Goal: Task Accomplishment & Management: Manage account settings

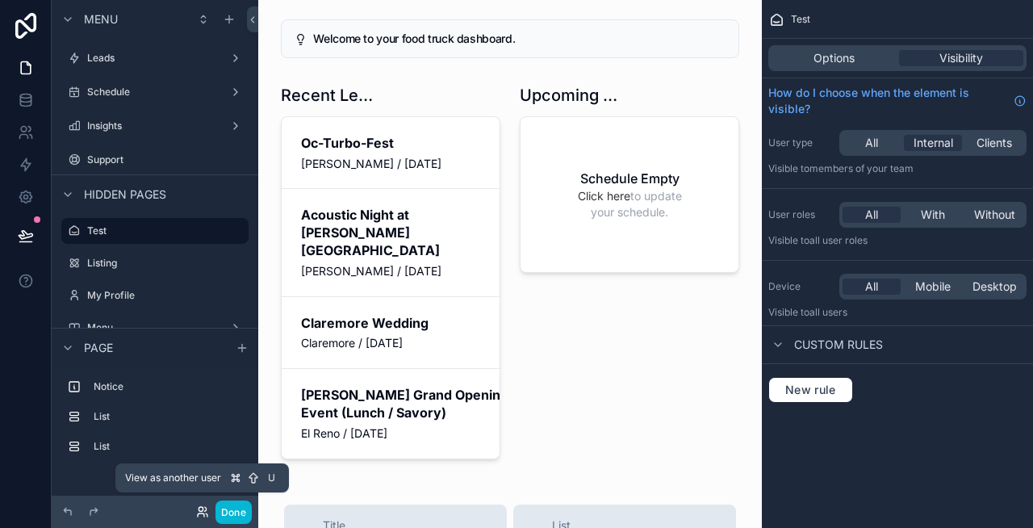
click at [199, 505] on icon at bounding box center [202, 511] width 13 height 13
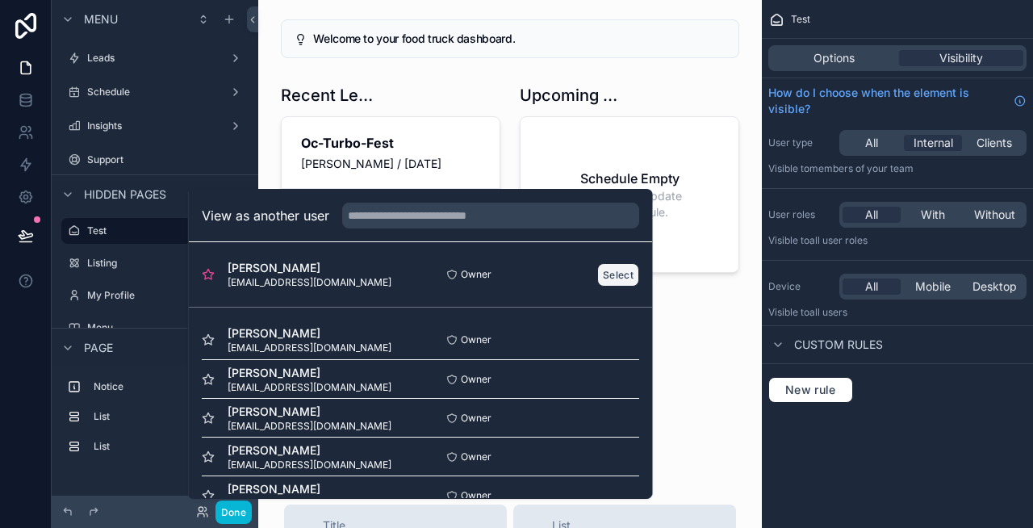
click at [619, 278] on button "Select" at bounding box center [618, 274] width 42 height 23
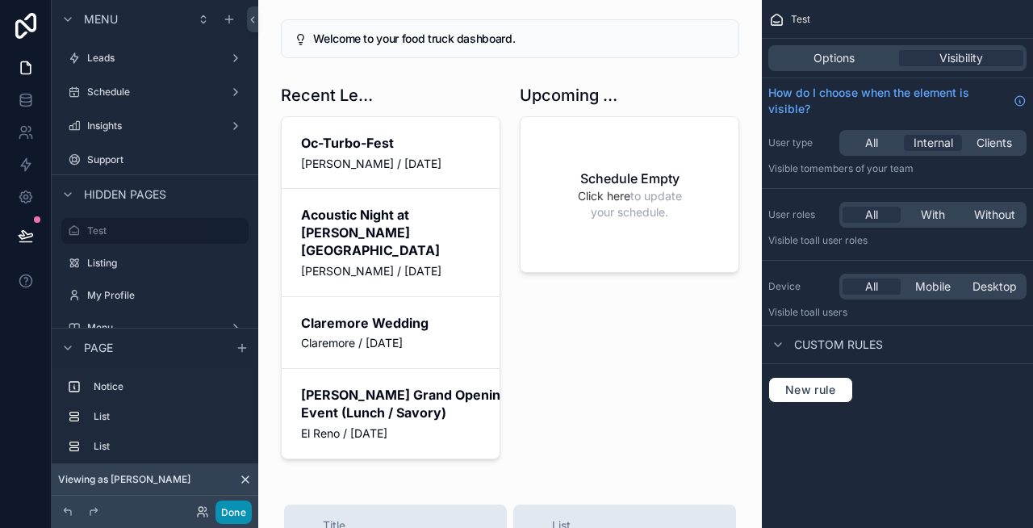
click at [226, 502] on button "Done" at bounding box center [233, 511] width 36 height 23
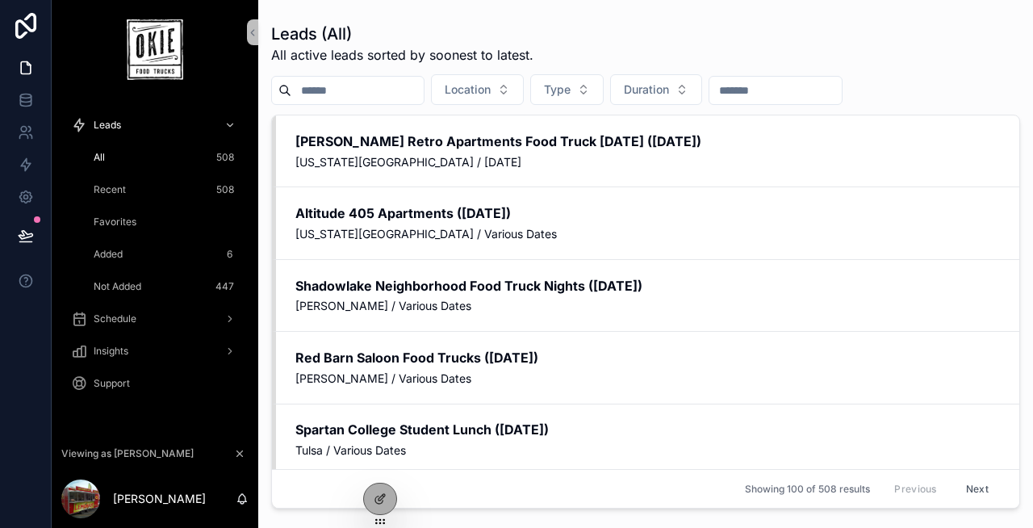
click at [172, 187] on div "Recent 508" at bounding box center [164, 190] width 148 height 26
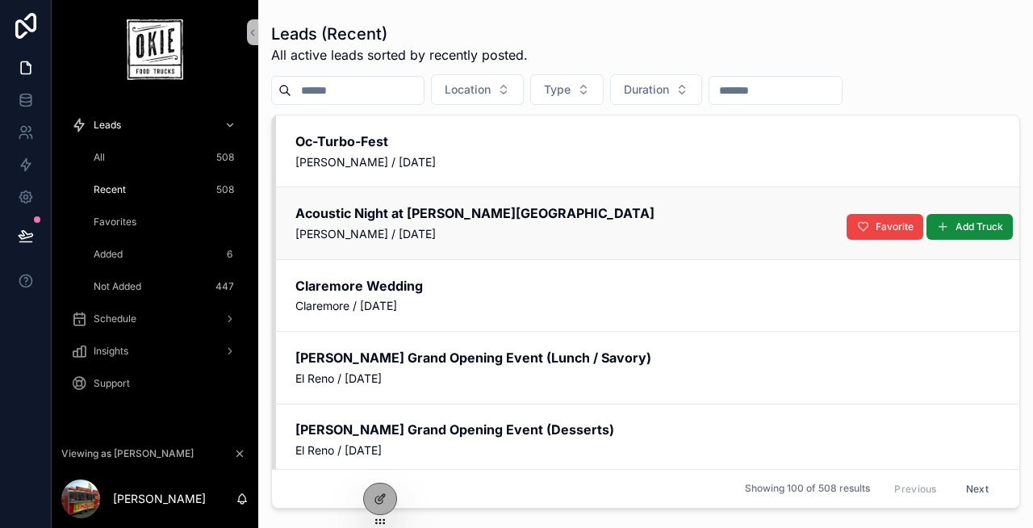
click at [391, 220] on h2 "Acoustic Night at Plummer Event Center" at bounding box center [647, 213] width 705 height 18
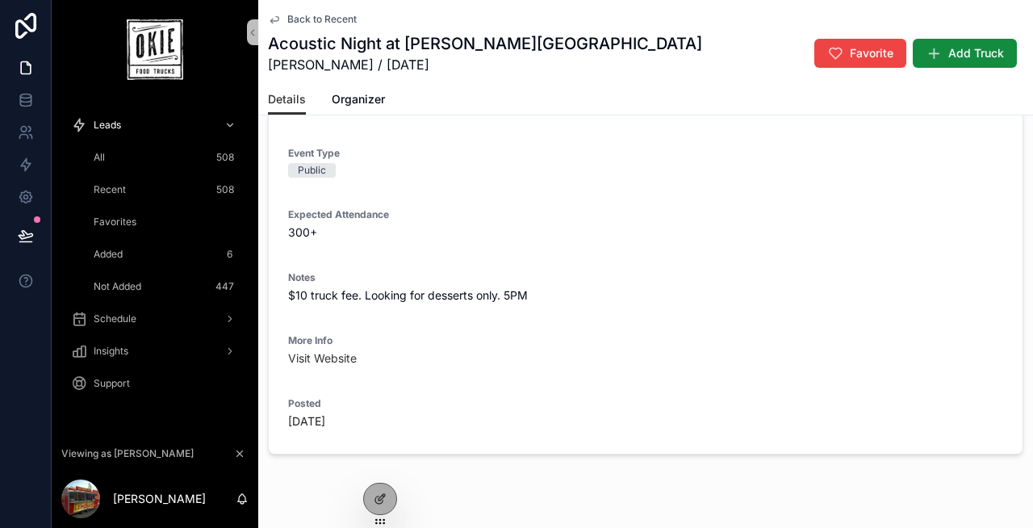
scroll to position [240, 0]
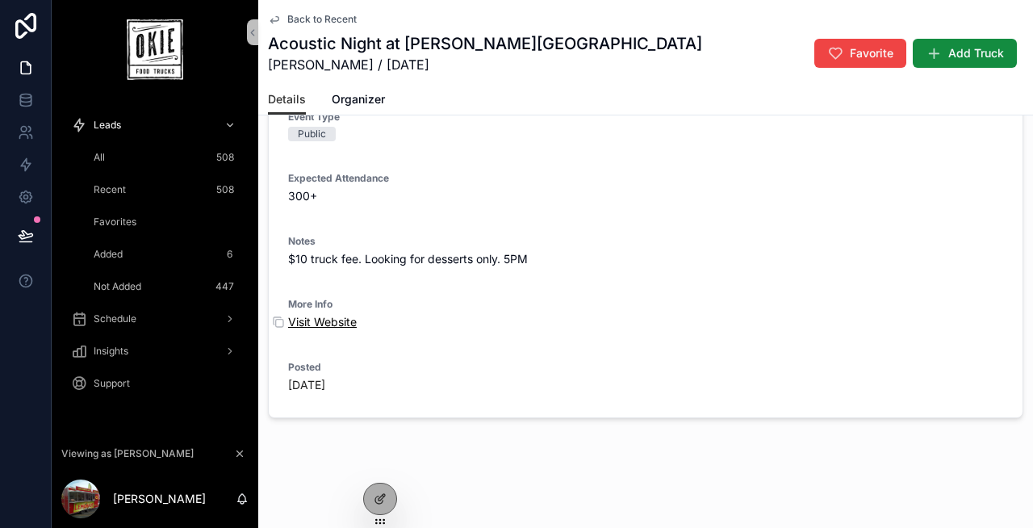
click at [322, 321] on link "Visit Website" at bounding box center [322, 322] width 69 height 14
click at [127, 320] on span "Schedule" at bounding box center [115, 318] width 43 height 13
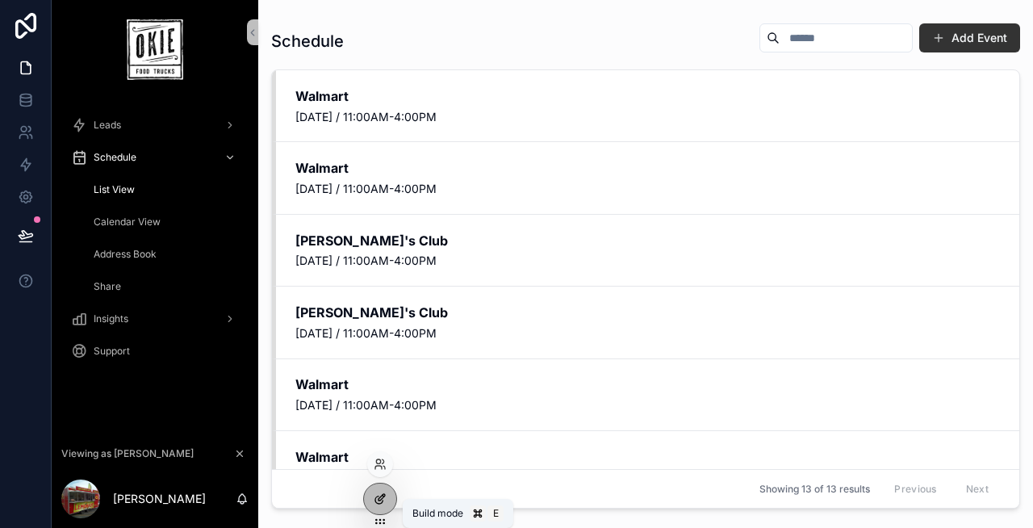
click at [372, 491] on div at bounding box center [380, 498] width 32 height 31
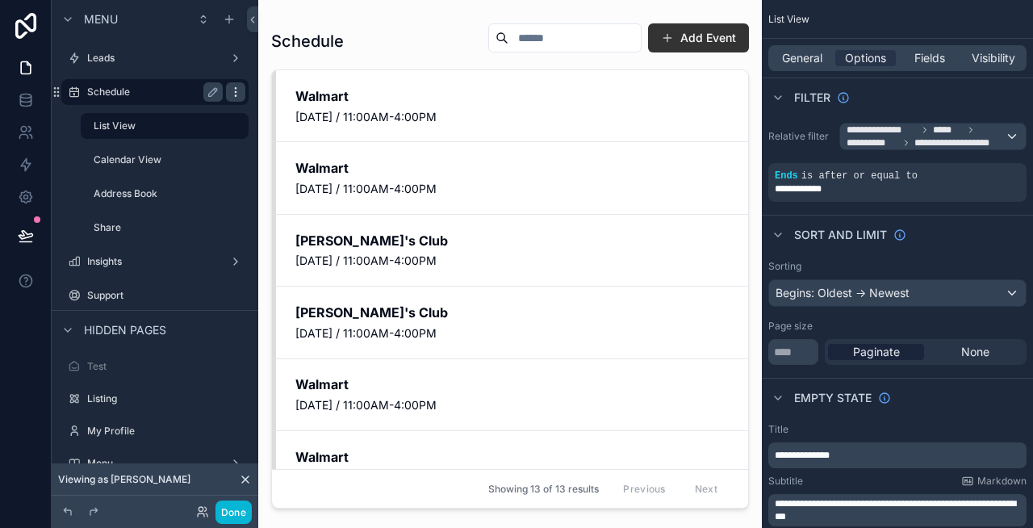
click at [239, 92] on icon "scrollable content" at bounding box center [235, 92] width 13 height 13
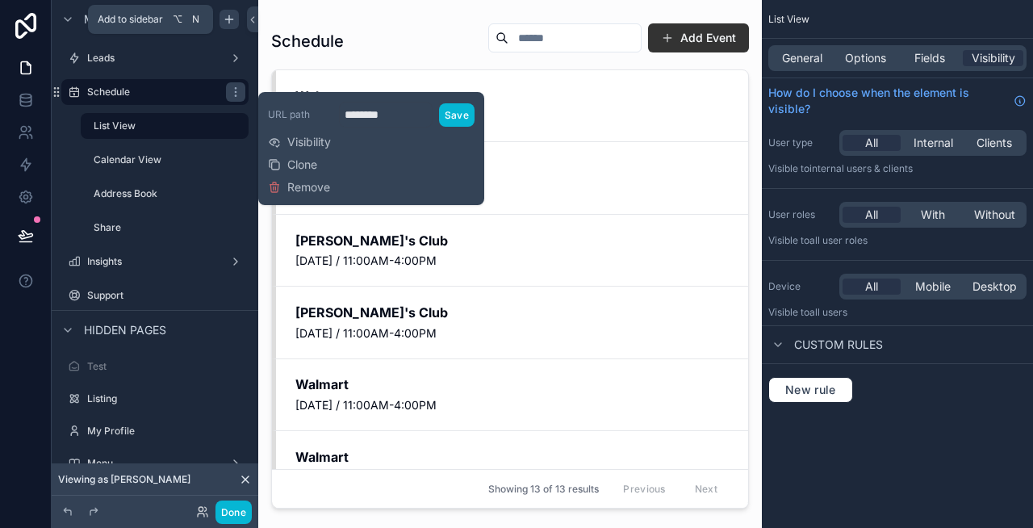
click at [229, 22] on icon "scrollable content" at bounding box center [229, 18] width 0 height 7
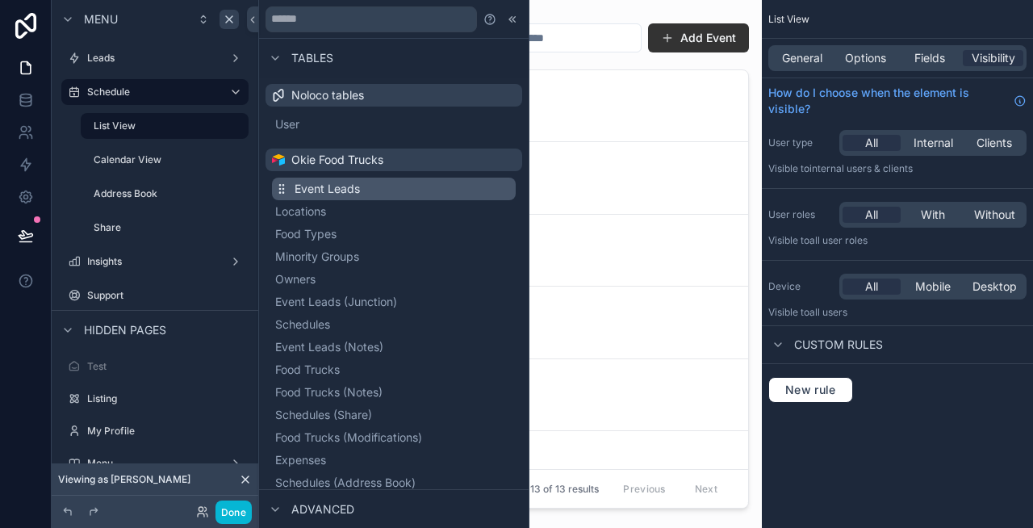
scroll to position [199, 0]
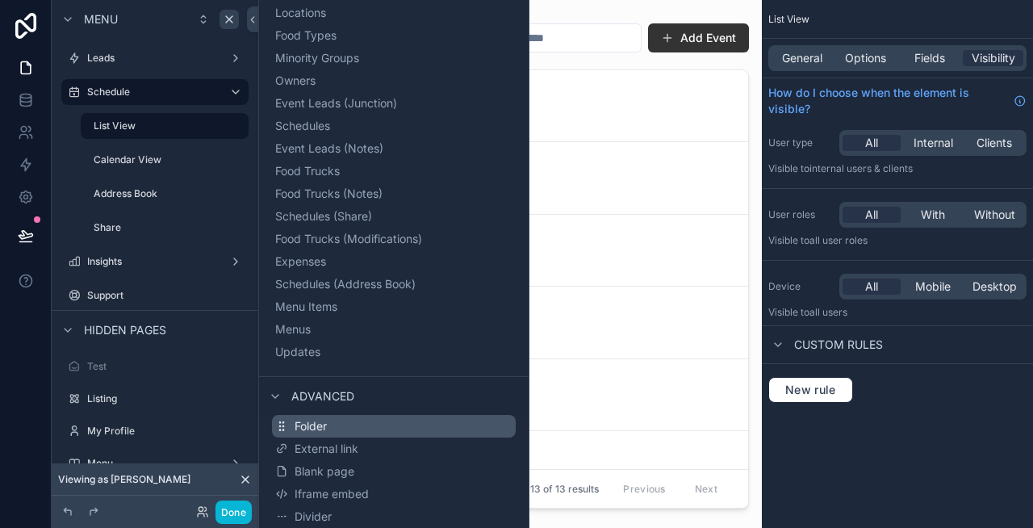
click at [383, 420] on button "Folder" at bounding box center [394, 426] width 244 height 23
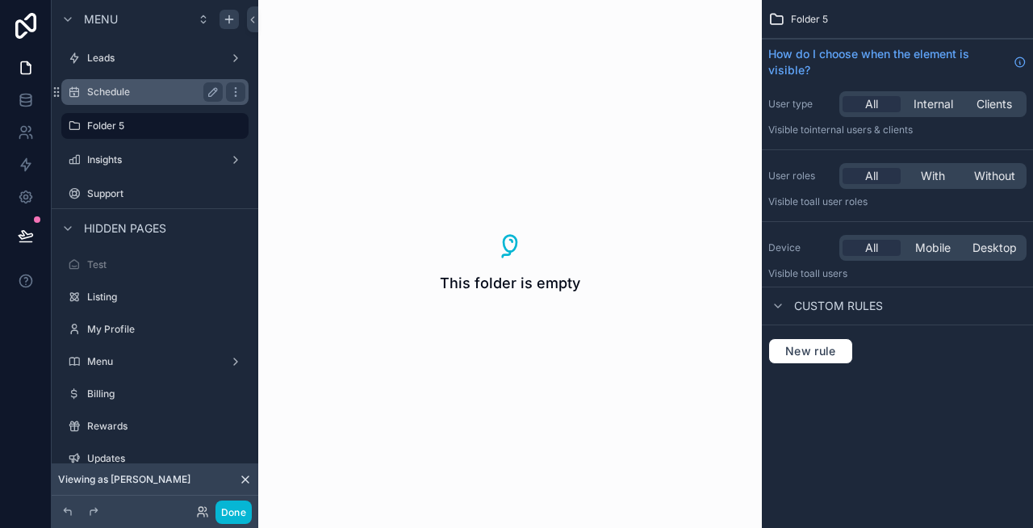
click at [136, 95] on label "Schedule" at bounding box center [151, 92] width 129 height 13
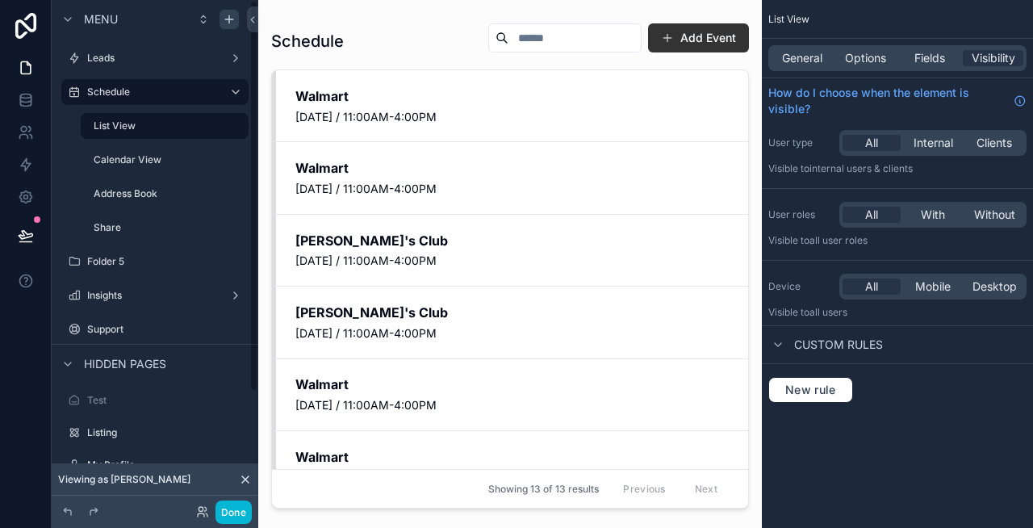
drag, startPoint x: 55, startPoint y: 263, endPoint x: 249, endPoint y: 54, distance: 285.0
click at [233, 259] on icon "scrollable content" at bounding box center [235, 261] width 13 height 13
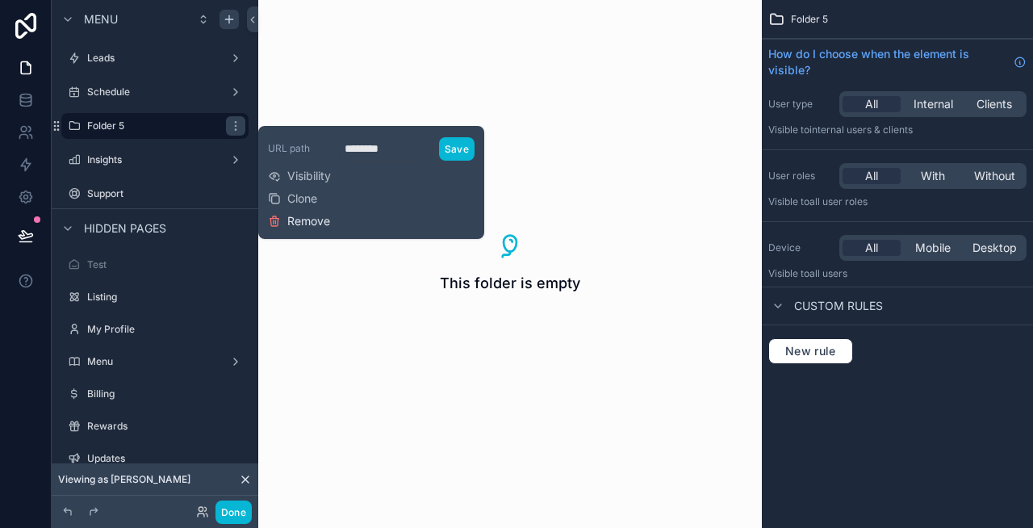
click at [312, 217] on span "Remove" at bounding box center [308, 221] width 43 height 16
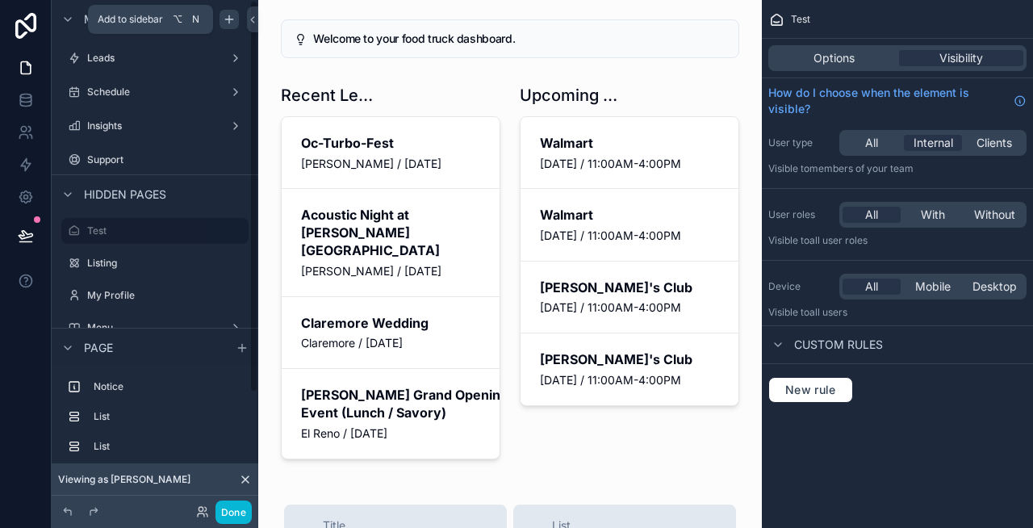
click at [224, 19] on icon "scrollable content" at bounding box center [229, 19] width 13 height 13
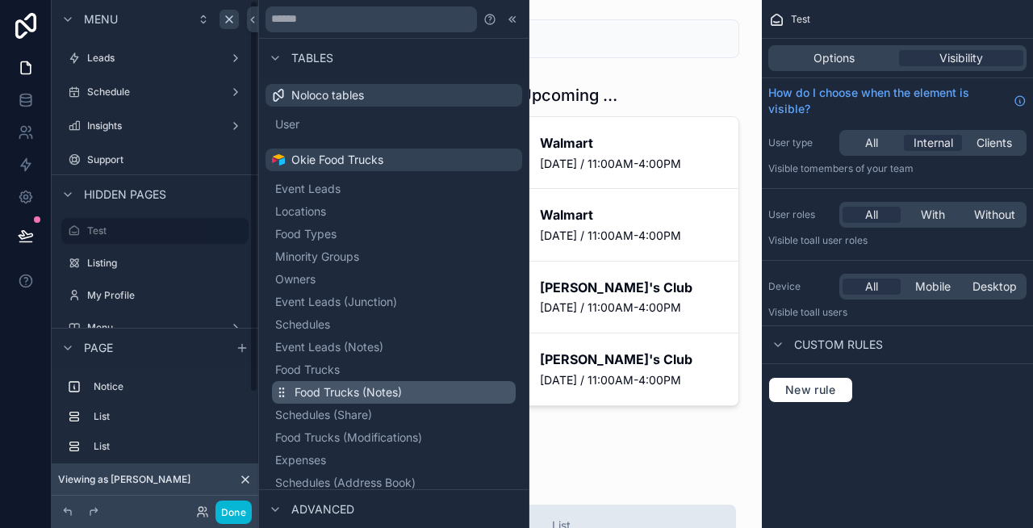
scroll to position [199, 0]
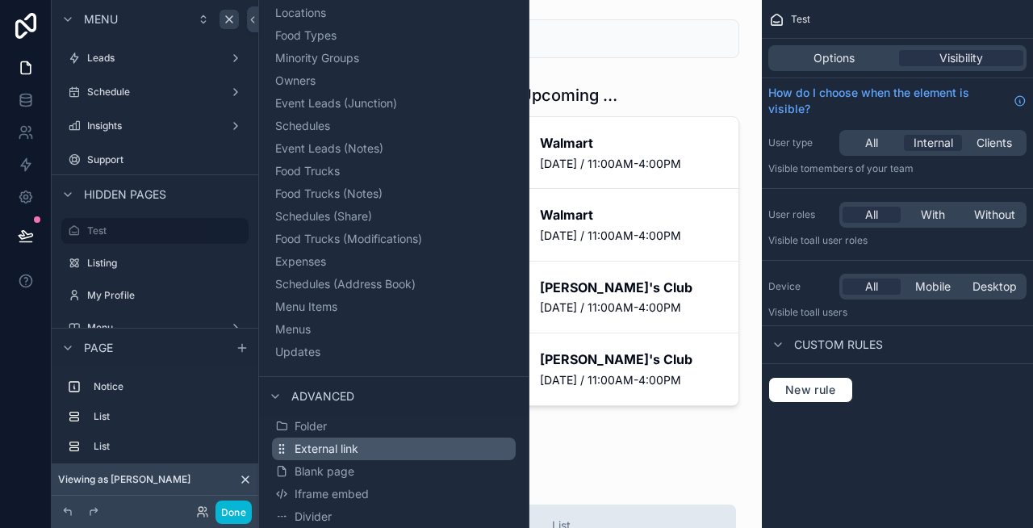
click at [338, 444] on span "External link" at bounding box center [327, 449] width 64 height 16
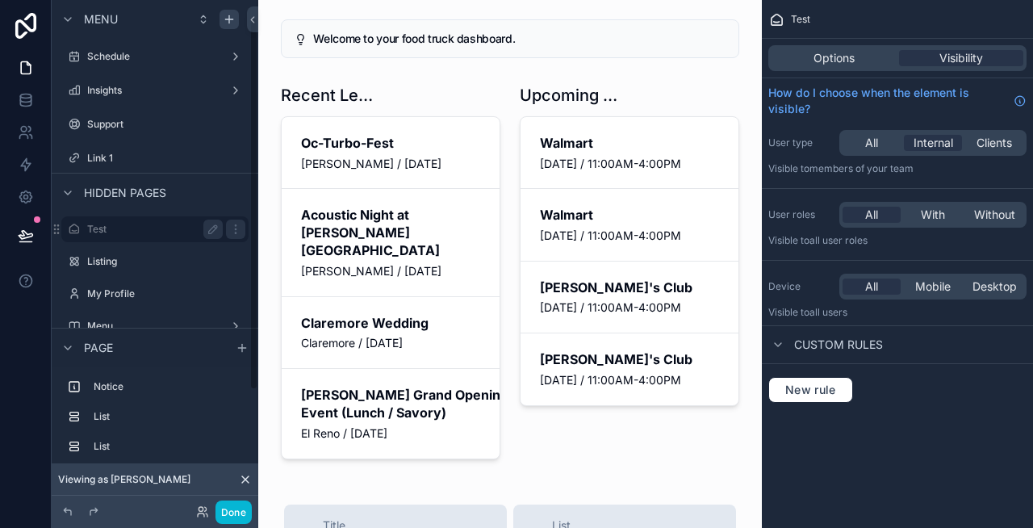
scroll to position [0, 0]
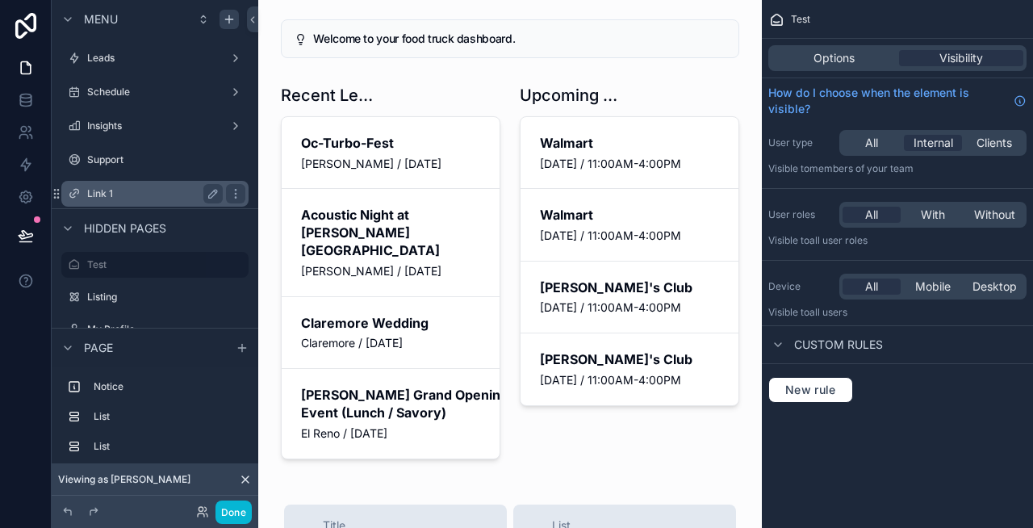
click at [148, 195] on label "Link 1" at bounding box center [151, 193] width 129 height 13
click at [215, 195] on icon "scrollable content" at bounding box center [213, 193] width 13 height 13
click at [172, 196] on input "******" at bounding box center [142, 193] width 110 height 19
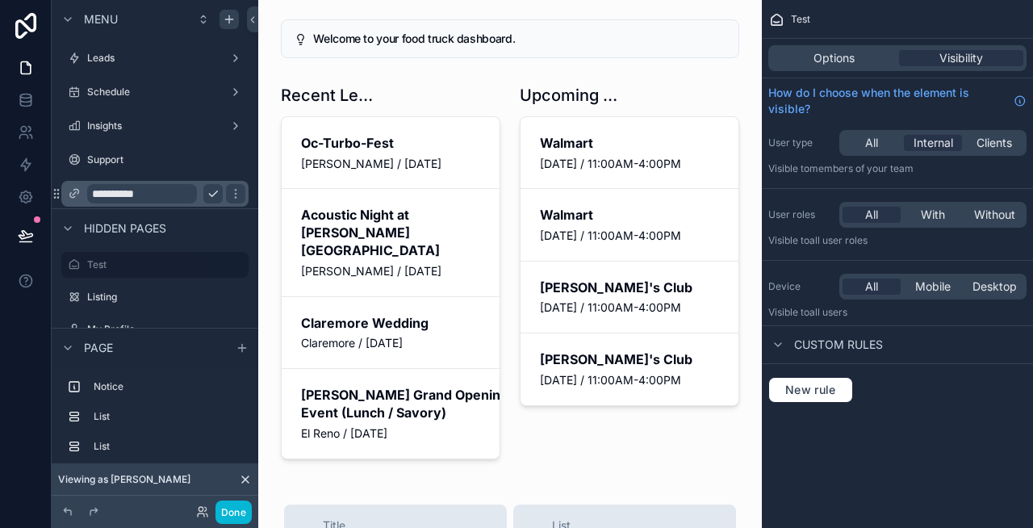
type input "**********"
click at [229, 196] on icon "scrollable content" at bounding box center [235, 193] width 13 height 13
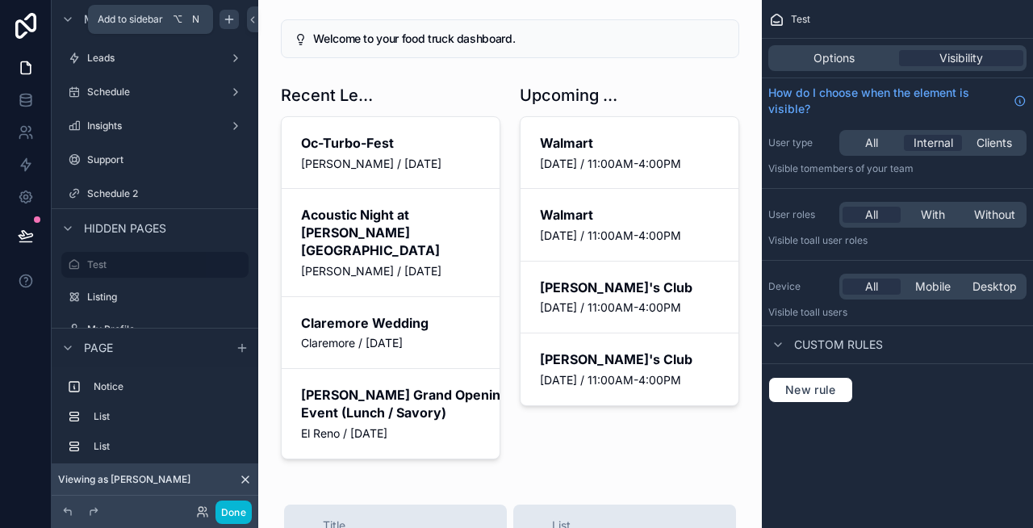
click at [226, 22] on icon "scrollable content" at bounding box center [229, 19] width 13 height 13
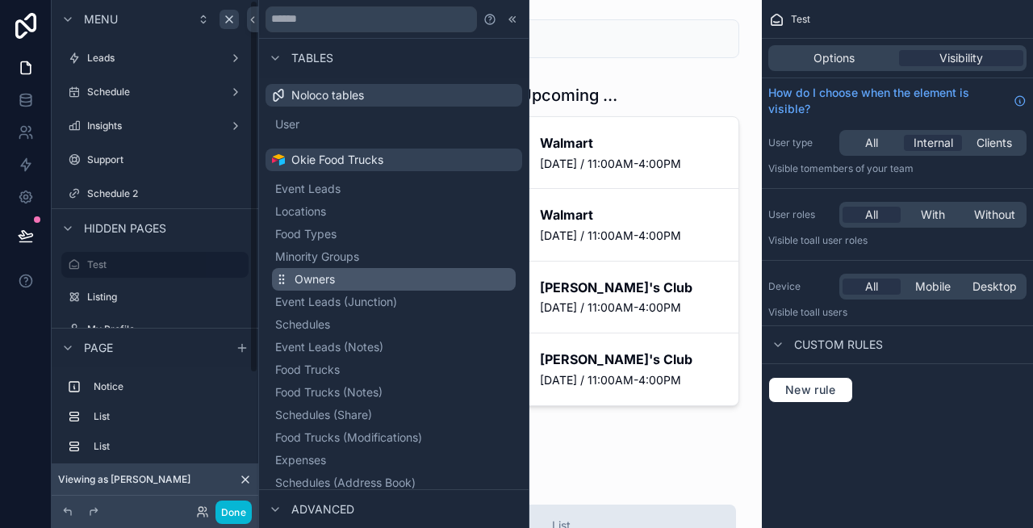
scroll to position [199, 0]
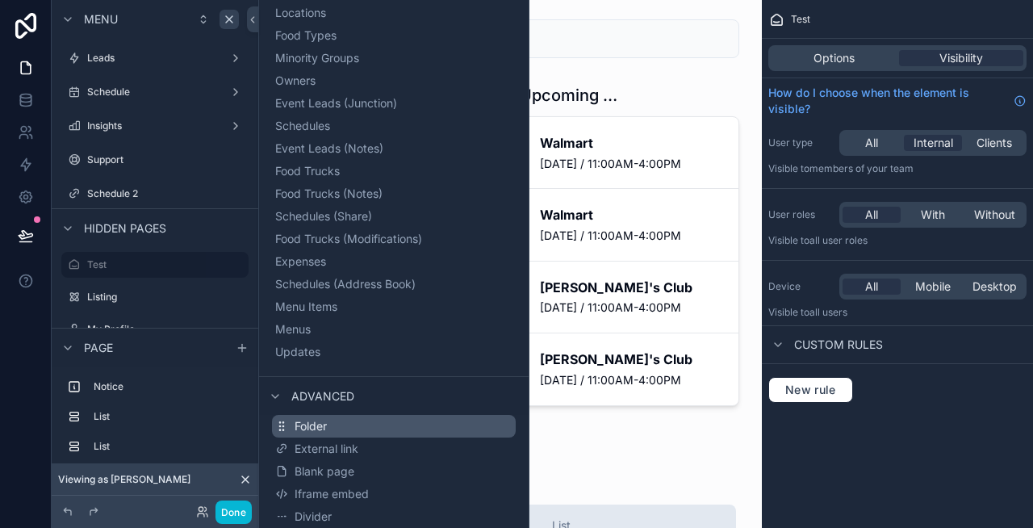
click at [323, 420] on span "Folder" at bounding box center [311, 426] width 32 height 16
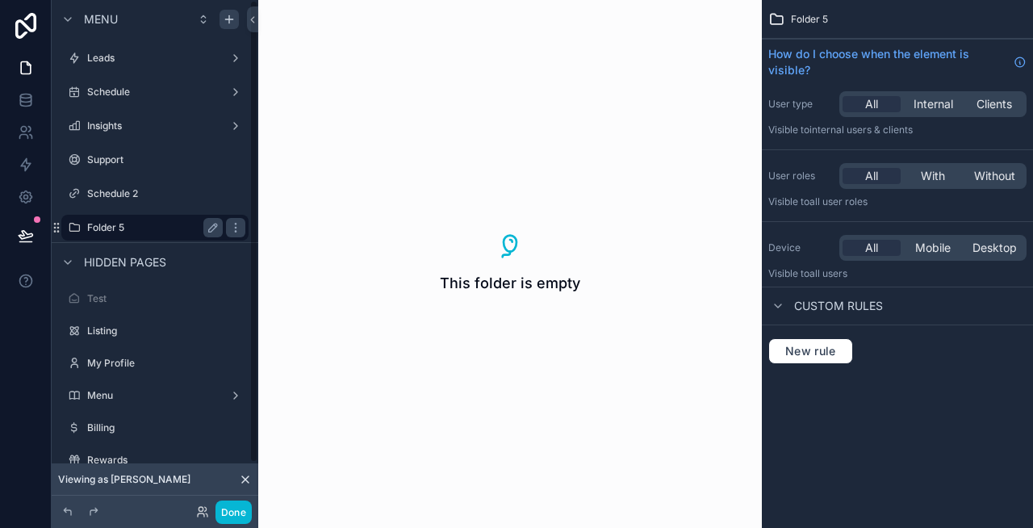
click at [168, 230] on label "Folder 5" at bounding box center [151, 227] width 129 height 13
click at [235, 229] on icon "scrollable content" at bounding box center [235, 227] width 13 height 13
click at [161, 231] on label "Folder 5" at bounding box center [151, 227] width 129 height 13
drag, startPoint x: 56, startPoint y: 226, endPoint x: 287, endPoint y: 9, distance: 317.4
click at [144, 100] on div "Schedule" at bounding box center [155, 91] width 136 height 19
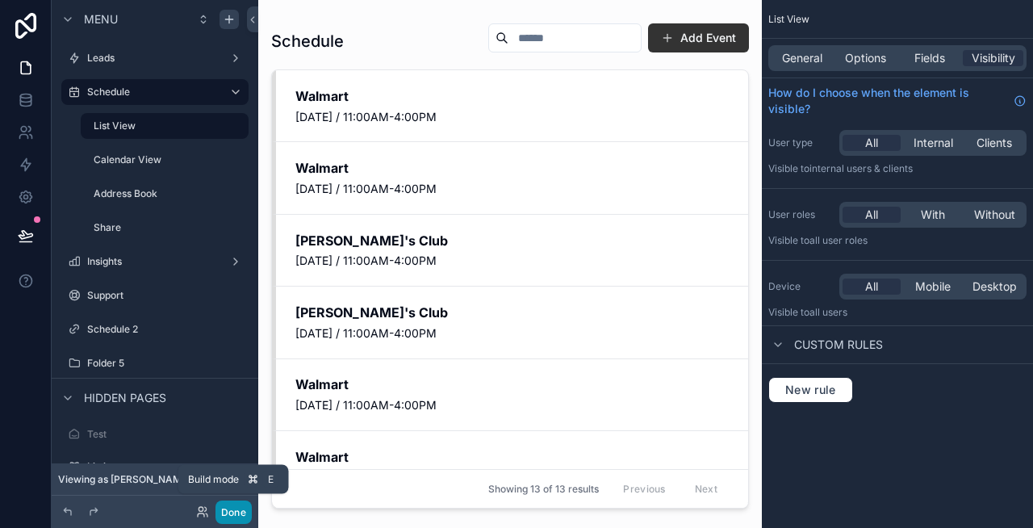
click at [228, 506] on button "Done" at bounding box center [233, 511] width 36 height 23
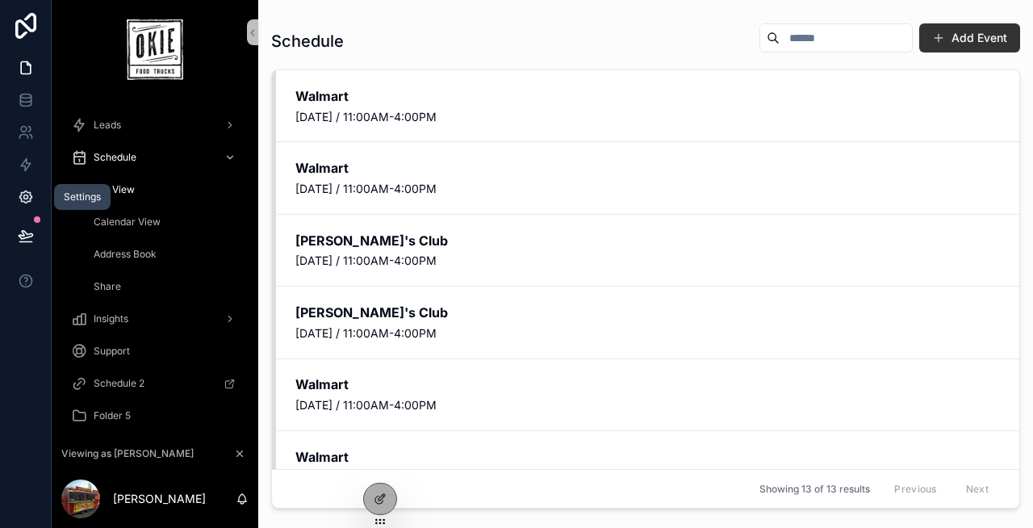
click at [25, 192] on icon at bounding box center [26, 197] width 16 height 16
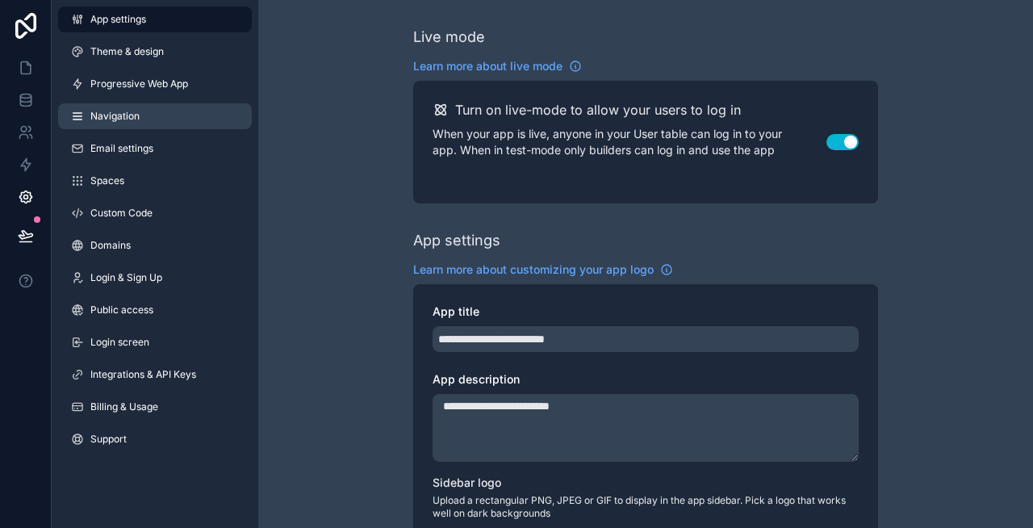
click at [138, 115] on span "Navigation" at bounding box center [114, 116] width 49 height 13
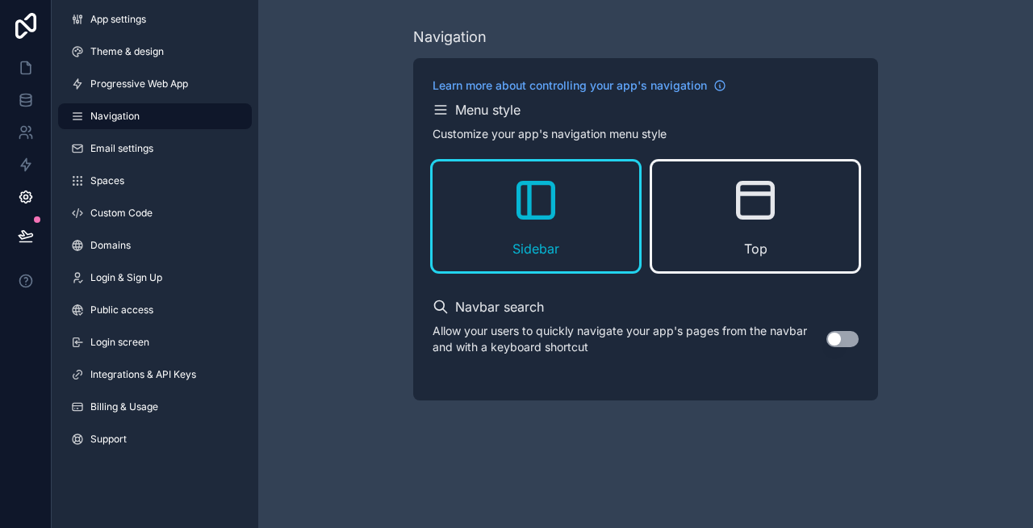
click at [754, 204] on icon "scrollable content" at bounding box center [756, 200] width 52 height 52
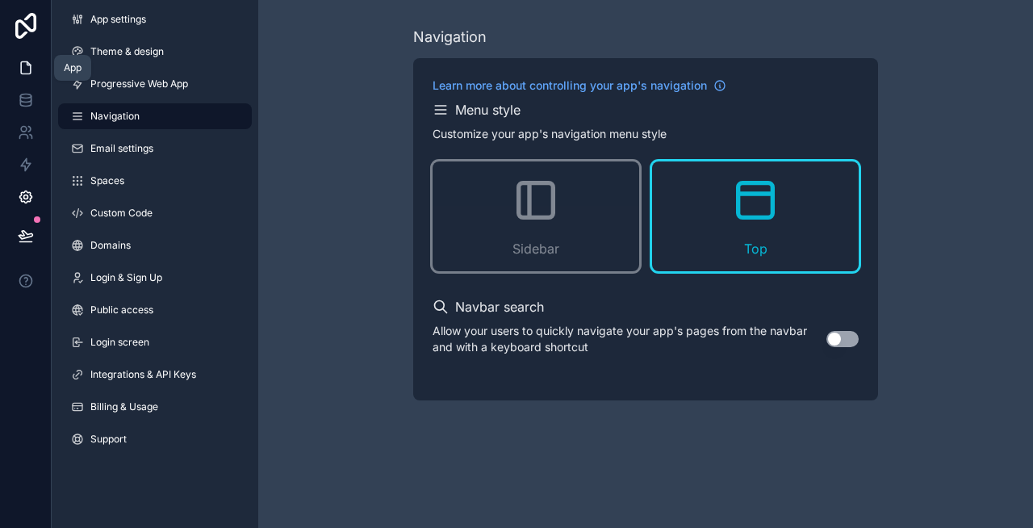
click at [18, 73] on icon at bounding box center [26, 68] width 16 height 16
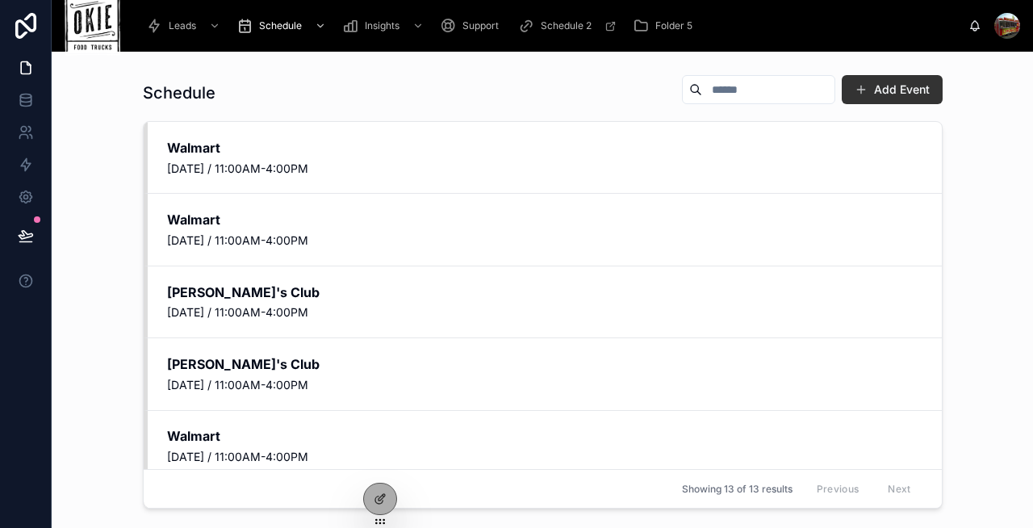
click at [82, 236] on div "Schedule Add Event Walmart Saturday, September 6, 2025 / 11:00AM-4:00PM Delete …" at bounding box center [542, 290] width 981 height 476
click at [274, 26] on span "Schedule" at bounding box center [280, 25] width 43 height 13
click at [319, 23] on icon "scrollable content" at bounding box center [320, 25] width 11 height 11
click at [383, 28] on span "Insights" at bounding box center [382, 25] width 35 height 13
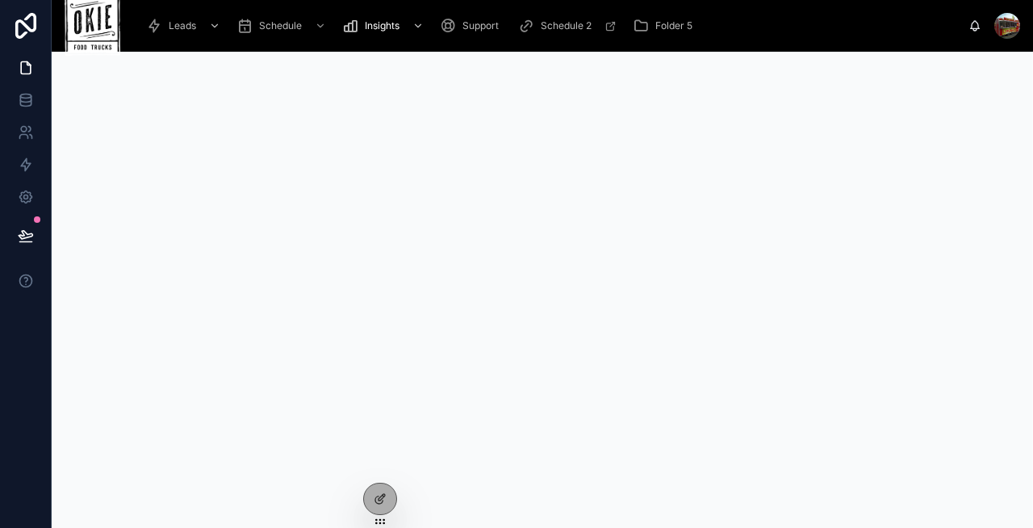
click at [179, 26] on span "Leads" at bounding box center [182, 25] width 27 height 13
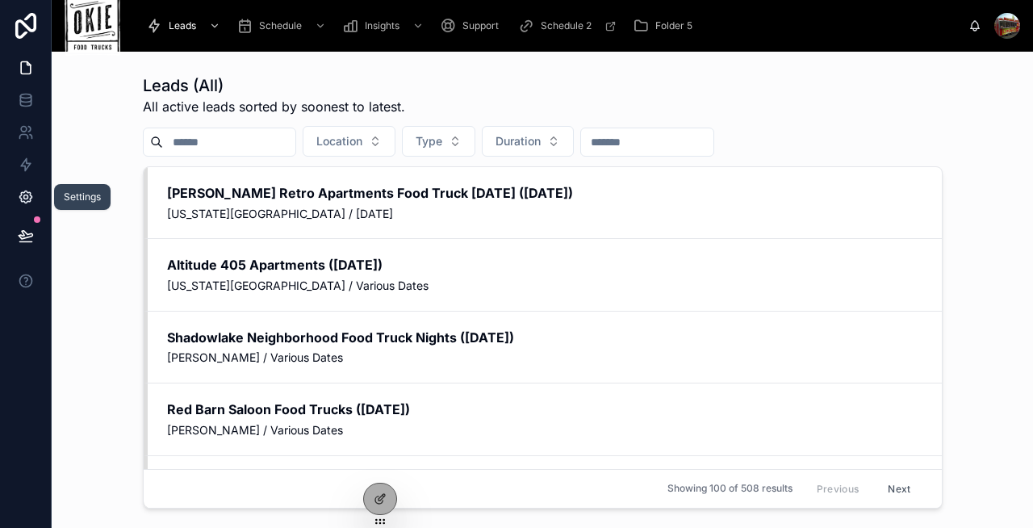
click at [23, 198] on icon at bounding box center [25, 197] width 4 height 4
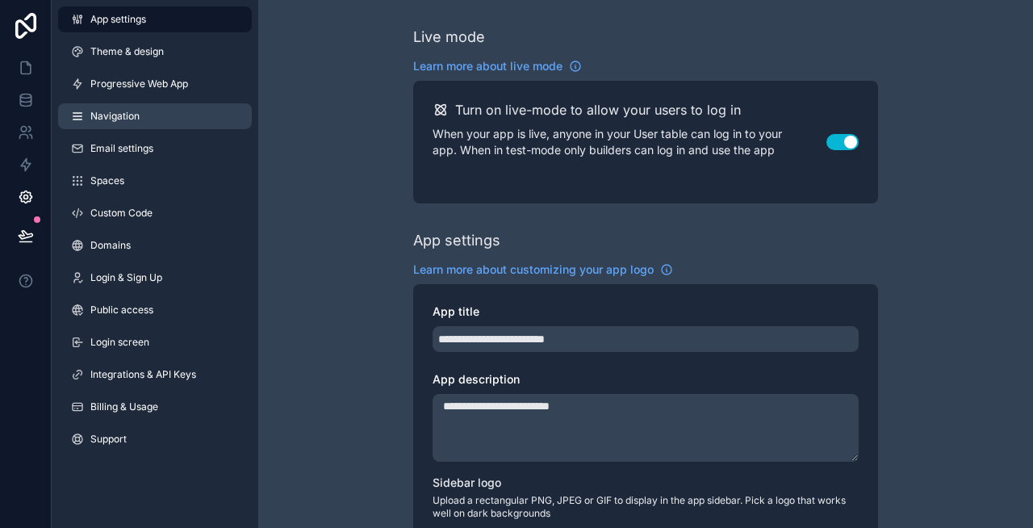
click at [98, 119] on span "Navigation" at bounding box center [114, 116] width 49 height 13
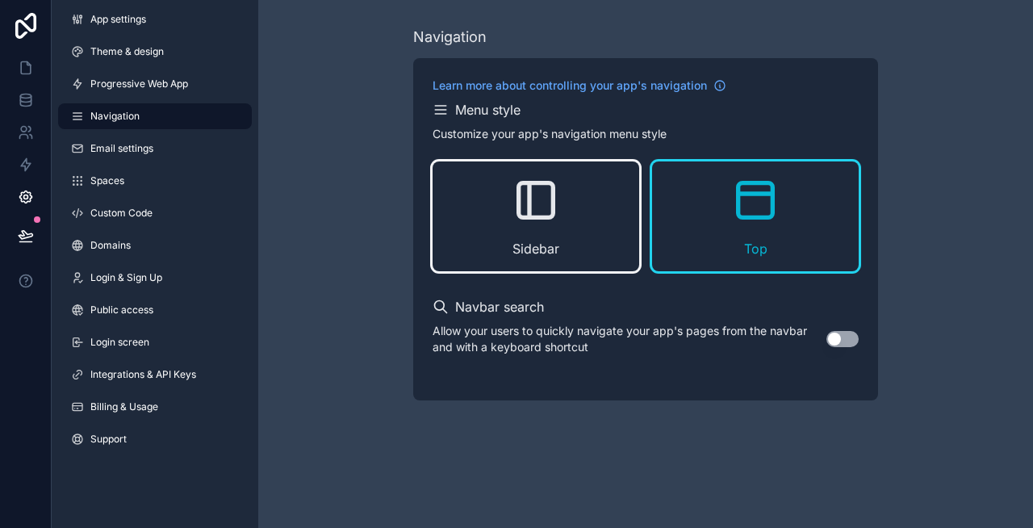
click at [508, 203] on div "Sidebar" at bounding box center [536, 216] width 207 height 110
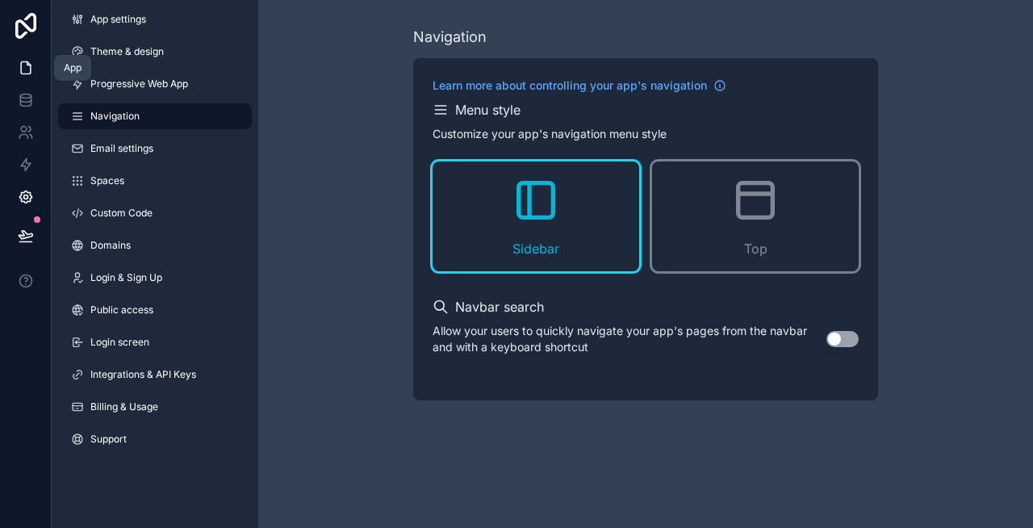
click at [19, 69] on icon at bounding box center [26, 68] width 16 height 16
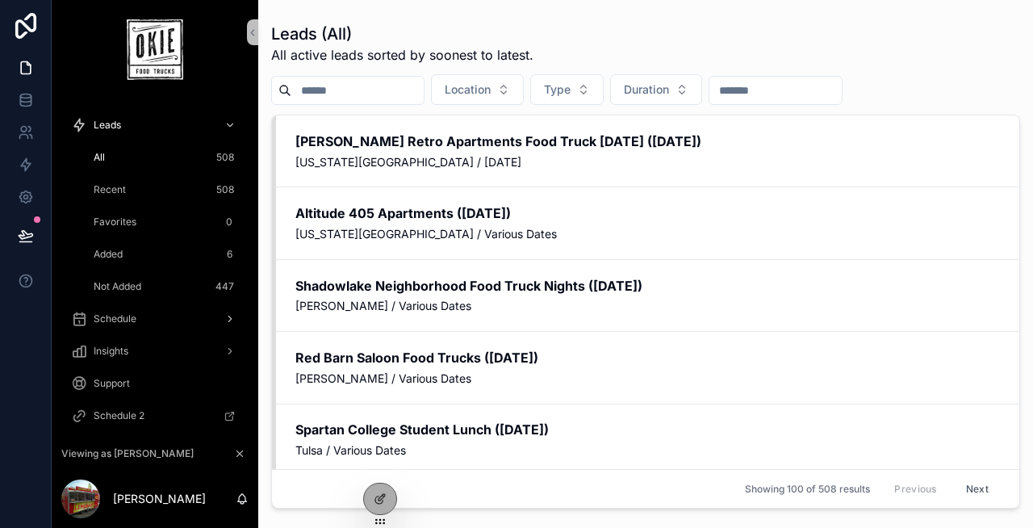
click at [143, 314] on div "Schedule" at bounding box center [155, 319] width 168 height 26
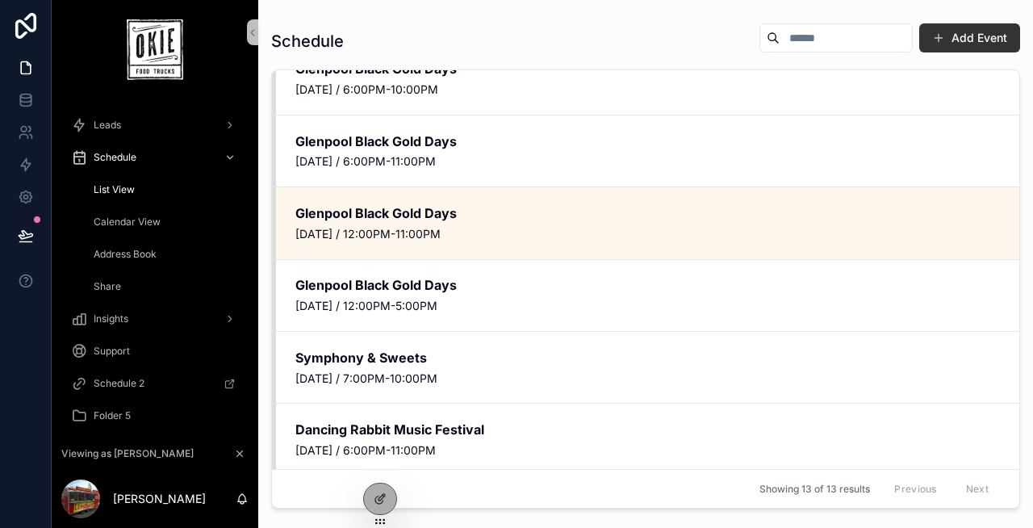
scroll to position [473, 0]
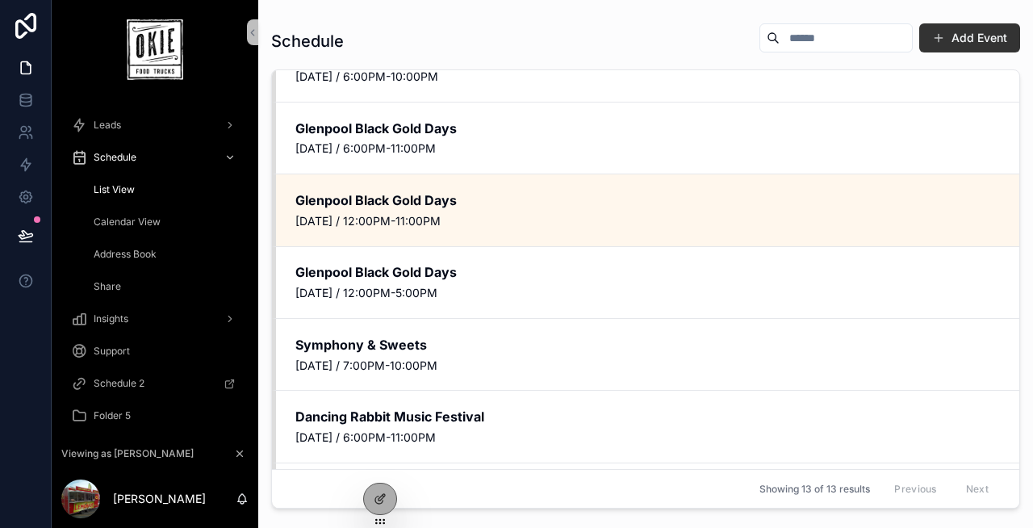
click at [142, 228] on span "Calendar View" at bounding box center [127, 221] width 67 height 13
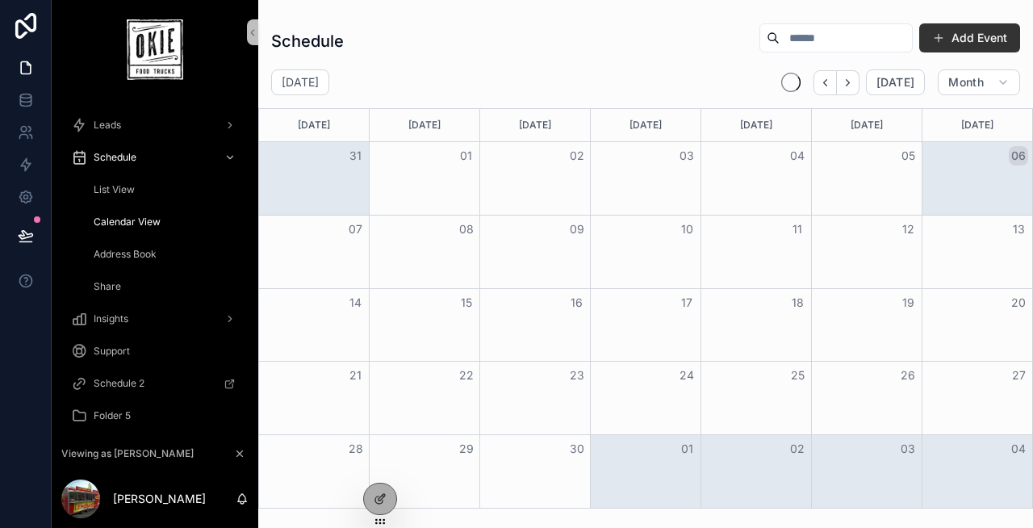
click at [148, 244] on div "Address Book" at bounding box center [164, 254] width 148 height 26
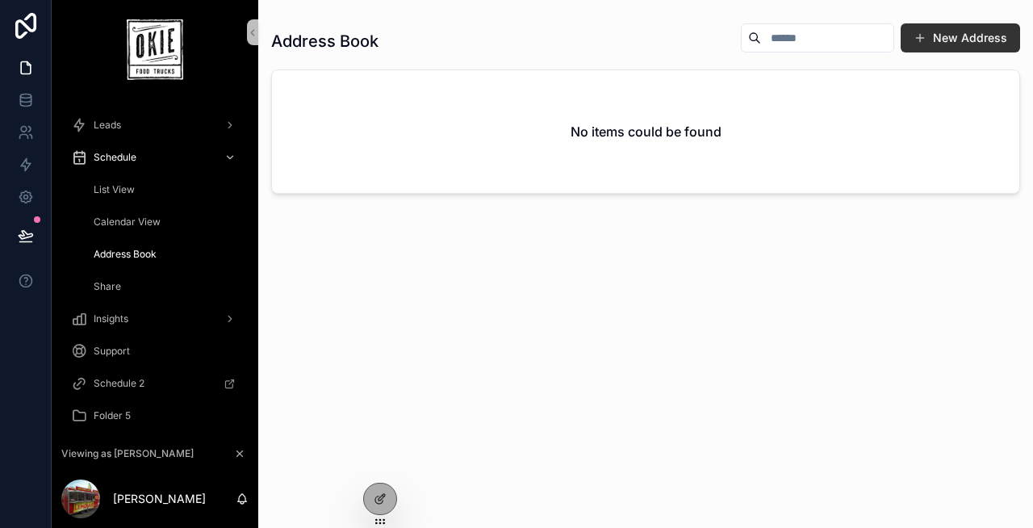
click at [130, 275] on div "Share" at bounding box center [164, 287] width 148 height 26
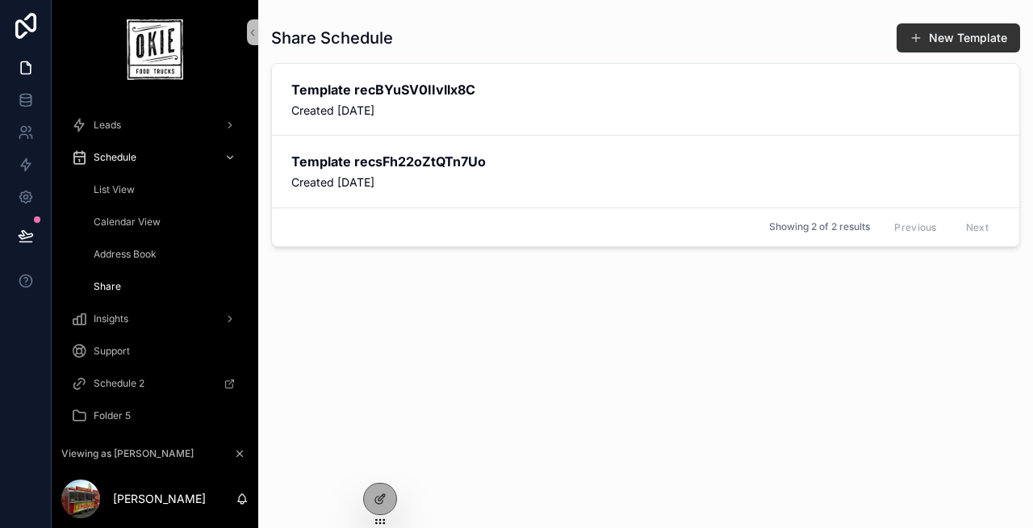
click at [160, 190] on div "List View" at bounding box center [164, 190] width 148 height 26
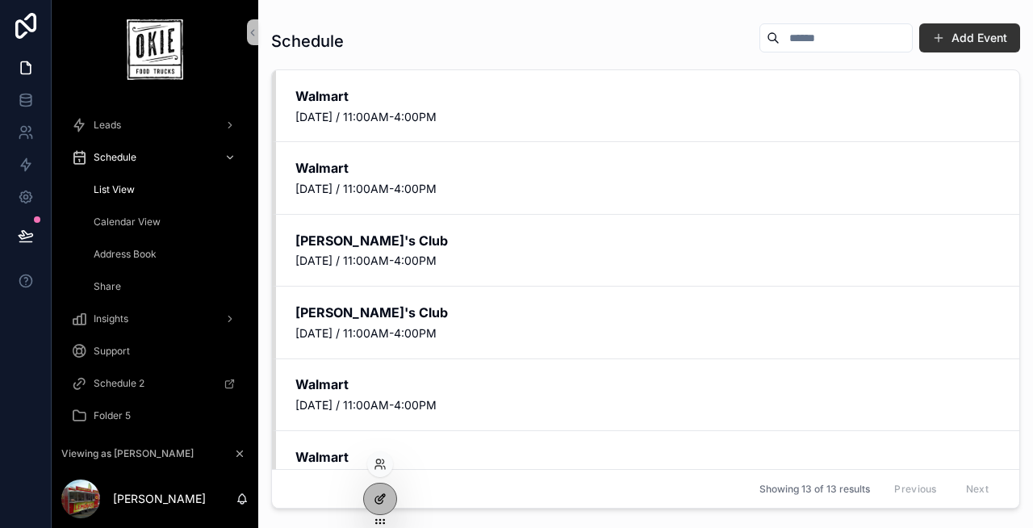
click at [379, 503] on icon at bounding box center [378, 499] width 7 height 7
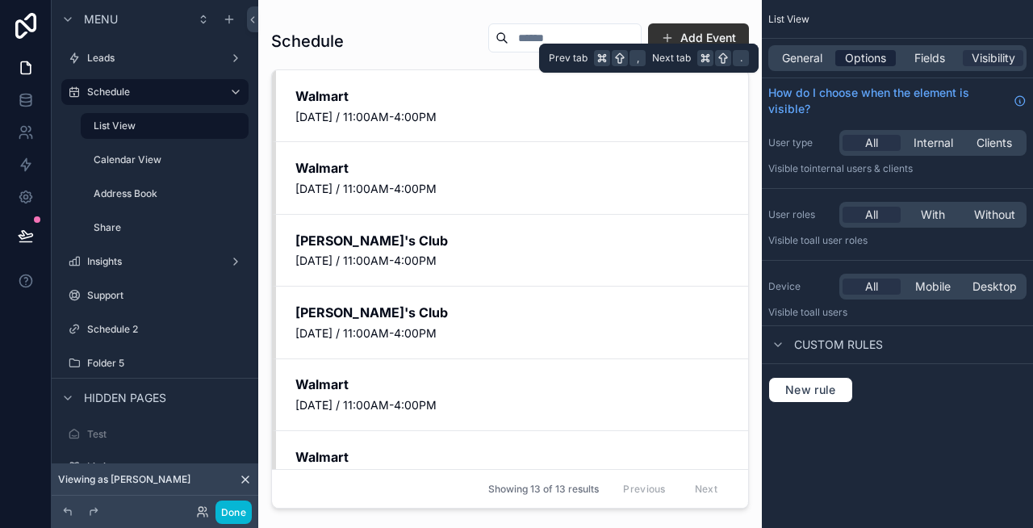
click at [879, 52] on span "Options" at bounding box center [865, 58] width 41 height 16
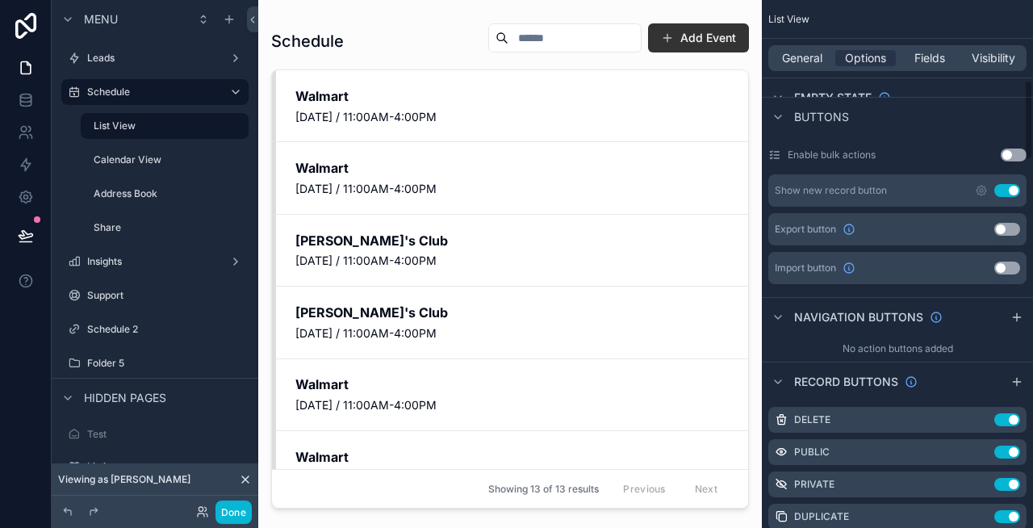
scroll to position [546, 0]
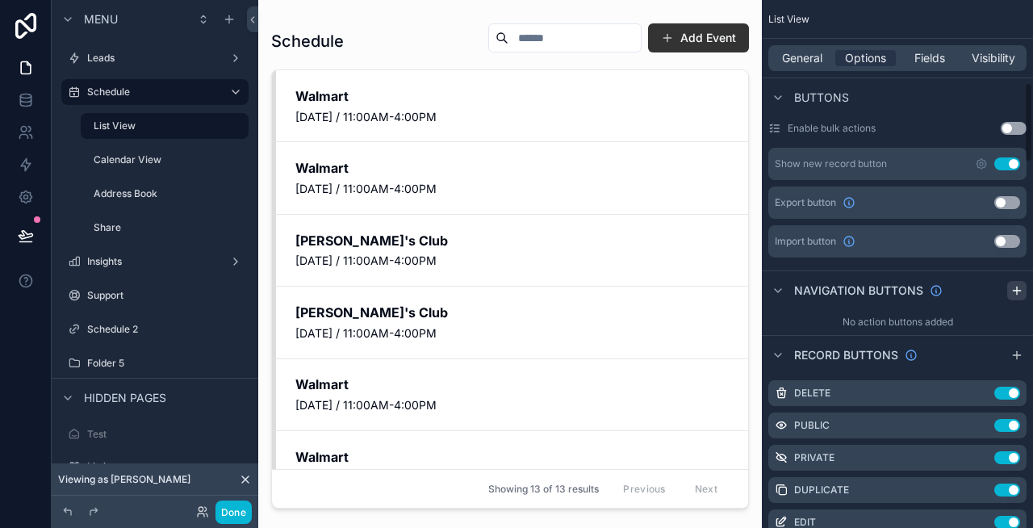
click at [1018, 292] on icon "scrollable content" at bounding box center [1016, 290] width 13 height 13
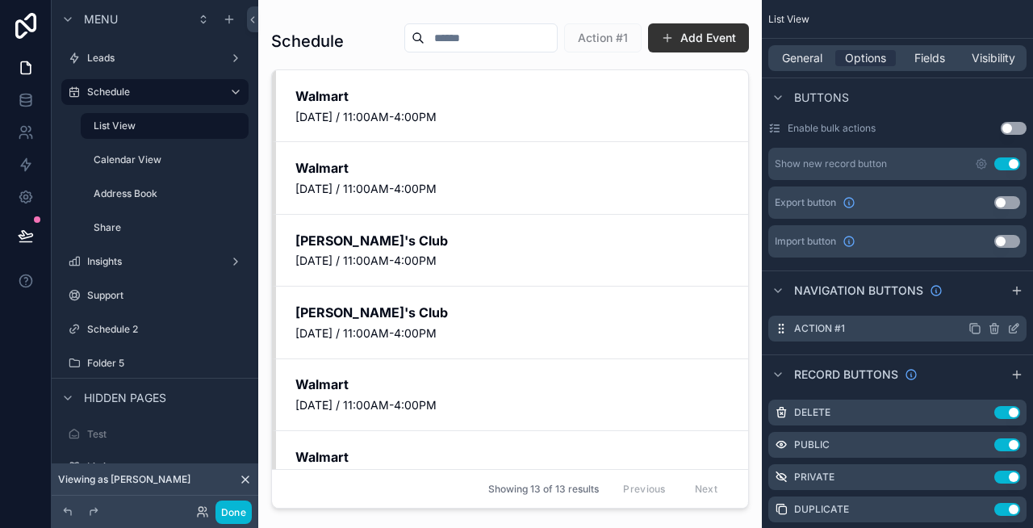
click at [897, 320] on div "Action #1" at bounding box center [897, 329] width 258 height 26
click at [888, 326] on div "Action #1" at bounding box center [897, 329] width 258 height 26
click at [1015, 325] on icon "scrollable content" at bounding box center [1013, 328] width 13 height 13
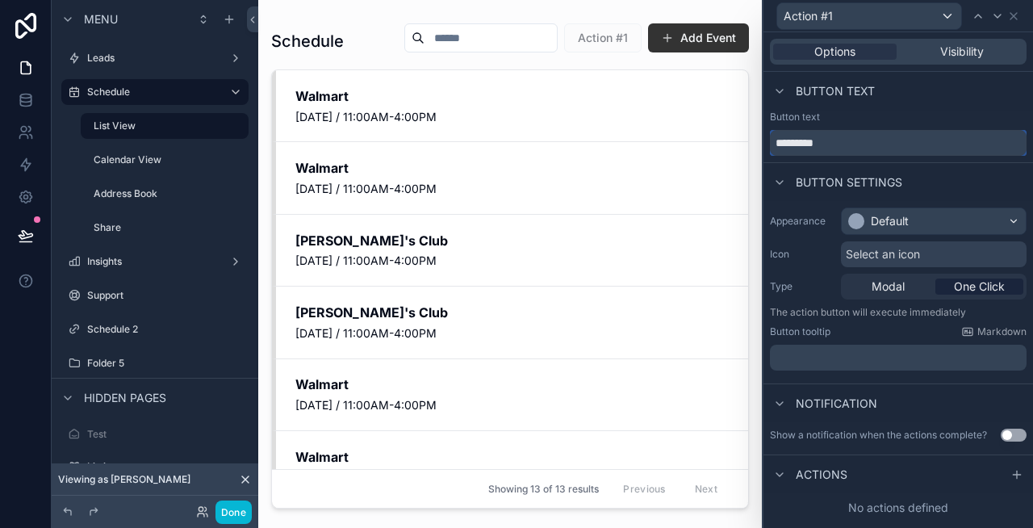
click at [844, 144] on input "*********" at bounding box center [898, 143] width 257 height 26
type input "****"
click at [1014, 14] on icon at bounding box center [1013, 16] width 13 height 13
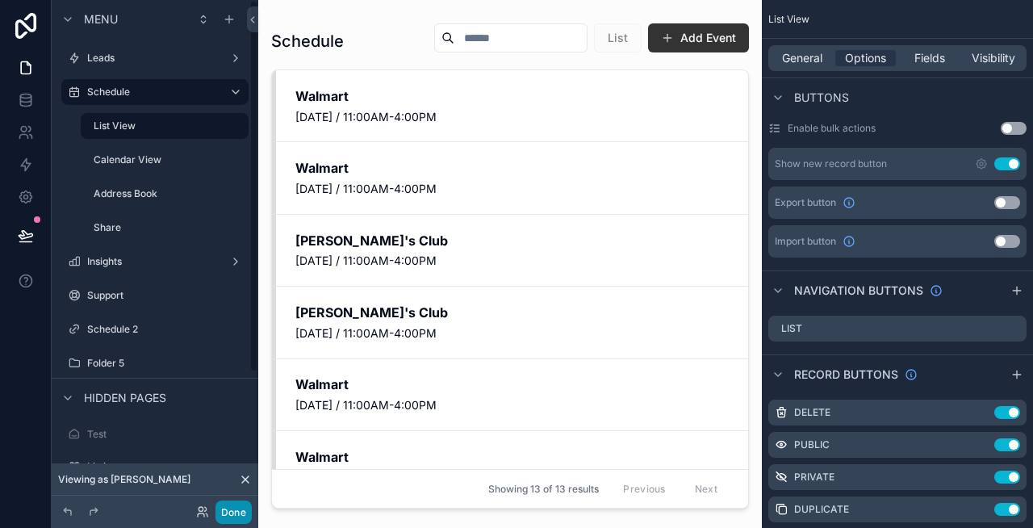
click at [224, 517] on button "Done" at bounding box center [233, 511] width 36 height 23
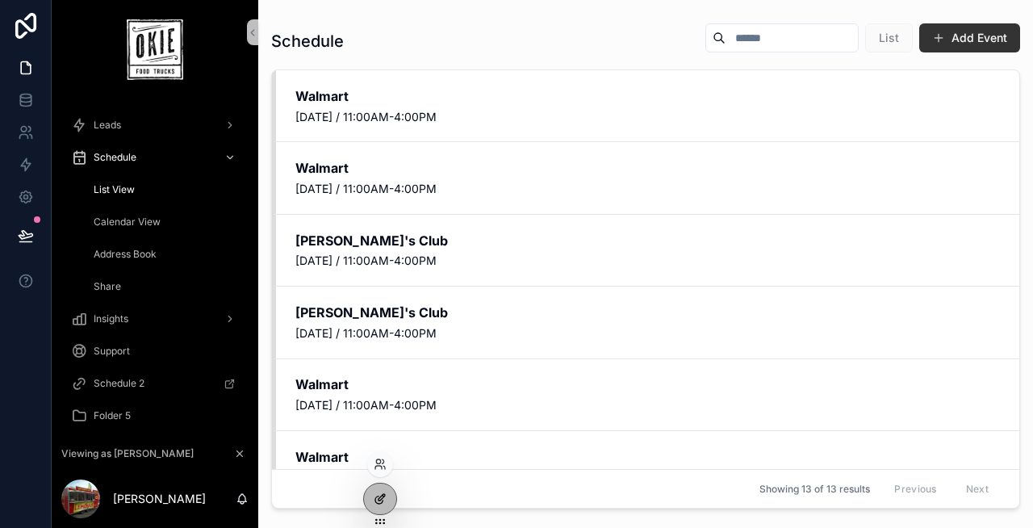
click at [384, 491] on div at bounding box center [380, 498] width 32 height 31
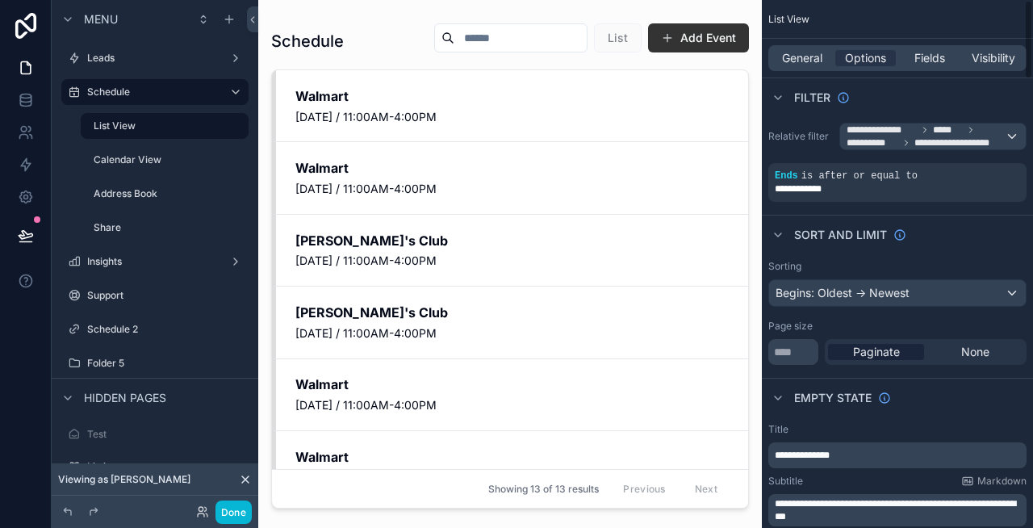
click at [869, 215] on div "Sort And Limit" at bounding box center [897, 234] width 271 height 39
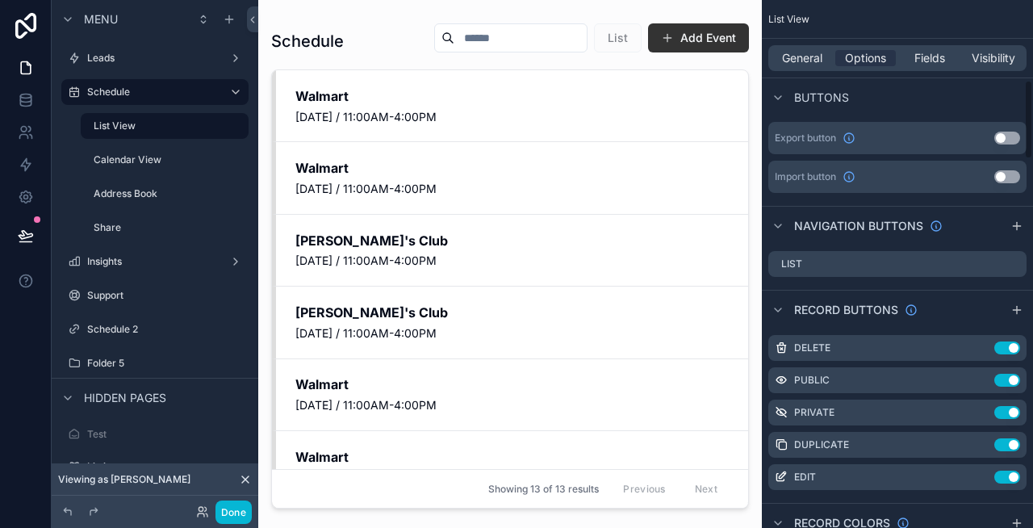
scroll to position [645, 0]
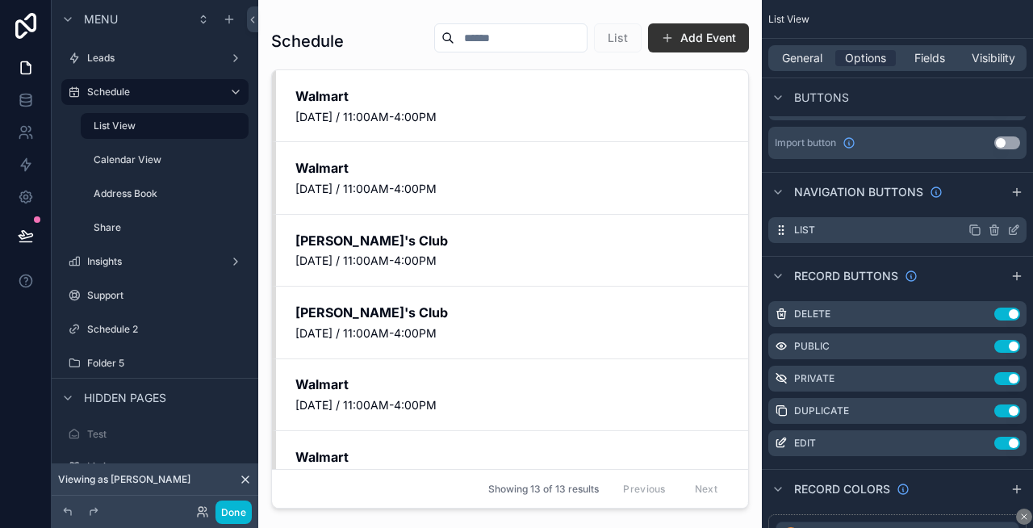
click at [1012, 229] on icon "scrollable content" at bounding box center [1015, 228] width 6 height 6
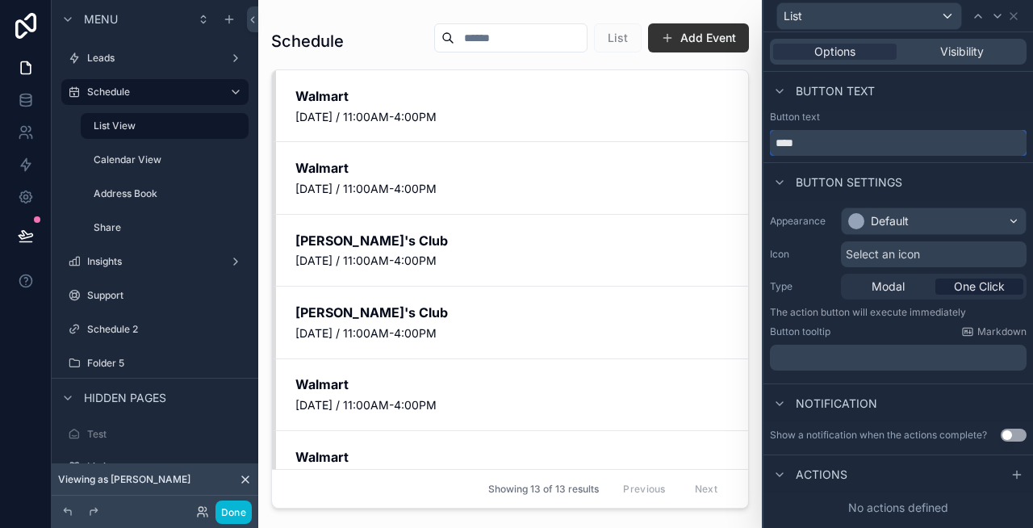
click at [876, 139] on input "****" at bounding box center [898, 143] width 257 height 26
click at [867, 257] on span "Select an icon" at bounding box center [883, 254] width 74 height 16
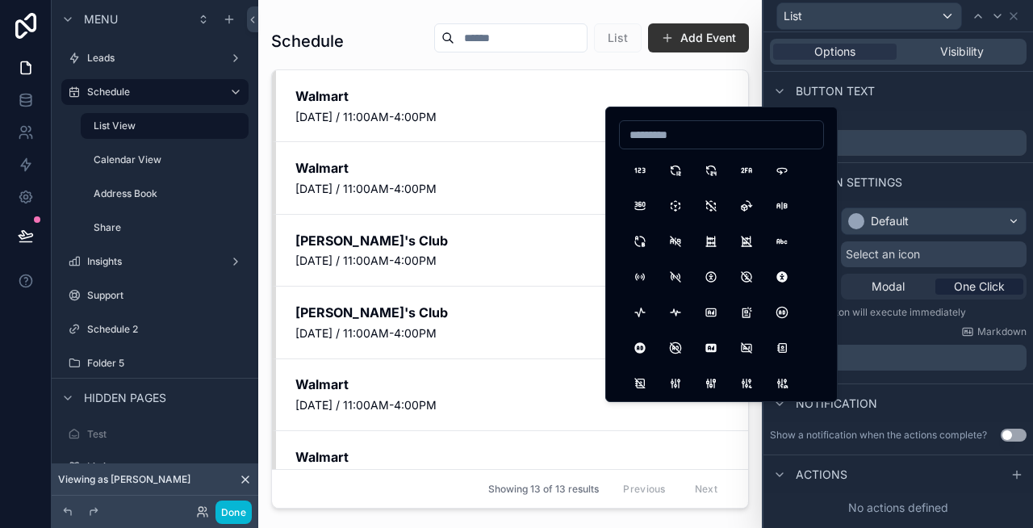
click at [666, 137] on input at bounding box center [721, 134] width 203 height 23
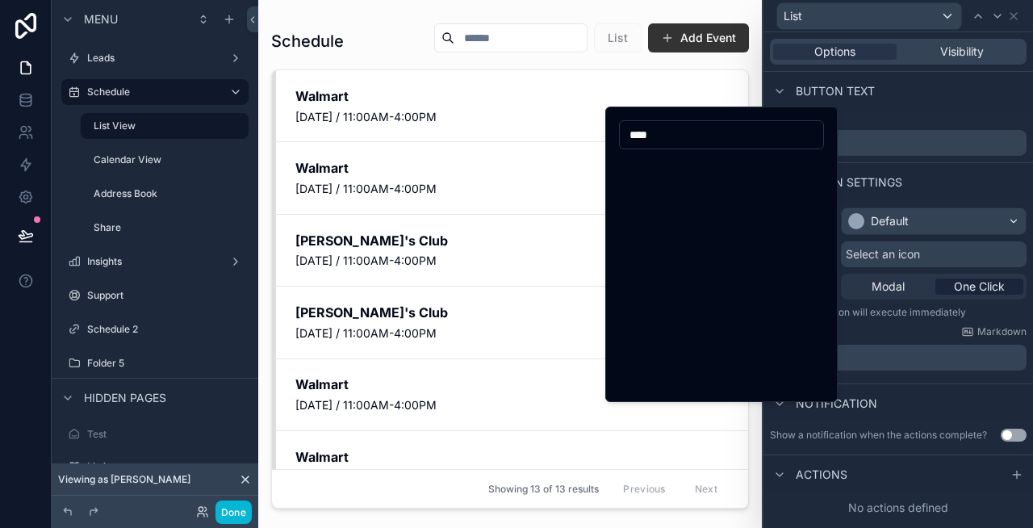
scroll to position [0, 0]
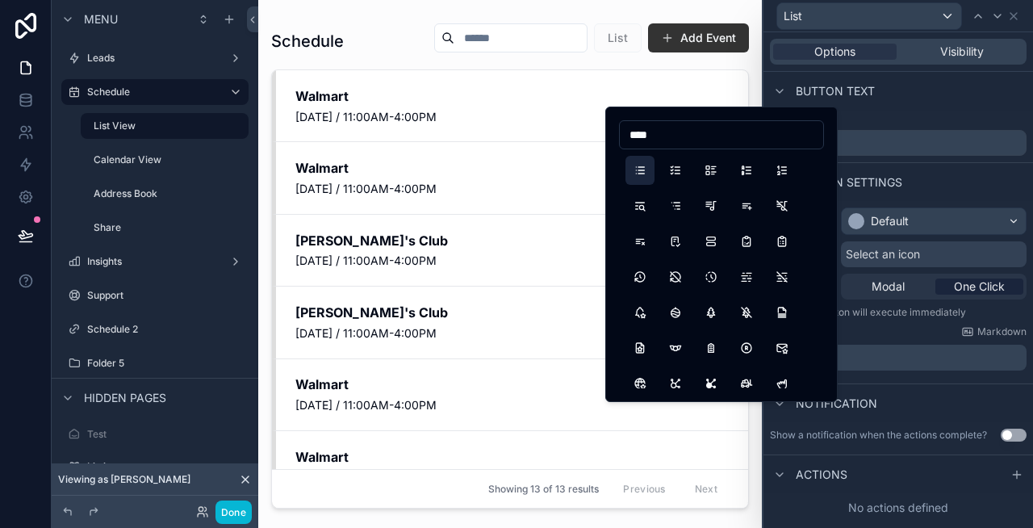
type input "****"
click at [636, 170] on button "List" at bounding box center [639, 170] width 29 height 29
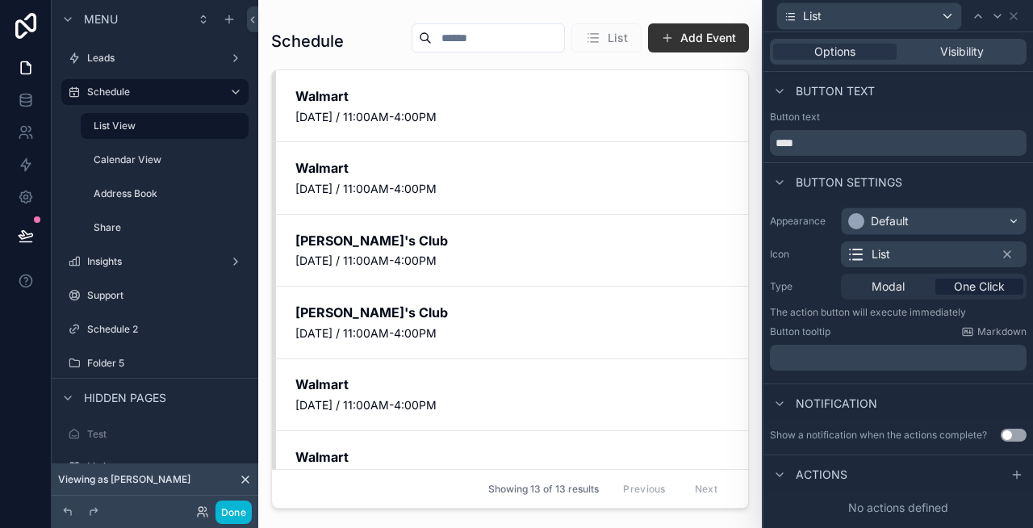
click at [970, 177] on div "Button settings" at bounding box center [898, 181] width 270 height 39
click at [1012, 15] on icon at bounding box center [1013, 16] width 13 height 13
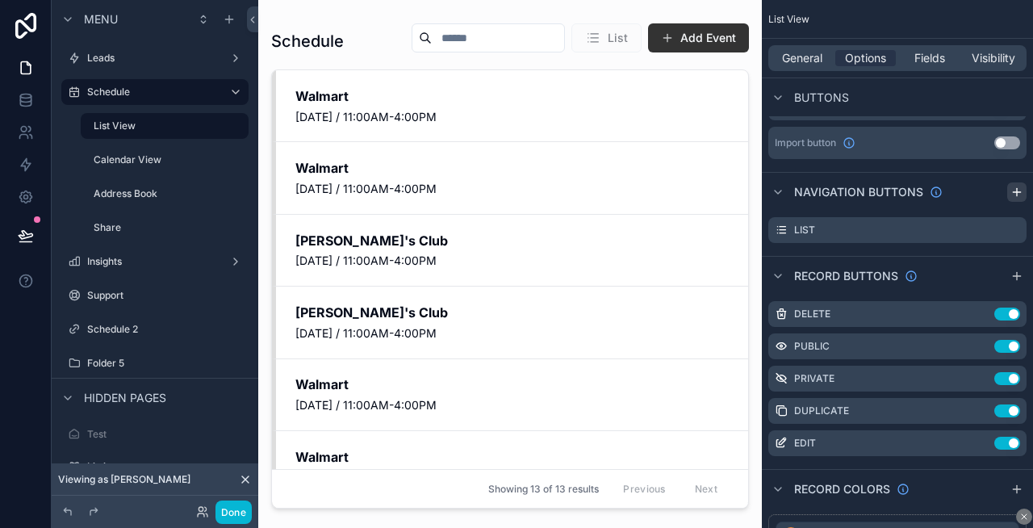
click at [1018, 194] on icon "scrollable content" at bounding box center [1016, 192] width 13 height 13
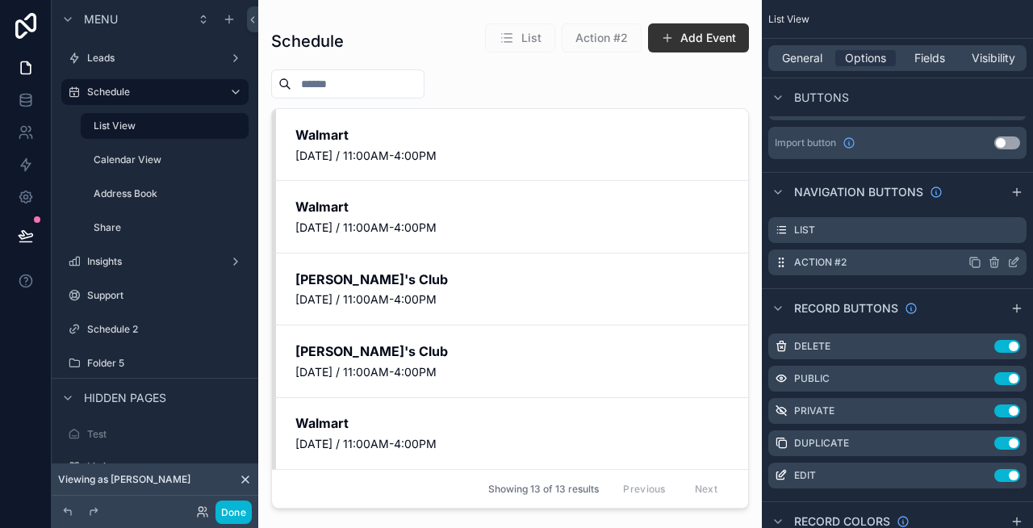
click at [1015, 257] on icon "scrollable content" at bounding box center [1013, 262] width 13 height 13
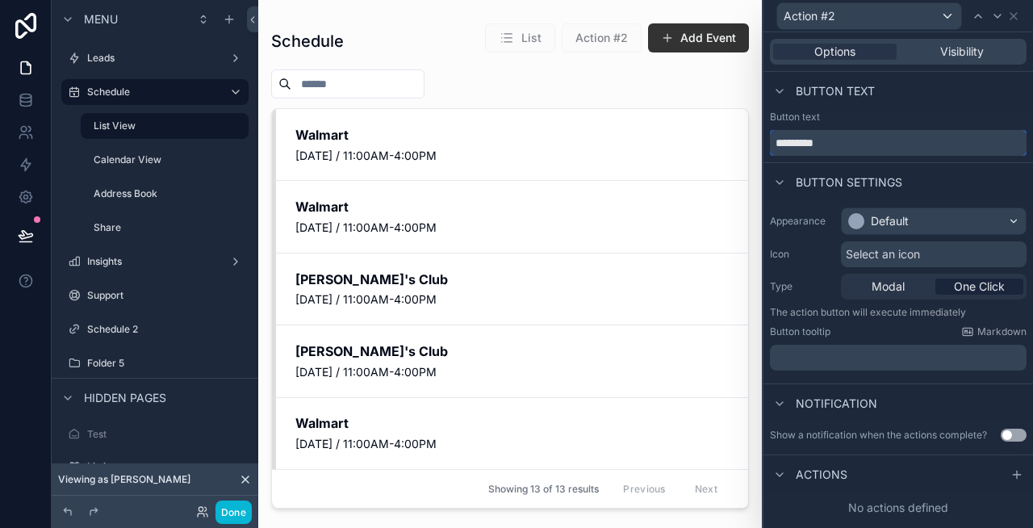
click at [836, 141] on input "*********" at bounding box center [898, 143] width 257 height 26
type input "********"
click at [923, 256] on div "Select an icon" at bounding box center [934, 254] width 186 height 26
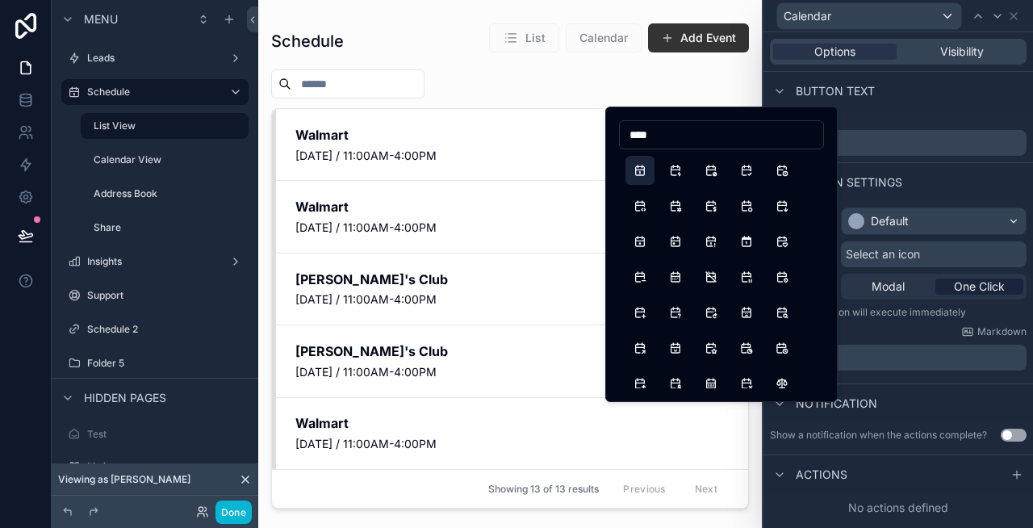
type input "****"
click at [638, 174] on button "Calendar" at bounding box center [639, 170] width 29 height 29
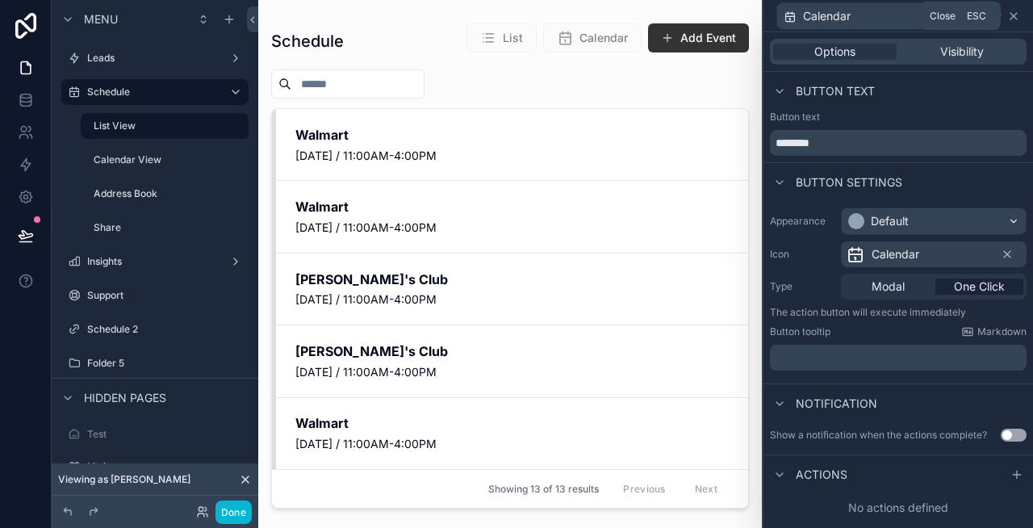
click at [1018, 17] on icon at bounding box center [1013, 16] width 13 height 13
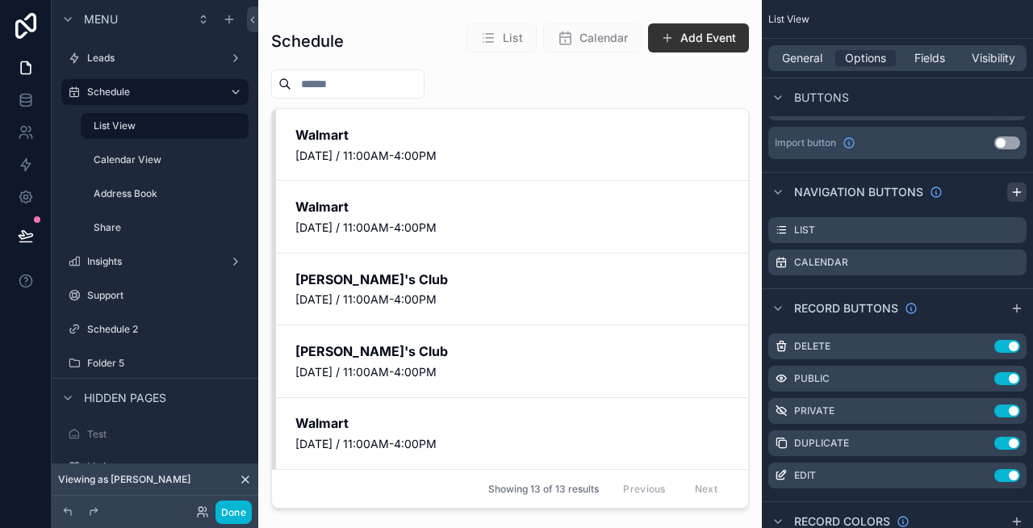
click at [1014, 194] on icon "scrollable content" at bounding box center [1016, 192] width 13 height 13
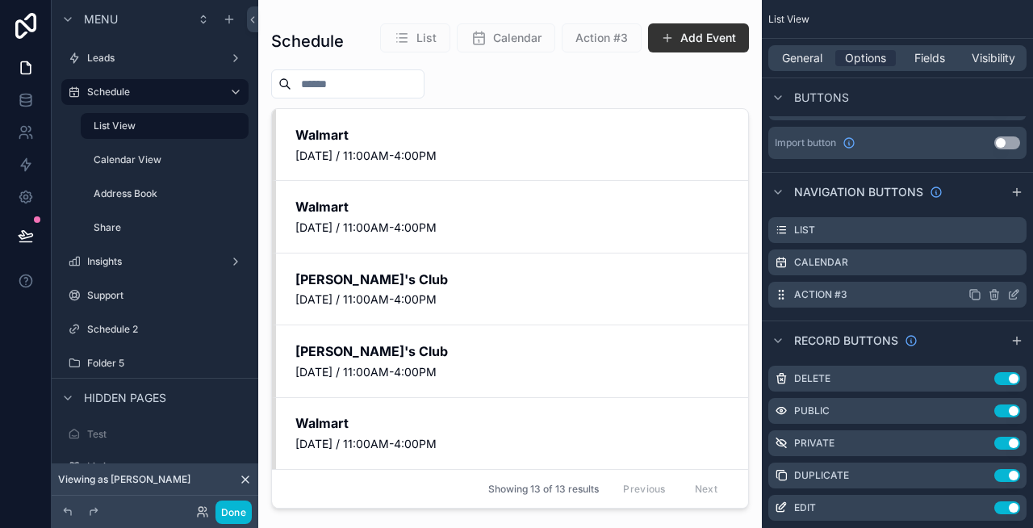
click at [1014, 294] on icon "scrollable content" at bounding box center [1015, 293] width 6 height 6
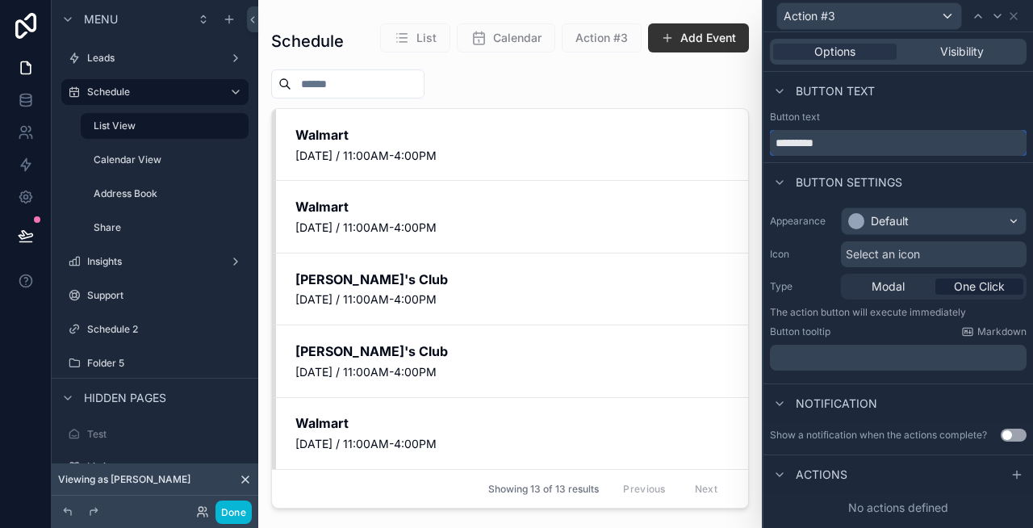
click at [858, 144] on input "*********" at bounding box center [898, 143] width 257 height 26
type input "**********"
click at [242, 518] on button "Done" at bounding box center [233, 511] width 36 height 23
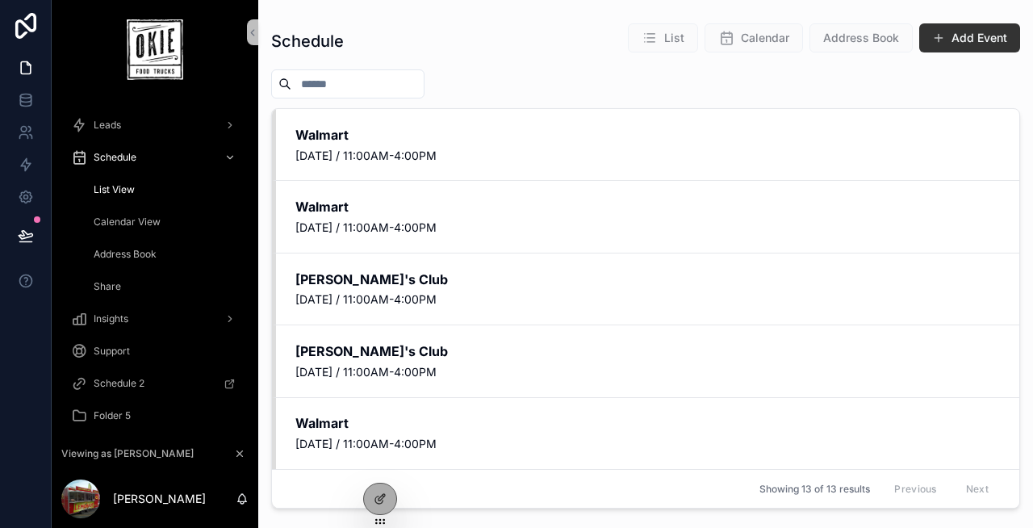
click at [414, 48] on div "Schedule List Calendar Address Book Add Event" at bounding box center [645, 41] width 749 height 37
click at [376, 504] on icon at bounding box center [380, 498] width 13 height 13
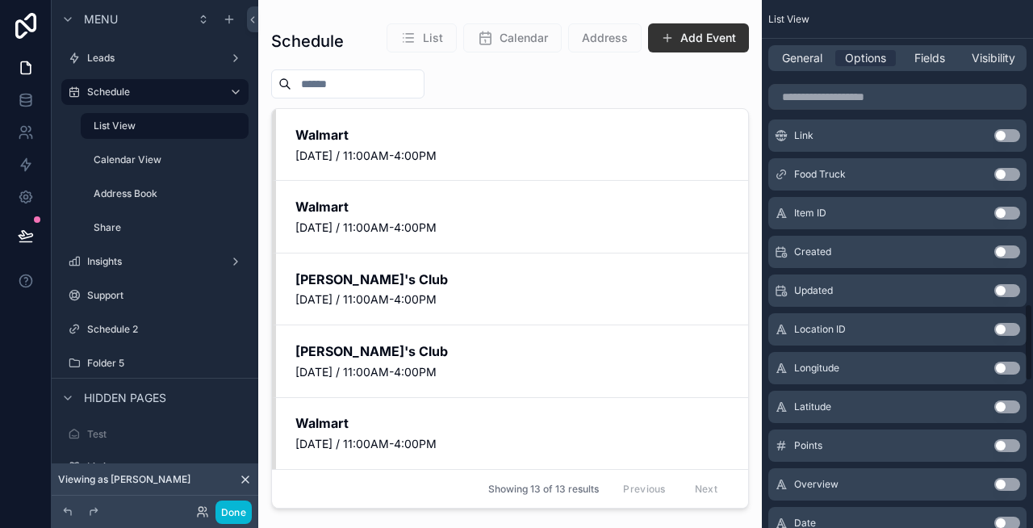
scroll to position [1823, 0]
click at [805, 66] on div "General Options Fields Visibility" at bounding box center [897, 58] width 258 height 26
click at [801, 63] on span "General" at bounding box center [802, 58] width 40 height 16
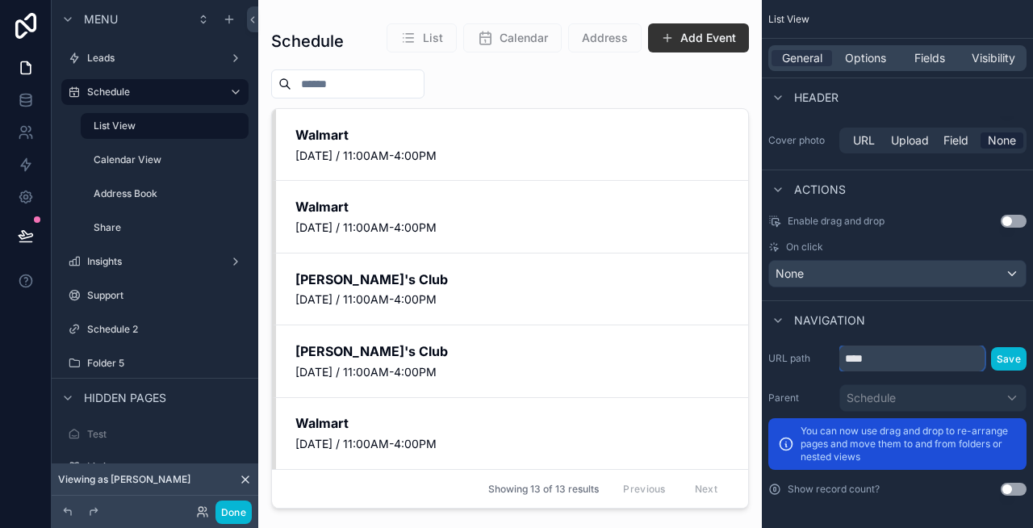
click at [909, 352] on input "****" at bounding box center [911, 358] width 145 height 26
type input "******"
click at [999, 357] on button "Save" at bounding box center [1009, 358] width 36 height 23
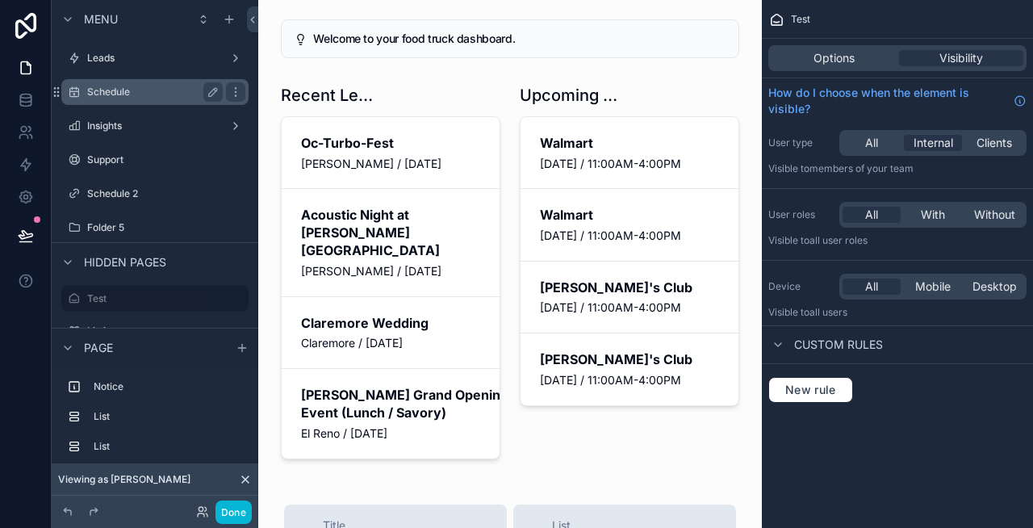
click at [154, 90] on label "Schedule" at bounding box center [151, 92] width 129 height 13
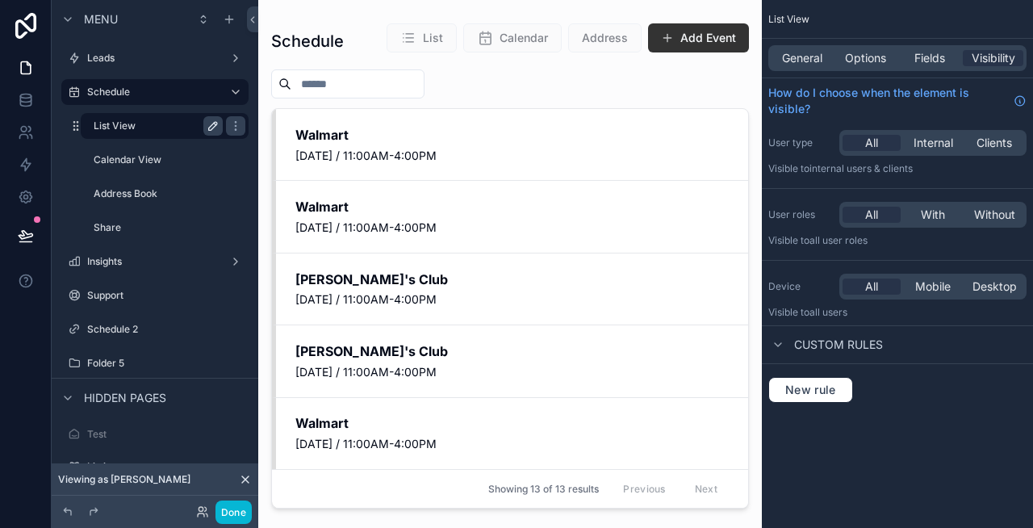
click at [215, 129] on icon "scrollable content" at bounding box center [213, 125] width 13 height 13
click at [173, 126] on input "*********" at bounding box center [145, 125] width 103 height 19
type input "******"
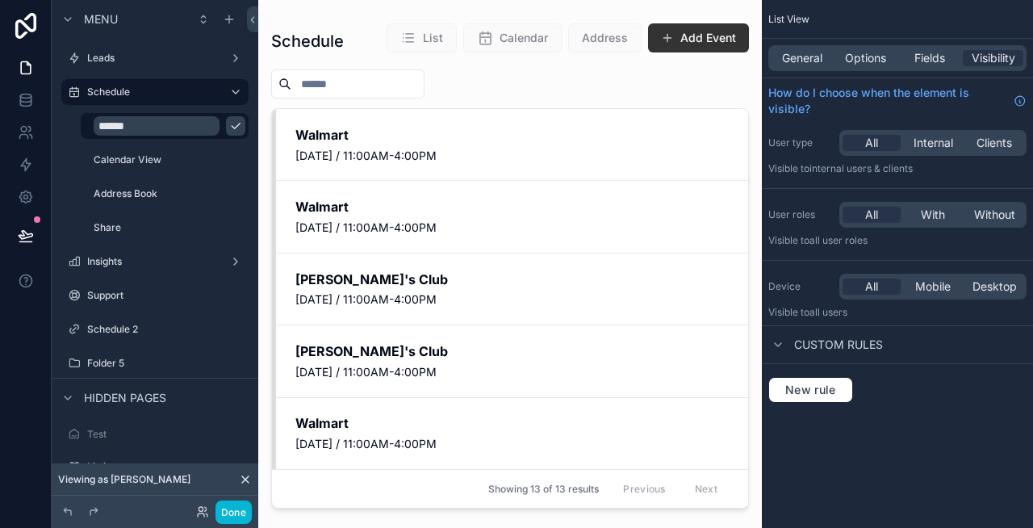
click at [229, 128] on icon "scrollable content" at bounding box center [235, 125] width 13 height 13
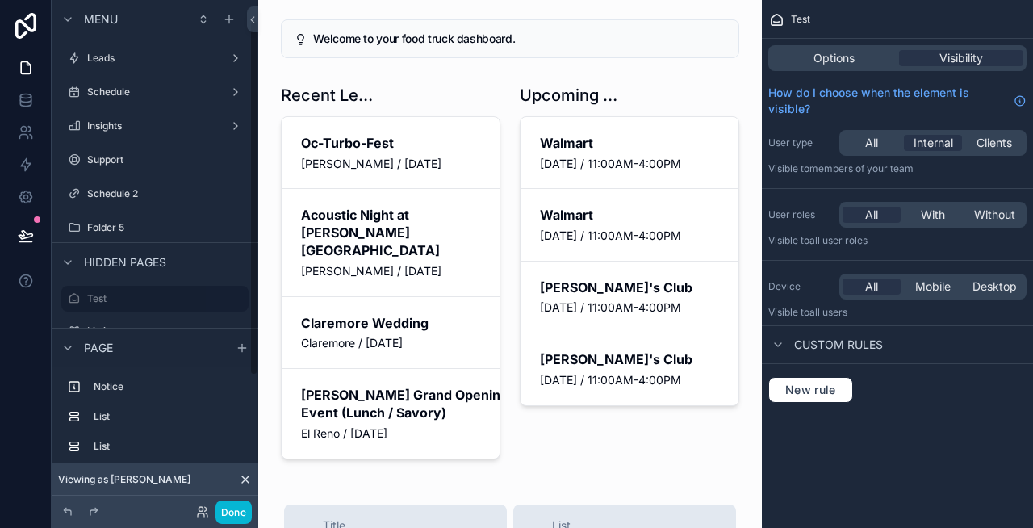
scroll to position [28, 0]
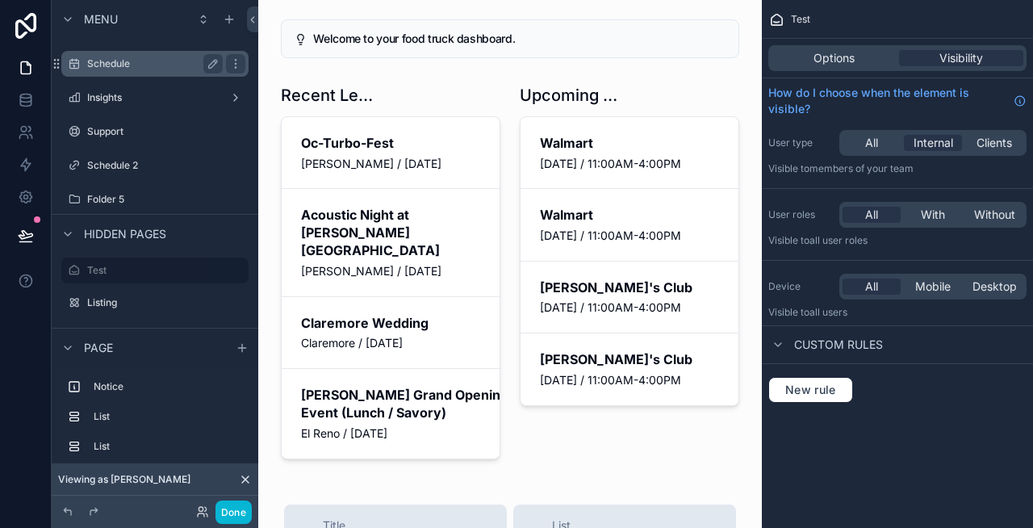
click at [149, 69] on label "Schedule" at bounding box center [151, 63] width 129 height 13
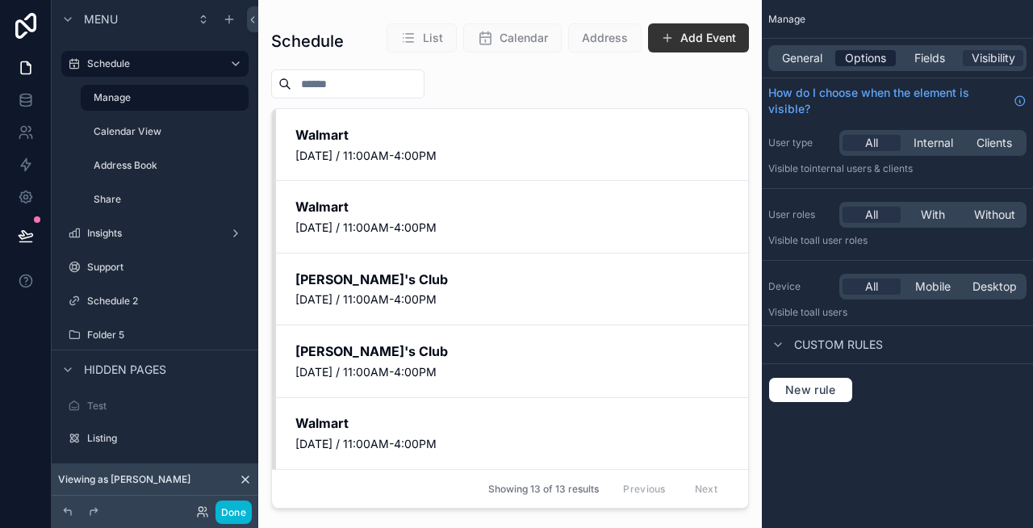
click at [855, 54] on span "Options" at bounding box center [865, 58] width 41 height 16
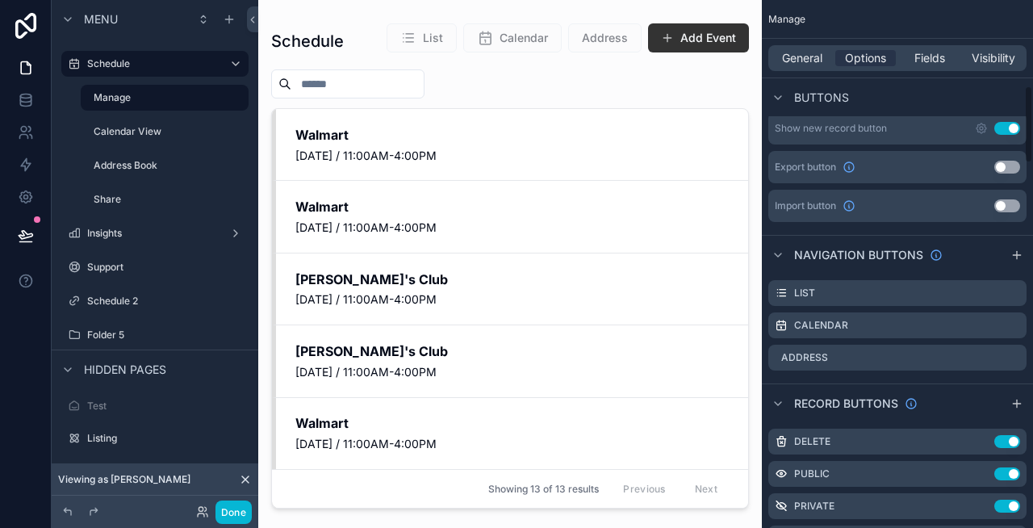
scroll to position [583, 0]
click at [1011, 358] on icon "scrollable content" at bounding box center [1013, 355] width 13 height 13
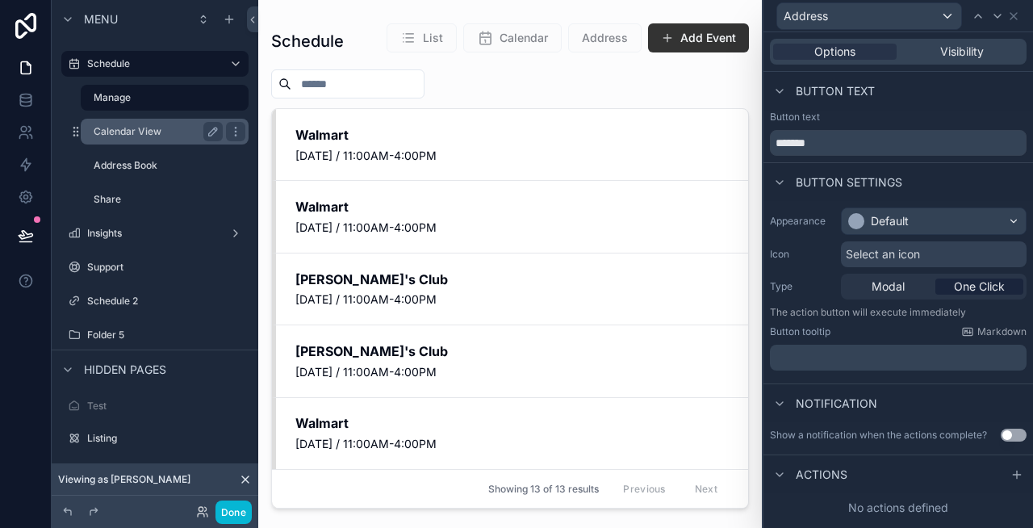
click at [121, 134] on label "Calendar View" at bounding box center [155, 131] width 123 height 13
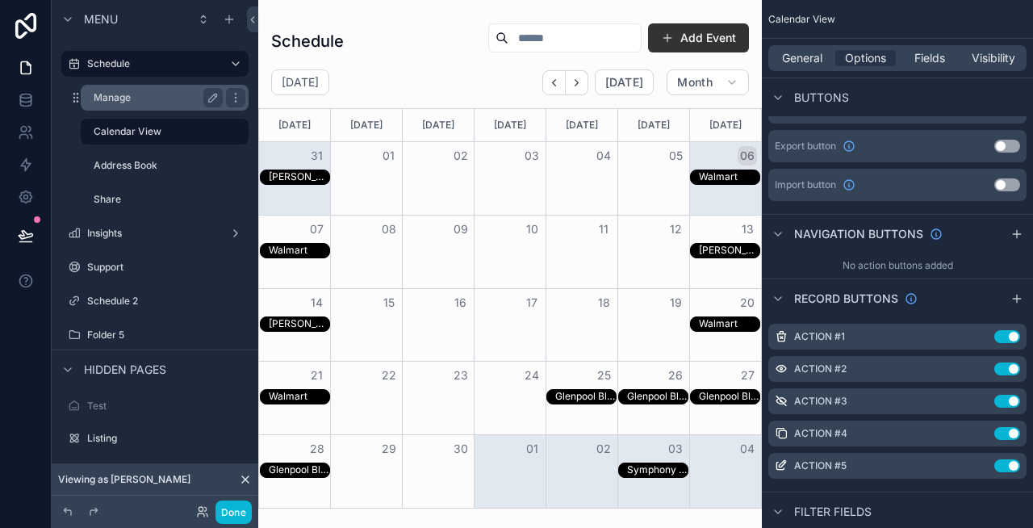
click at [122, 99] on label "Manage" at bounding box center [155, 97] width 123 height 13
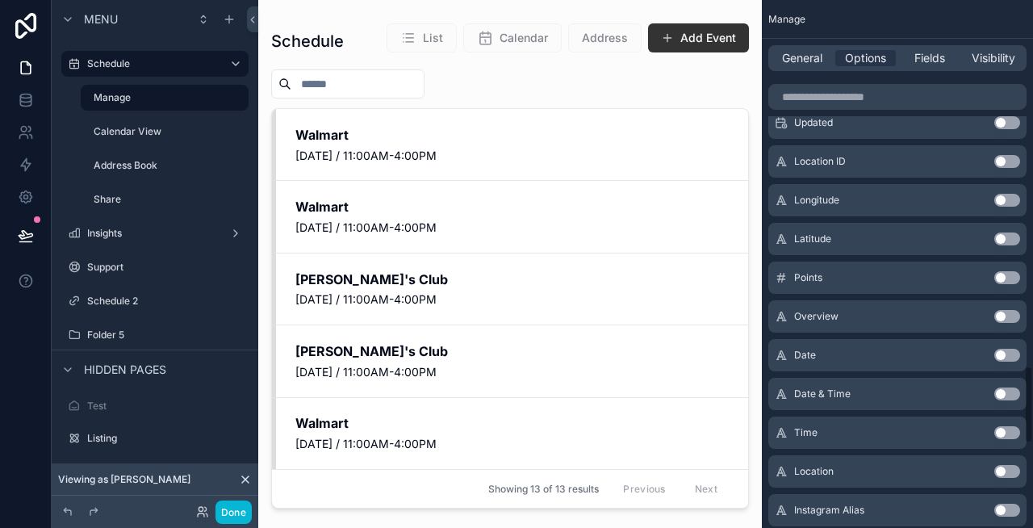
scroll to position [2530, 0]
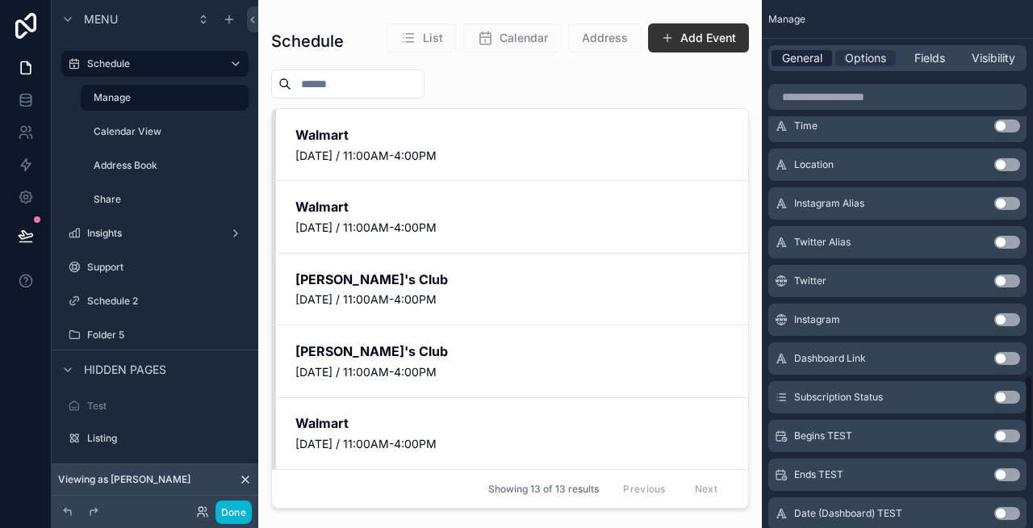
click at [788, 56] on span "General" at bounding box center [802, 58] width 40 height 16
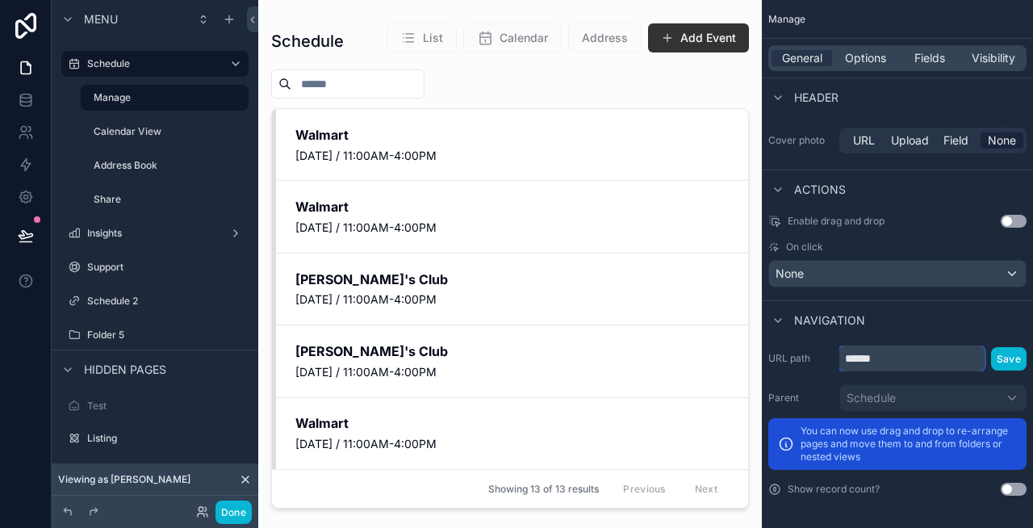
click at [894, 358] on input "******" at bounding box center [911, 358] width 145 height 26
type input "****"
click at [1002, 356] on button "Save" at bounding box center [1009, 358] width 36 height 23
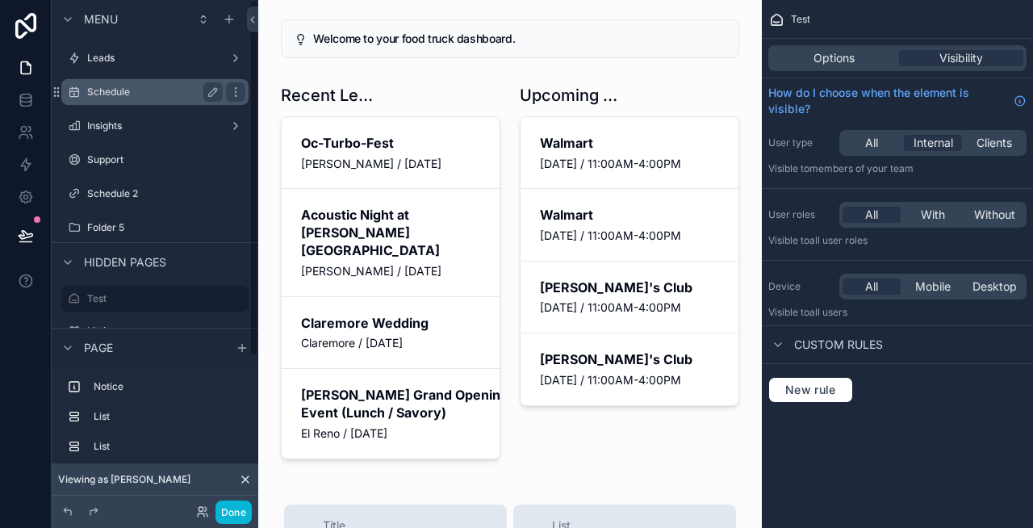
click at [158, 82] on div "Schedule" at bounding box center [155, 91] width 136 height 19
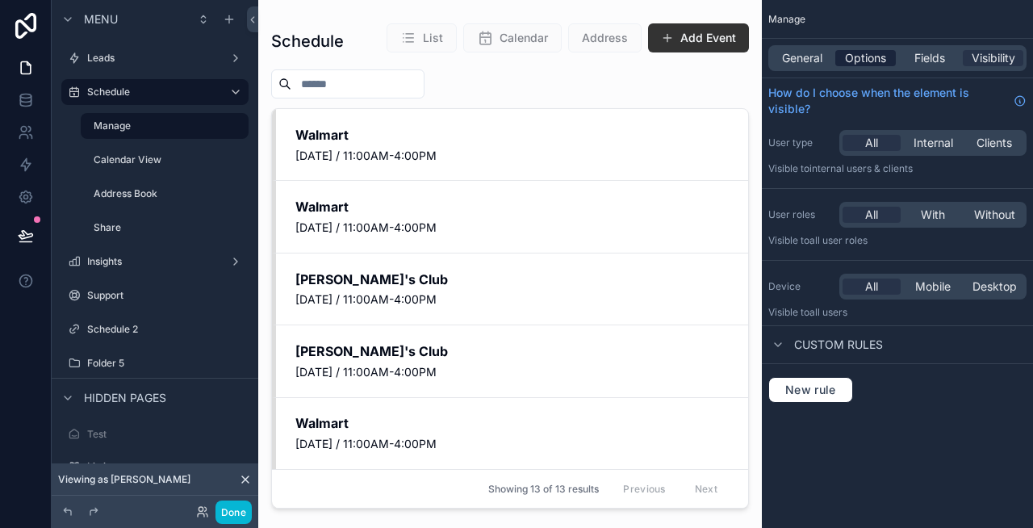
click at [877, 58] on span "Options" at bounding box center [865, 58] width 41 height 16
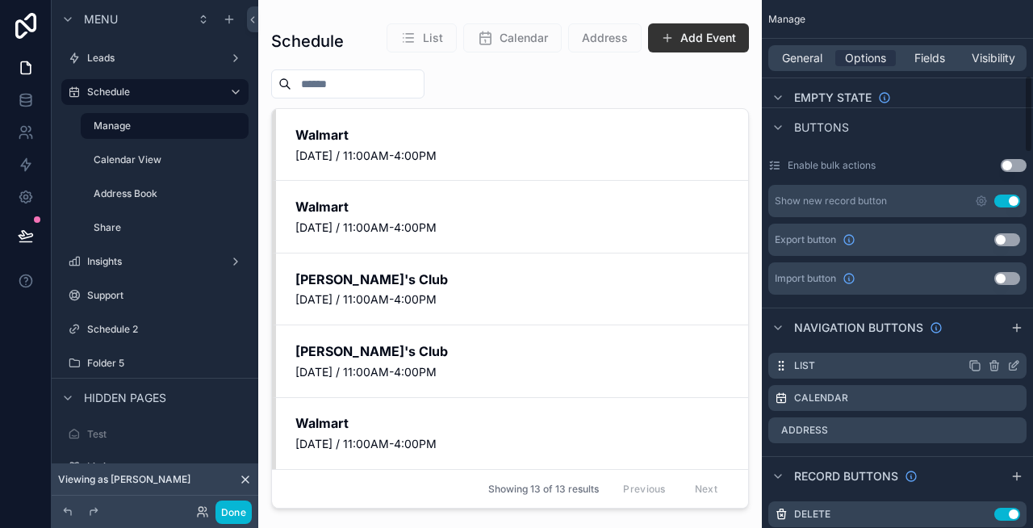
scroll to position [571, 0]
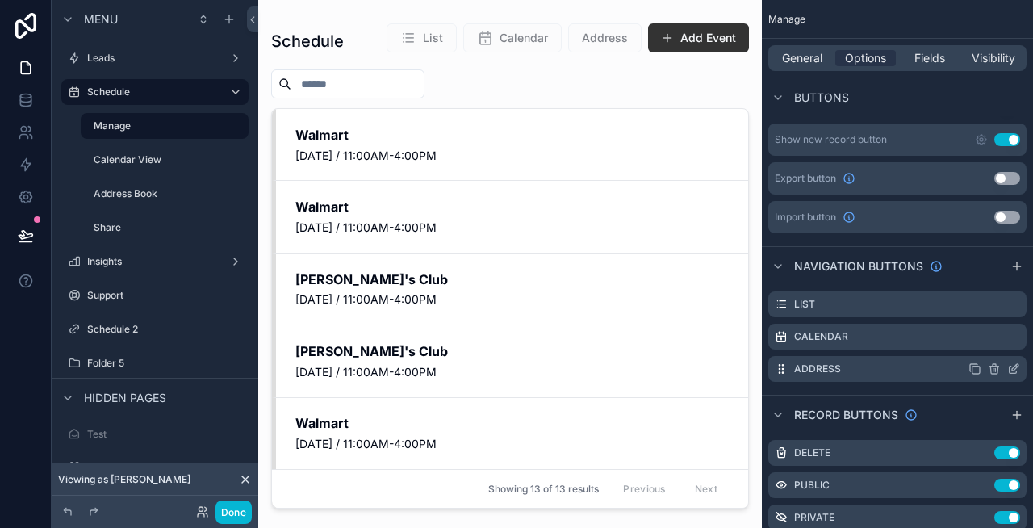
click at [1014, 366] on icon "scrollable content" at bounding box center [1013, 368] width 13 height 13
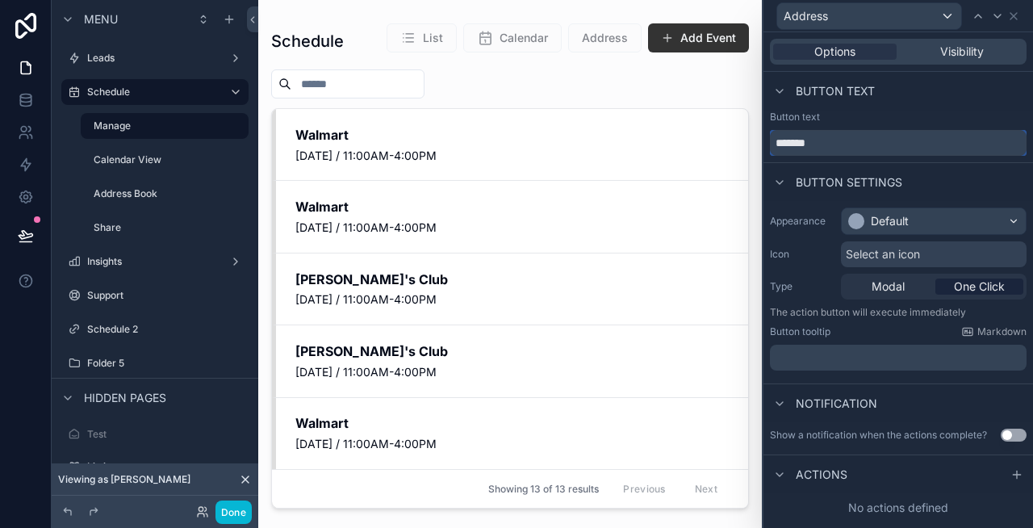
click at [879, 140] on input "*******" at bounding box center [898, 143] width 257 height 26
type input "**********"
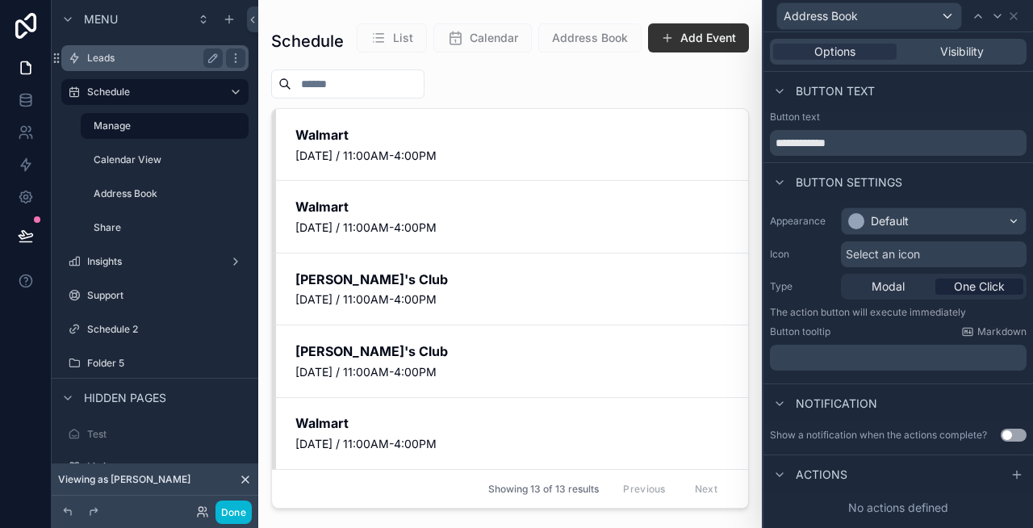
click at [125, 55] on label "Leads" at bounding box center [151, 58] width 129 height 13
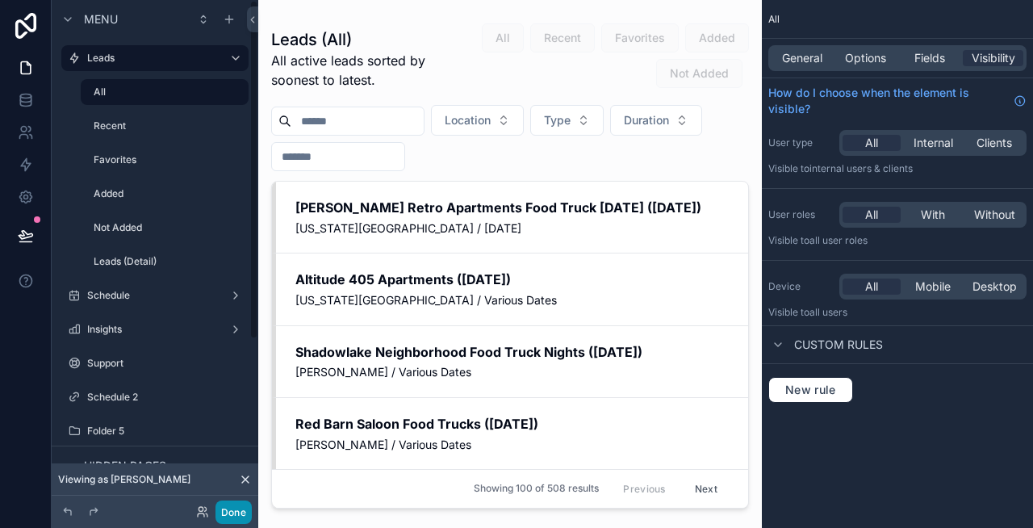
click at [223, 510] on button "Done" at bounding box center [233, 511] width 36 height 23
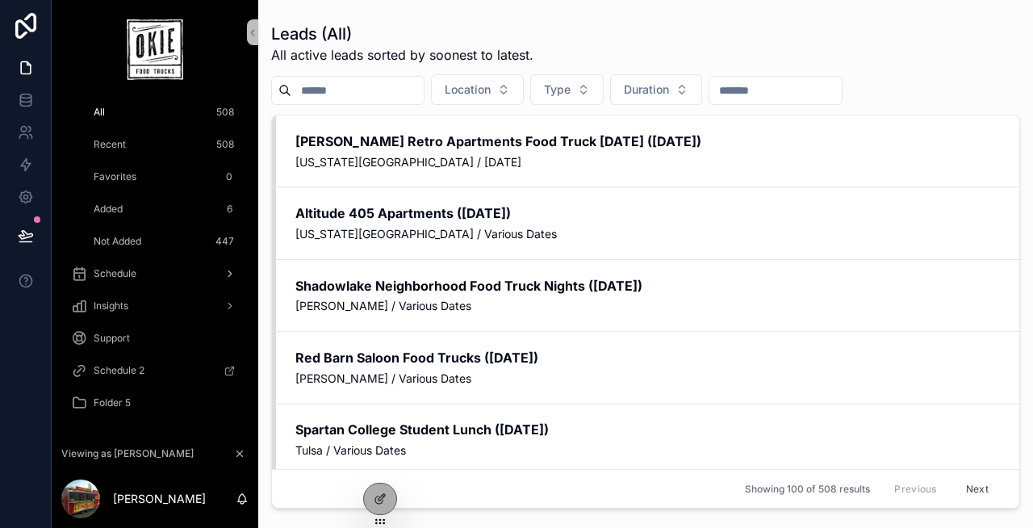
click at [132, 271] on span "Schedule" at bounding box center [115, 273] width 43 height 13
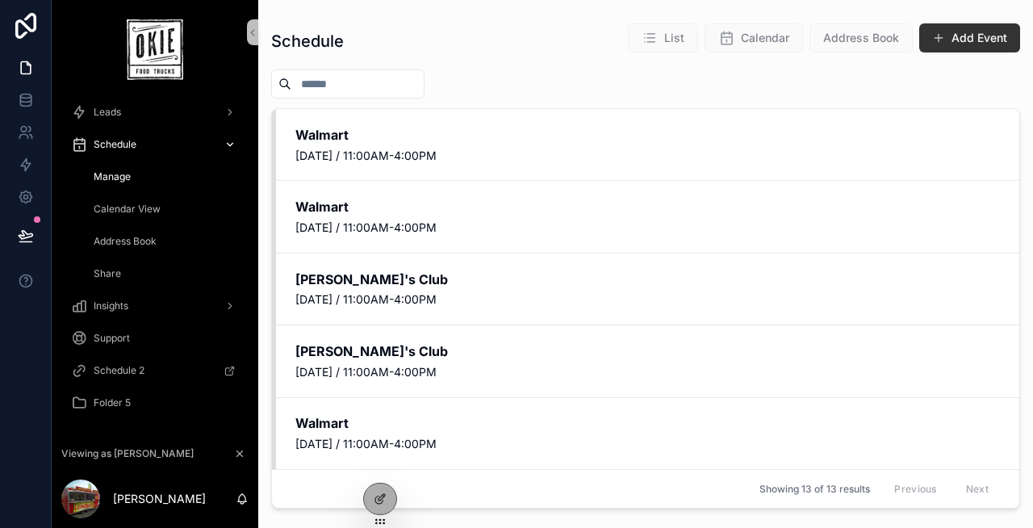
scroll to position [13, 0]
click at [137, 212] on span "Calendar View" at bounding box center [127, 209] width 67 height 13
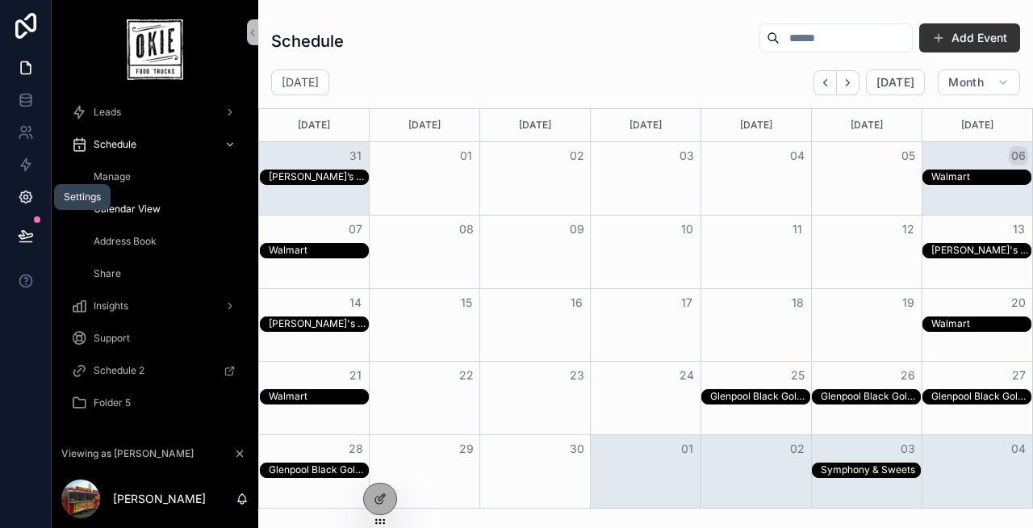
click at [25, 191] on icon at bounding box center [26, 197] width 16 height 16
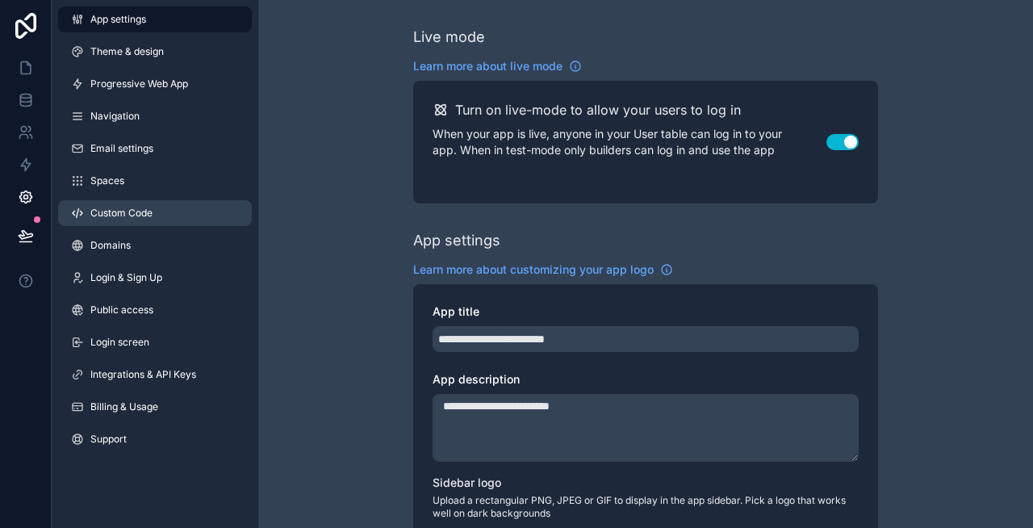
click at [128, 213] on span "Custom Code" at bounding box center [121, 213] width 62 height 13
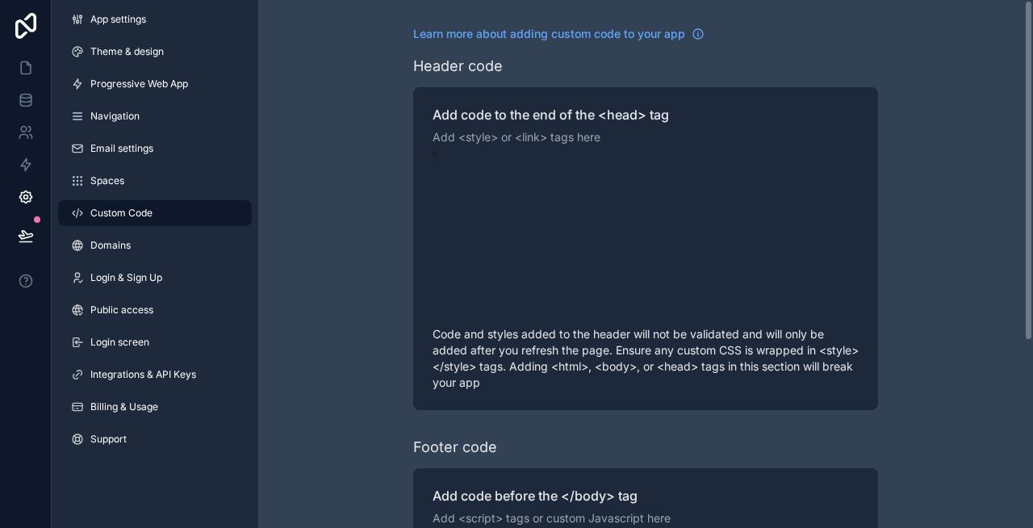
scroll to position [116, 0]
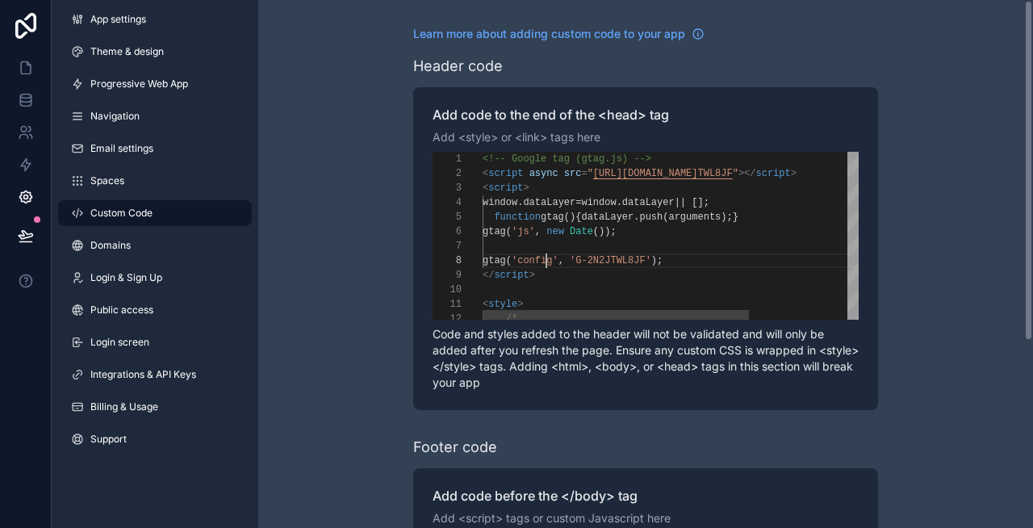
click at [550, 266] on div "gtag ( 'config' , 'G-2N2JTWL8JF' );" at bounding box center [748, 260] width 530 height 15
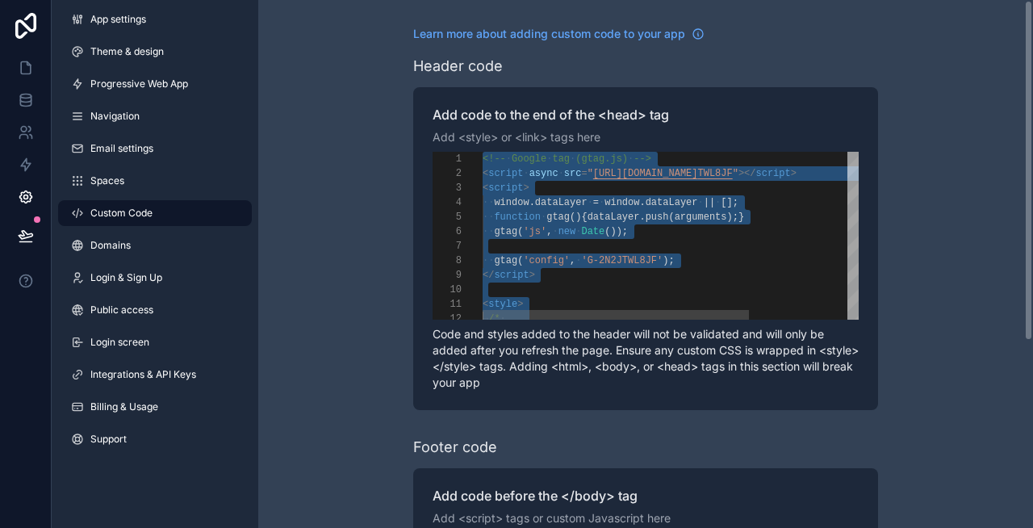
paste textarea "Editor content;Press Alt+F1 for Accessibility Options."
type textarea "********"
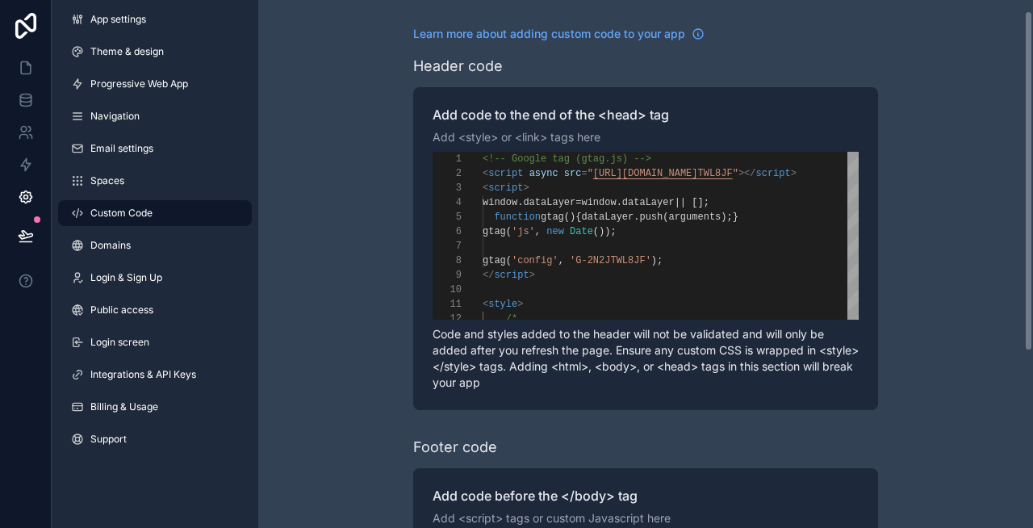
scroll to position [289, 0]
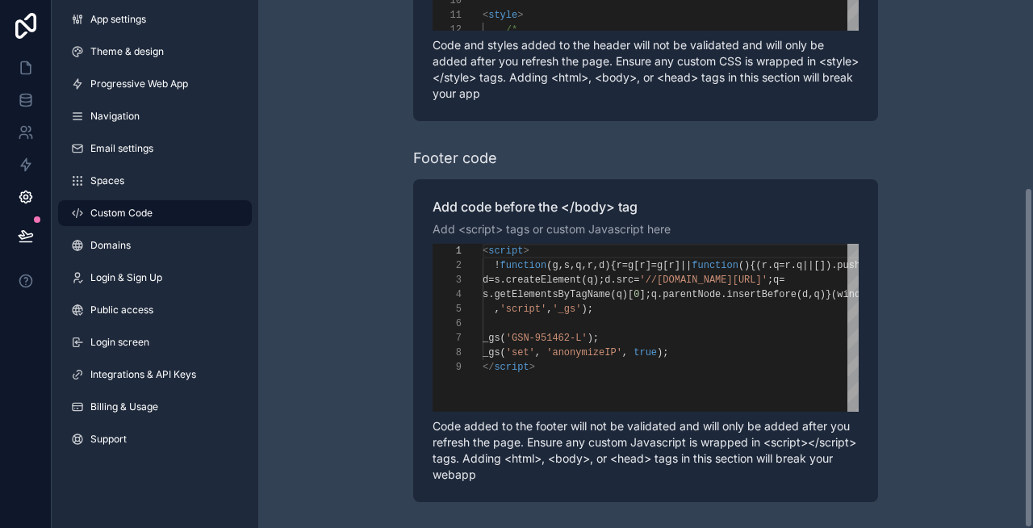
click at [356, 218] on div "Learn more about adding custom code to your app Header code Add code to the end…" at bounding box center [645, 119] width 775 height 817
click at [31, 74] on icon at bounding box center [26, 68] width 16 height 16
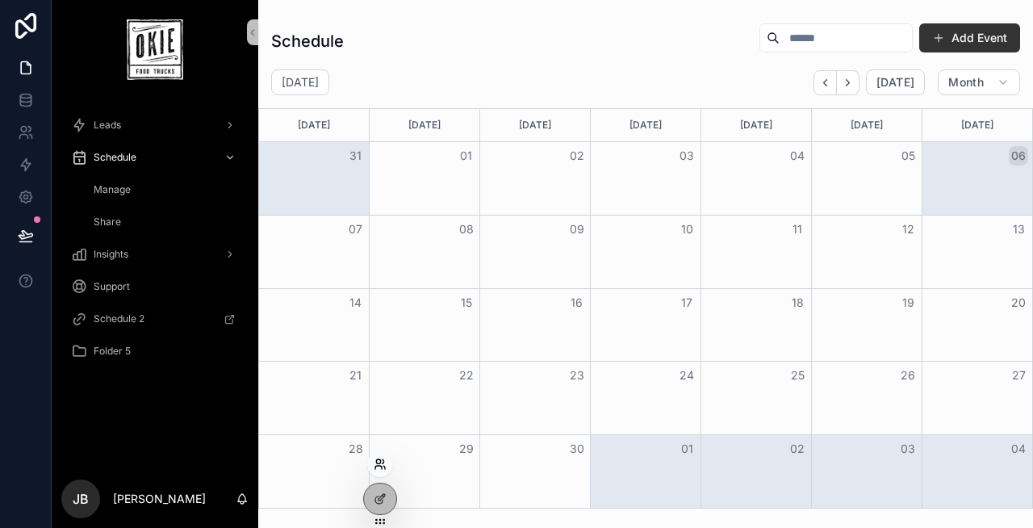
click at [381, 465] on icon at bounding box center [380, 464] width 13 height 13
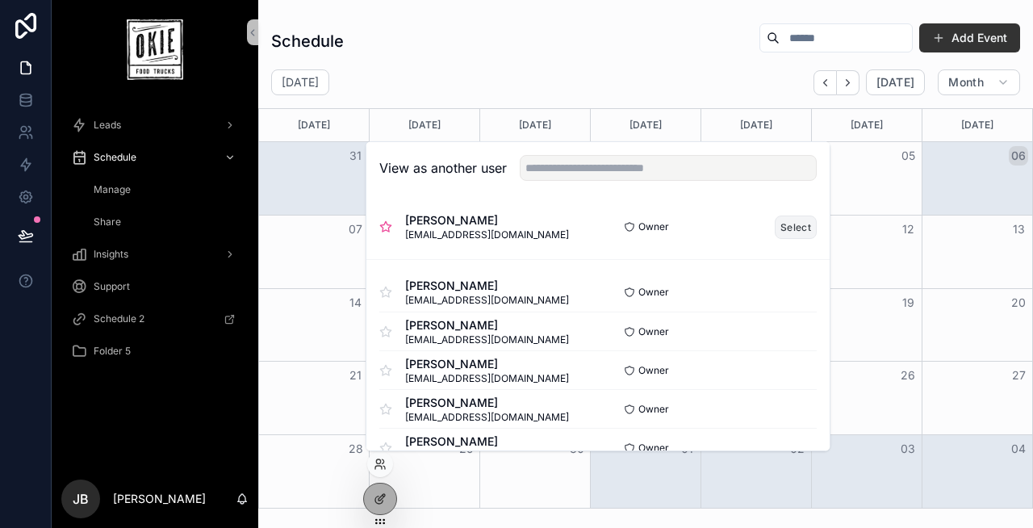
click at [781, 219] on button "Select" at bounding box center [796, 226] width 42 height 23
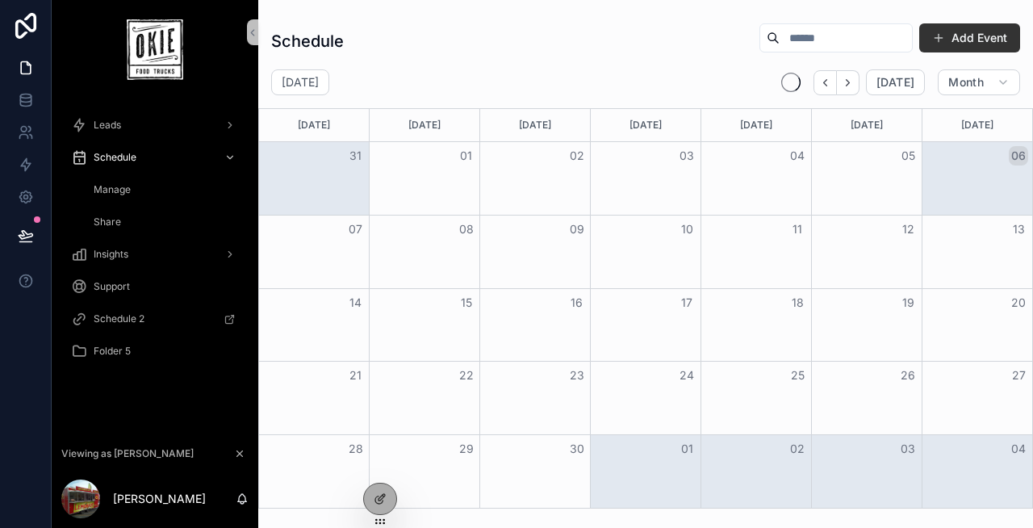
click at [153, 195] on div "Manage" at bounding box center [164, 190] width 148 height 26
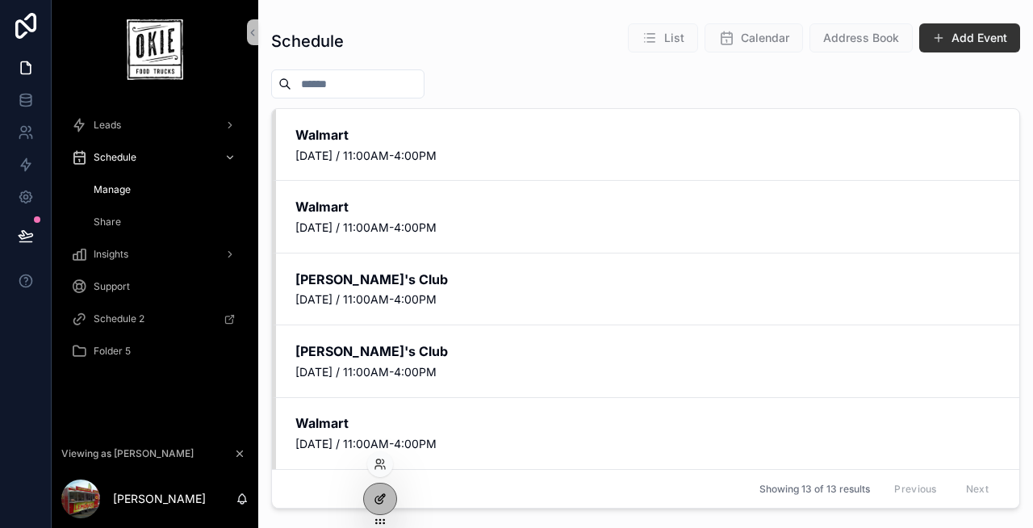
click at [381, 493] on icon at bounding box center [380, 498] width 13 height 13
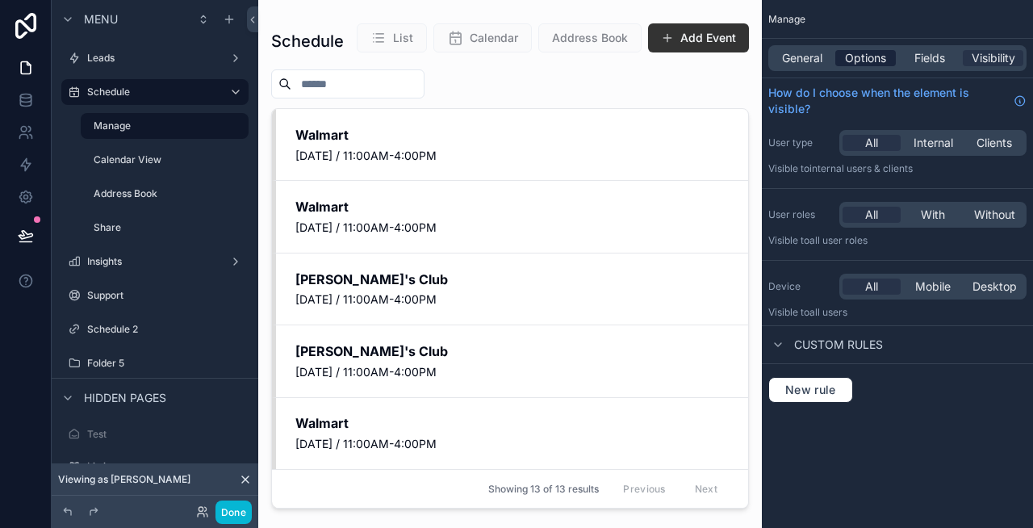
click at [857, 58] on span "Options" at bounding box center [865, 58] width 41 height 16
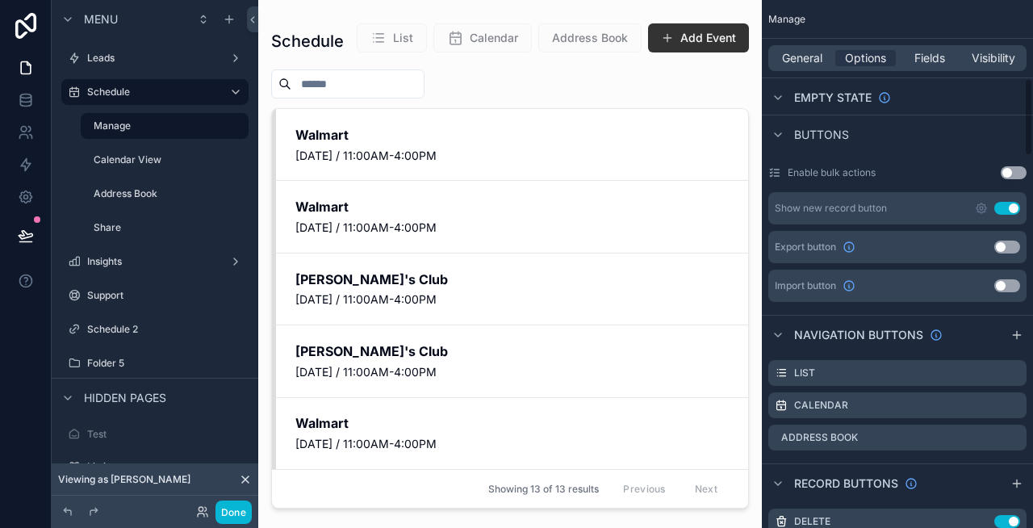
scroll to position [537, 0]
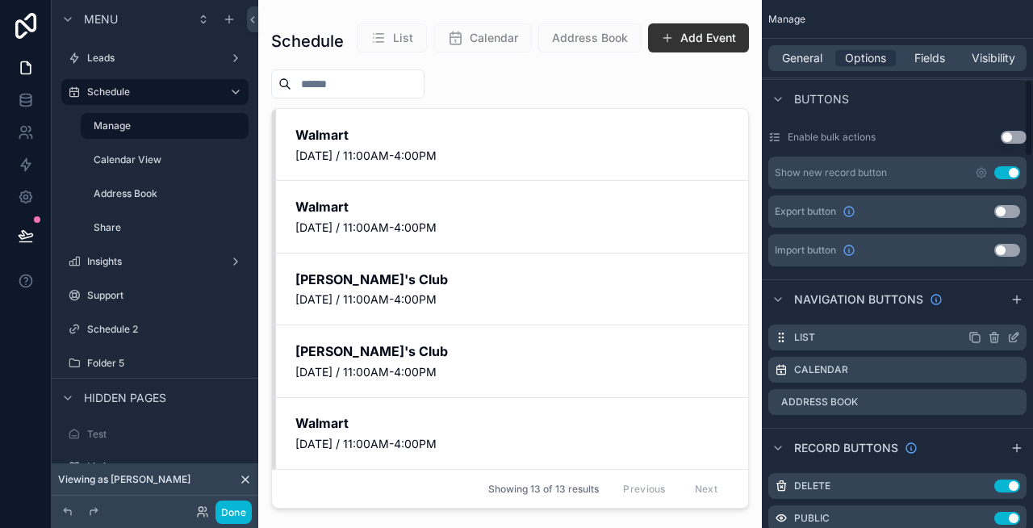
click at [1010, 336] on icon "scrollable content" at bounding box center [1013, 337] width 13 height 13
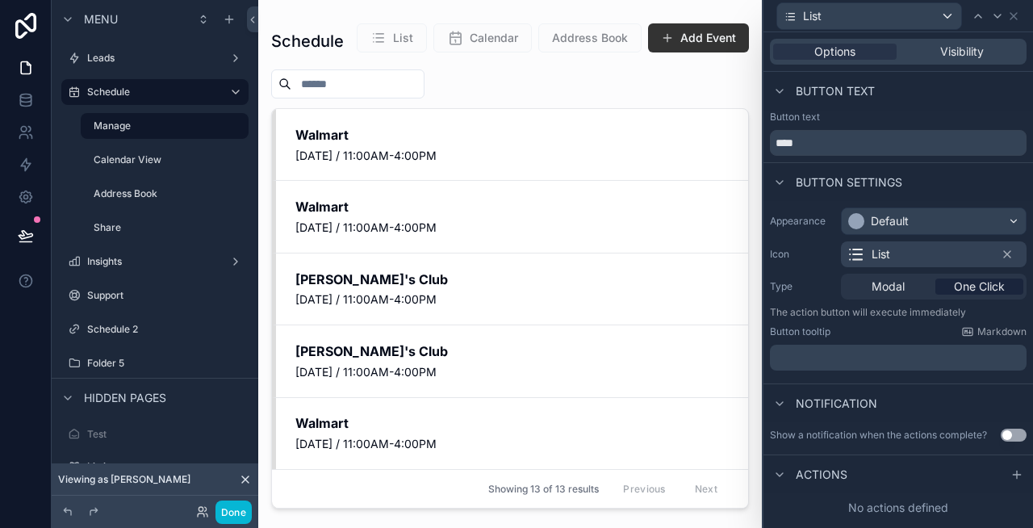
click at [960, 279] on span "One Click" at bounding box center [979, 286] width 51 height 16
click at [1019, 479] on icon at bounding box center [1016, 474] width 13 height 13
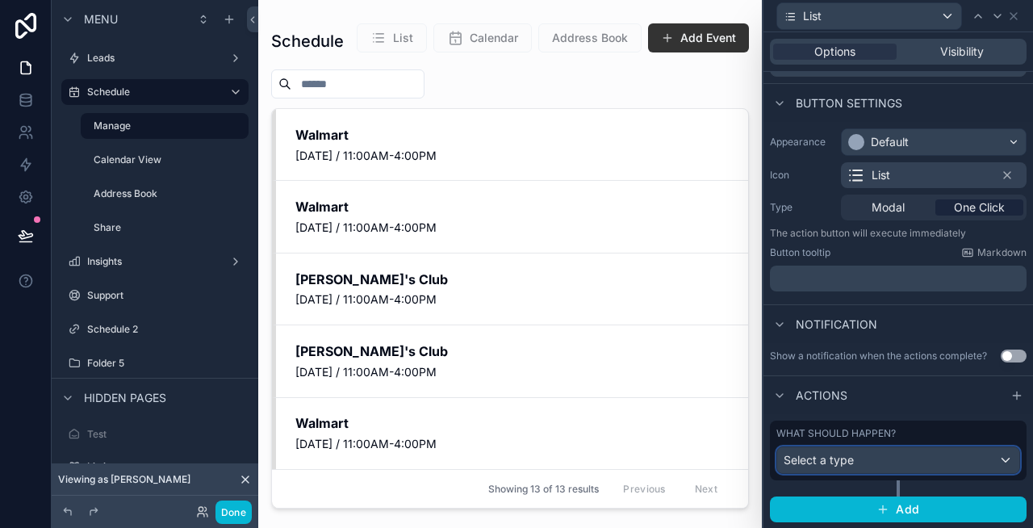
click at [833, 456] on span "Select a type" at bounding box center [819, 460] width 70 height 14
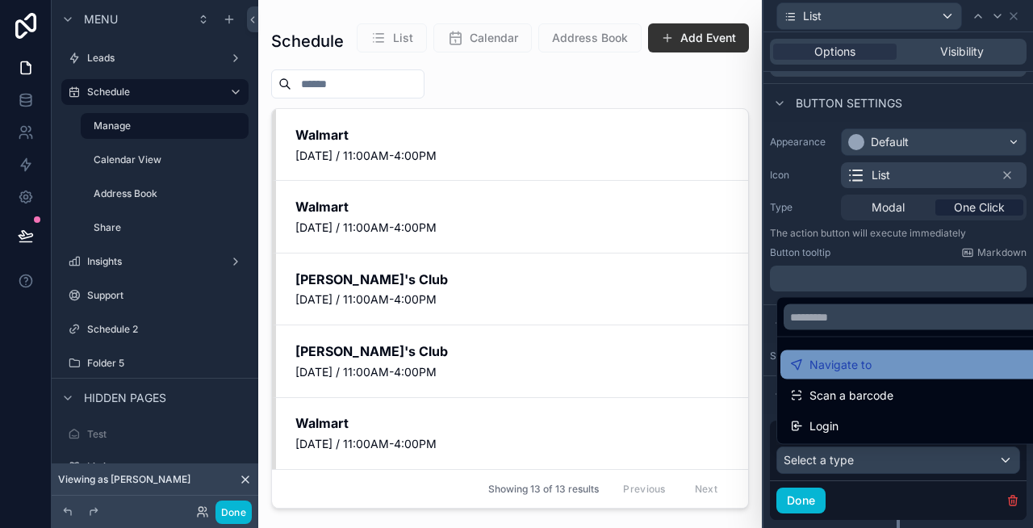
click at [842, 362] on span "Navigate to" at bounding box center [840, 364] width 62 height 19
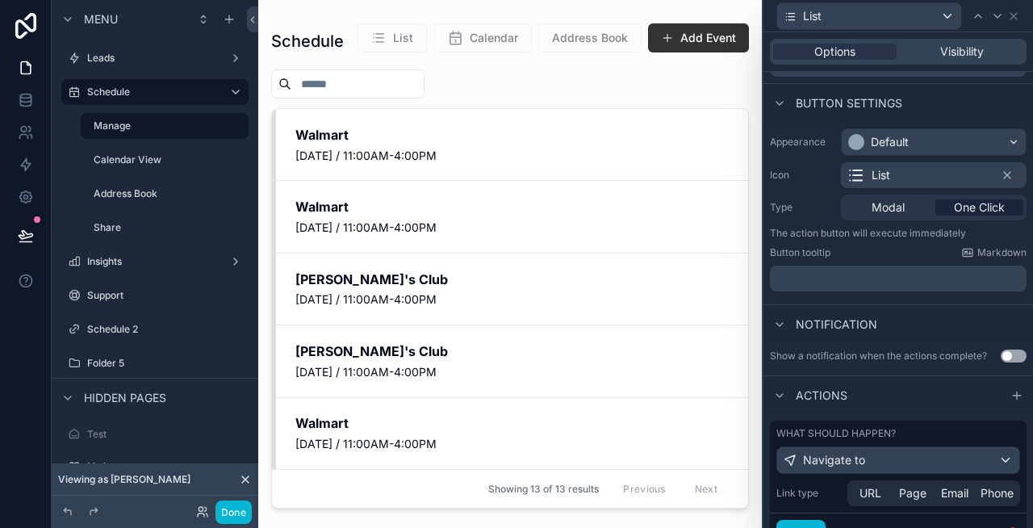
scroll to position [151, 0]
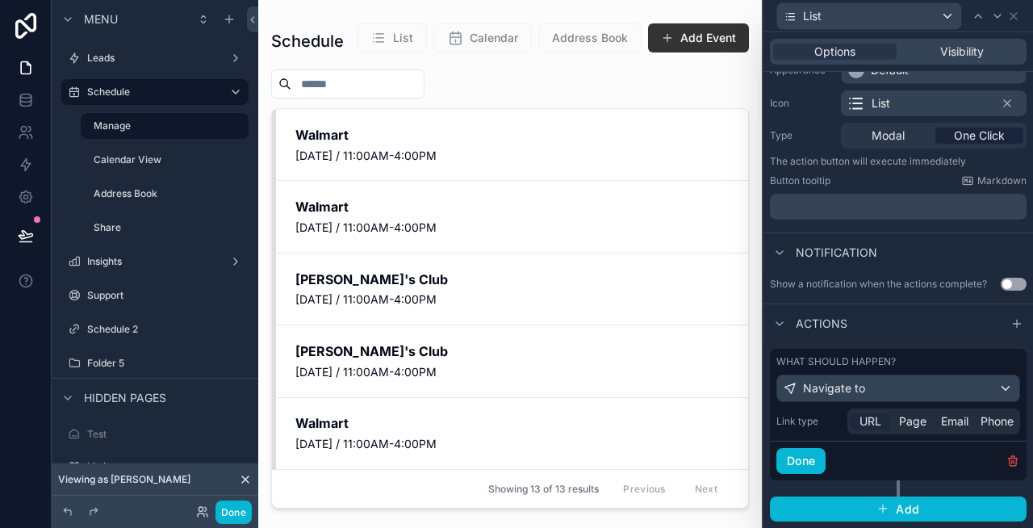
click at [869, 420] on span "URL" at bounding box center [870, 421] width 22 height 16
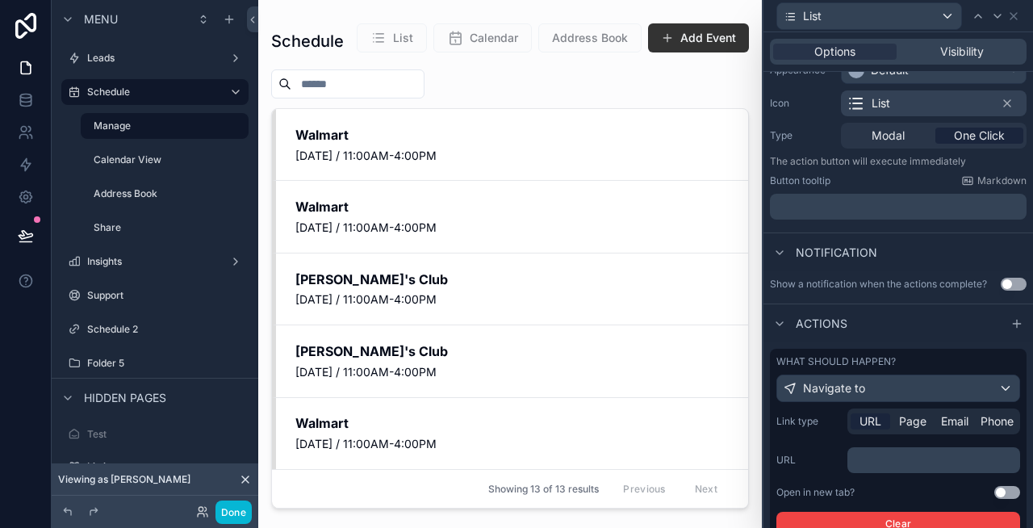
click at [894, 464] on p "﻿" at bounding box center [935, 460] width 163 height 16
click at [878, 462] on p "﻿" at bounding box center [935, 460] width 163 height 16
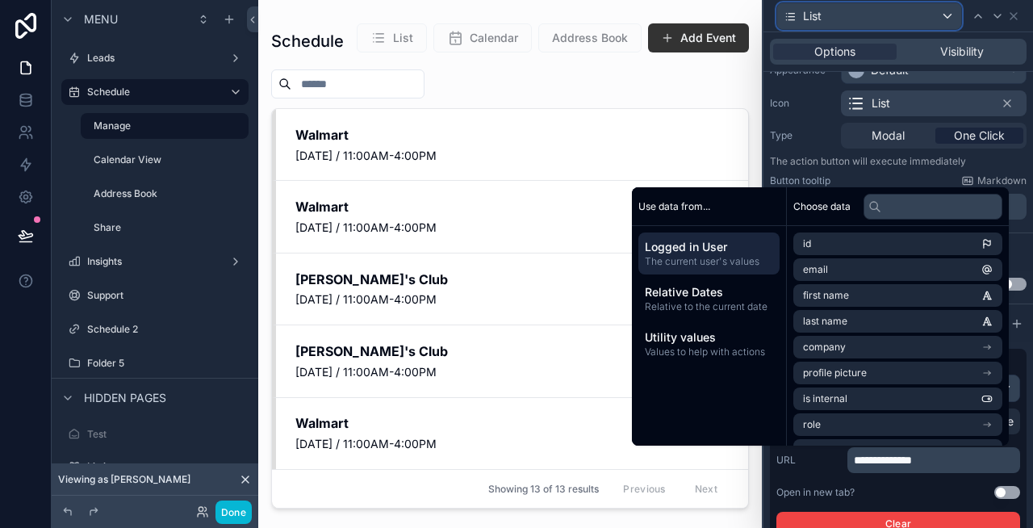
click at [930, 9] on div "List" at bounding box center [869, 16] width 184 height 26
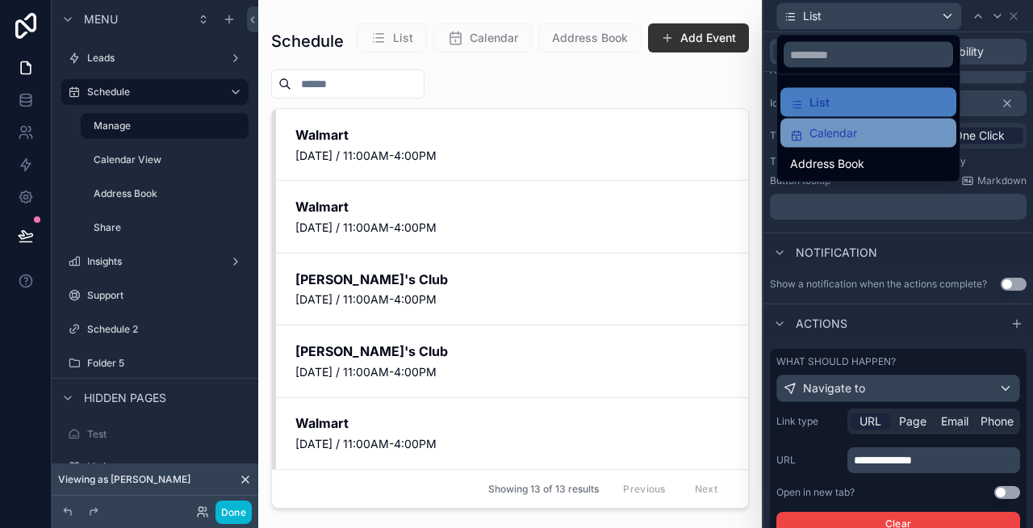
click at [872, 125] on div "Calendar" at bounding box center [868, 132] width 157 height 19
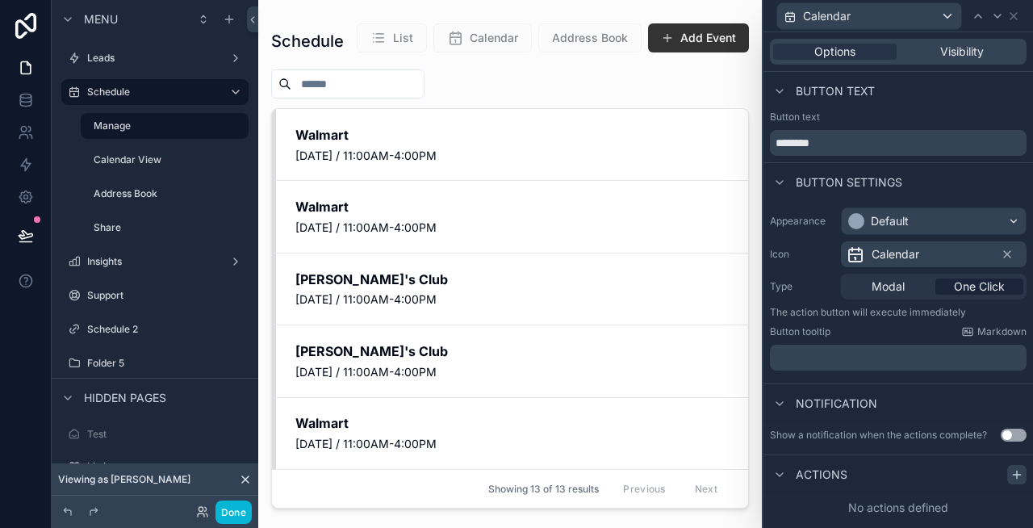
click at [1018, 477] on icon at bounding box center [1016, 474] width 13 height 13
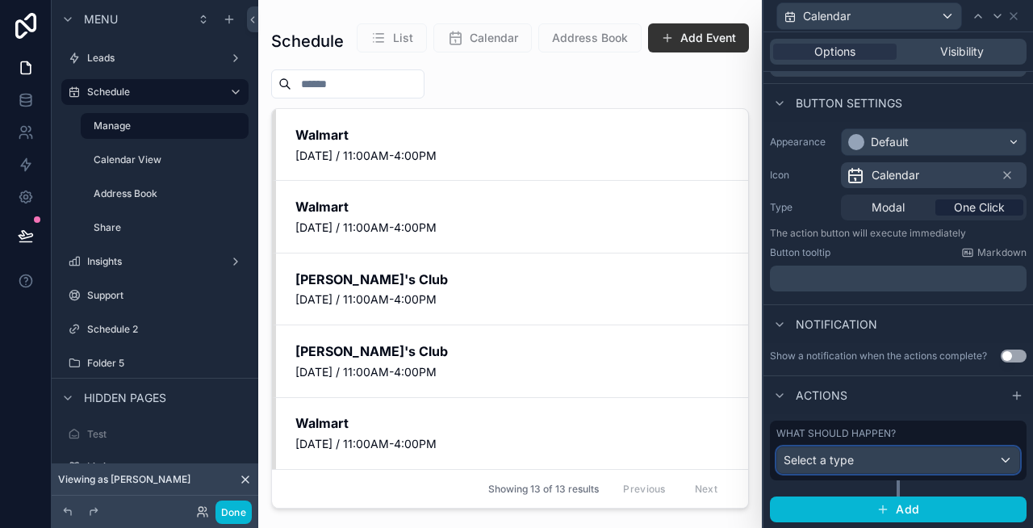
click at [872, 454] on div "Select a type" at bounding box center [898, 460] width 242 height 26
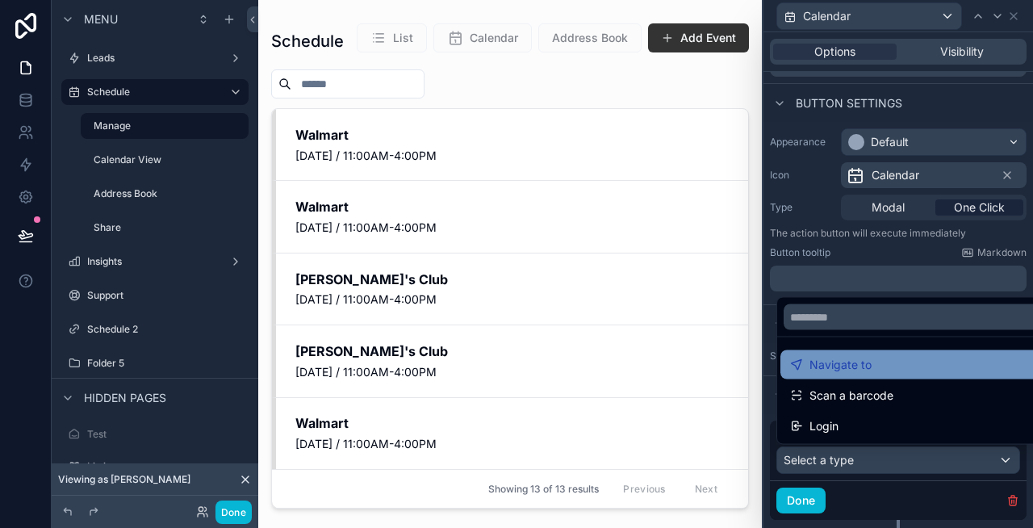
click at [855, 374] on div "Navigate to" at bounding box center [916, 364] width 273 height 29
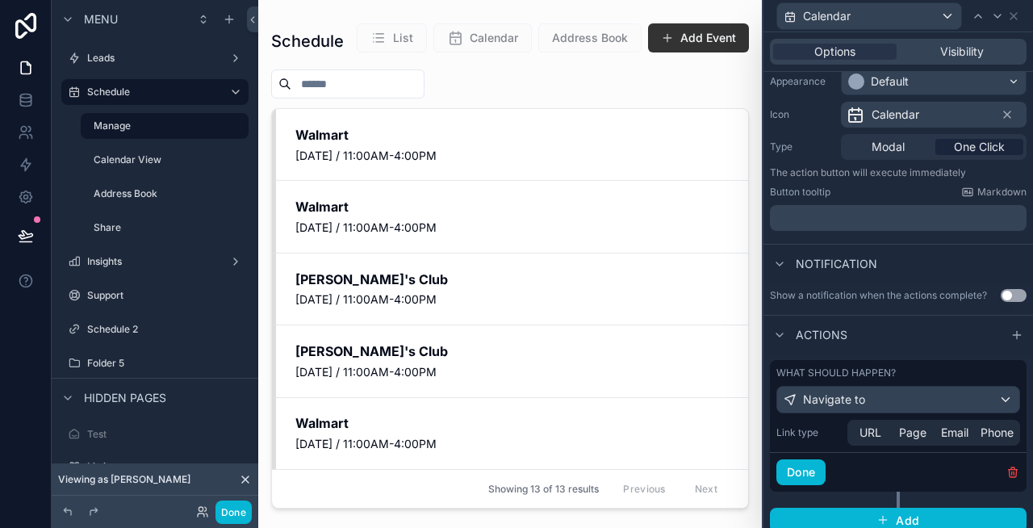
scroll to position [151, 0]
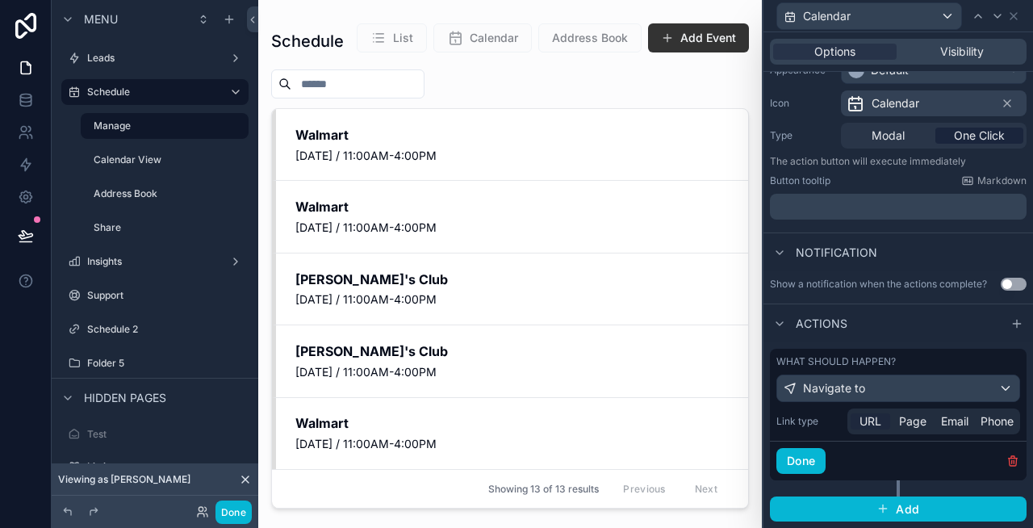
click at [868, 424] on span "URL" at bounding box center [870, 421] width 22 height 16
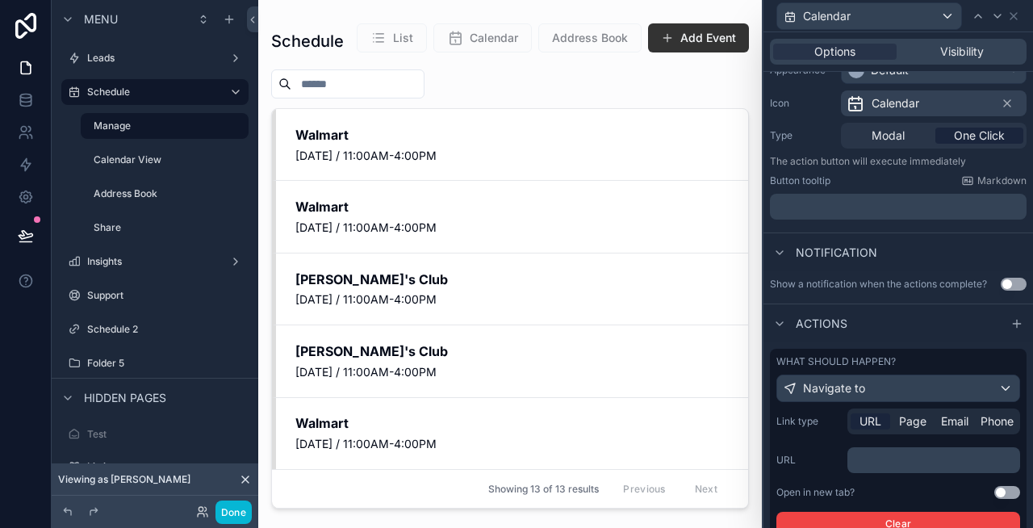
click at [872, 454] on p "﻿" at bounding box center [935, 460] width 163 height 16
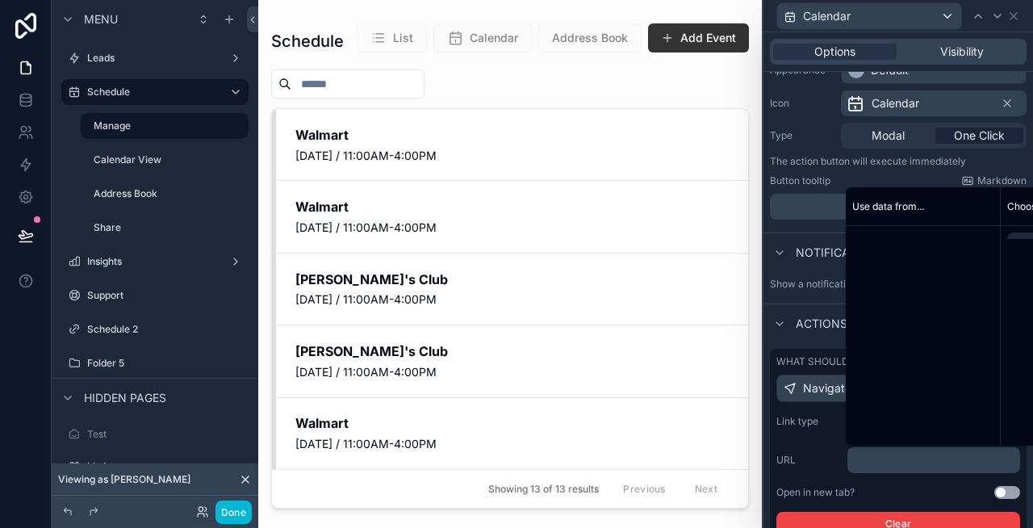
paste div "scrollable content"
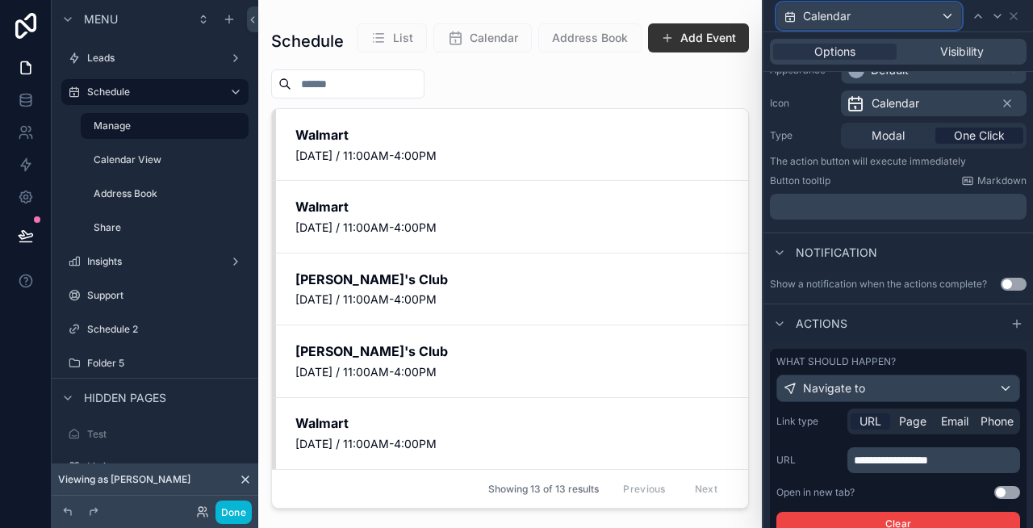
click at [901, 24] on div "Calendar" at bounding box center [869, 16] width 184 height 26
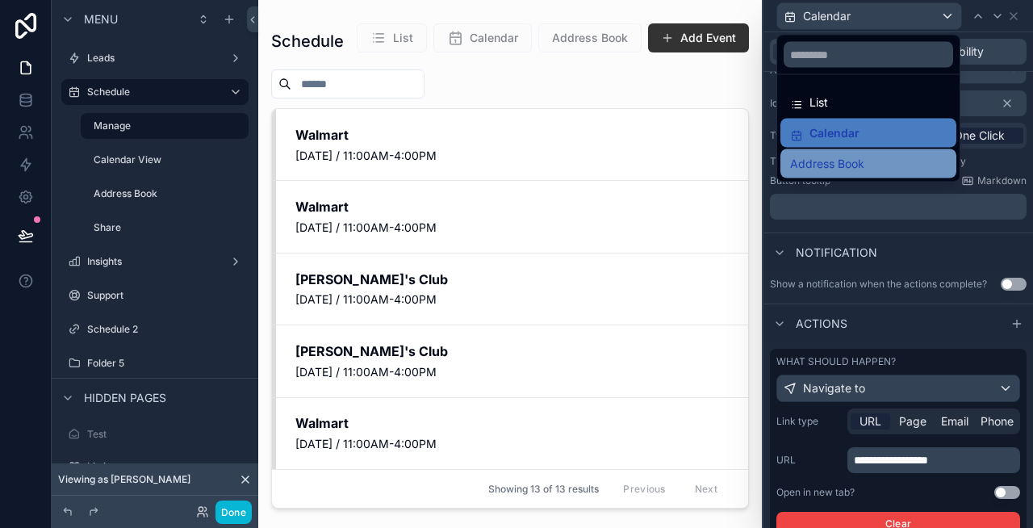
click at [876, 158] on div "Address Book" at bounding box center [868, 163] width 157 height 19
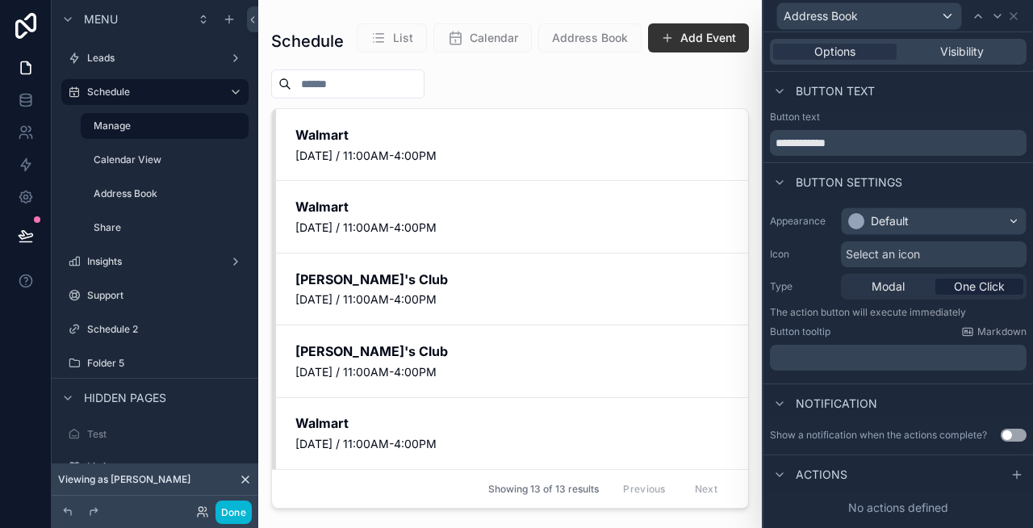
click at [925, 253] on div "Select an icon" at bounding box center [934, 254] width 186 height 26
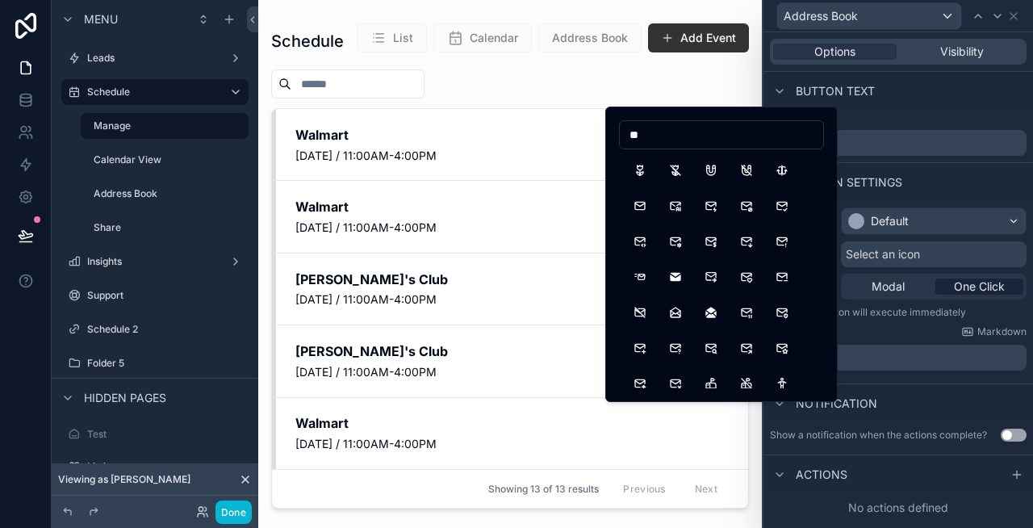
type input "*"
type input "****"
click at [642, 173] on button "Book" at bounding box center [639, 170] width 29 height 29
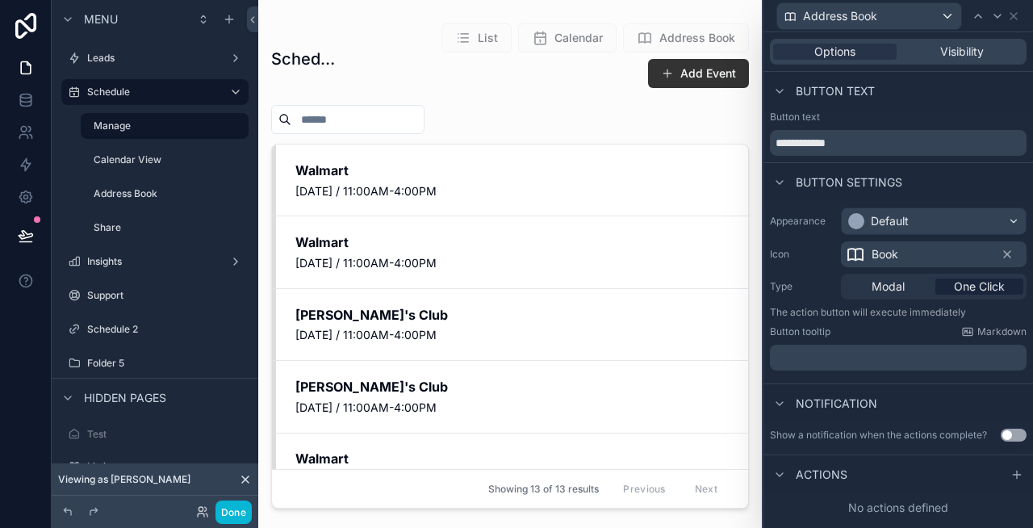
click at [843, 474] on span "Actions" at bounding box center [822, 474] width 52 height 16
click at [1013, 475] on icon at bounding box center [1016, 474] width 13 height 13
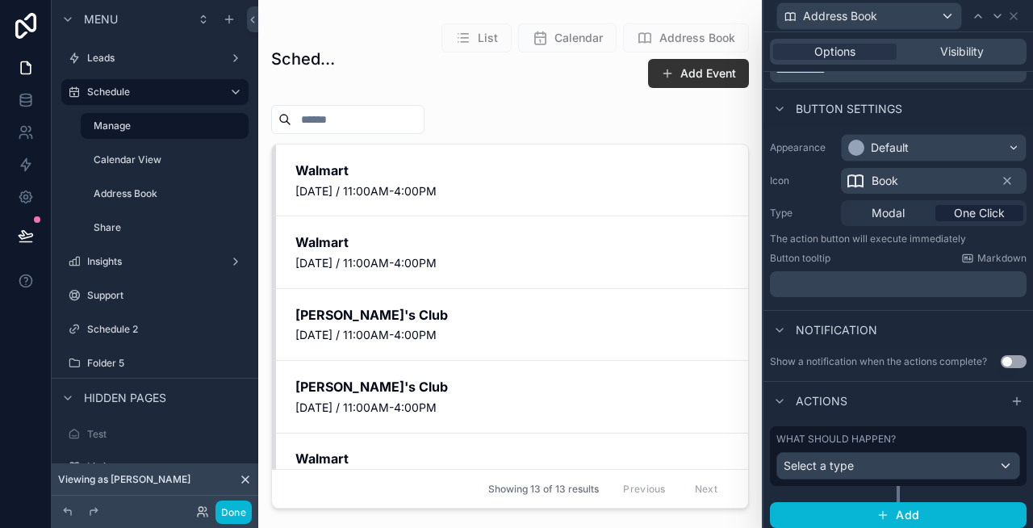
scroll to position [79, 0]
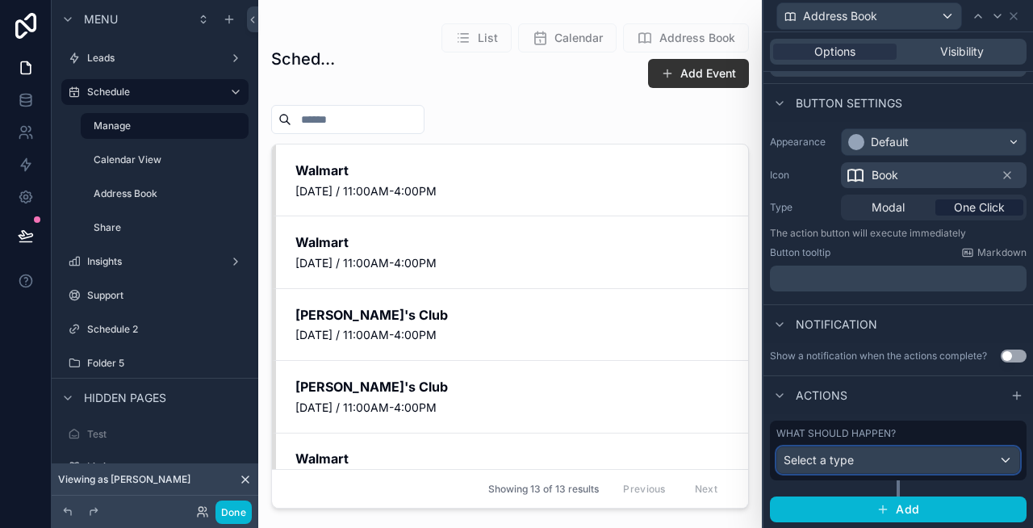
click at [851, 467] on span "Select a type" at bounding box center [819, 460] width 70 height 16
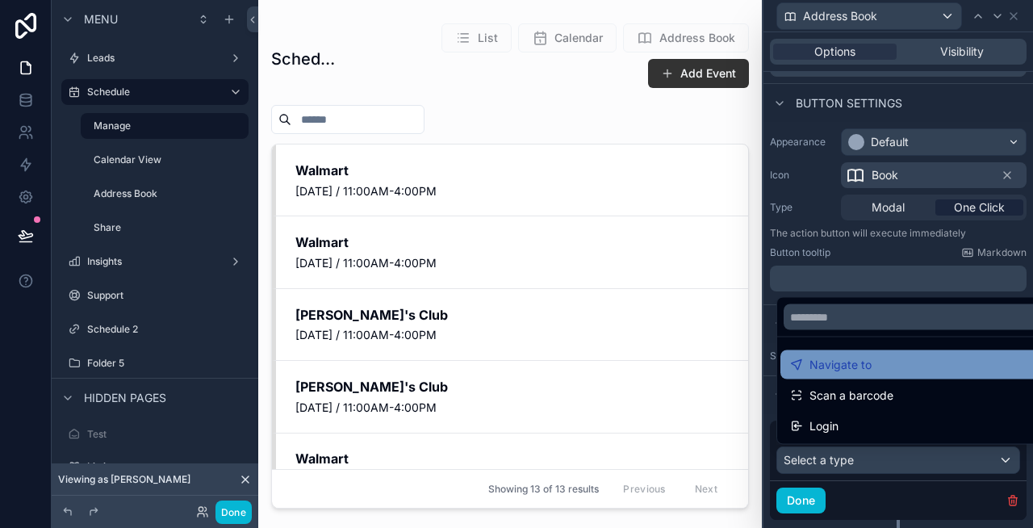
click at [855, 370] on span "Navigate to" at bounding box center [840, 364] width 62 height 19
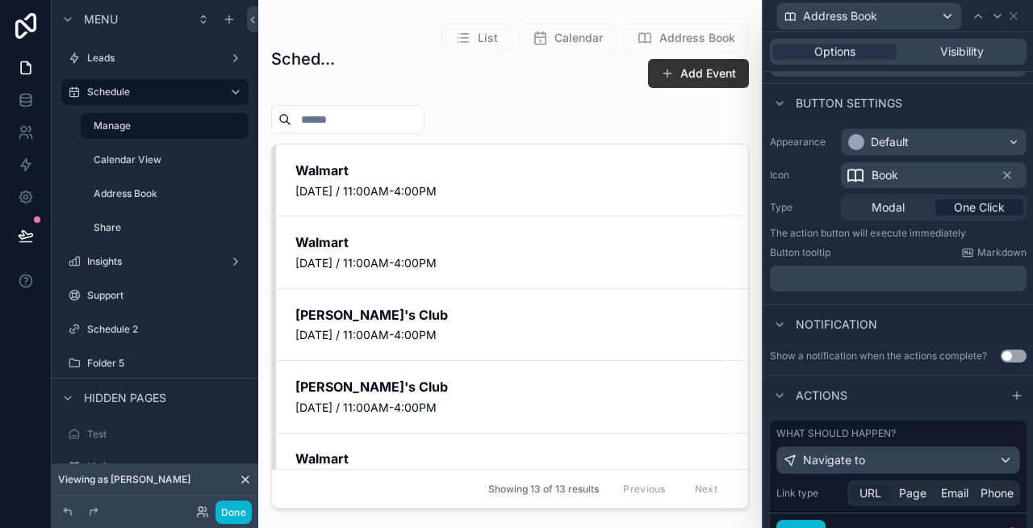
click at [874, 491] on span "URL" at bounding box center [870, 493] width 22 height 16
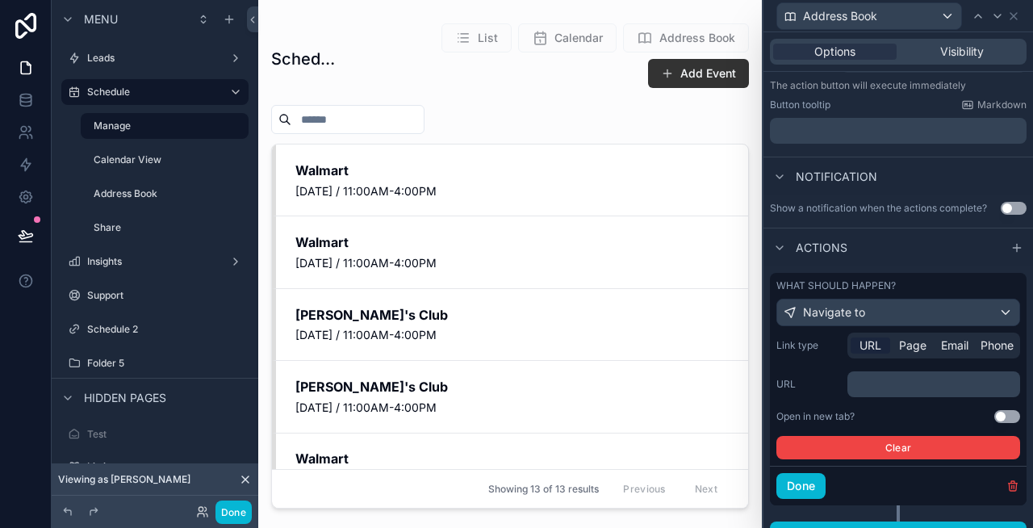
scroll to position [252, 0]
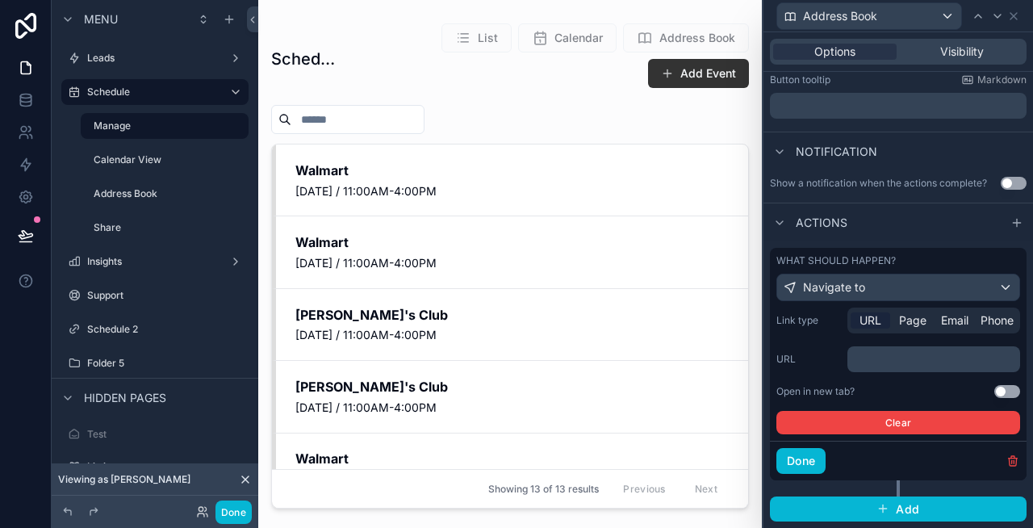
click at [902, 365] on p "﻿" at bounding box center [935, 359] width 163 height 16
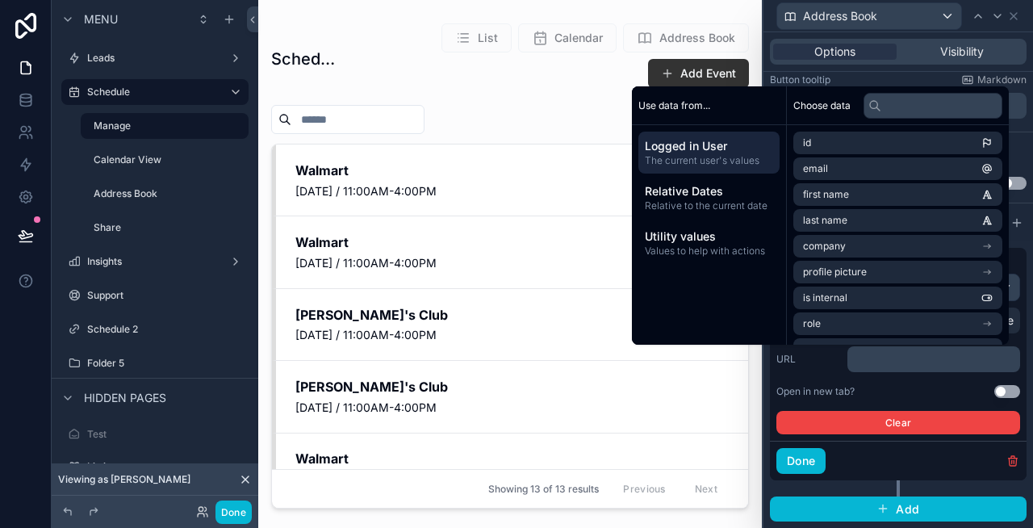
paste div "scrollable content"
click at [1014, 19] on icon at bounding box center [1013, 16] width 13 height 13
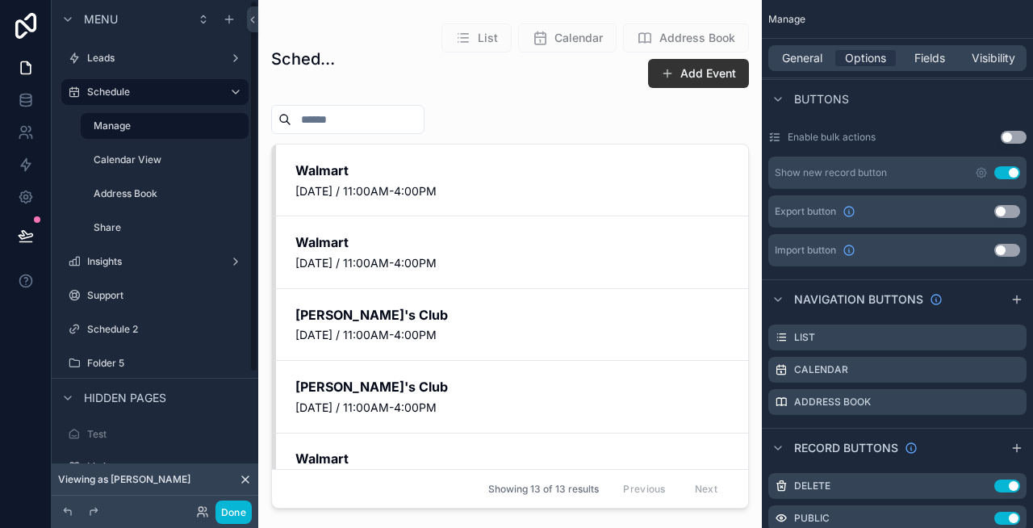
click at [237, 523] on div "Done" at bounding box center [155, 512] width 207 height 32
click at [232, 510] on button "Done" at bounding box center [233, 511] width 36 height 23
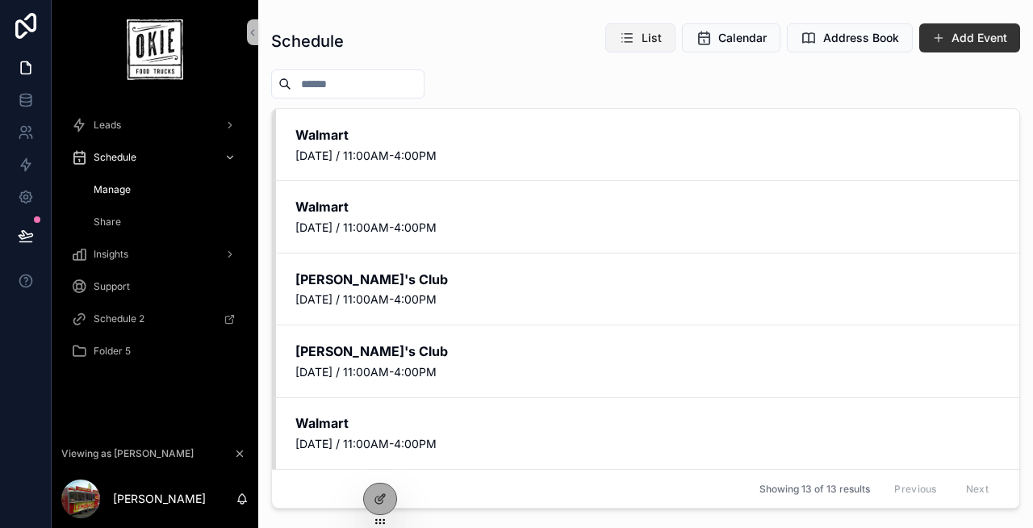
click at [657, 31] on span "List" at bounding box center [652, 38] width 20 height 16
click at [740, 39] on span "Calendar" at bounding box center [742, 38] width 48 height 16
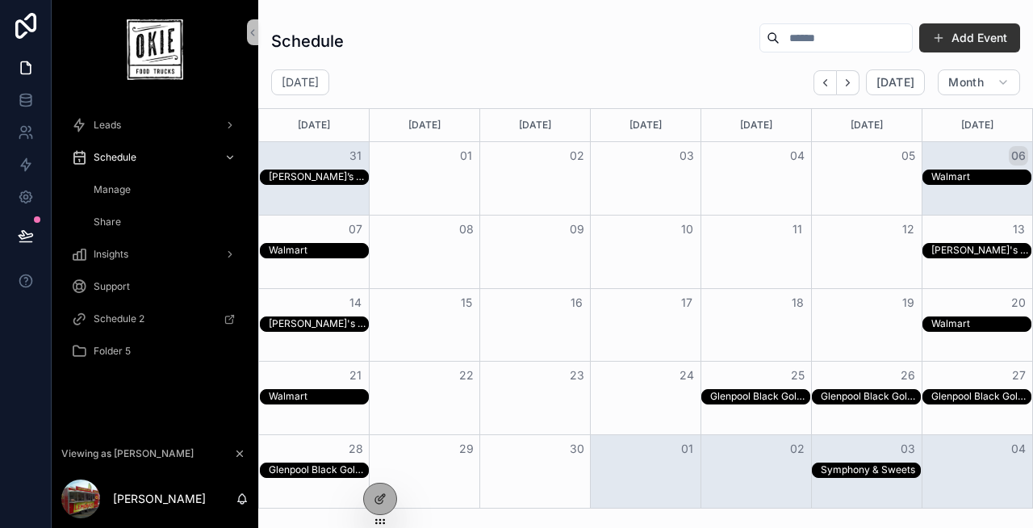
click at [118, 186] on span "Manage" at bounding box center [112, 189] width 37 height 13
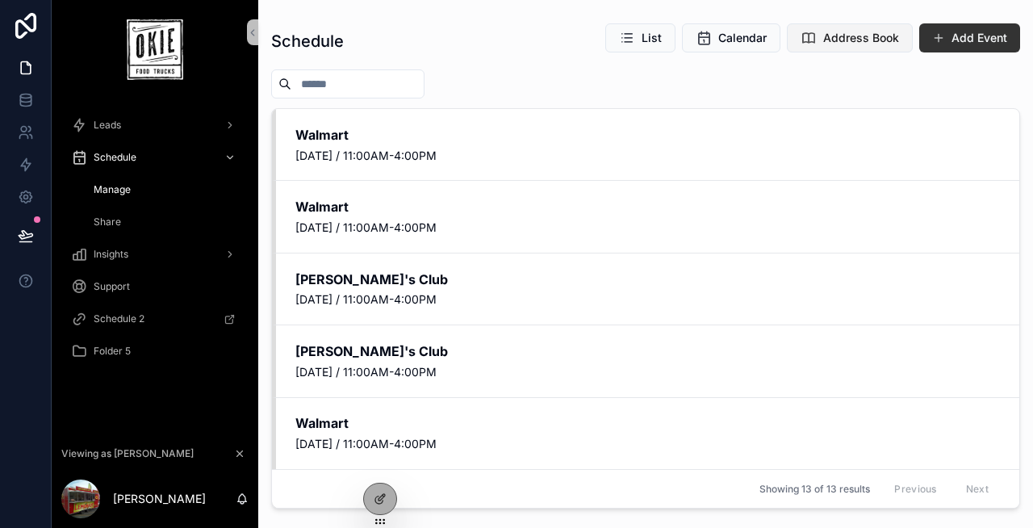
click at [839, 43] on span "Address Book" at bounding box center [861, 38] width 76 height 16
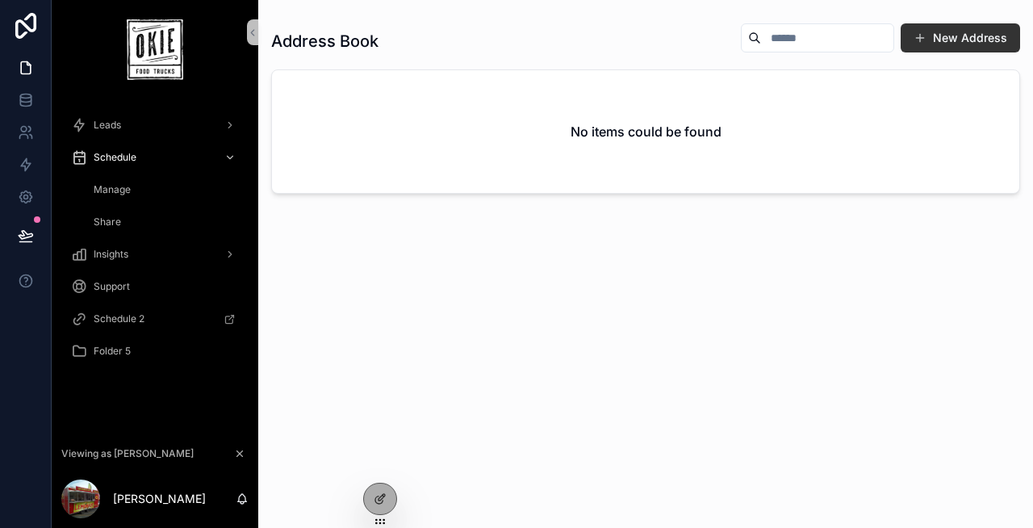
click at [140, 190] on div "Manage" at bounding box center [164, 190] width 148 height 26
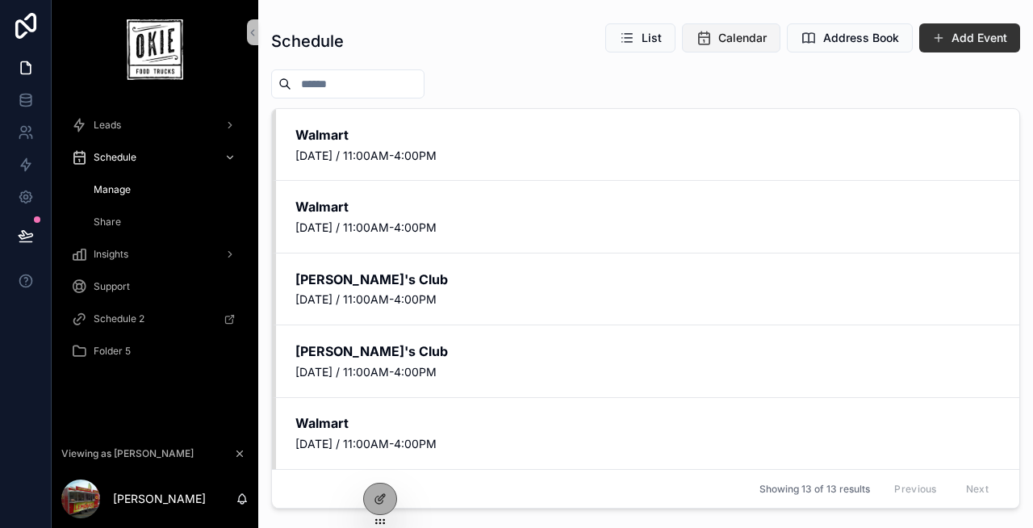
click at [712, 39] on icon "scrollable content" at bounding box center [704, 38] width 16 height 16
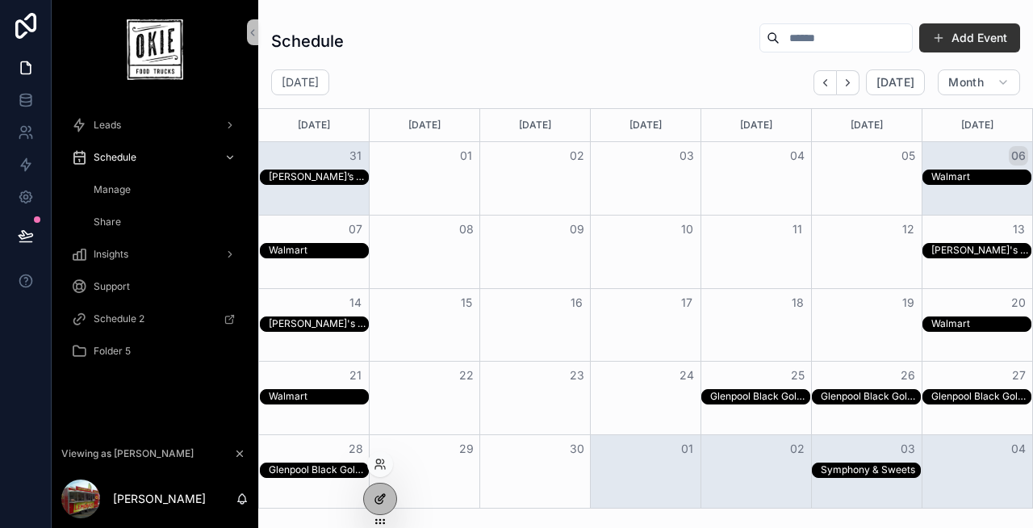
click at [374, 496] on icon at bounding box center [380, 498] width 13 height 13
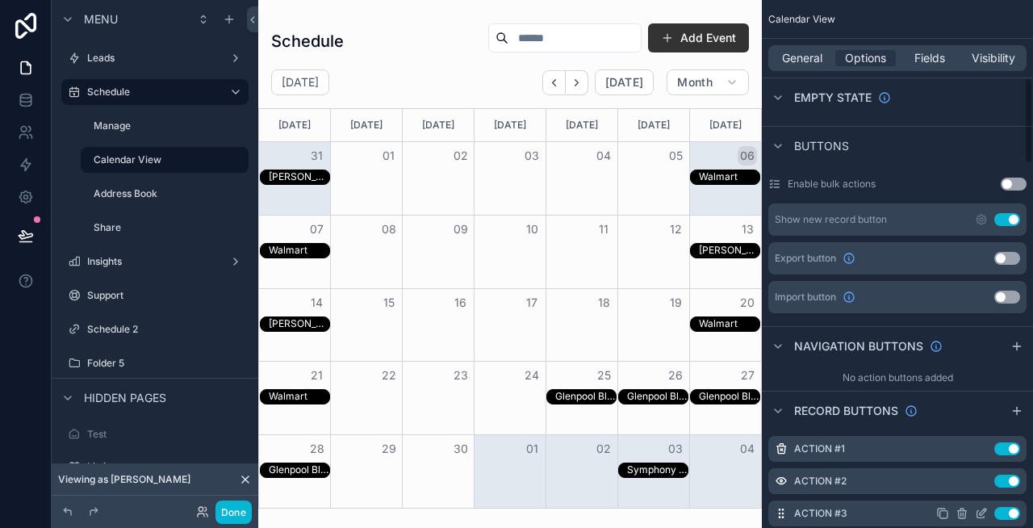
scroll to position [469, 0]
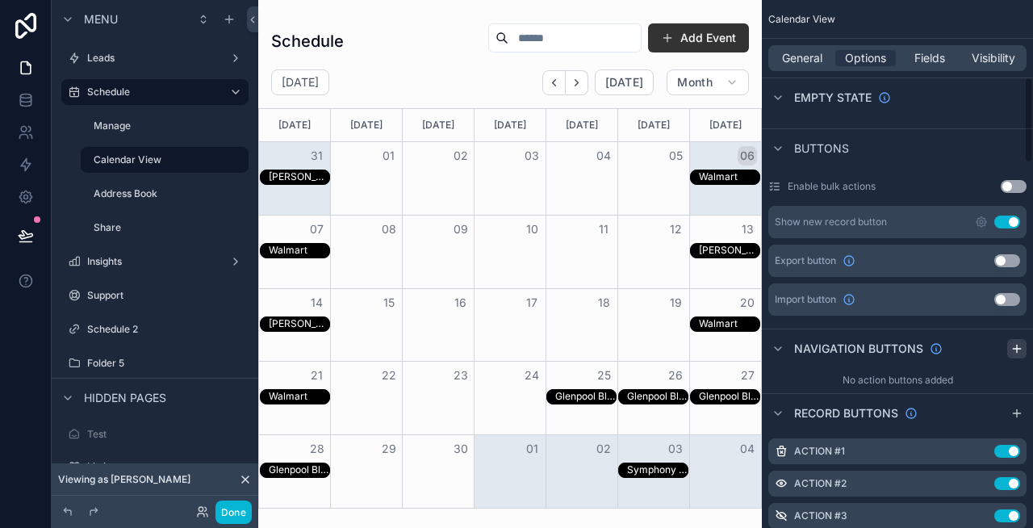
click at [1017, 353] on icon "scrollable content" at bounding box center [1016, 348] width 13 height 13
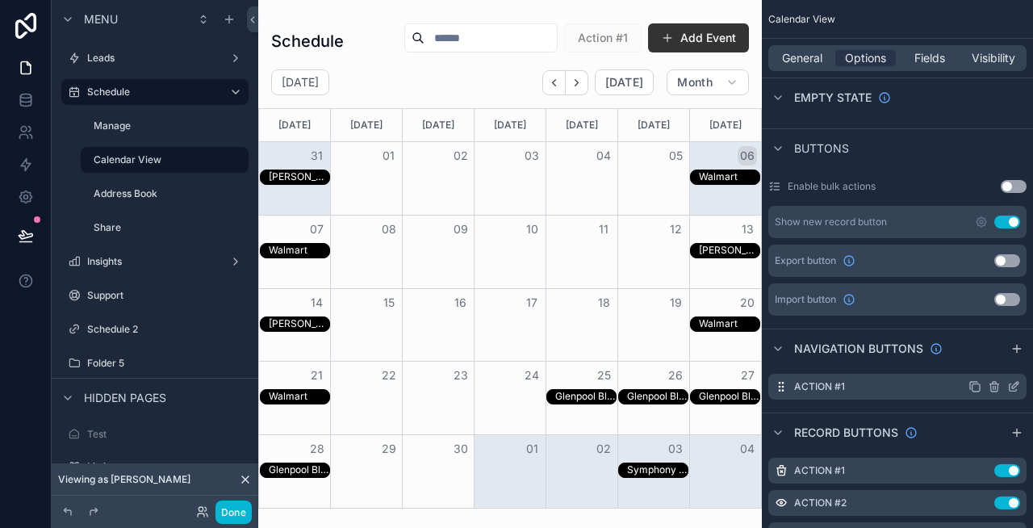
click at [1013, 384] on icon "scrollable content" at bounding box center [1013, 386] width 13 height 13
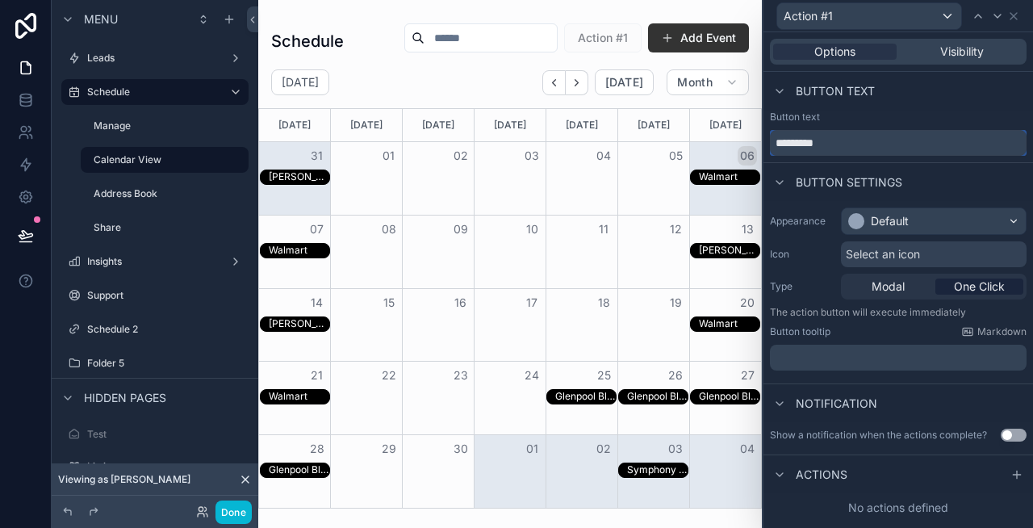
click at [840, 147] on input "*********" at bounding box center [898, 143] width 257 height 26
type input "****"
click at [878, 253] on span "Select an icon" at bounding box center [883, 254] width 74 height 16
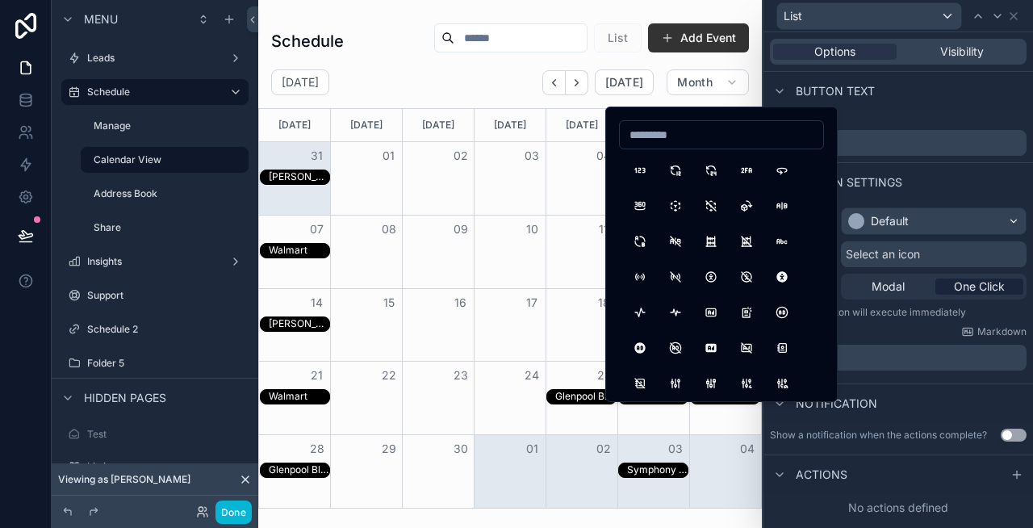
click at [661, 139] on input at bounding box center [721, 134] width 203 height 23
type input "****"
click at [638, 171] on button "List" at bounding box center [639, 170] width 29 height 29
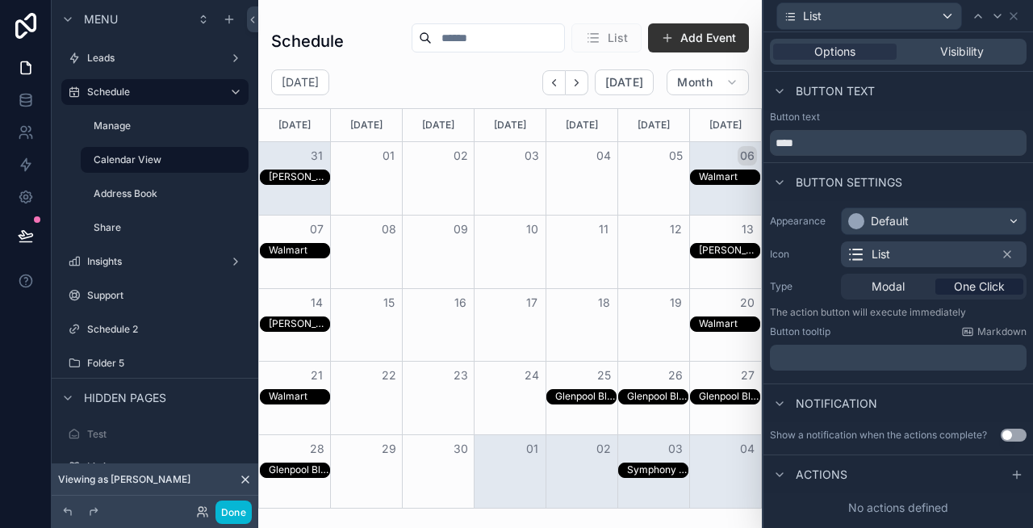
click at [848, 464] on div "Actions" at bounding box center [898, 473] width 270 height 39
click at [1018, 472] on icon at bounding box center [1016, 474] width 13 height 13
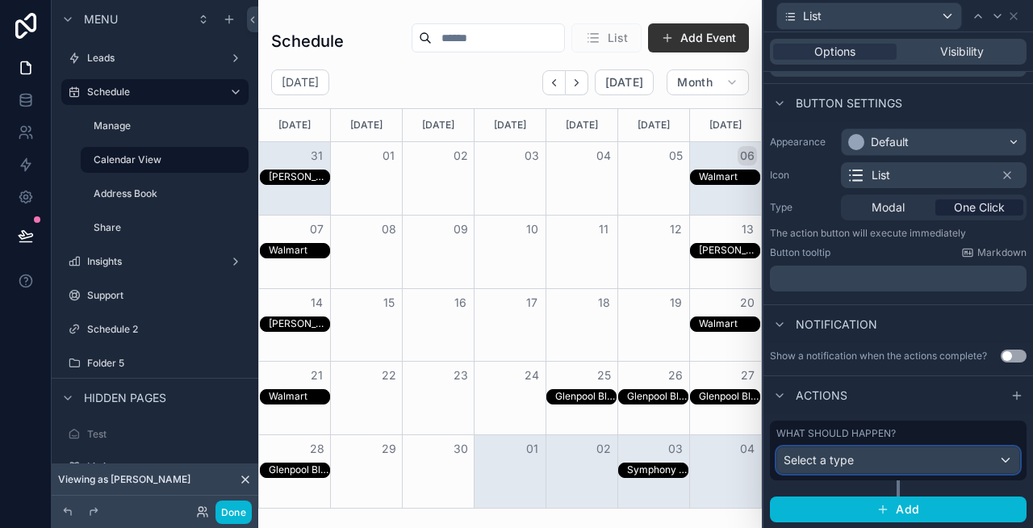
click at [855, 450] on div "Select a type" at bounding box center [898, 460] width 242 height 26
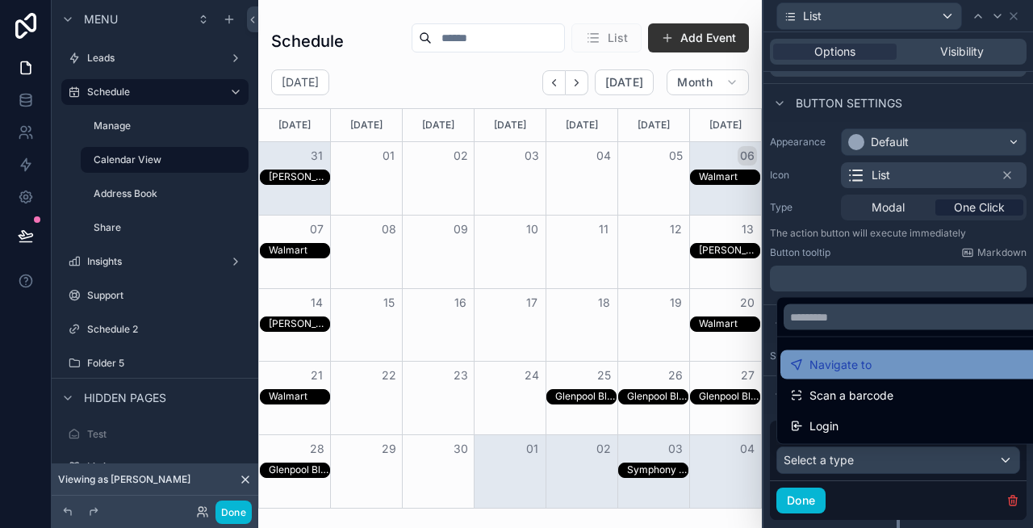
click at [866, 371] on span "Navigate to" at bounding box center [840, 364] width 62 height 19
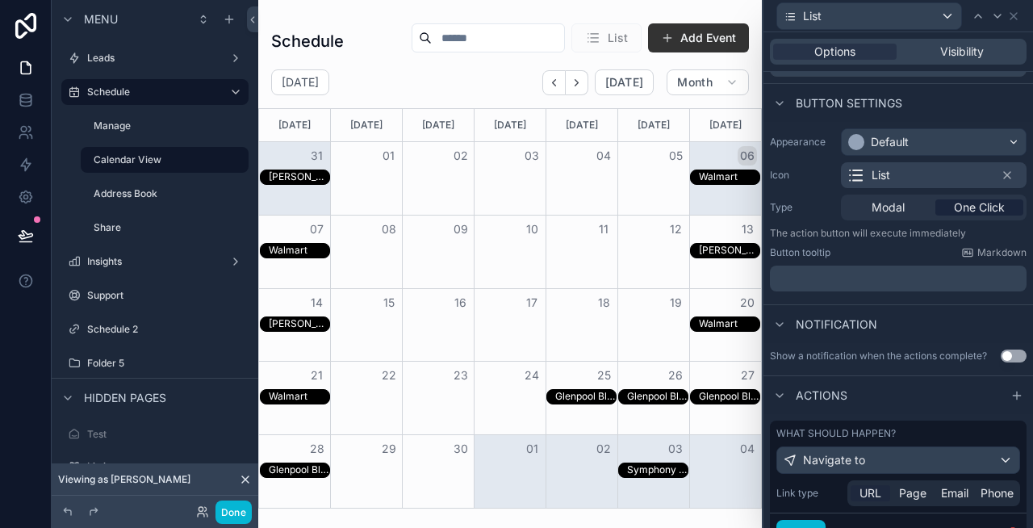
click at [872, 486] on span "URL" at bounding box center [870, 493] width 22 height 16
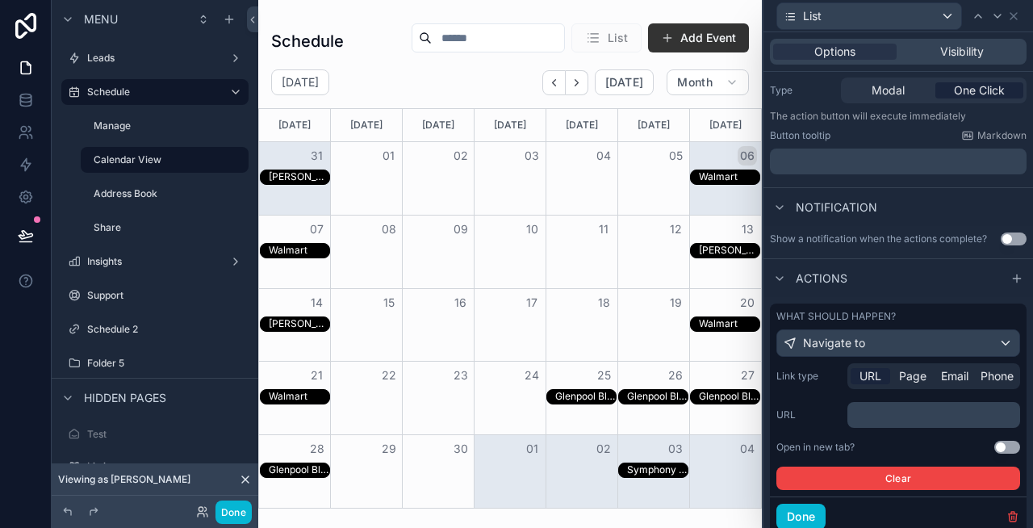
scroll to position [207, 0]
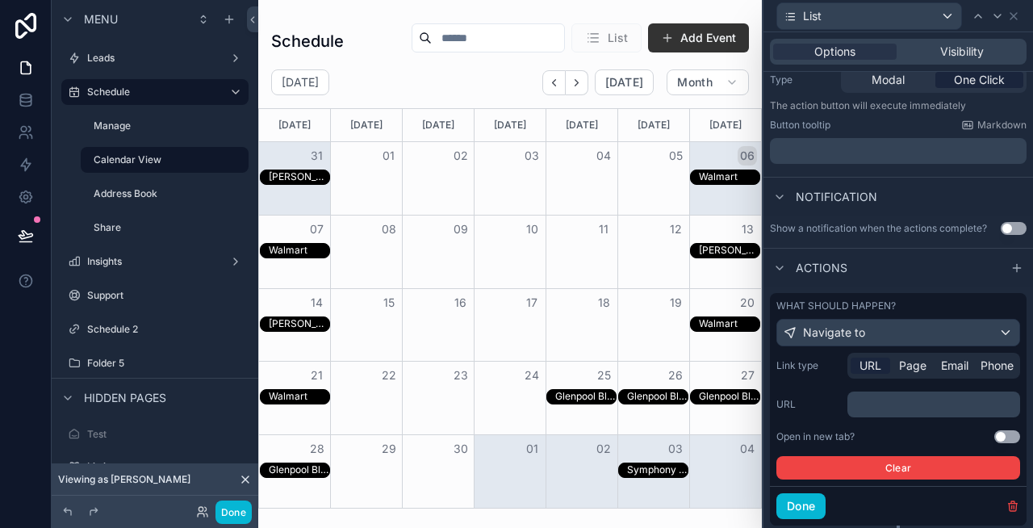
click at [904, 412] on div "﻿" at bounding box center [933, 404] width 173 height 26
click at [891, 400] on p "﻿" at bounding box center [935, 404] width 163 height 16
click at [1012, 15] on icon at bounding box center [1013, 16] width 13 height 13
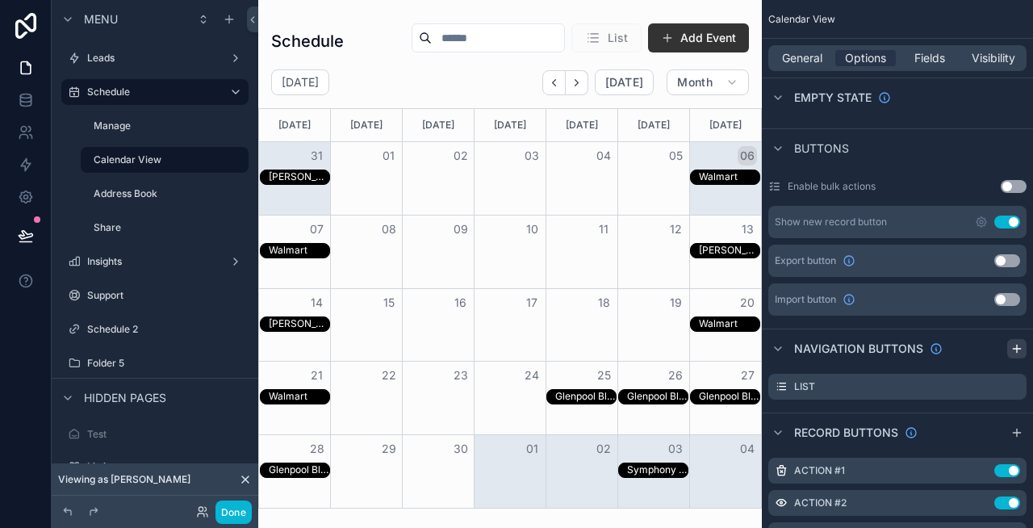
click at [1018, 349] on icon "scrollable content" at bounding box center [1016, 349] width 7 height 0
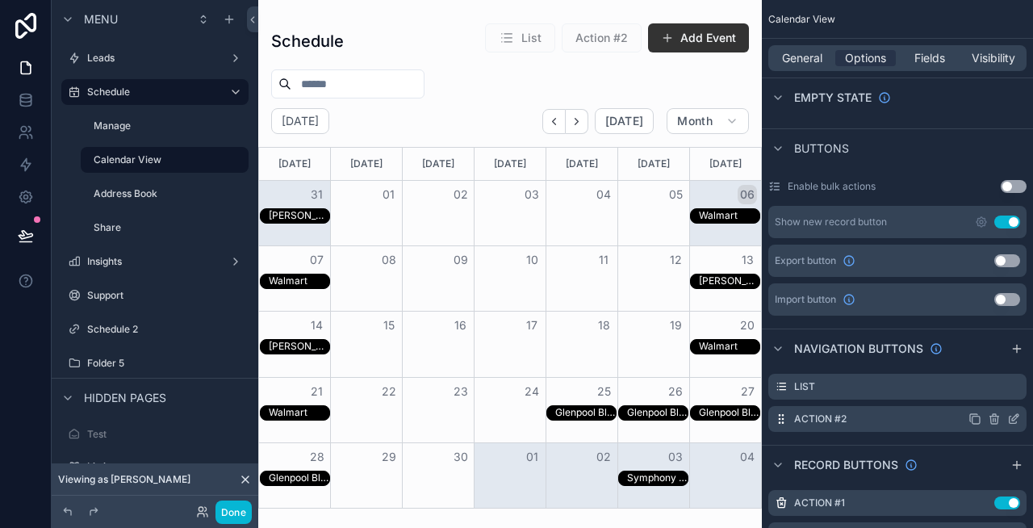
click at [1011, 413] on icon "scrollable content" at bounding box center [1013, 418] width 13 height 13
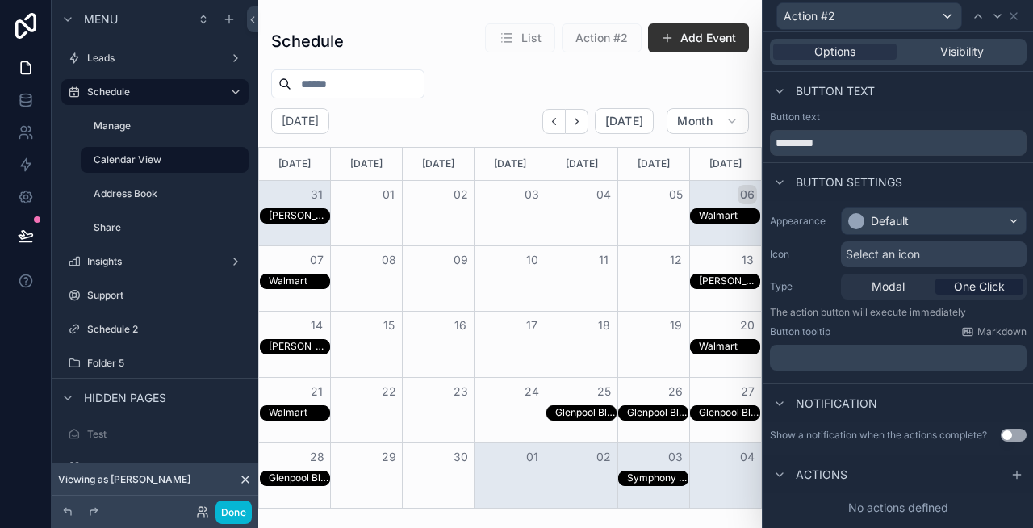
click at [914, 250] on span "Select an icon" at bounding box center [883, 254] width 74 height 16
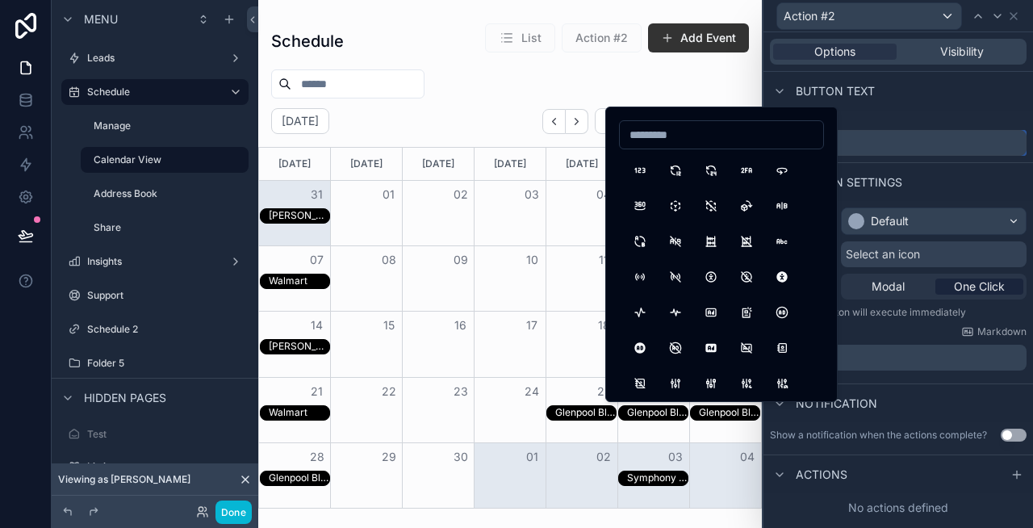
click at [876, 139] on input "*********" at bounding box center [898, 143] width 257 height 26
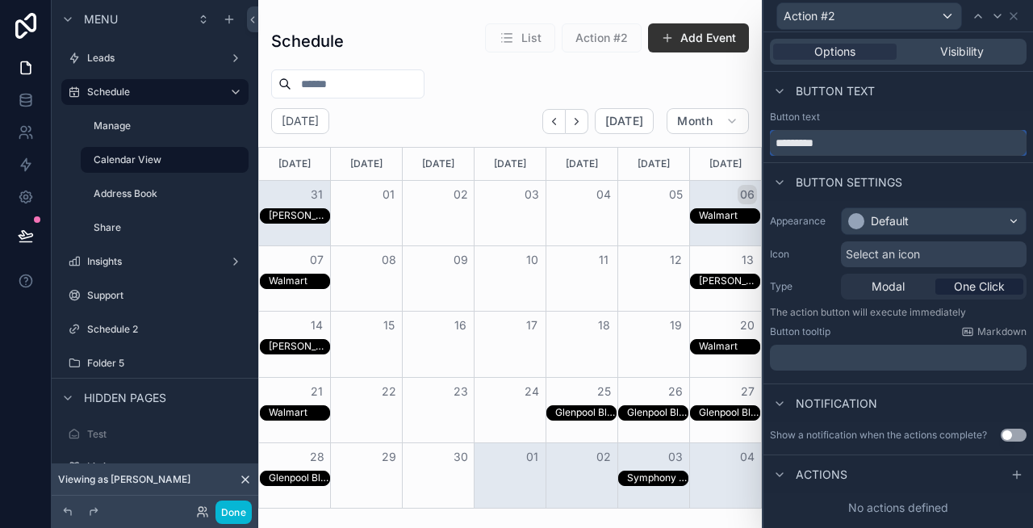
click at [876, 139] on input "*********" at bounding box center [898, 143] width 257 height 26
type input "********"
click at [894, 246] on span "Select an icon" at bounding box center [883, 254] width 74 height 16
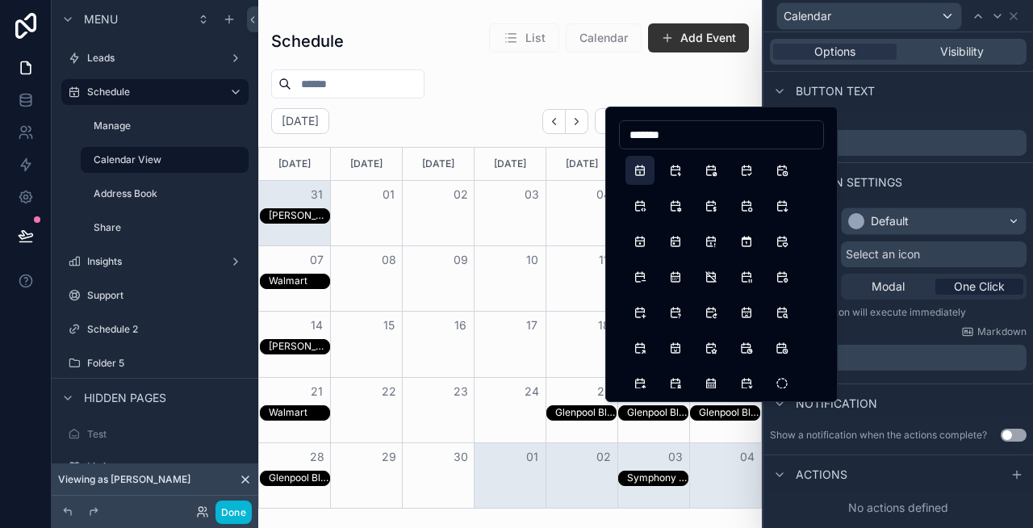
type input "*******"
click at [636, 169] on button "Calendar" at bounding box center [639, 170] width 29 height 29
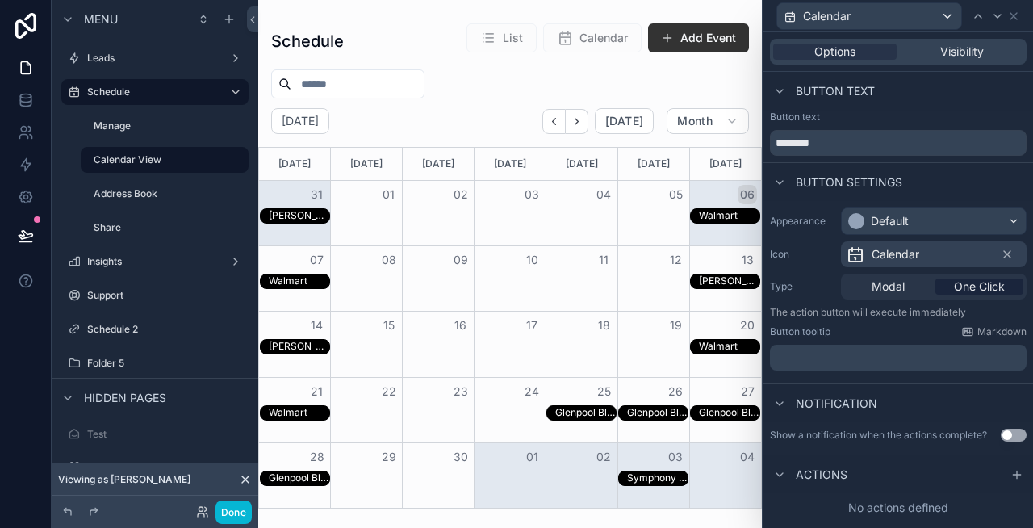
click at [895, 477] on div "Actions" at bounding box center [898, 473] width 270 height 39
click at [1019, 475] on icon at bounding box center [1016, 474] width 13 height 13
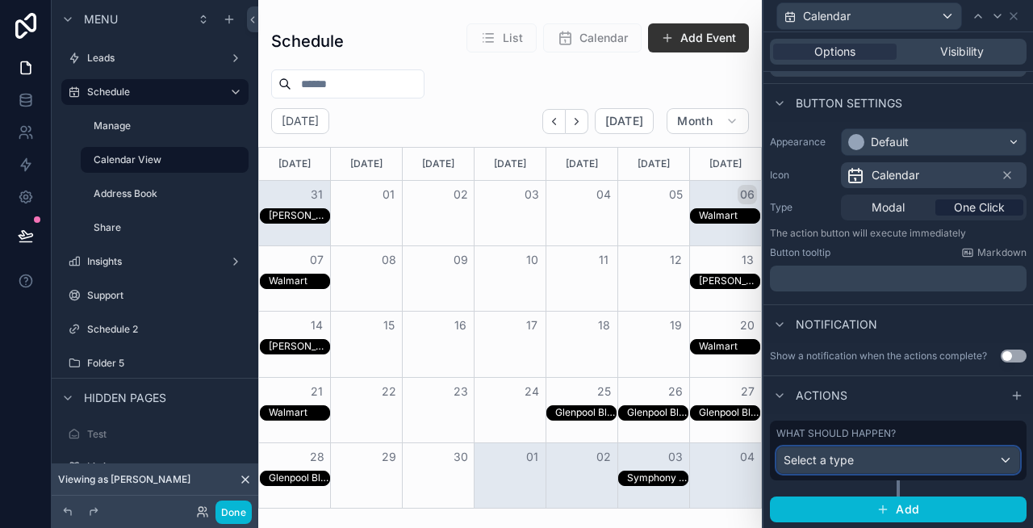
click at [839, 462] on span "Select a type" at bounding box center [819, 460] width 70 height 14
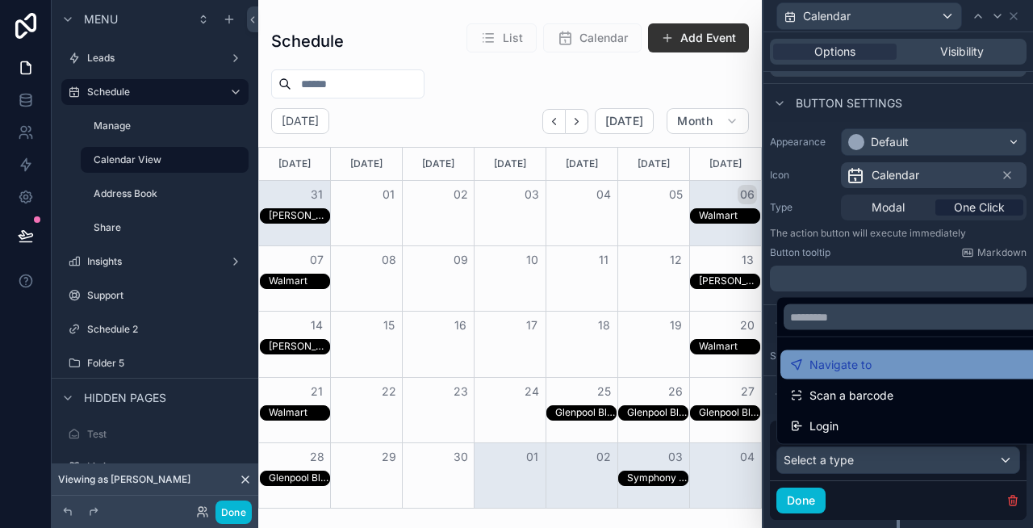
drag, startPoint x: 844, startPoint y: 383, endPoint x: 826, endPoint y: 370, distance: 22.4
click at [826, 370] on ul "Navigate to Scan a barcode Login" at bounding box center [916, 390] width 279 height 107
click at [826, 370] on span "Navigate to" at bounding box center [840, 364] width 62 height 19
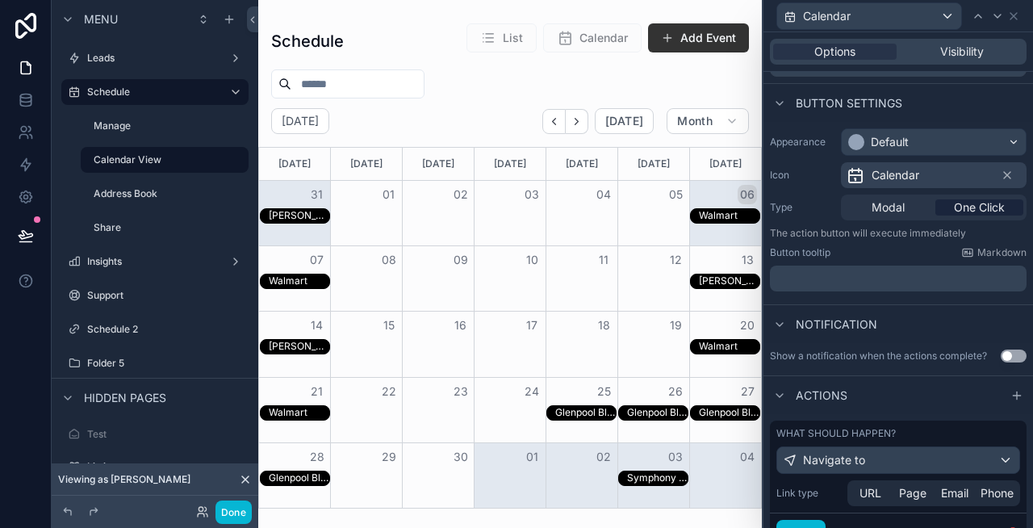
scroll to position [151, 0]
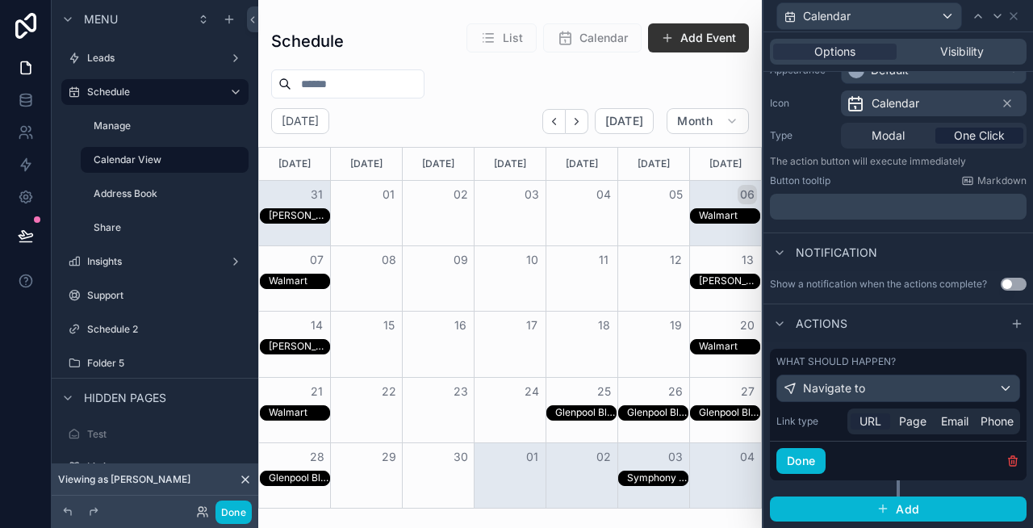
click at [880, 429] on span "URL" at bounding box center [870, 421] width 22 height 16
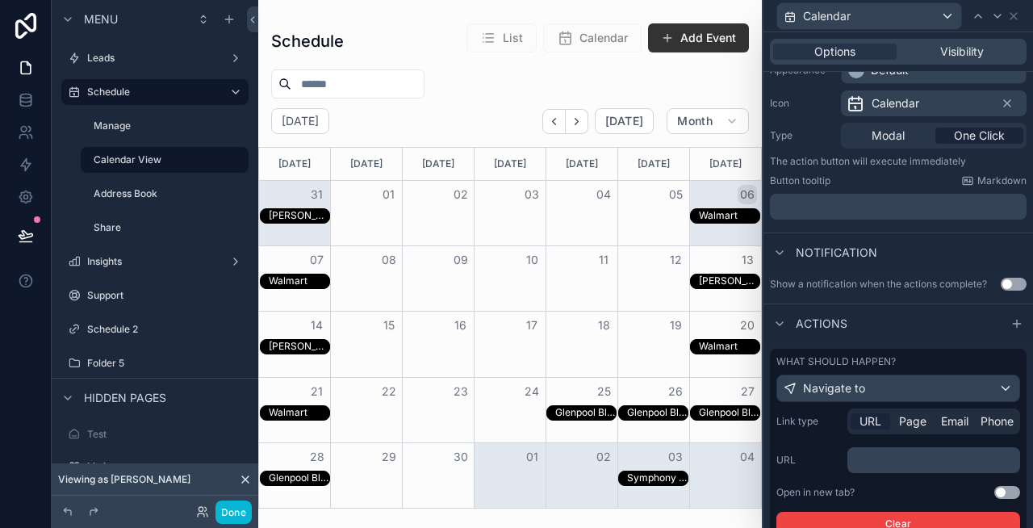
click at [871, 457] on p "﻿" at bounding box center [935, 460] width 163 height 16
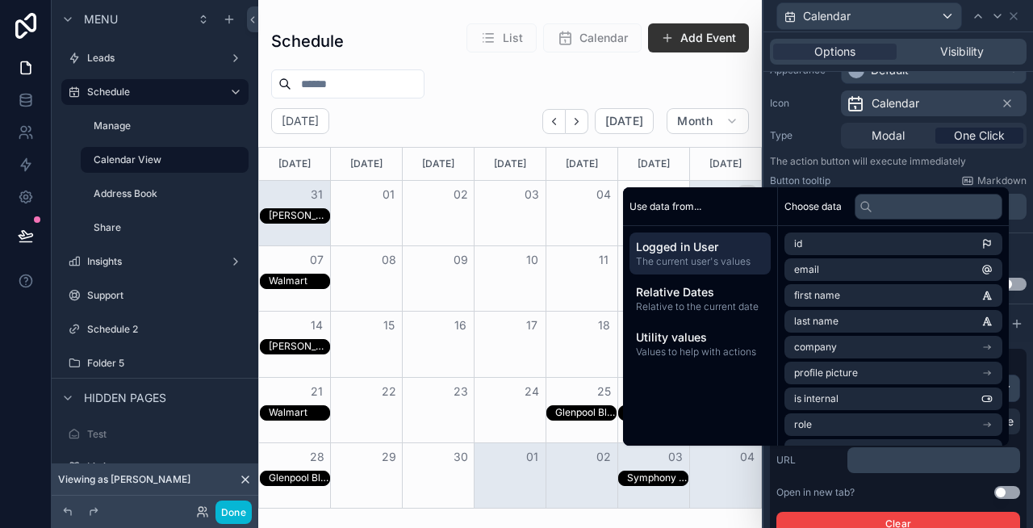
paste div "scrollable content"
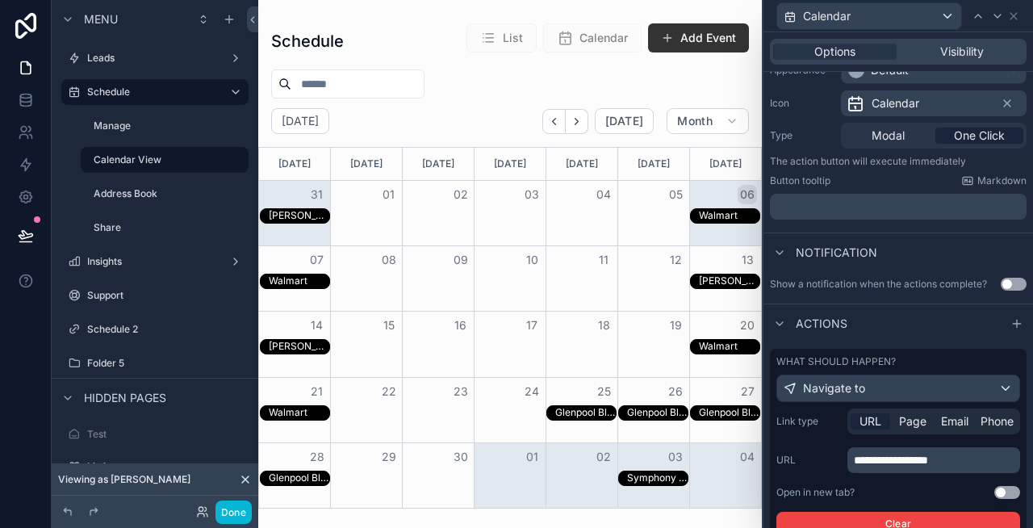
click at [922, 486] on div "Open in new tab? Use setting" at bounding box center [898, 492] width 244 height 13
click at [1010, 19] on icon at bounding box center [1013, 16] width 13 height 13
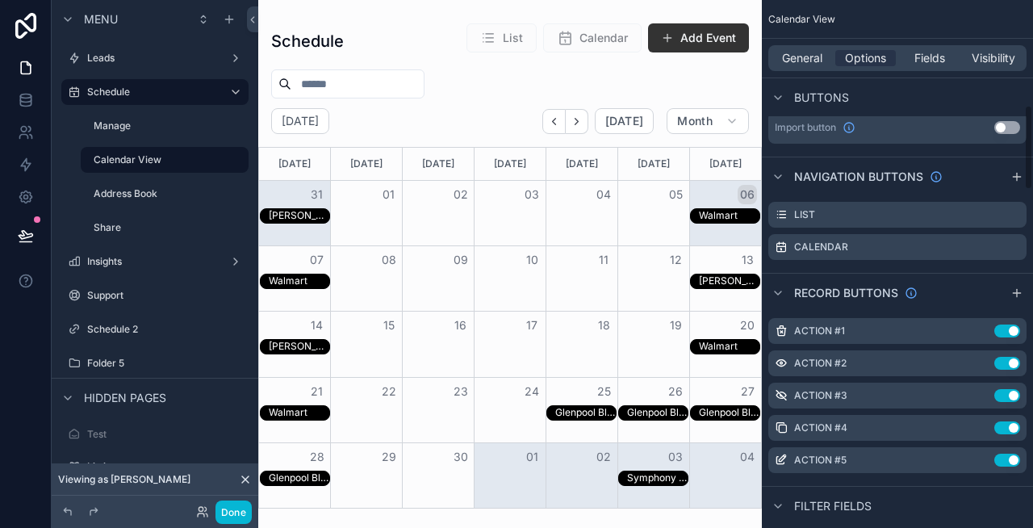
scroll to position [654, 0]
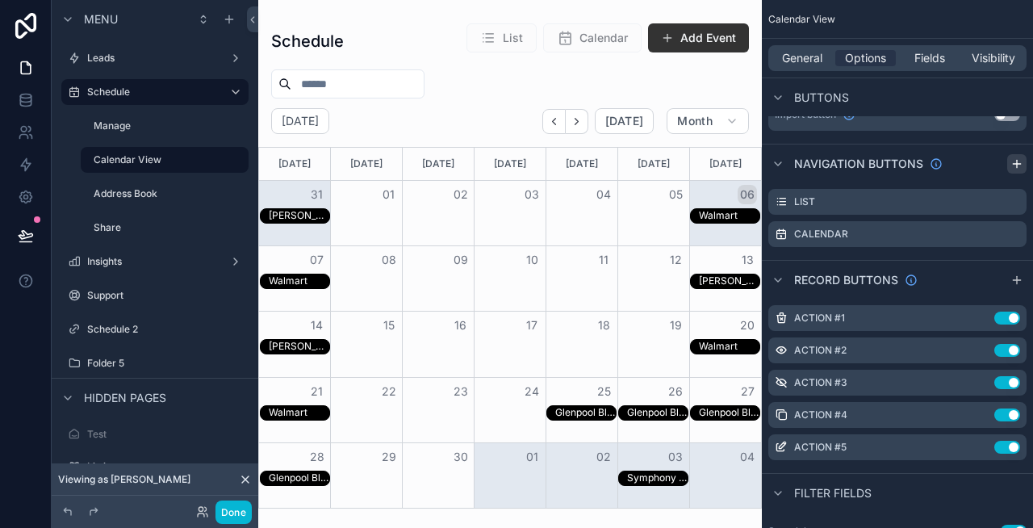
click at [1012, 162] on icon "scrollable content" at bounding box center [1016, 163] width 13 height 13
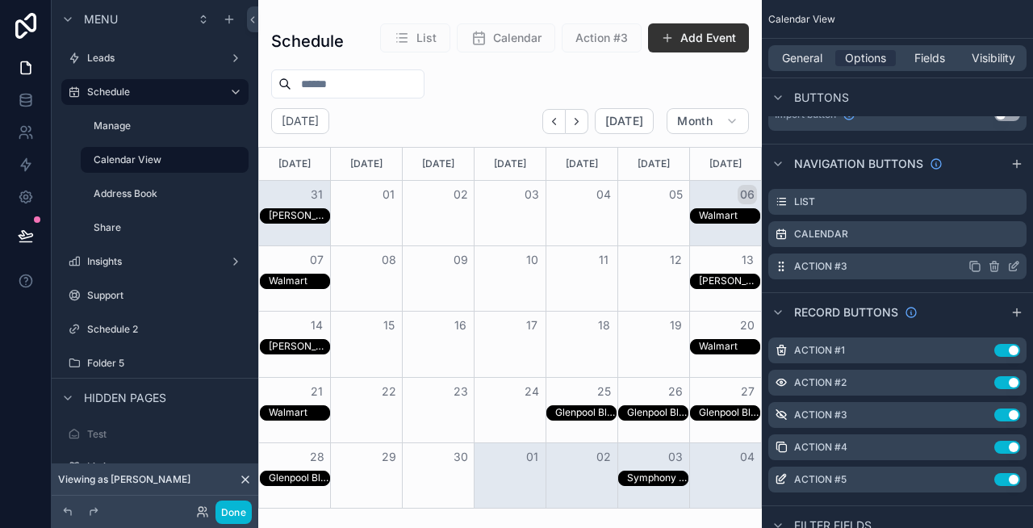
click at [1014, 270] on icon "scrollable content" at bounding box center [1013, 267] width 7 height 7
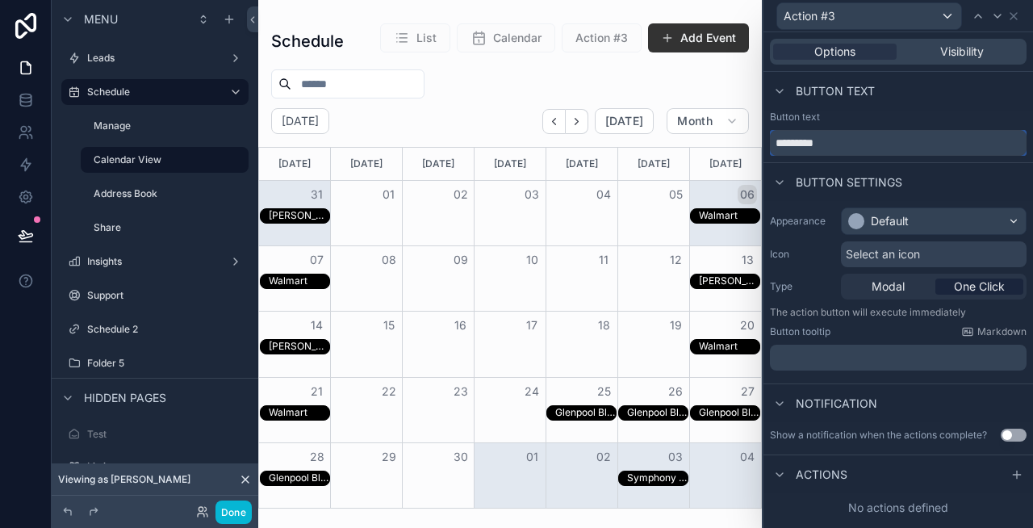
click at [844, 143] on input "*********" at bounding box center [898, 143] width 257 height 26
type input "**********"
click at [883, 255] on span "Select an icon" at bounding box center [883, 254] width 74 height 16
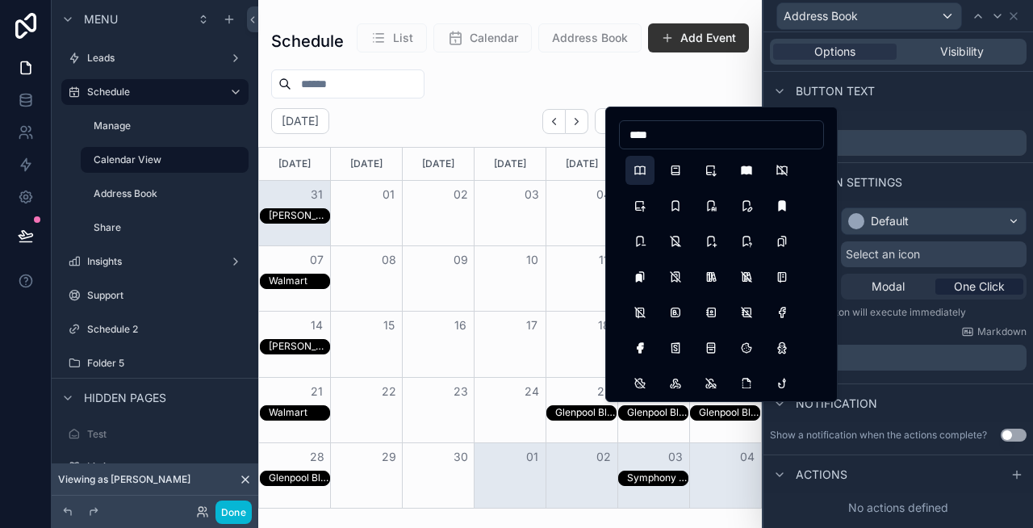
type input "****"
click at [640, 161] on button "Book" at bounding box center [639, 170] width 29 height 29
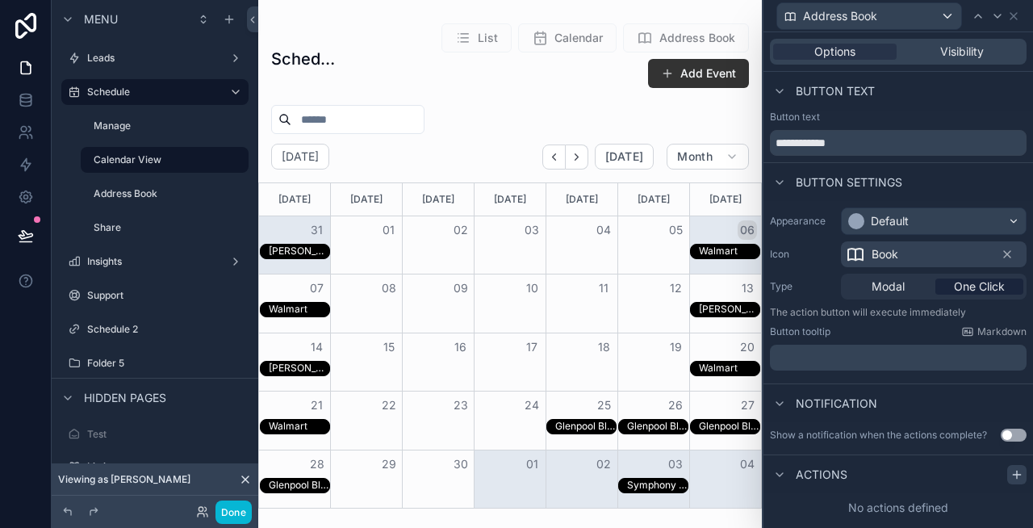
click at [1011, 468] on icon at bounding box center [1016, 474] width 13 height 13
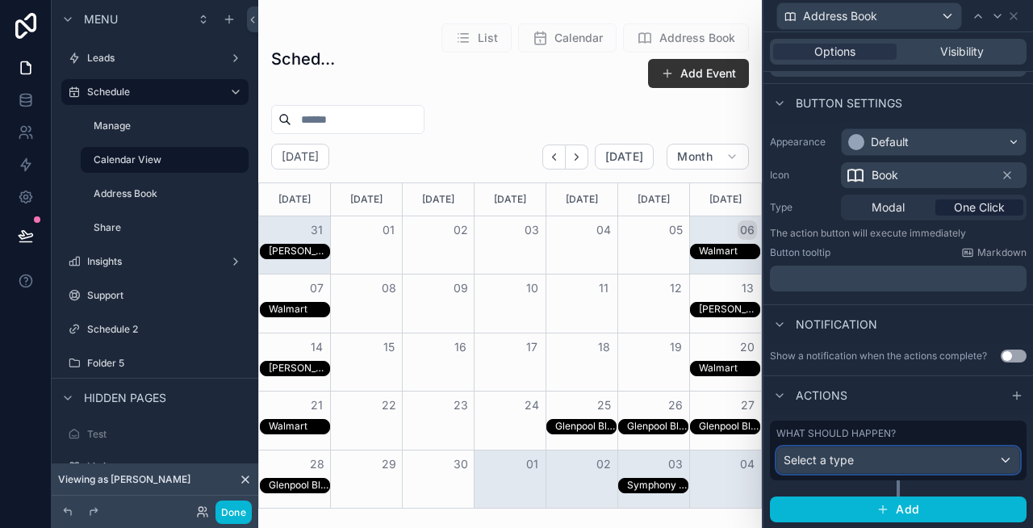
click at [861, 461] on div "Select a type" at bounding box center [898, 460] width 242 height 26
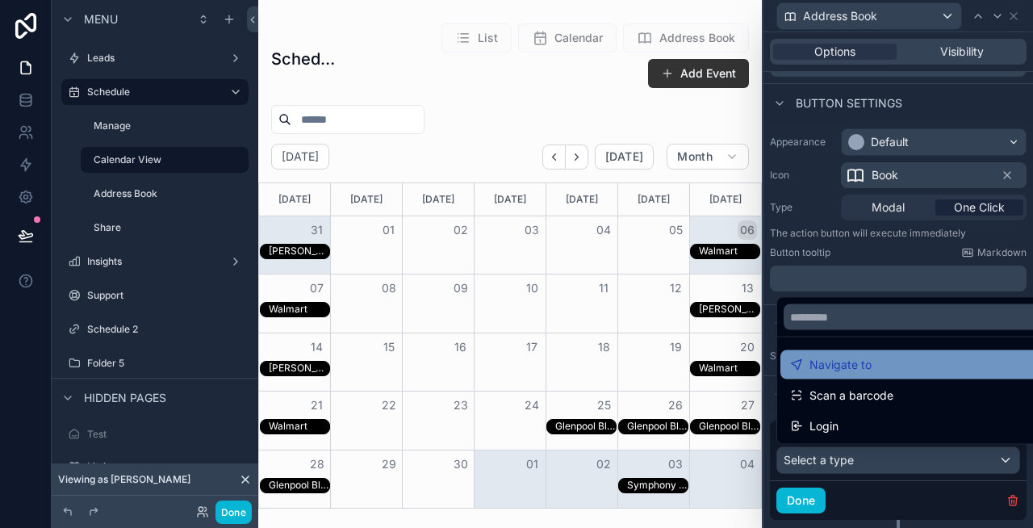
click at [859, 370] on span "Navigate to" at bounding box center [840, 364] width 62 height 19
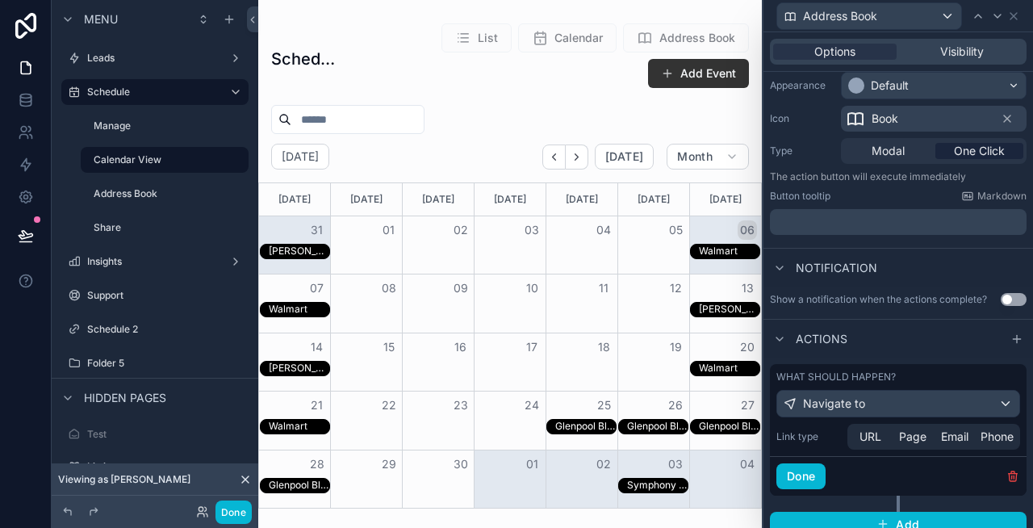
scroll to position [151, 0]
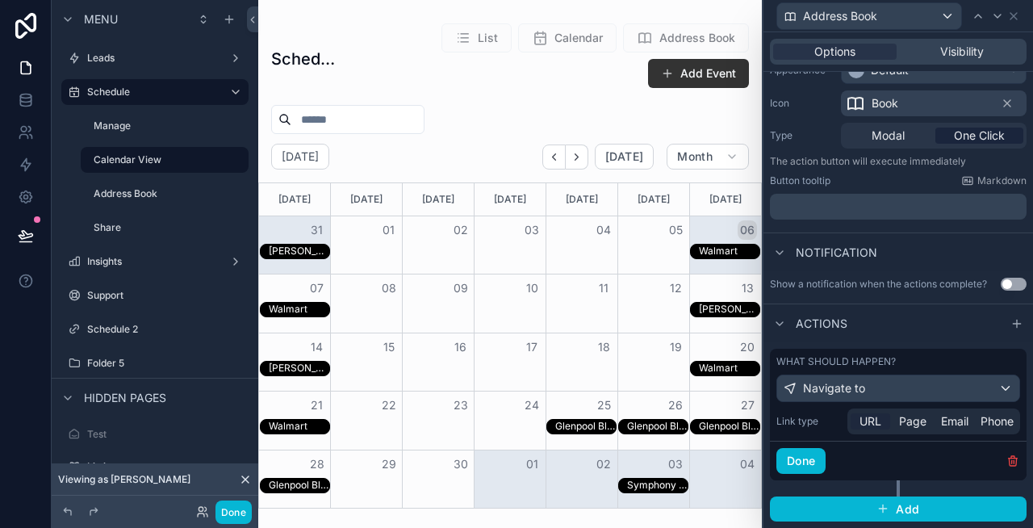
click at [873, 419] on span "URL" at bounding box center [870, 421] width 22 height 16
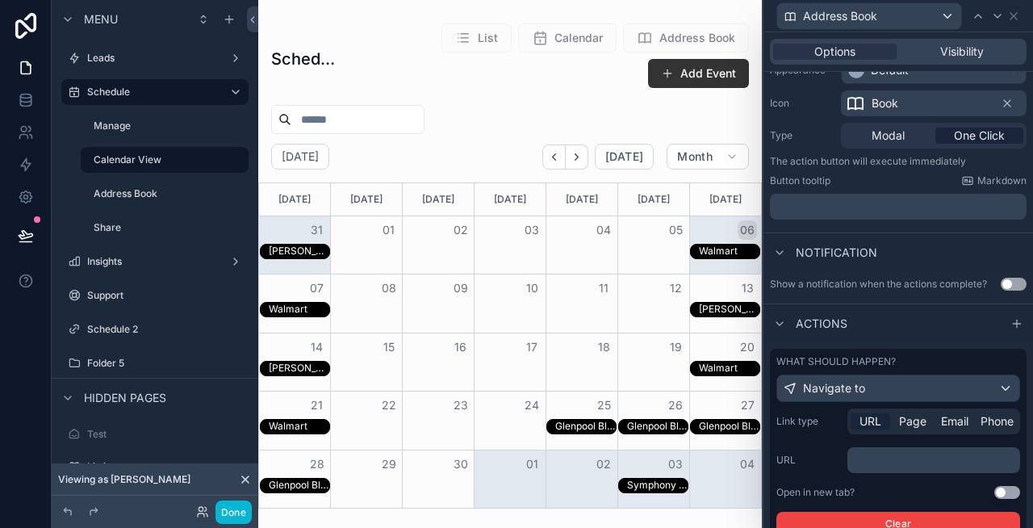
click at [901, 457] on p "﻿" at bounding box center [935, 460] width 163 height 16
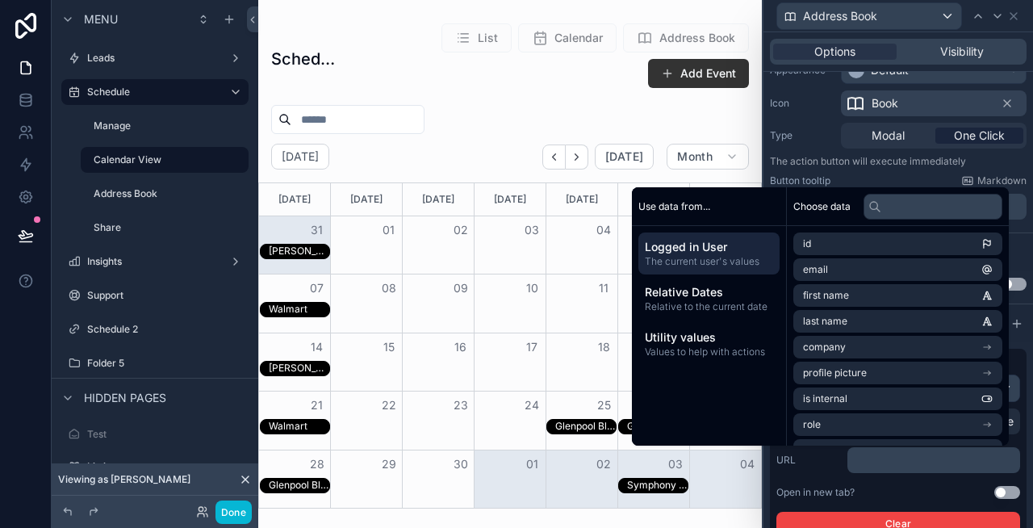
paste div "scrollable content"
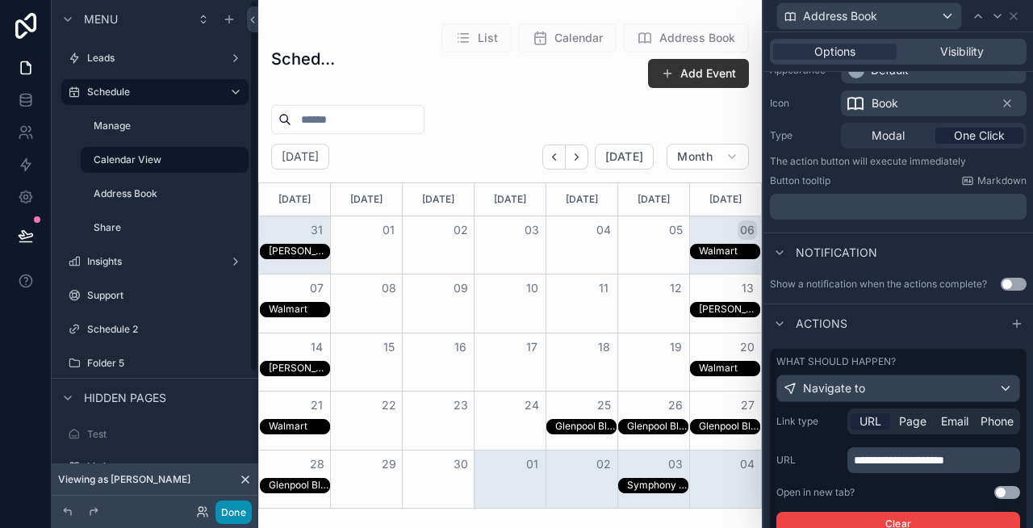
click at [230, 521] on button "Done" at bounding box center [233, 511] width 36 height 23
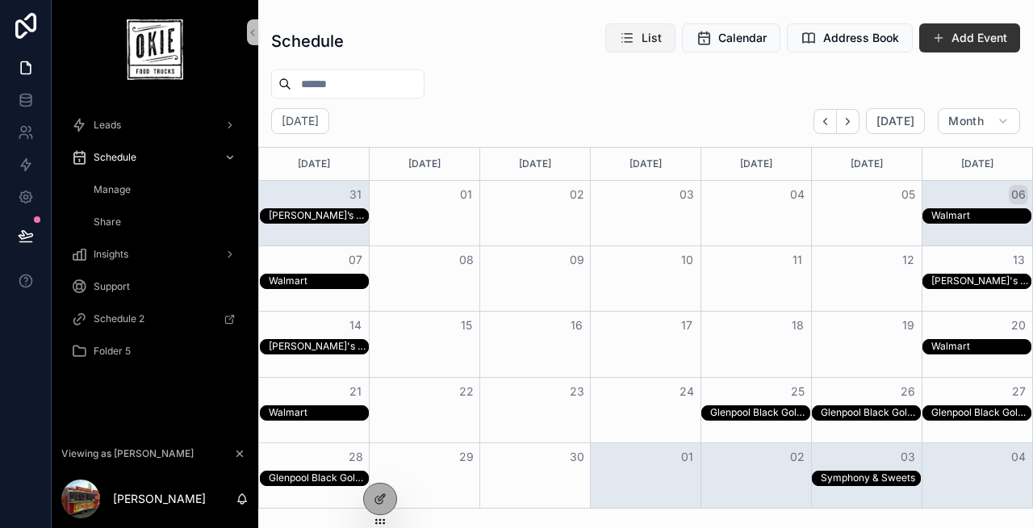
click at [655, 36] on span "List" at bounding box center [652, 38] width 20 height 16
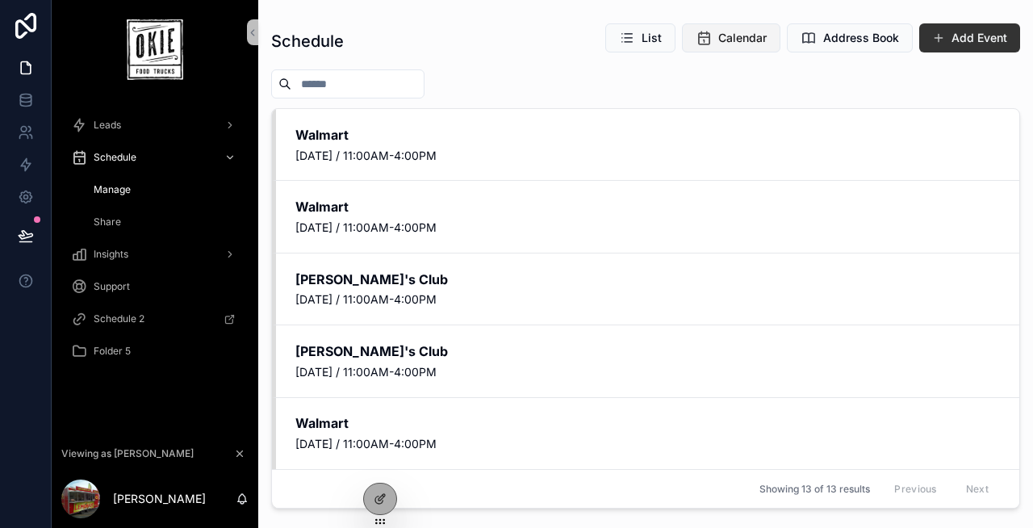
click at [712, 39] on icon "scrollable content" at bounding box center [704, 38] width 16 height 16
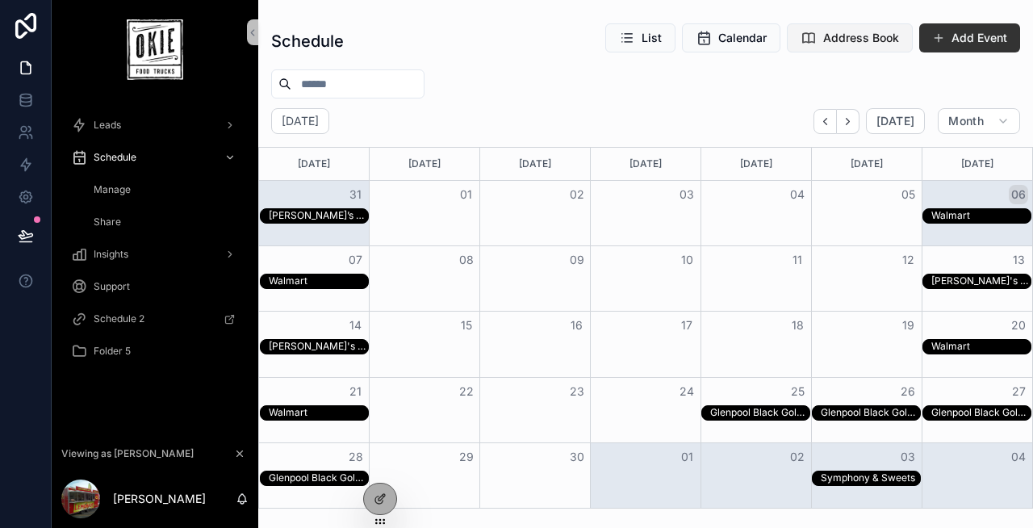
click at [828, 35] on span "Address Book" at bounding box center [861, 38] width 76 height 16
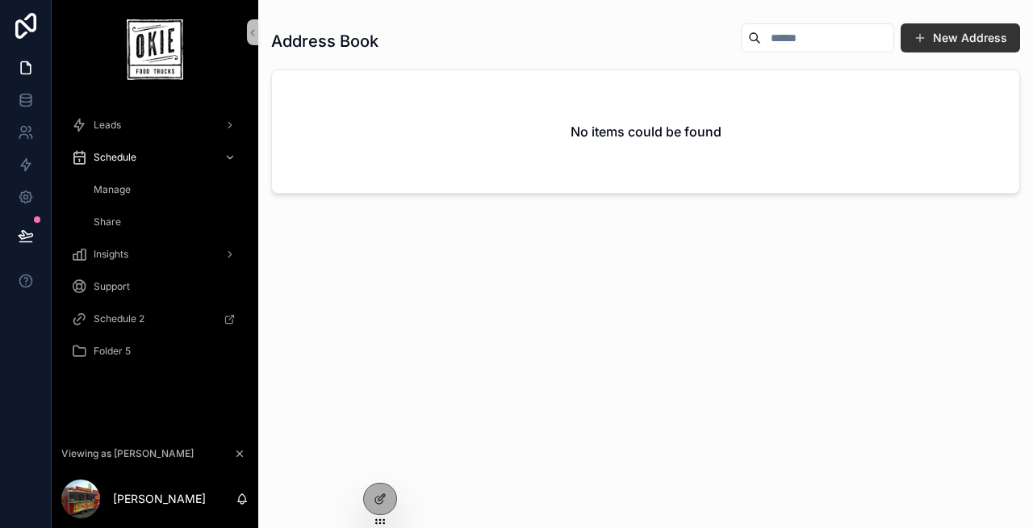
click at [148, 188] on div "Manage" at bounding box center [164, 190] width 148 height 26
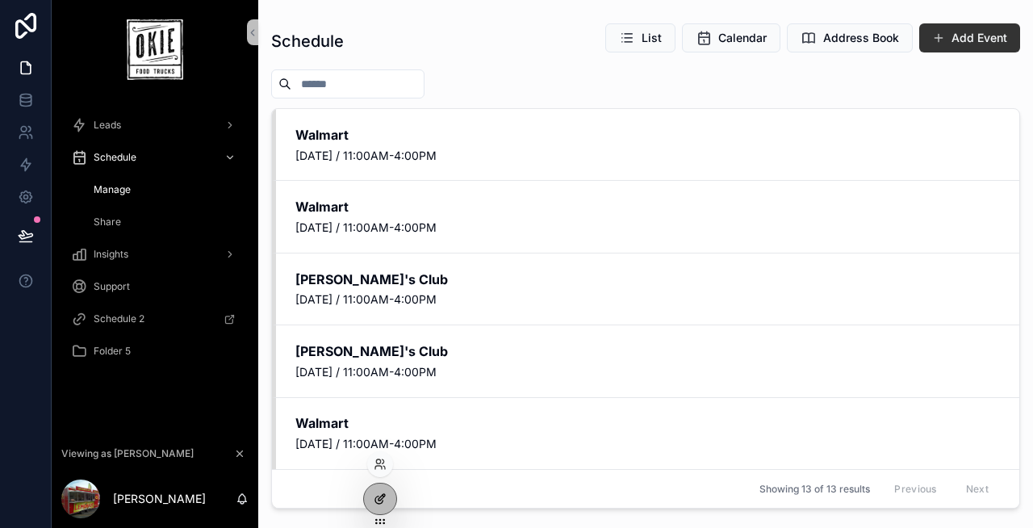
click at [375, 500] on icon at bounding box center [378, 499] width 7 height 7
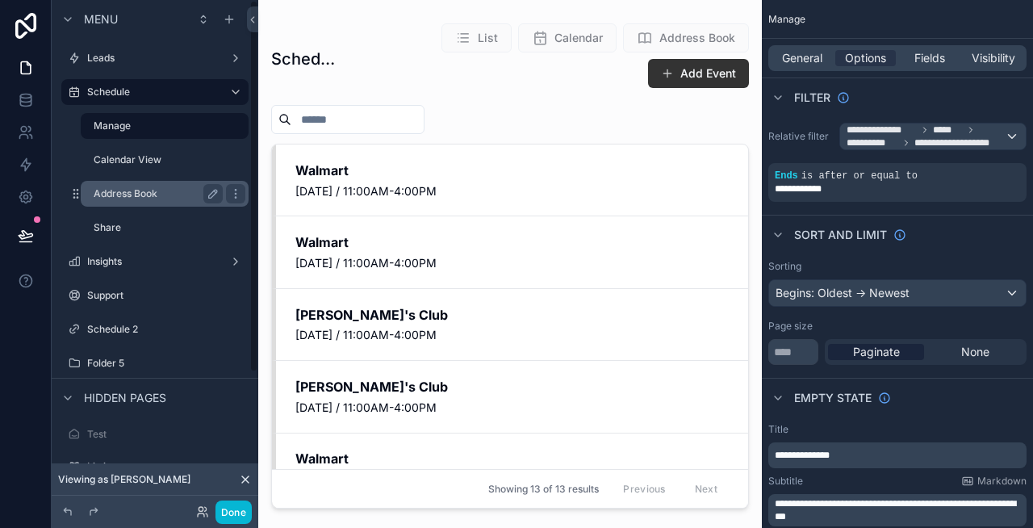
click at [154, 190] on label "Address Book" at bounding box center [155, 193] width 123 height 13
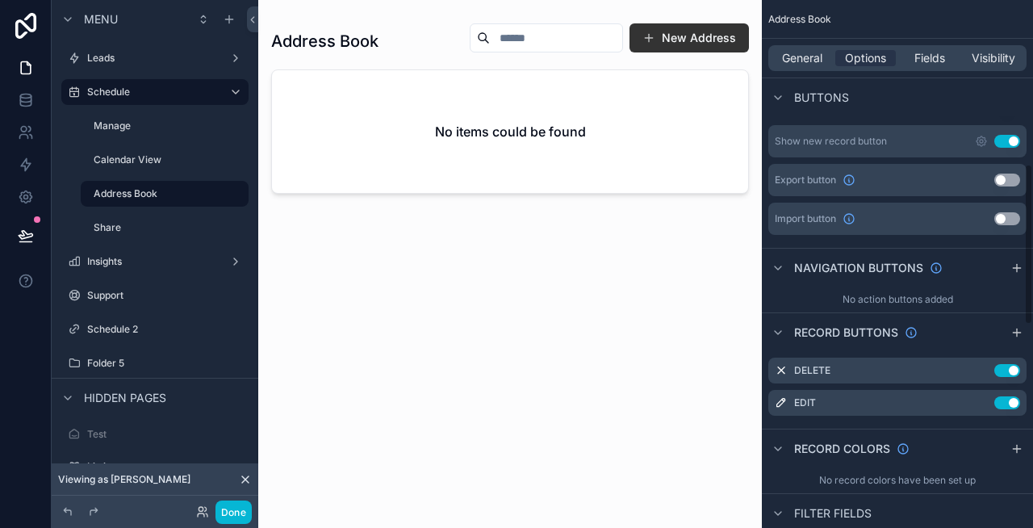
scroll to position [550, 0]
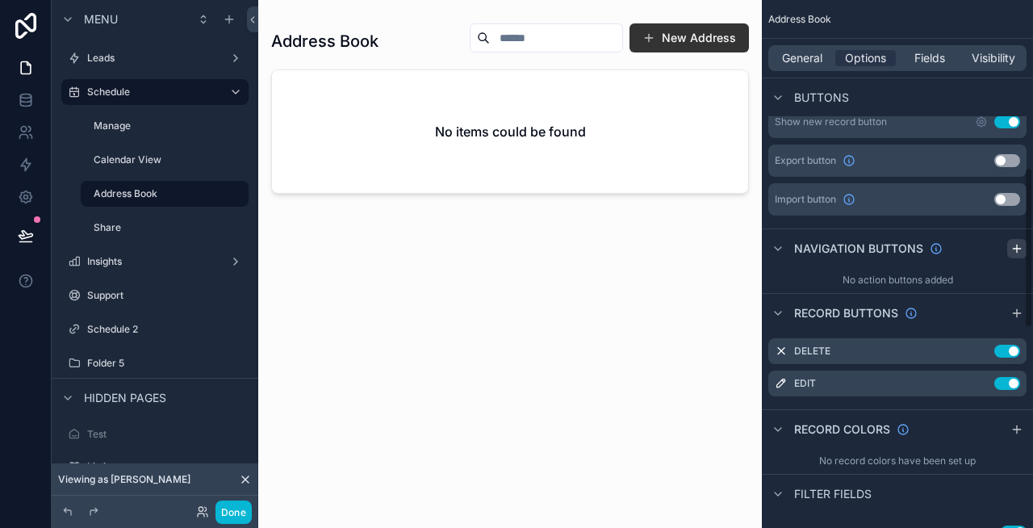
click at [1016, 253] on icon "scrollable content" at bounding box center [1016, 248] width 13 height 13
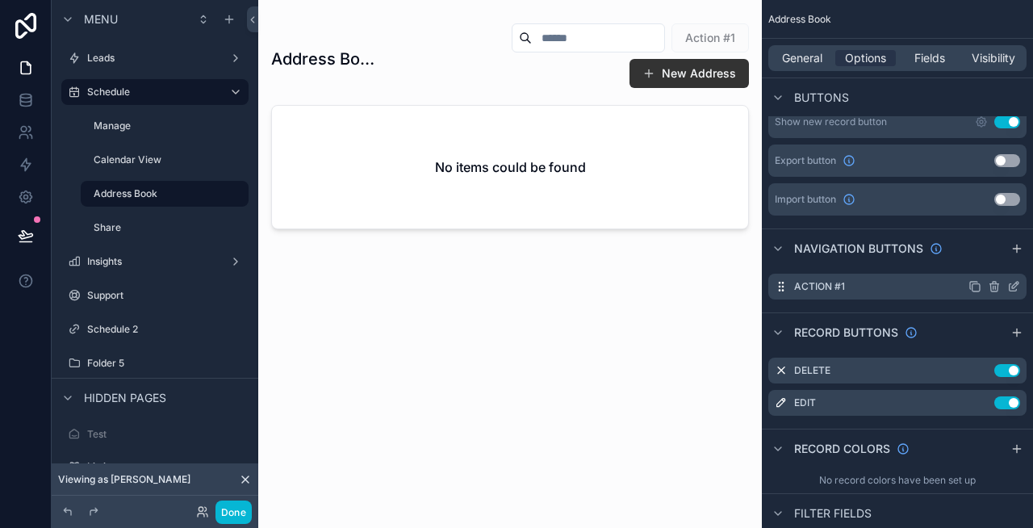
click at [1012, 286] on icon "scrollable content" at bounding box center [1015, 285] width 6 height 6
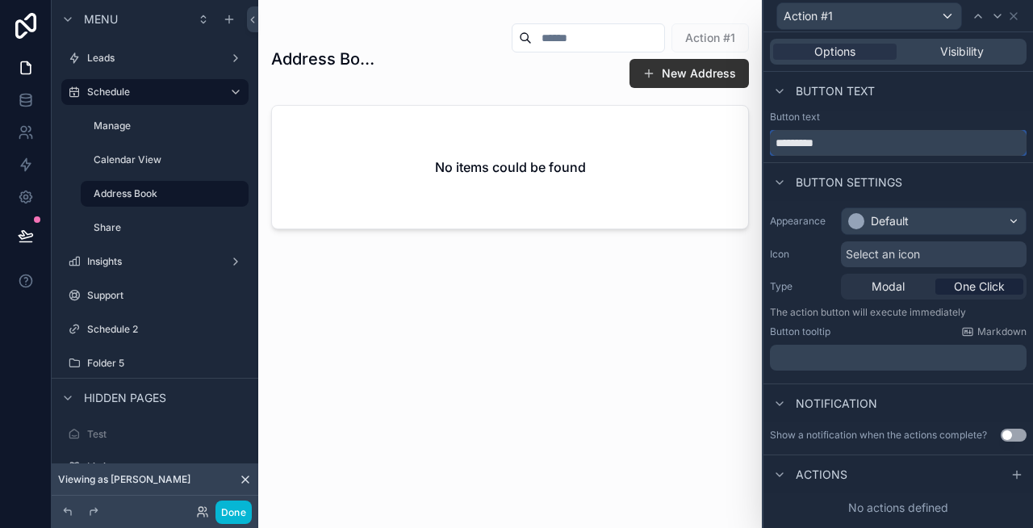
click at [829, 136] on input "*********" at bounding box center [898, 143] width 257 height 26
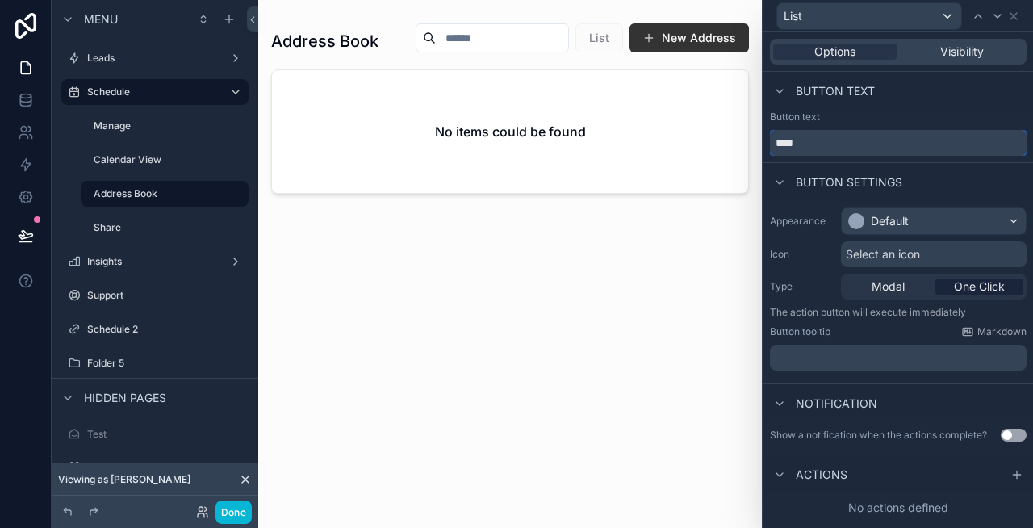
type input "****"
click at [883, 253] on span "Select an icon" at bounding box center [883, 254] width 74 height 16
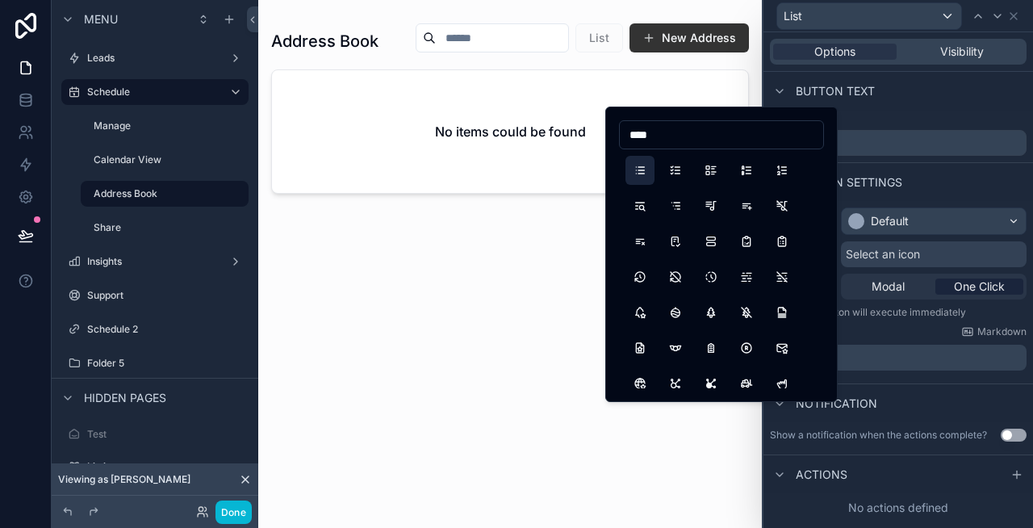
type input "****"
click at [643, 166] on button "List" at bounding box center [639, 170] width 29 height 29
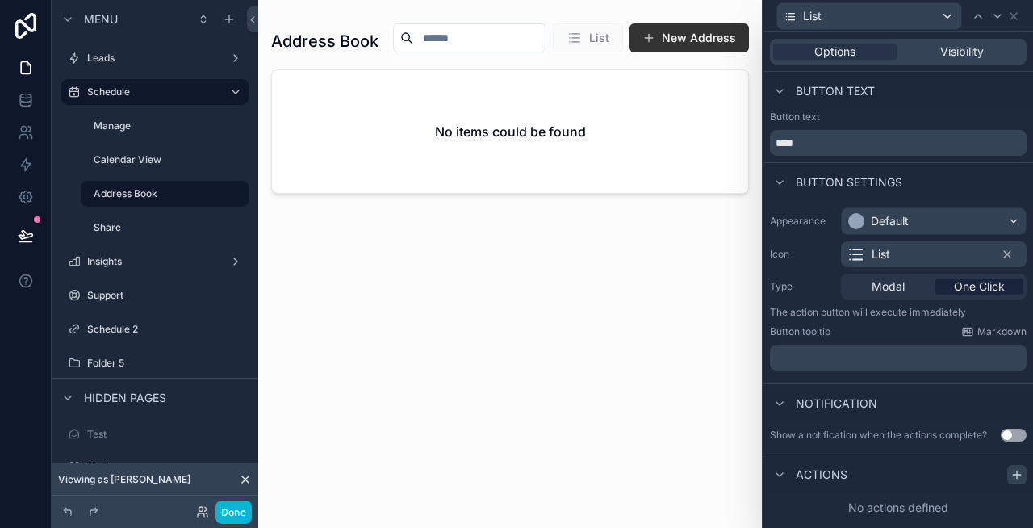
click at [1013, 473] on icon at bounding box center [1016, 474] width 13 height 13
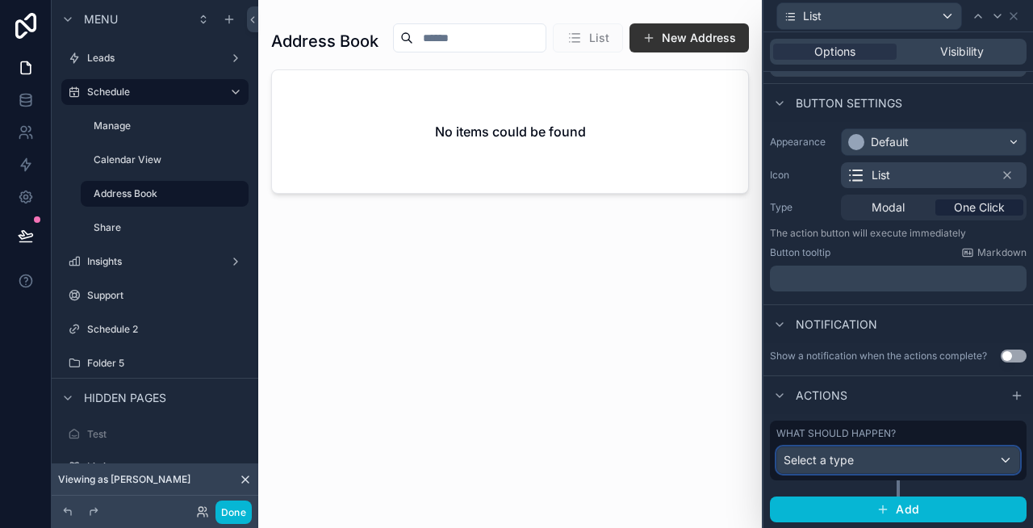
click at [843, 462] on span "Select a type" at bounding box center [819, 460] width 70 height 14
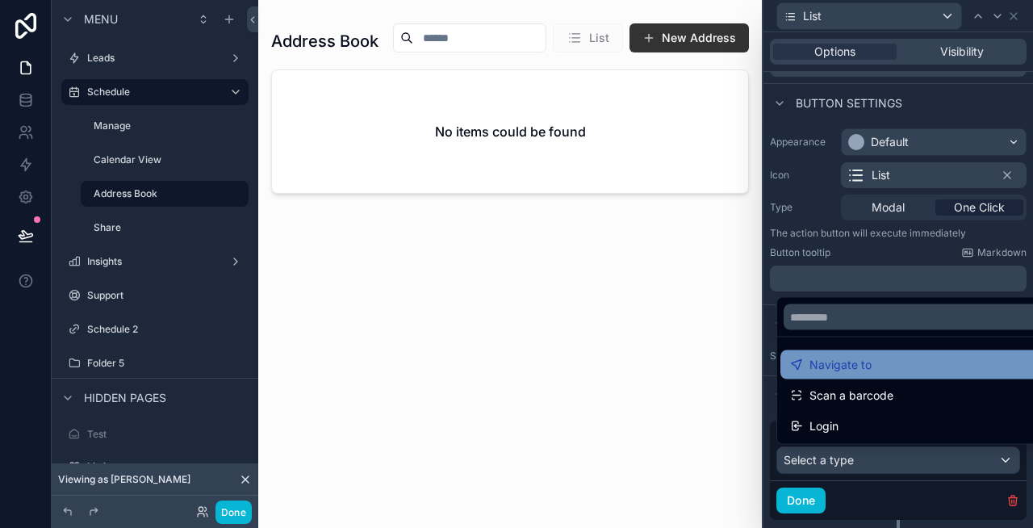
click at [837, 374] on div "Navigate to" at bounding box center [916, 364] width 273 height 29
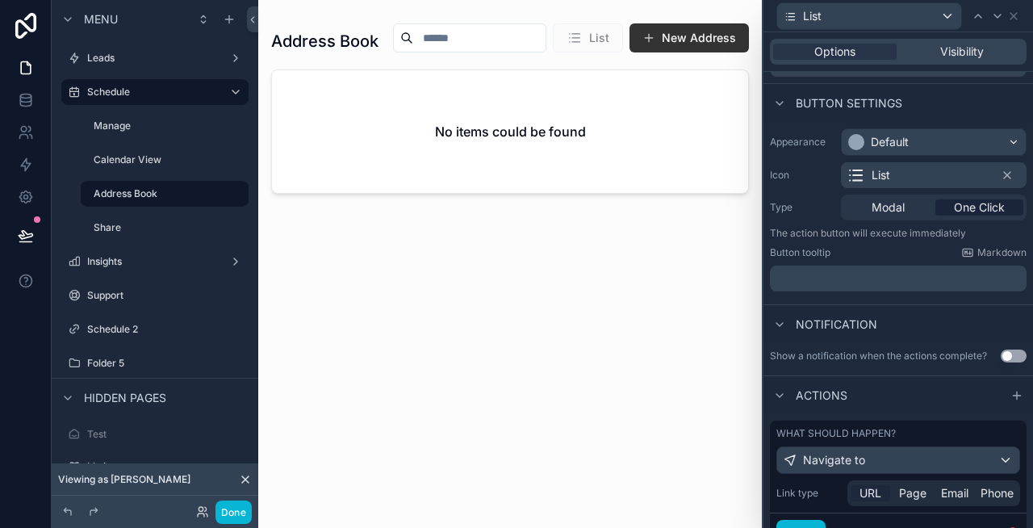
click at [887, 490] on div "URL" at bounding box center [871, 493] width 40 height 16
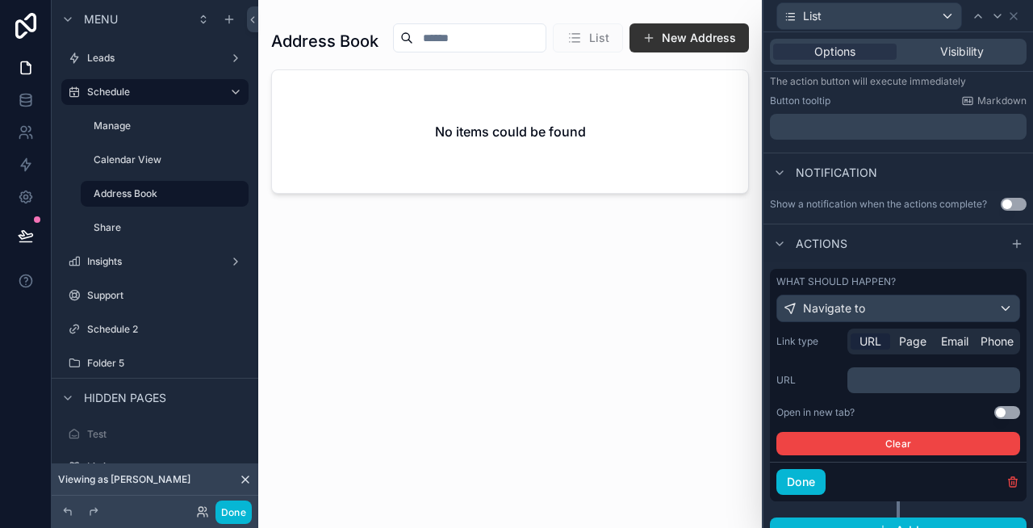
click at [902, 385] on p "﻿" at bounding box center [935, 380] width 163 height 16
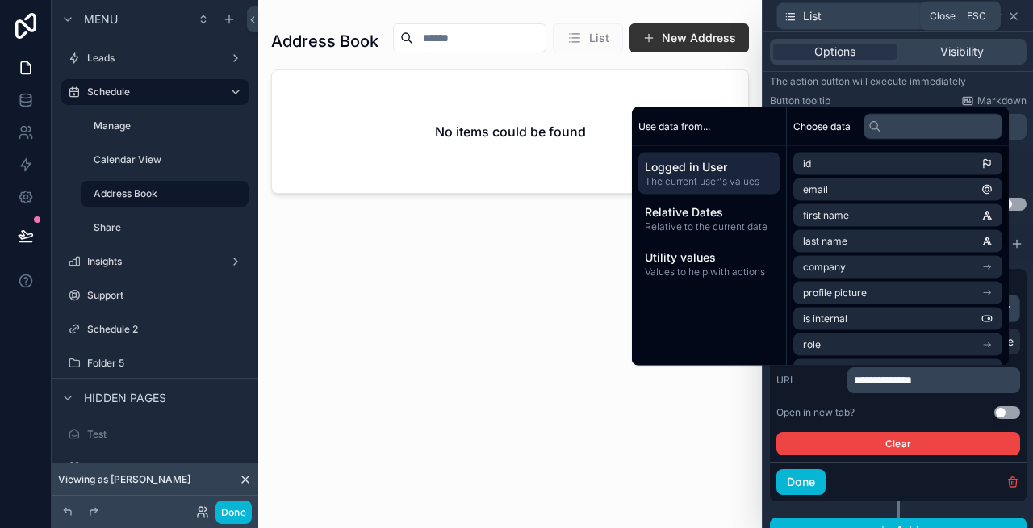
click at [1011, 13] on icon at bounding box center [1013, 16] width 6 height 6
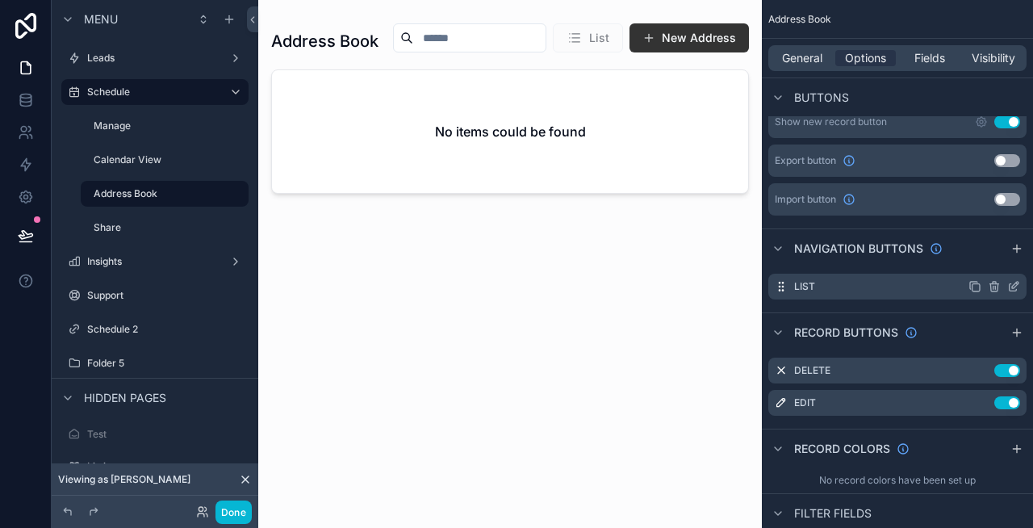
click at [978, 286] on icon "scrollable content" at bounding box center [974, 286] width 13 height 13
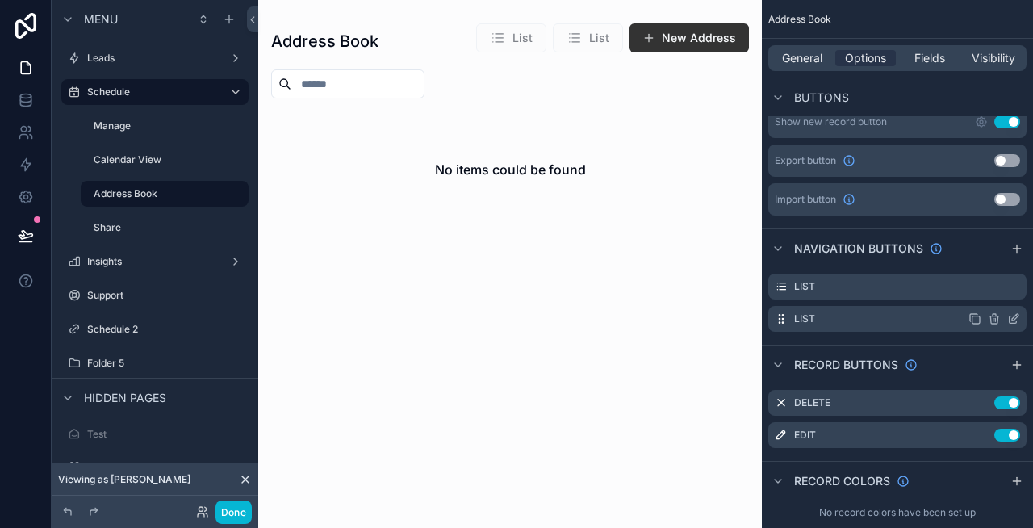
click at [1018, 317] on icon "scrollable content" at bounding box center [1013, 318] width 13 height 13
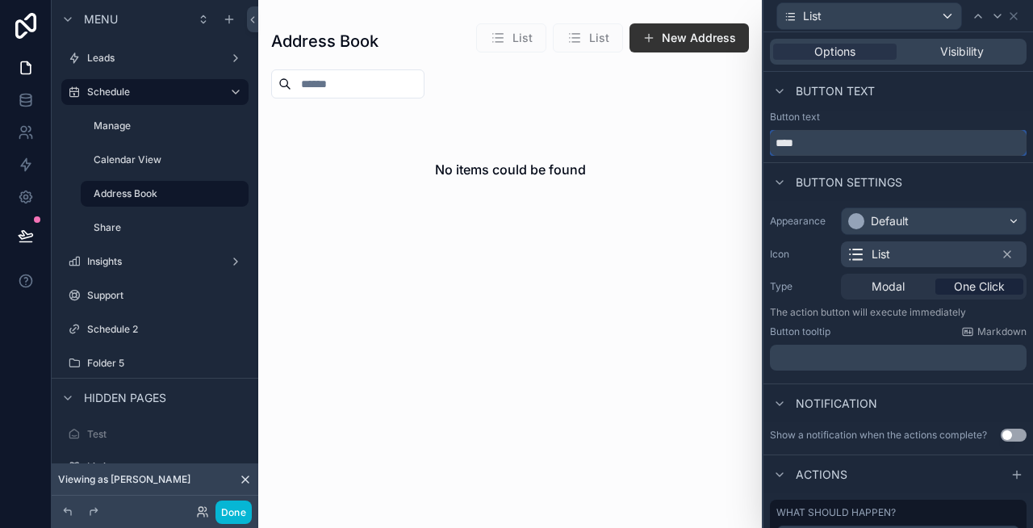
click at [834, 140] on input "****" at bounding box center [898, 143] width 257 height 26
type input "********"
click at [862, 253] on icon at bounding box center [855, 254] width 19 height 19
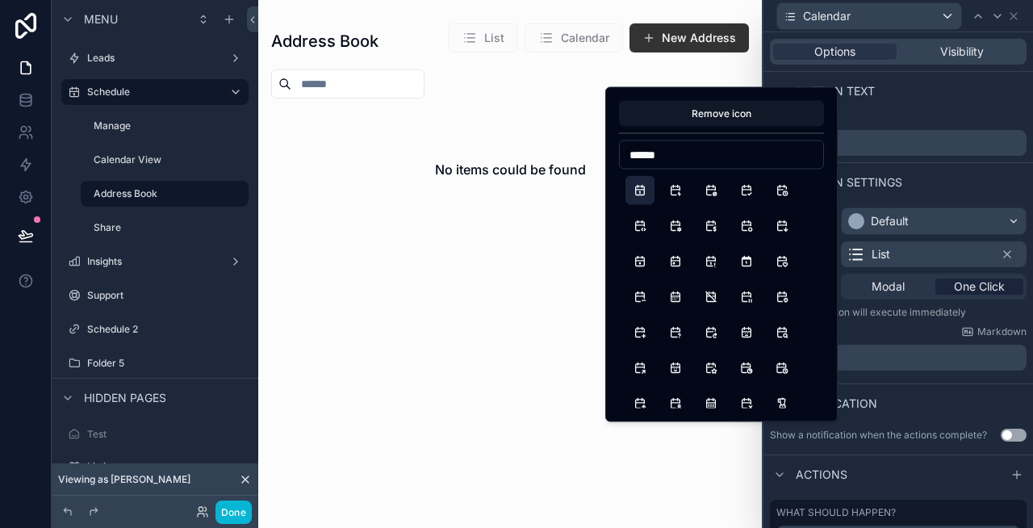
type input "******"
click at [638, 192] on button "Calendar" at bounding box center [639, 190] width 29 height 29
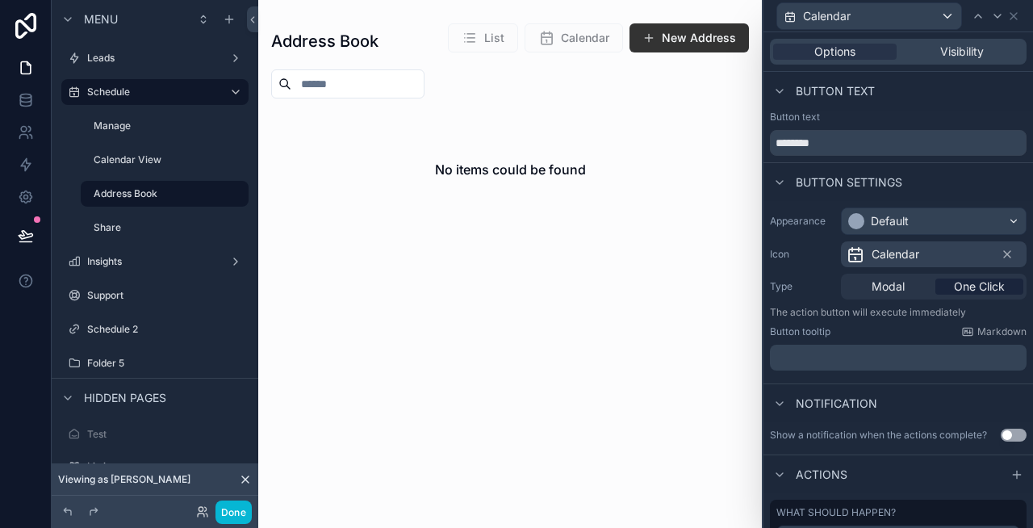
scroll to position [79, 0]
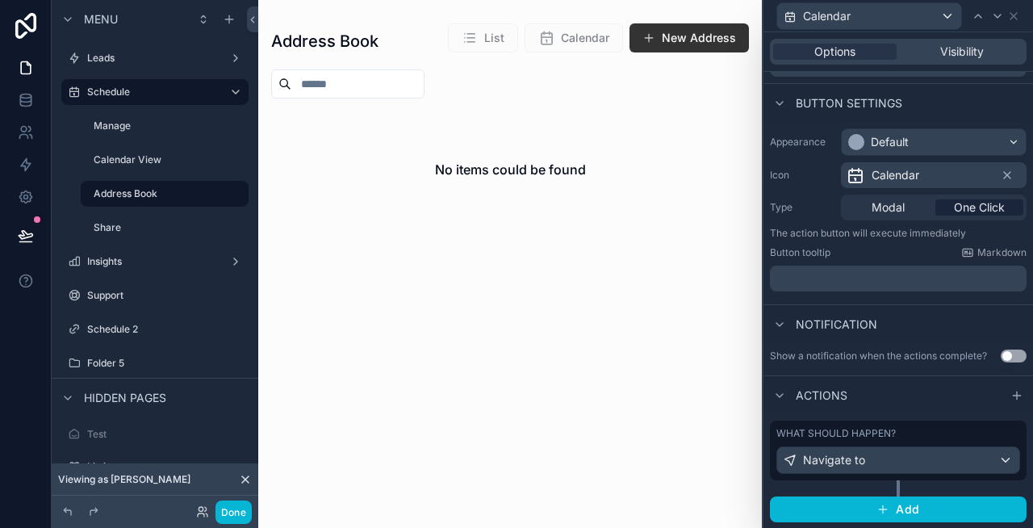
click at [876, 438] on label "What should happen?" at bounding box center [835, 433] width 119 height 13
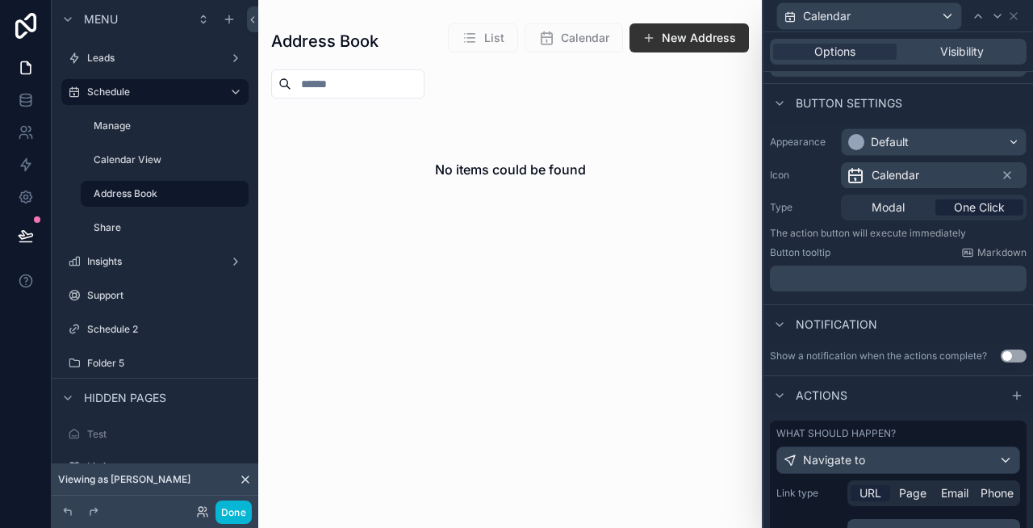
scroll to position [252, 0]
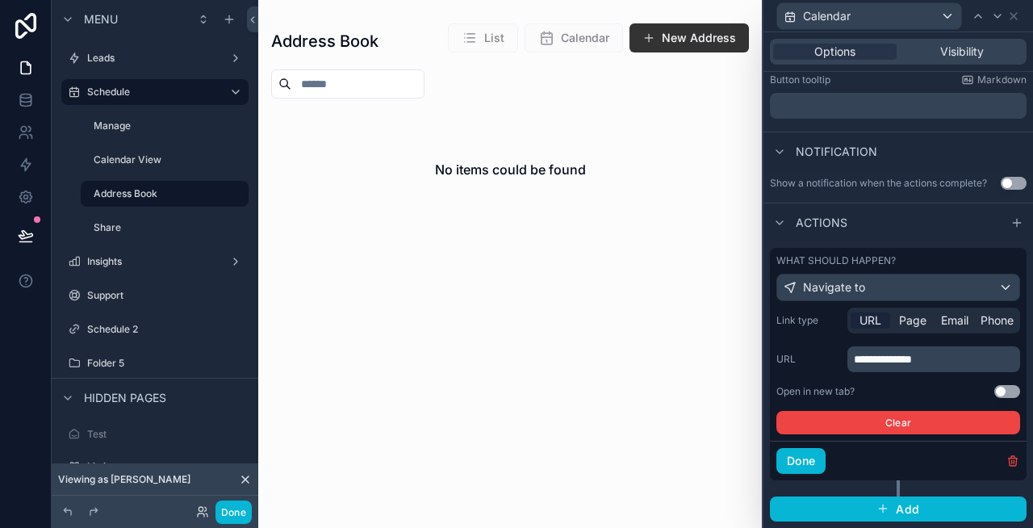
click at [935, 351] on p "**********" at bounding box center [935, 359] width 163 height 16
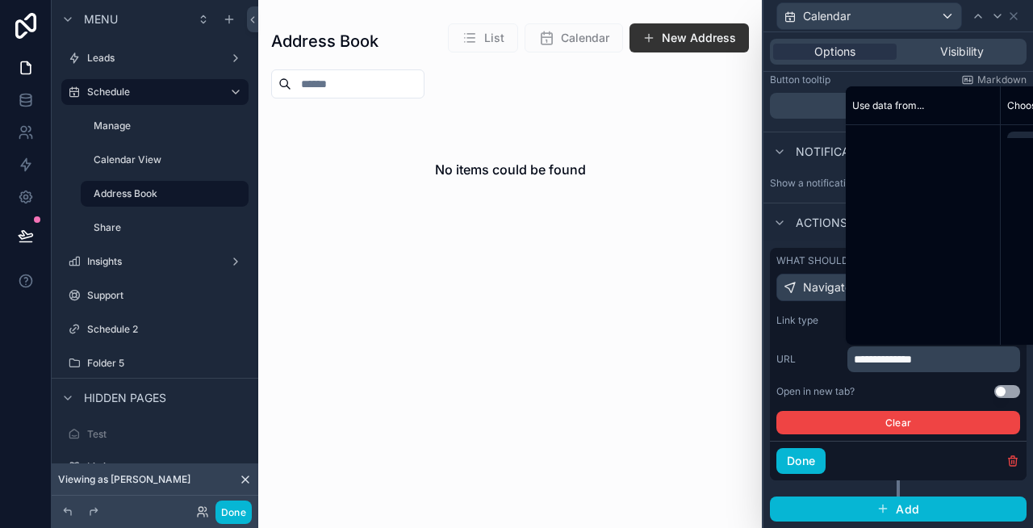
click at [935, 351] on p "**********" at bounding box center [935, 359] width 163 height 16
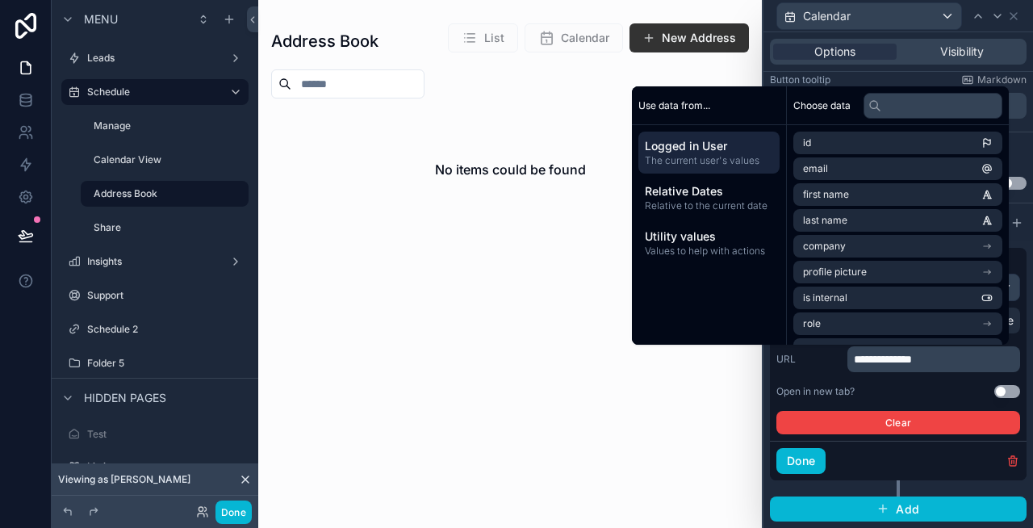
click at [912, 357] on span "**********" at bounding box center [883, 358] width 58 height 11
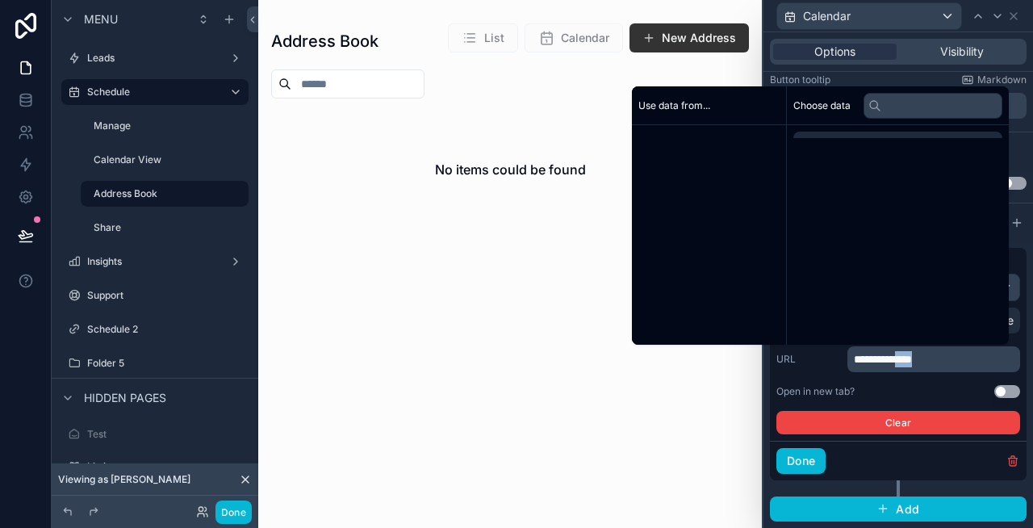
click at [912, 357] on span "**********" at bounding box center [883, 358] width 58 height 11
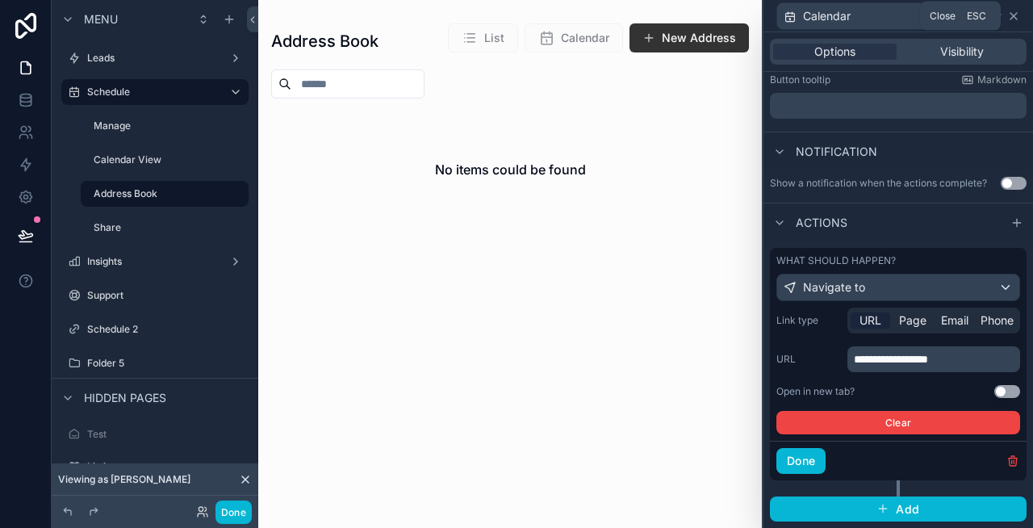
click at [1013, 15] on icon at bounding box center [1013, 16] width 6 height 6
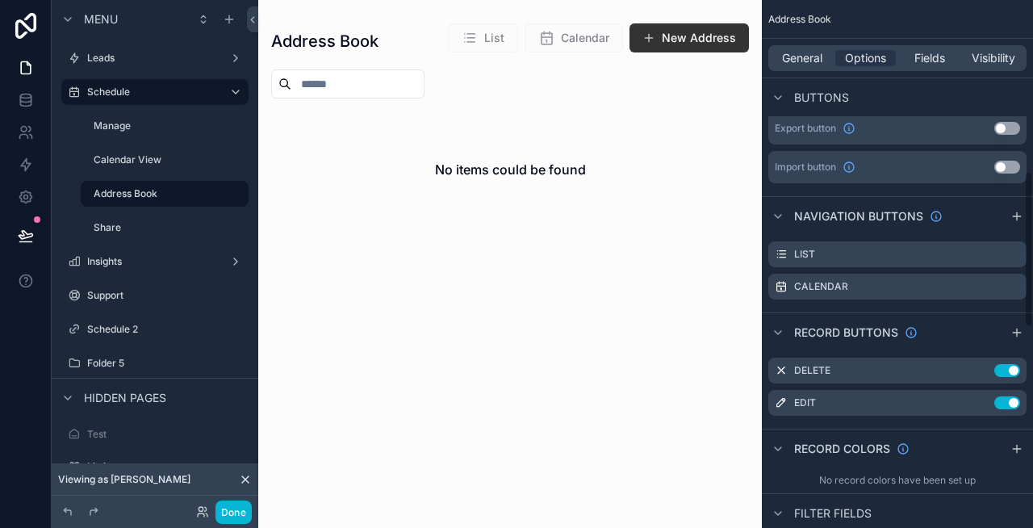
scroll to position [584, 0]
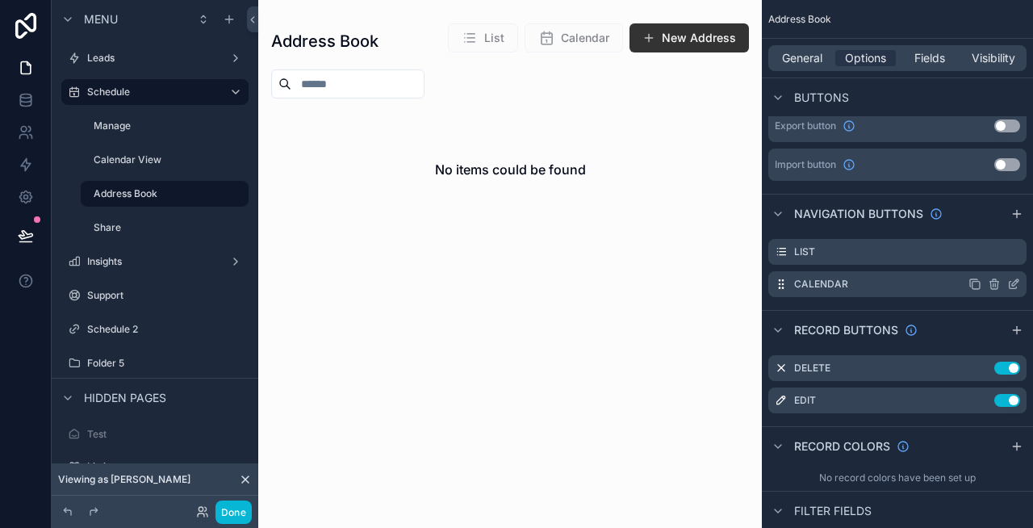
click at [976, 283] on icon "scrollable content" at bounding box center [974, 284] width 13 height 13
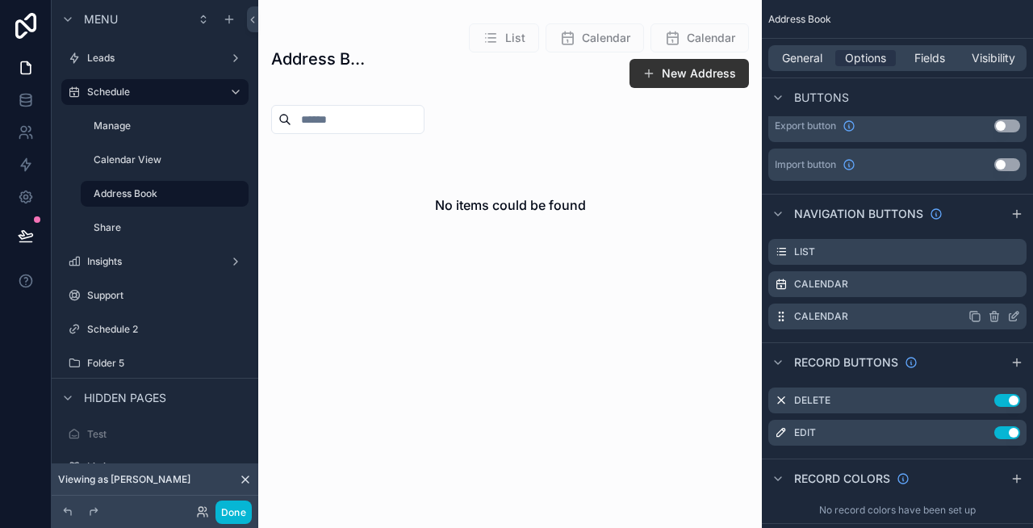
click at [1021, 314] on div "Calendar" at bounding box center [897, 316] width 258 height 26
click at [1013, 315] on icon "scrollable content" at bounding box center [1015, 315] width 6 height 6
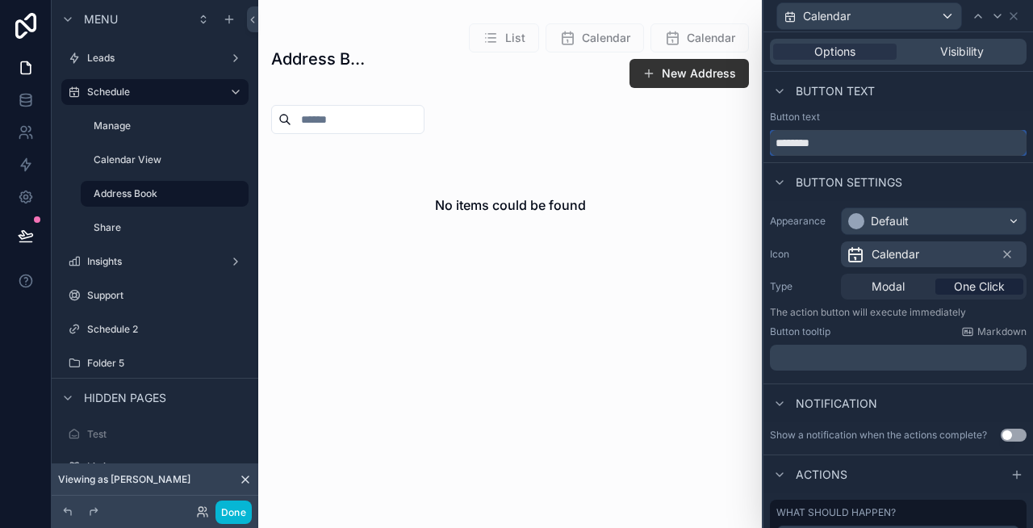
click at [809, 147] on input "********" at bounding box center [898, 143] width 257 height 26
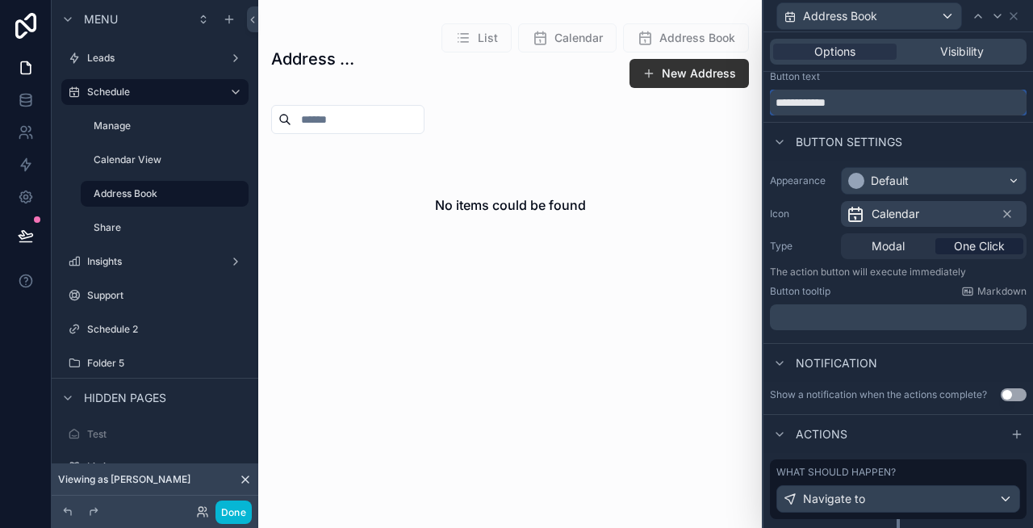
scroll to position [49, 0]
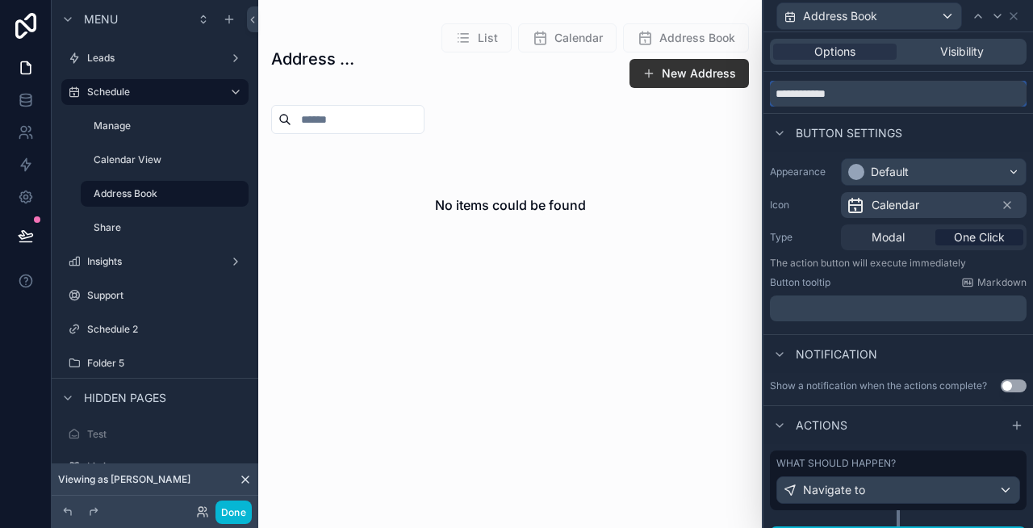
type input "**********"
click at [939, 195] on div "Calendar" at bounding box center [934, 205] width 186 height 26
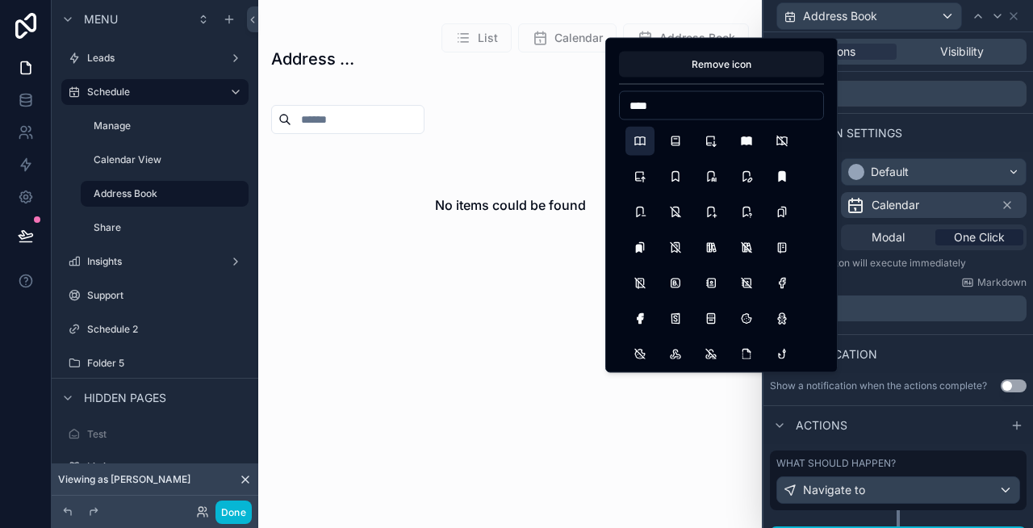
type input "****"
click at [634, 140] on button "Book" at bounding box center [639, 141] width 29 height 29
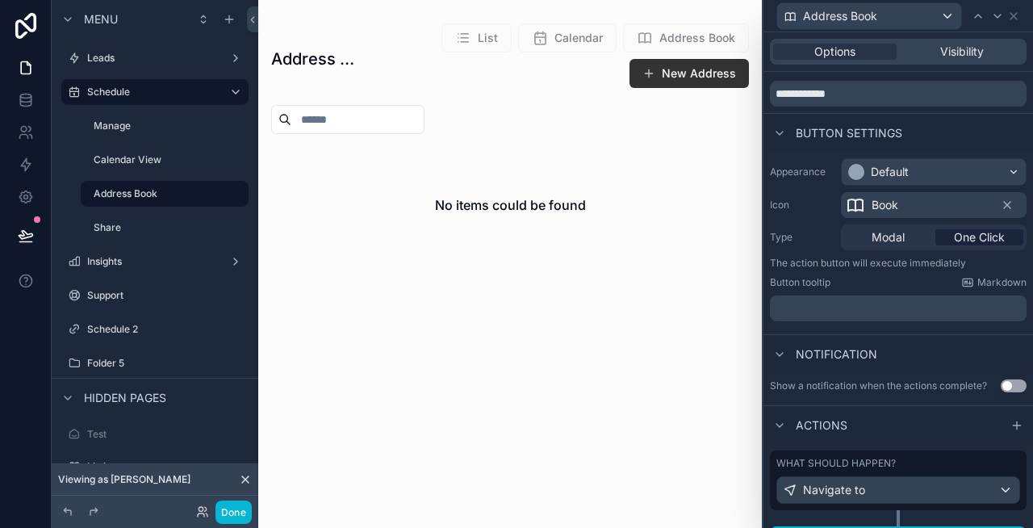
scroll to position [79, 0]
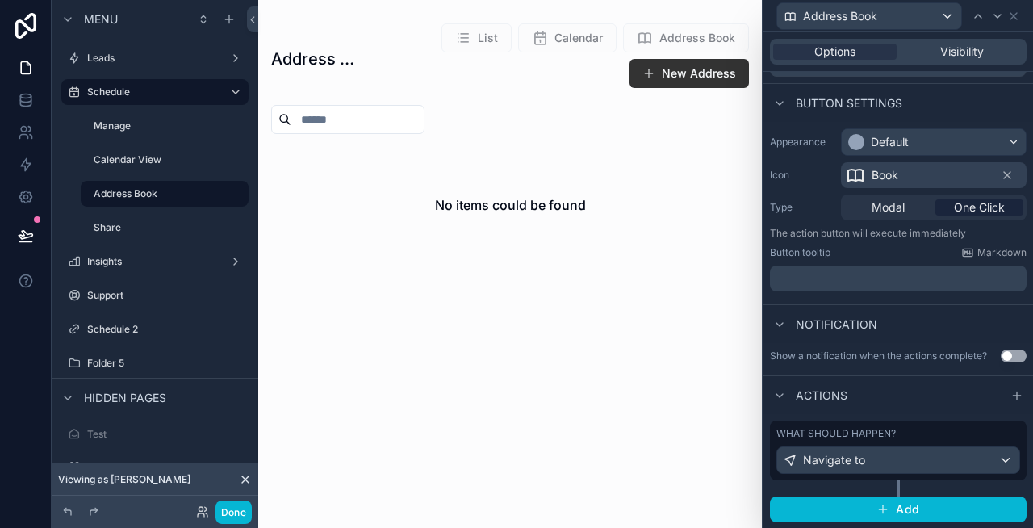
click at [898, 424] on div "What should happen? Navigate to" at bounding box center [898, 450] width 257 height 60
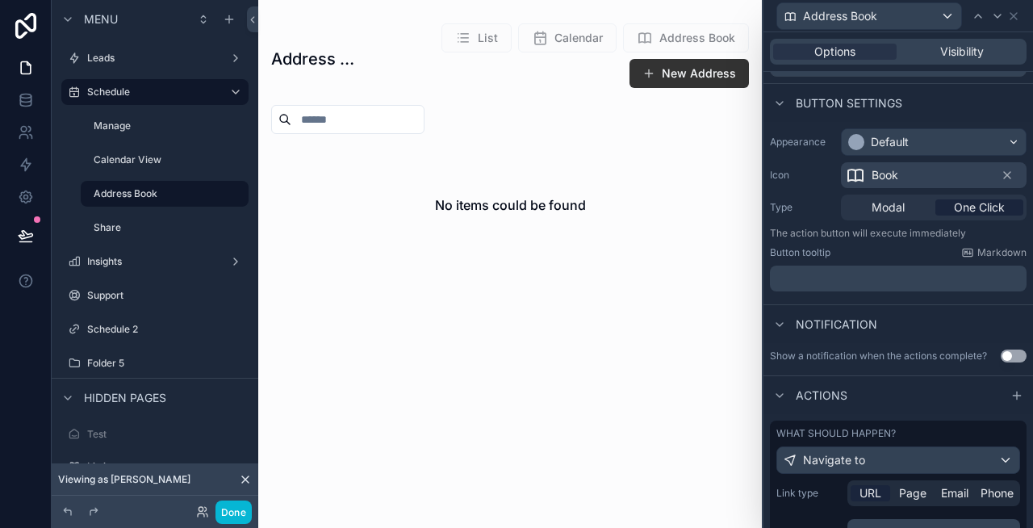
scroll to position [252, 0]
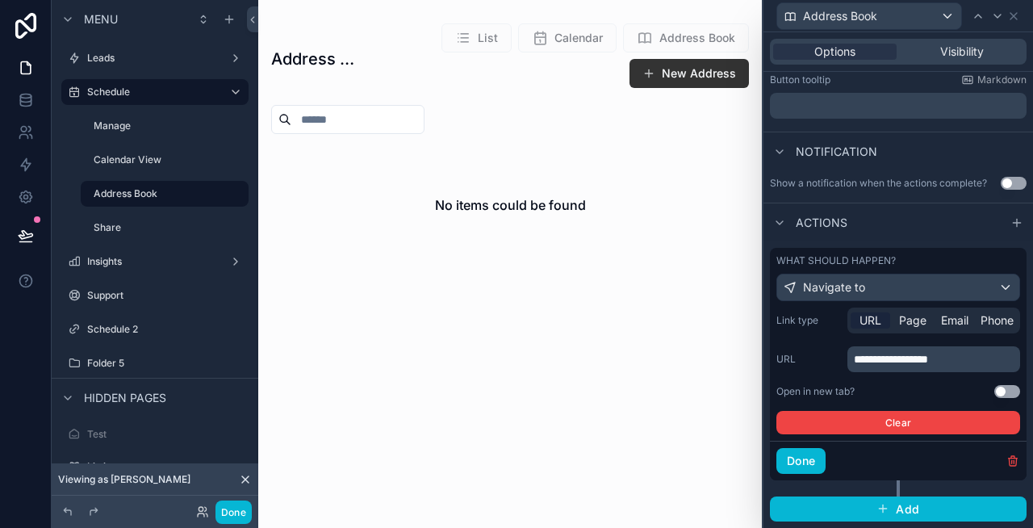
click at [928, 358] on span "**********" at bounding box center [891, 358] width 74 height 11
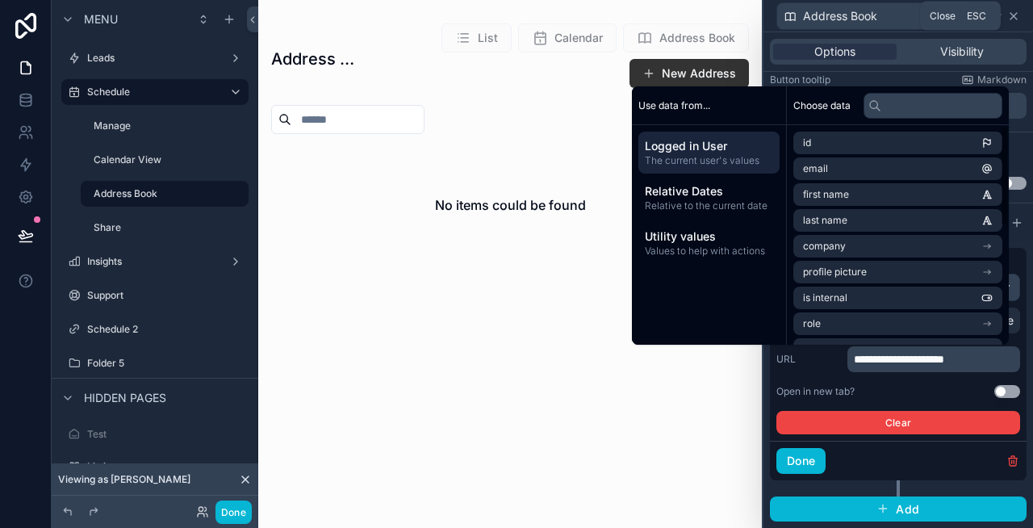
click at [1014, 15] on icon at bounding box center [1013, 16] width 6 height 6
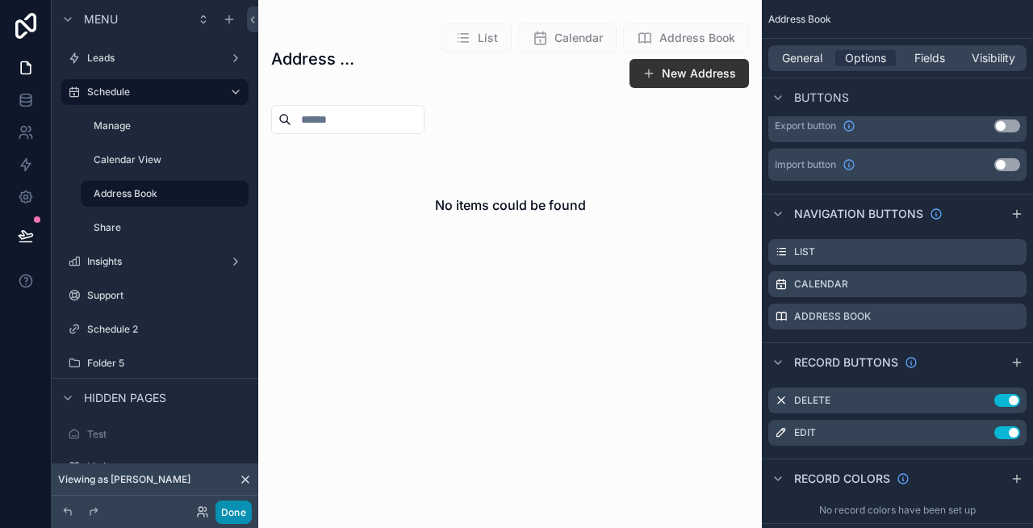
click at [224, 506] on button "Done" at bounding box center [233, 511] width 36 height 23
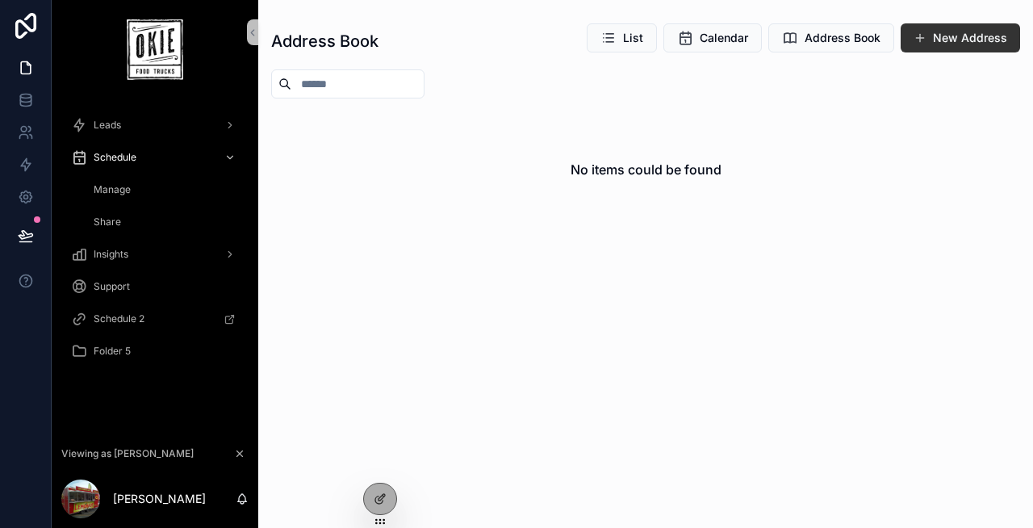
click at [140, 186] on div "Manage" at bounding box center [164, 190] width 148 height 26
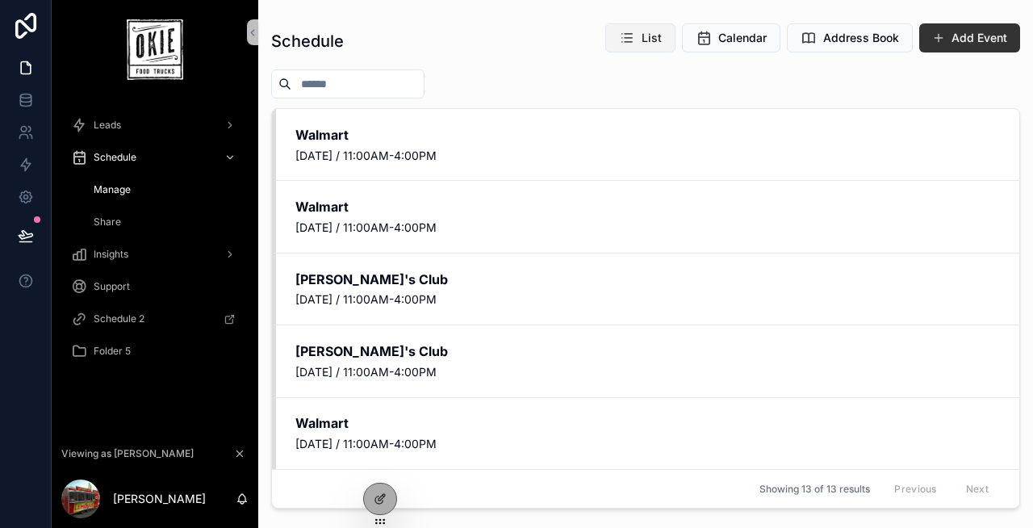
click at [642, 43] on button "List" at bounding box center [640, 37] width 70 height 29
click at [725, 42] on span "Calendar" at bounding box center [742, 38] width 48 height 16
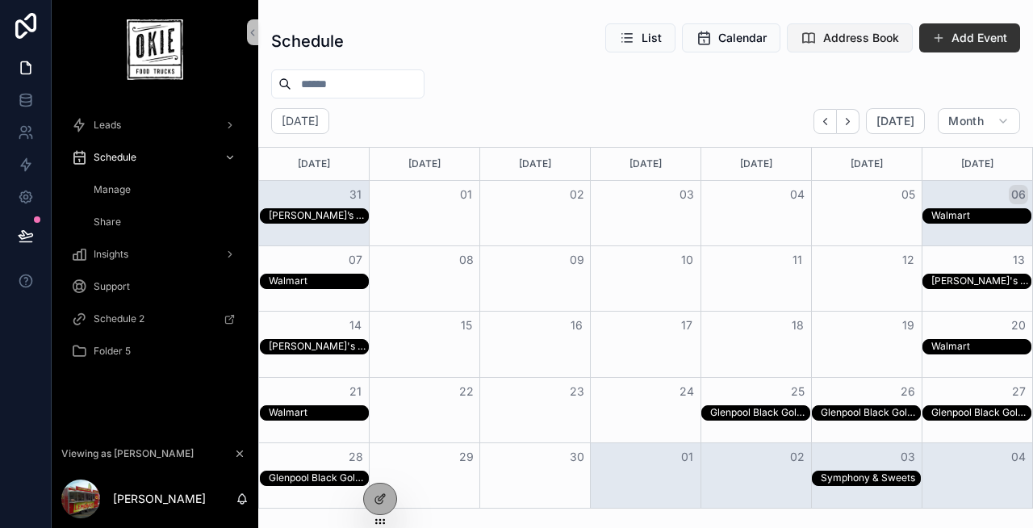
click at [837, 35] on span "Address Book" at bounding box center [861, 38] width 76 height 16
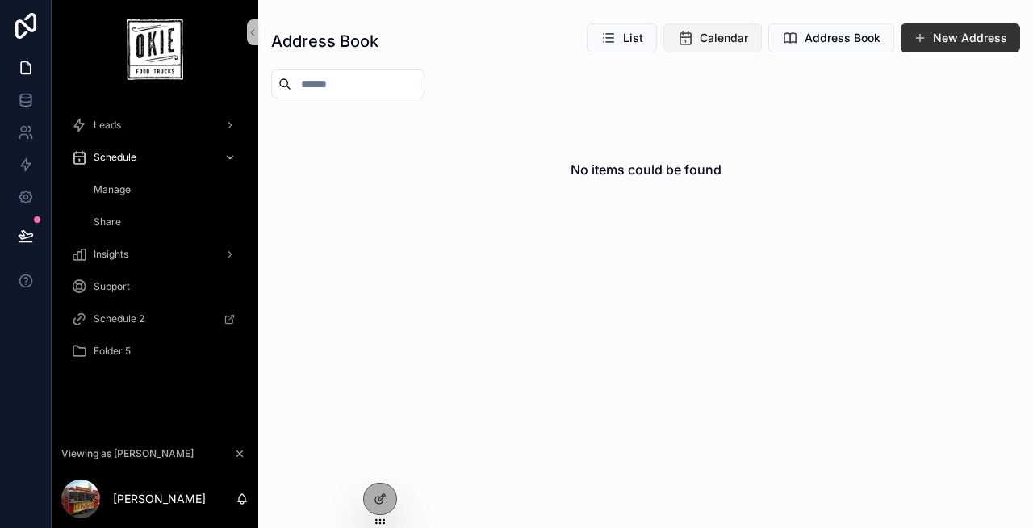
click at [745, 43] on span "Calendar" at bounding box center [724, 38] width 48 height 16
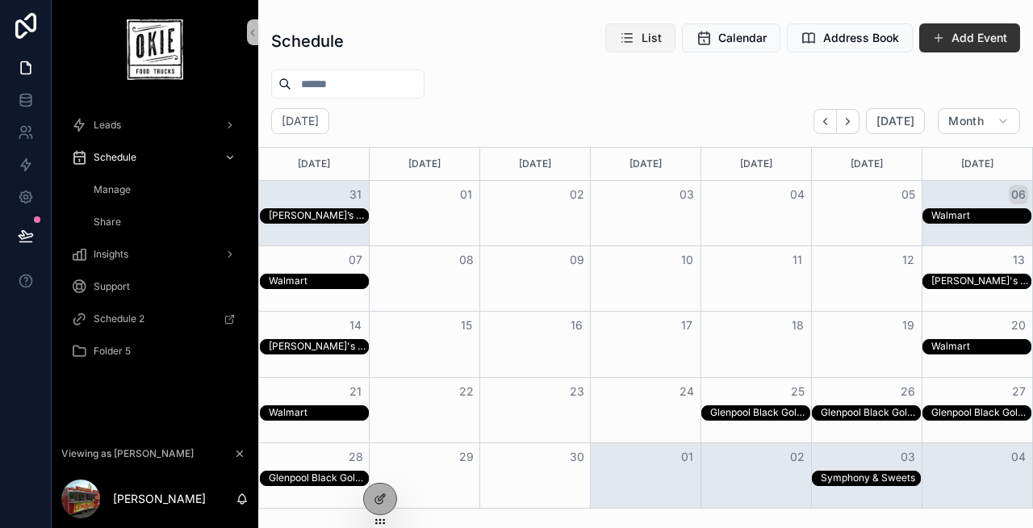
click at [652, 43] on span "List" at bounding box center [652, 38] width 20 height 16
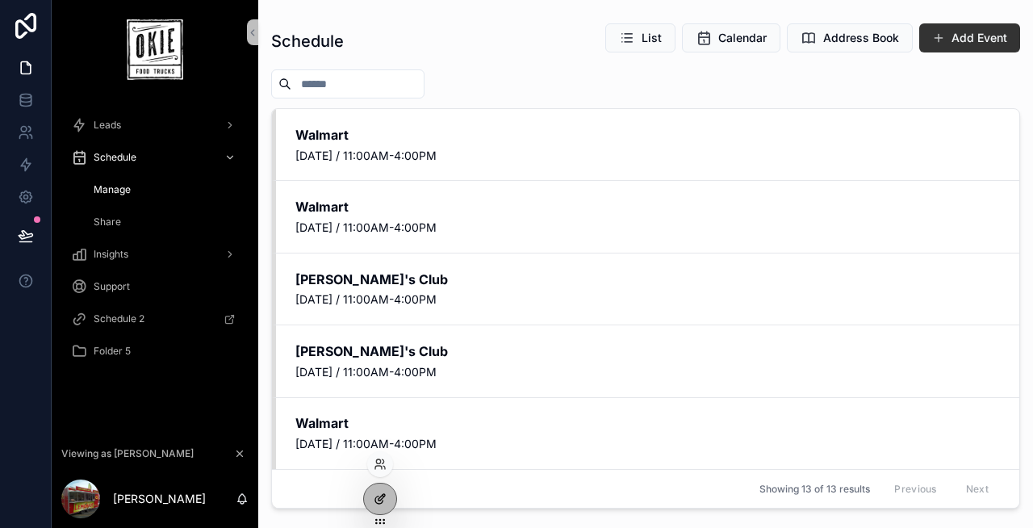
click at [382, 489] on div at bounding box center [380, 498] width 32 height 31
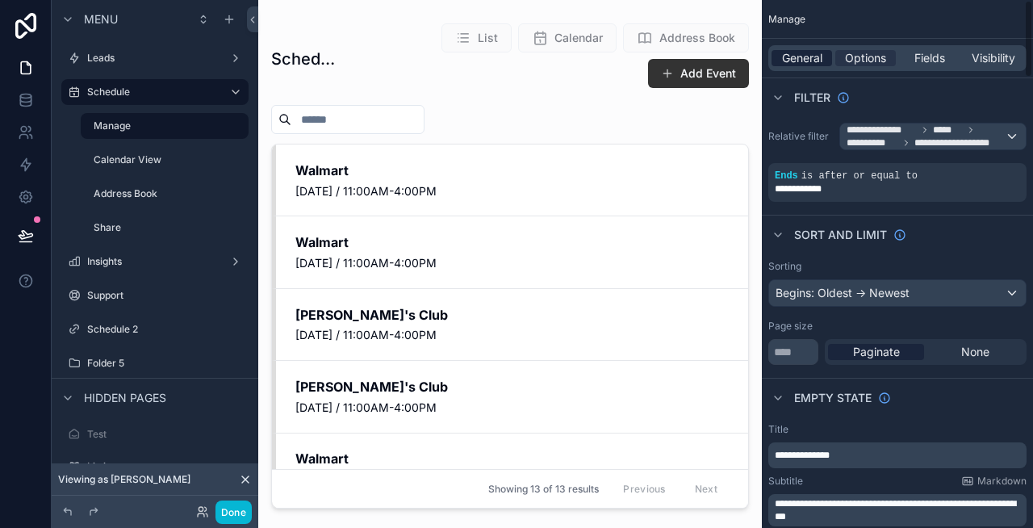
click at [789, 51] on span "General" at bounding box center [802, 58] width 40 height 16
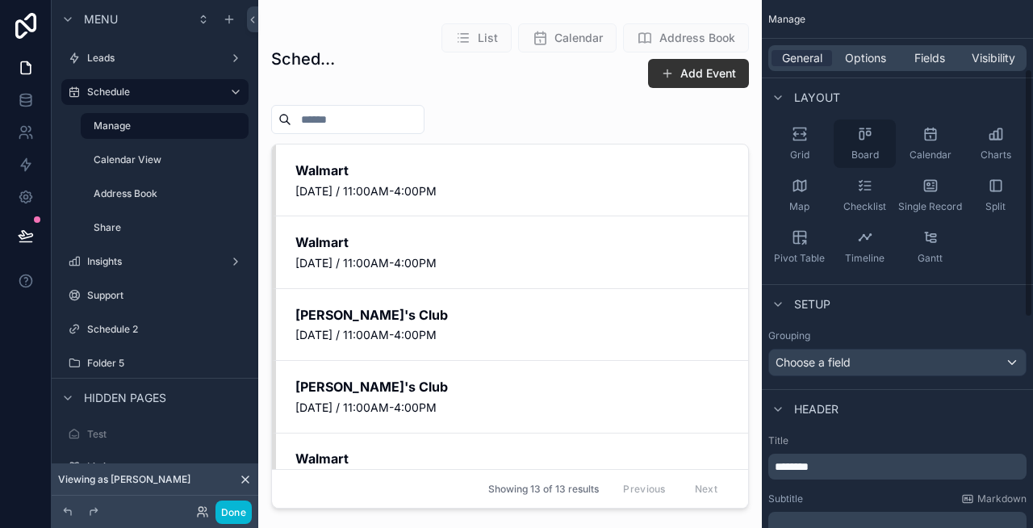
scroll to position [296, 0]
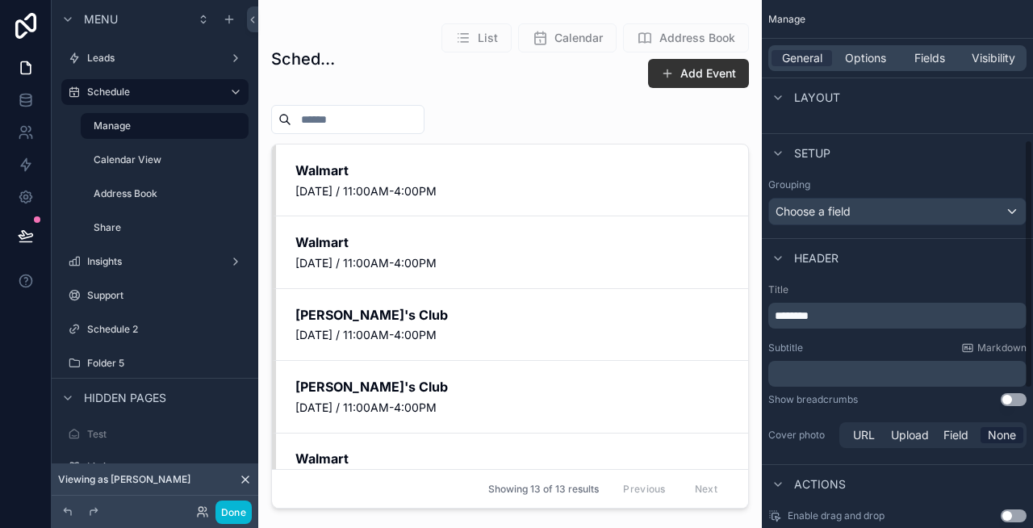
click at [855, 312] on p "********" at bounding box center [899, 315] width 249 height 16
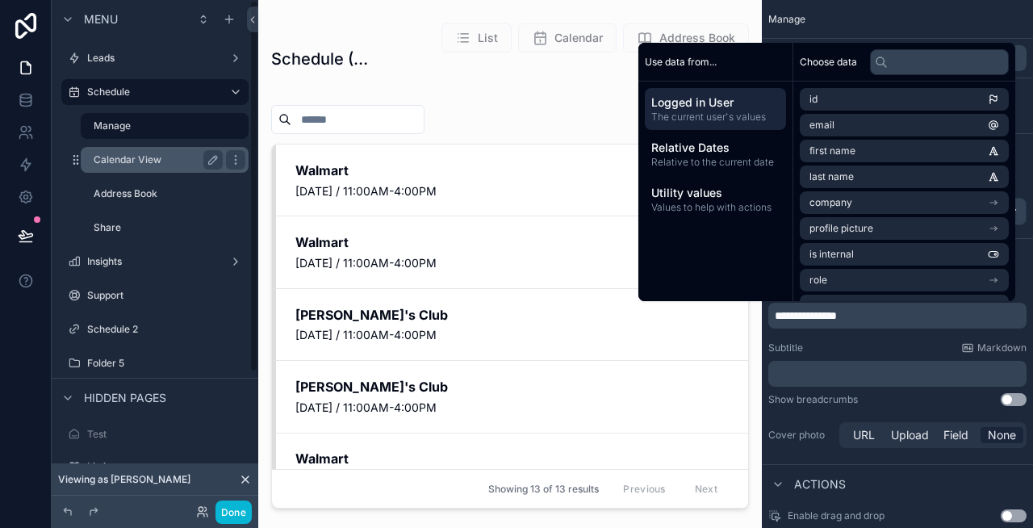
click at [123, 165] on label "Calendar View" at bounding box center [155, 159] width 123 height 13
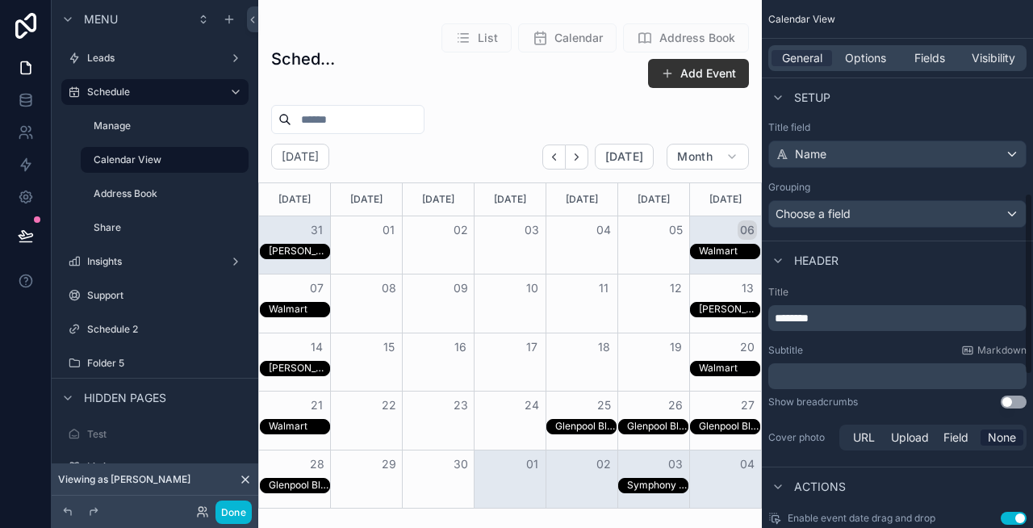
scroll to position [665, 0]
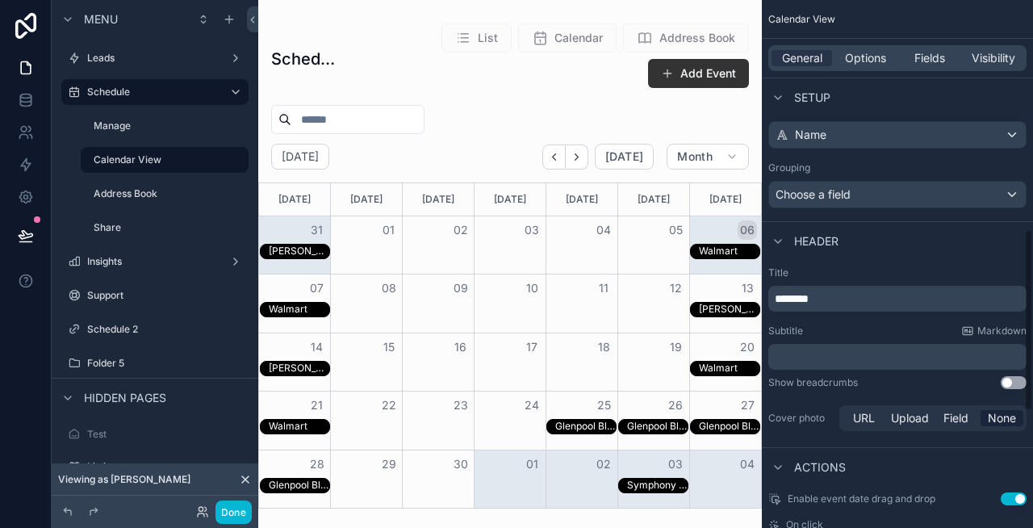
click at [851, 296] on p "********" at bounding box center [899, 299] width 249 height 16
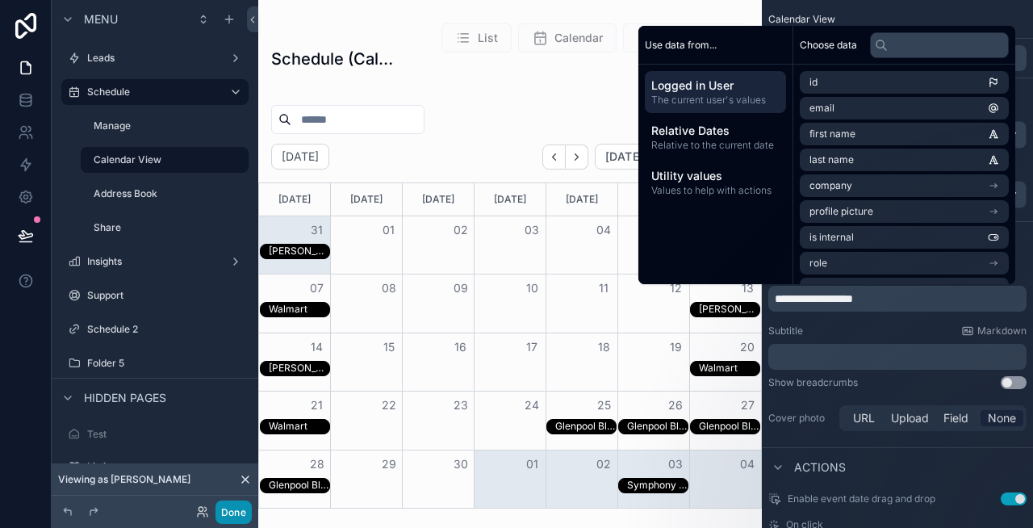
click at [241, 510] on button "Done" at bounding box center [233, 511] width 36 height 23
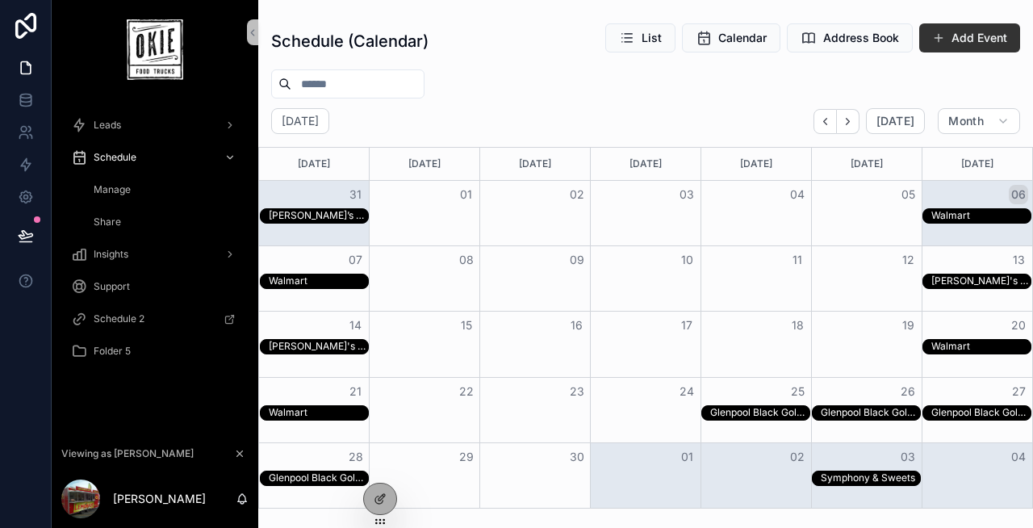
click at [141, 193] on div "Manage" at bounding box center [164, 190] width 148 height 26
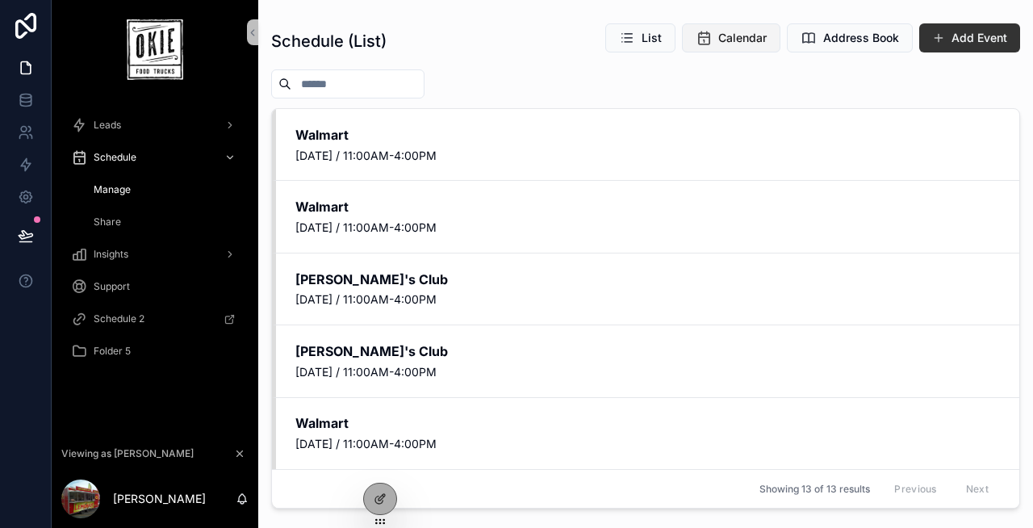
click at [718, 40] on button "Calendar" at bounding box center [731, 37] width 98 height 29
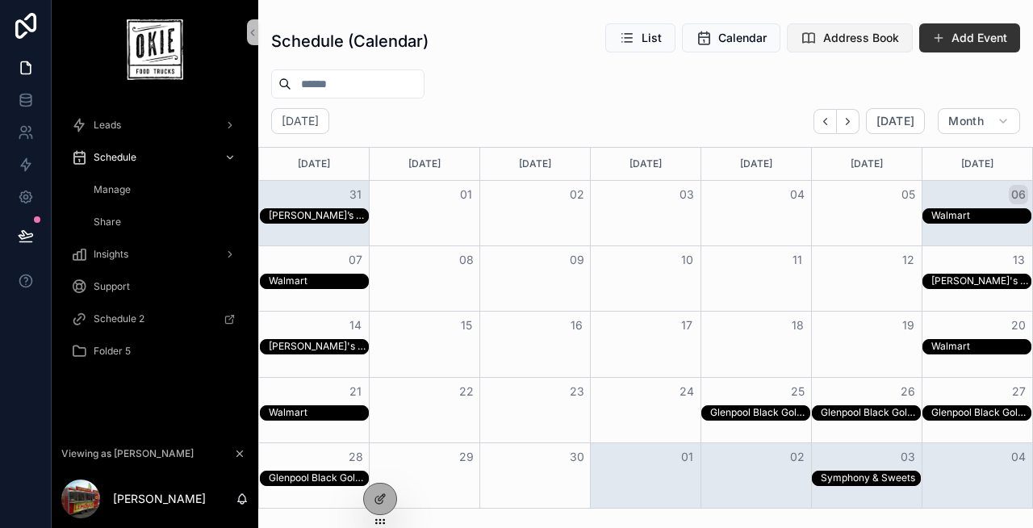
click at [832, 40] on span "Address Book" at bounding box center [861, 38] width 76 height 16
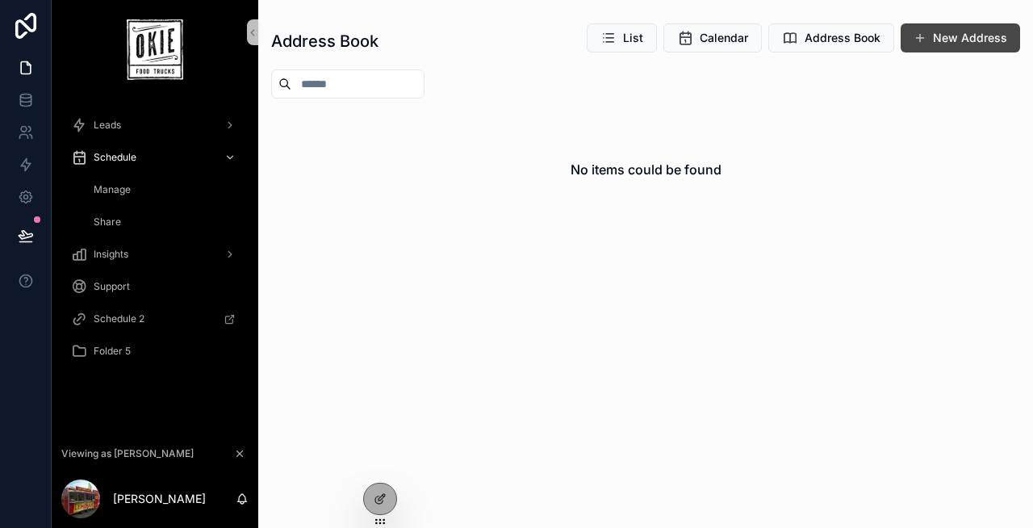
click at [949, 44] on button "New Address" at bounding box center [960, 37] width 119 height 29
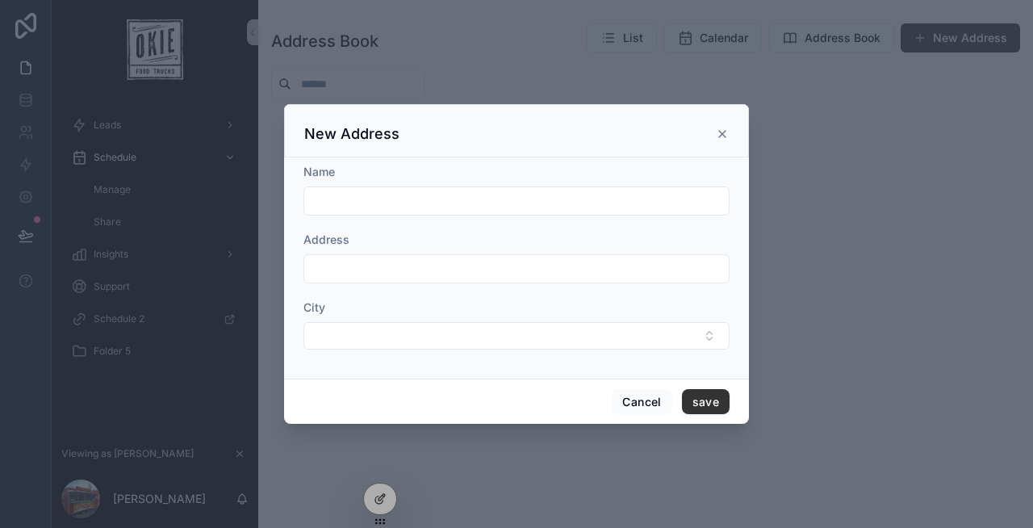
click at [728, 131] on icon "scrollable content" at bounding box center [722, 134] width 13 height 13
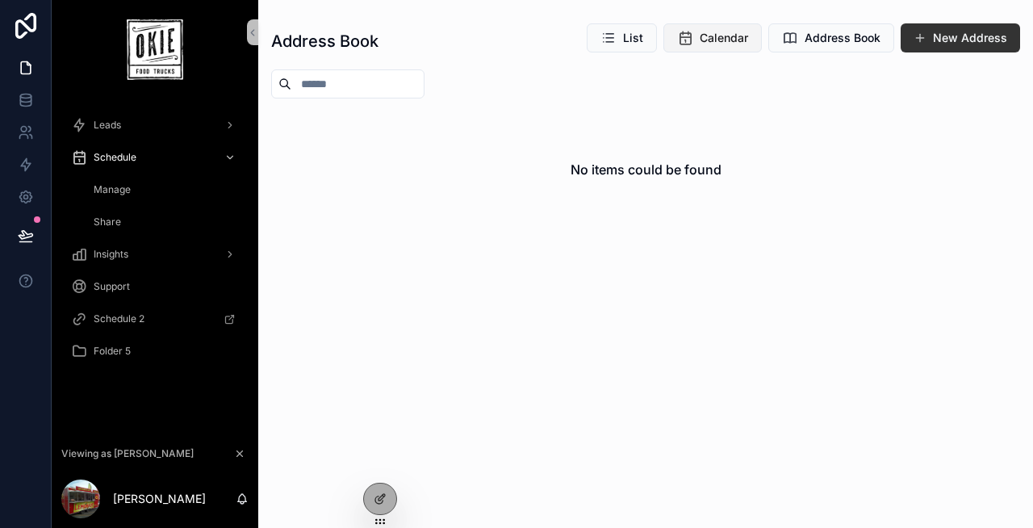
click at [734, 36] on span "Calendar" at bounding box center [724, 38] width 48 height 16
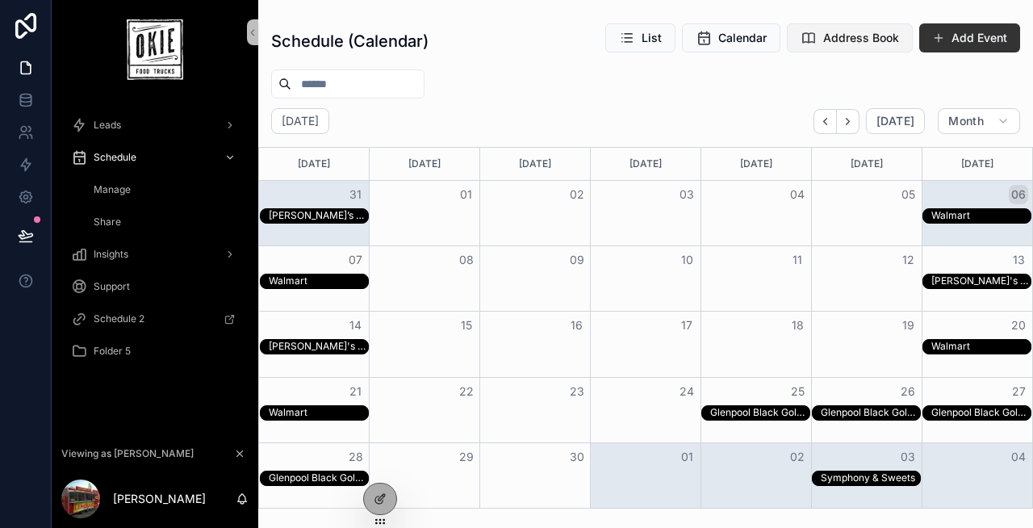
click at [869, 42] on span "Address Book" at bounding box center [861, 38] width 76 height 16
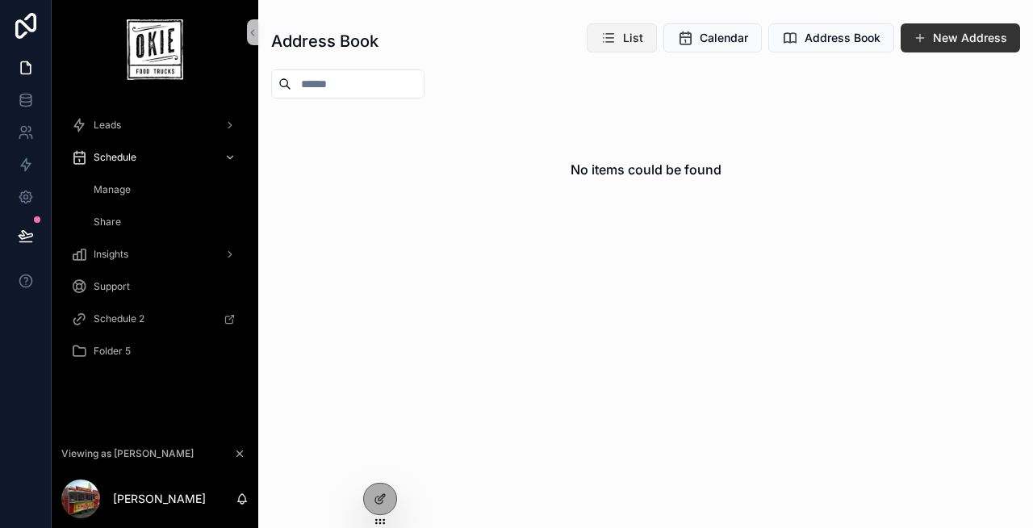
click at [617, 34] on icon "scrollable content" at bounding box center [608, 38] width 16 height 16
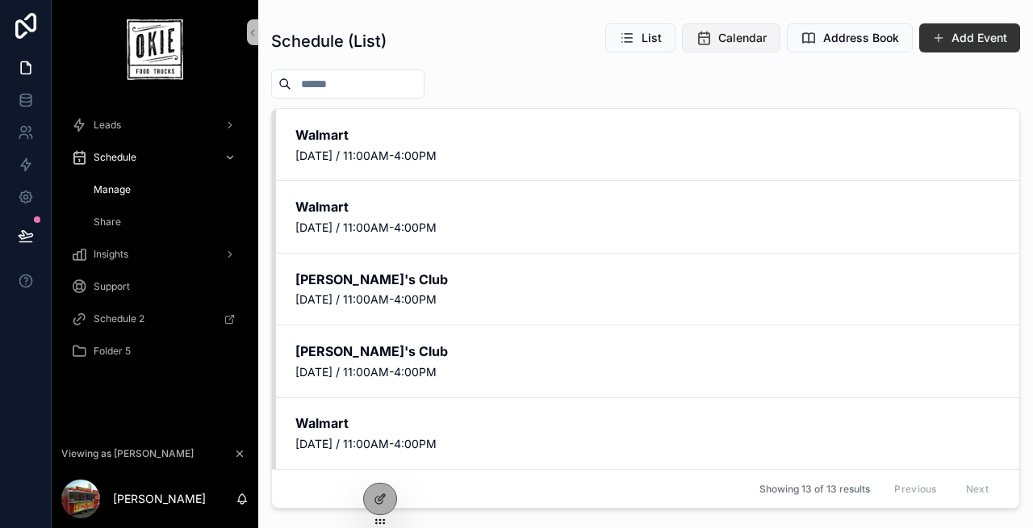
click at [738, 45] on span "Calendar" at bounding box center [742, 38] width 48 height 16
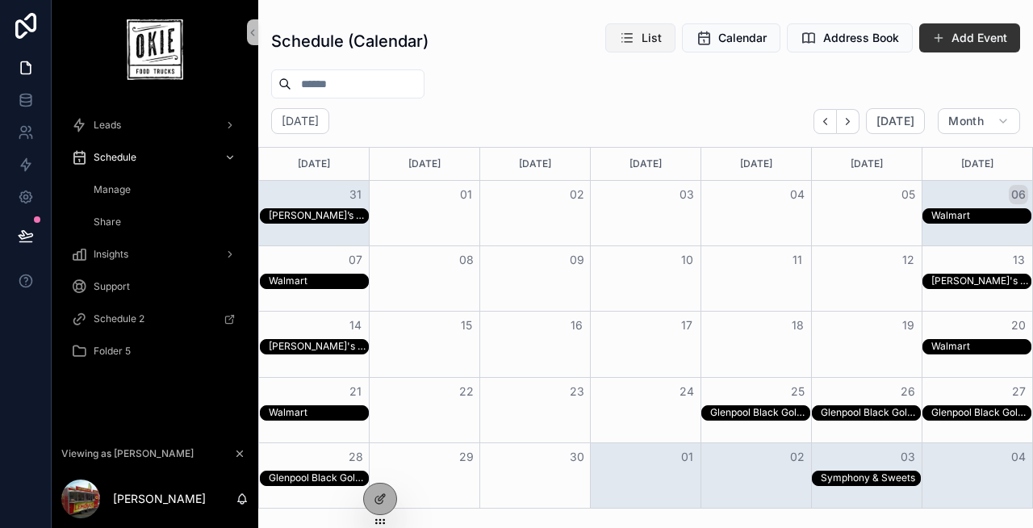
click at [635, 31] on icon "scrollable content" at bounding box center [627, 38] width 16 height 16
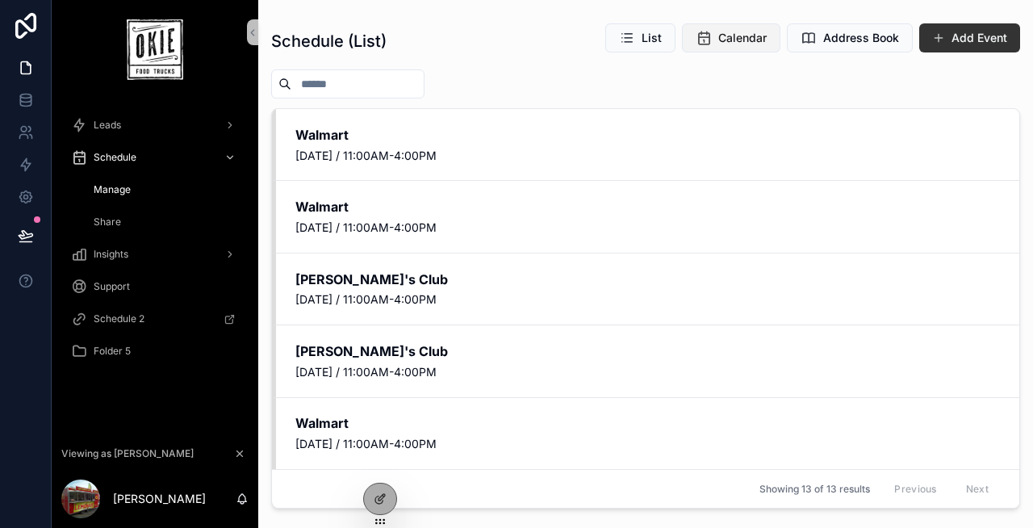
click at [717, 39] on button "Calendar" at bounding box center [731, 37] width 98 height 29
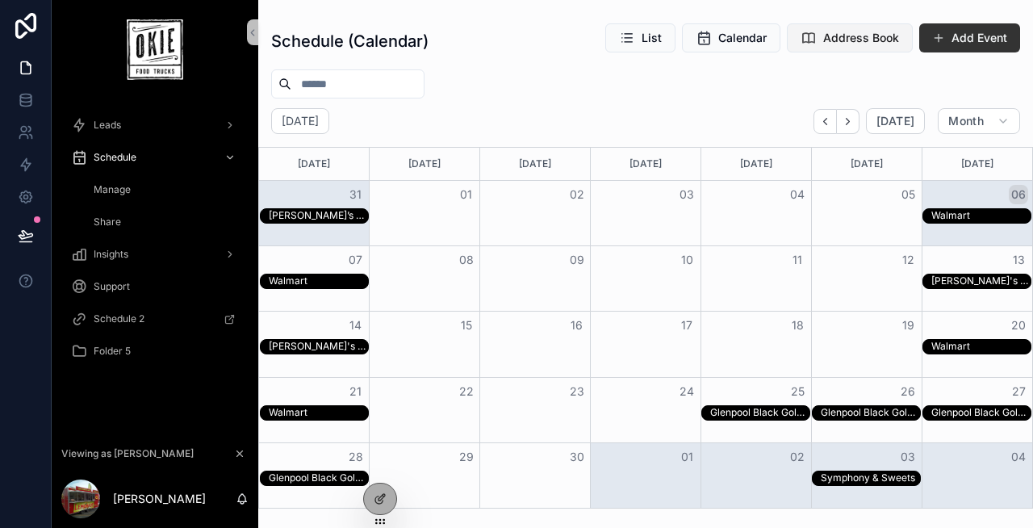
click at [835, 40] on span "Address Book" at bounding box center [861, 38] width 76 height 16
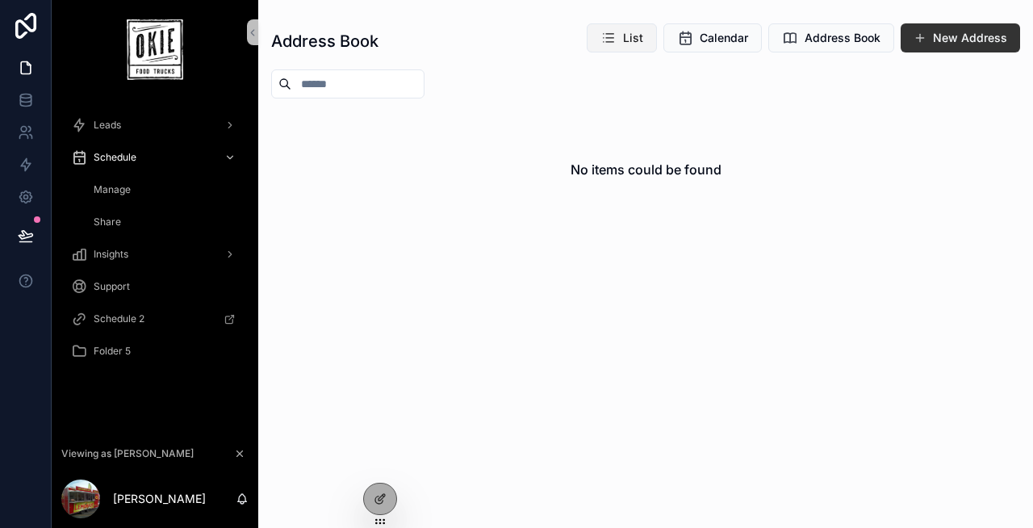
click at [639, 31] on span "List" at bounding box center [633, 38] width 20 height 16
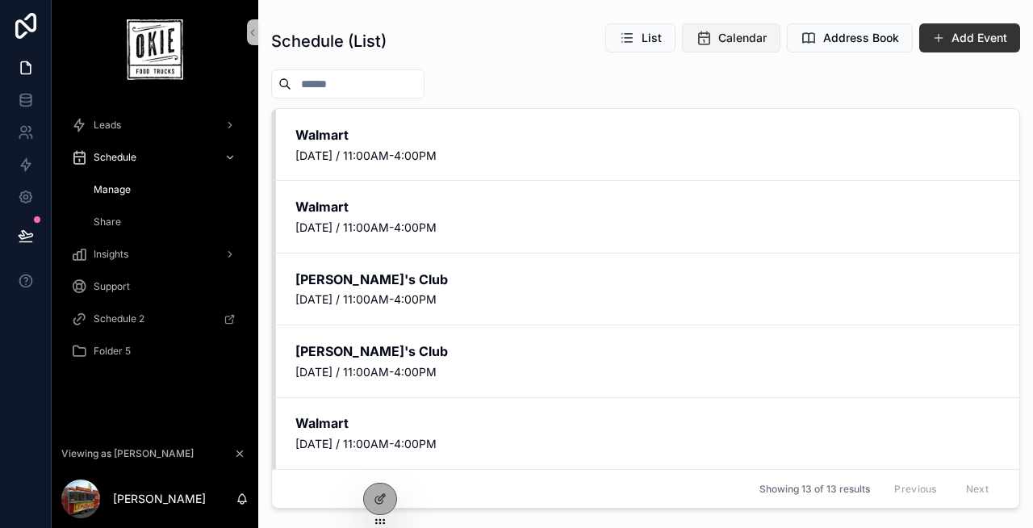
click at [736, 36] on span "Calendar" at bounding box center [742, 38] width 48 height 16
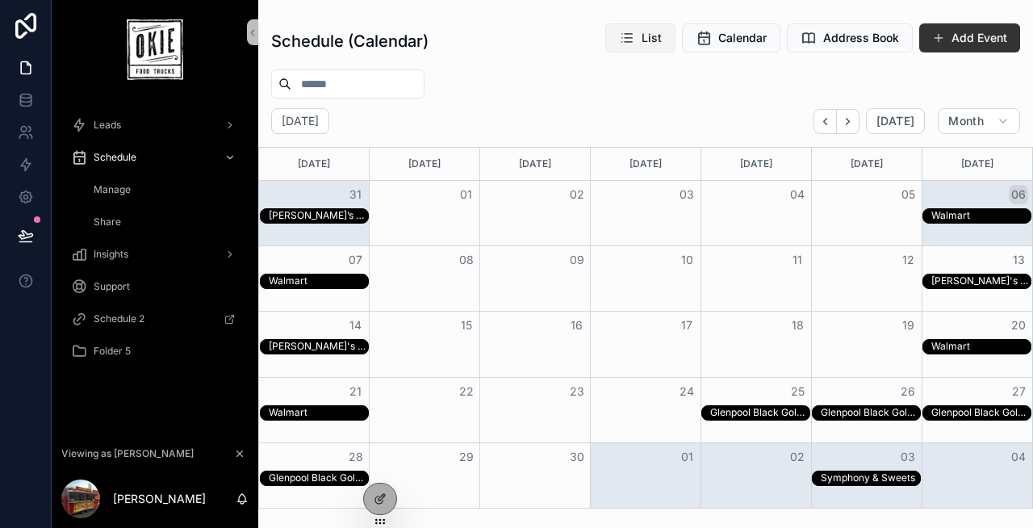
click at [662, 31] on span "List" at bounding box center [652, 38] width 20 height 16
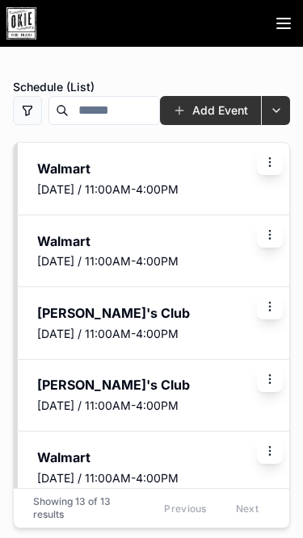
click at [276, 113] on button "scrollable content" at bounding box center [275, 110] width 29 height 29
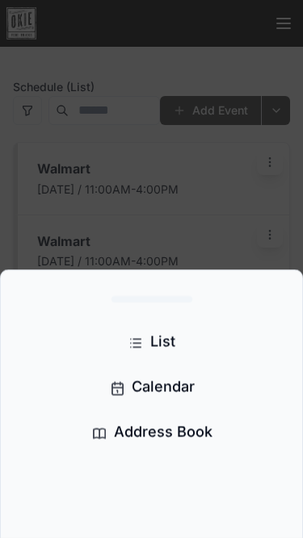
click at [215, 175] on div "scrollable content" at bounding box center [151, 269] width 303 height 538
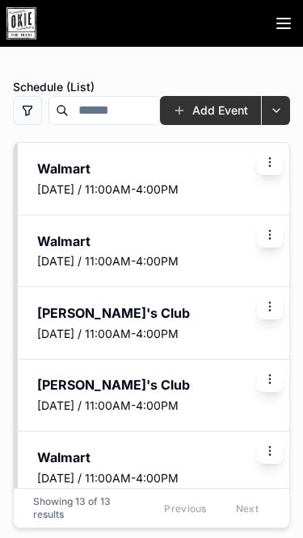
click at [32, 114] on button "scrollable content" at bounding box center [27, 110] width 29 height 29
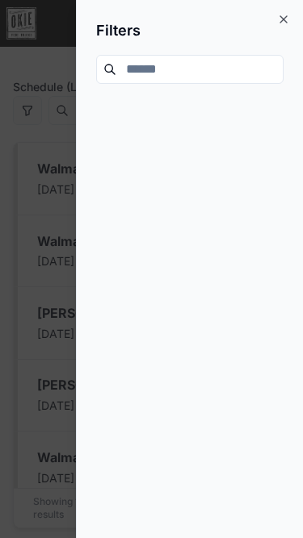
click at [283, 19] on icon "scrollable content" at bounding box center [283, 19] width 6 height 6
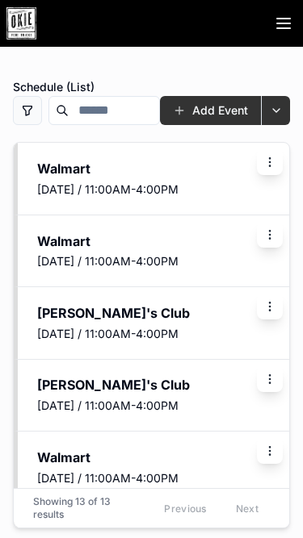
click at [274, 112] on button "scrollable content" at bounding box center [275, 110] width 29 height 29
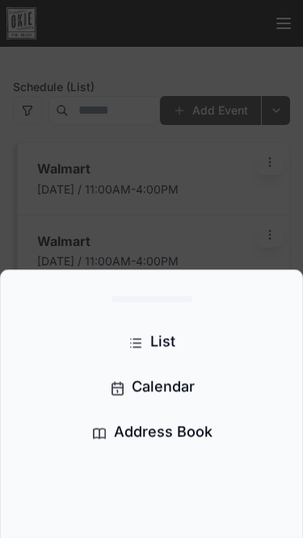
click at [234, 58] on div "scrollable content" at bounding box center [151, 269] width 303 height 538
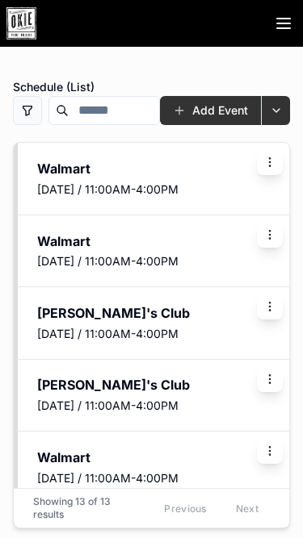
click at [276, 108] on button "scrollable content" at bounding box center [275, 110] width 29 height 29
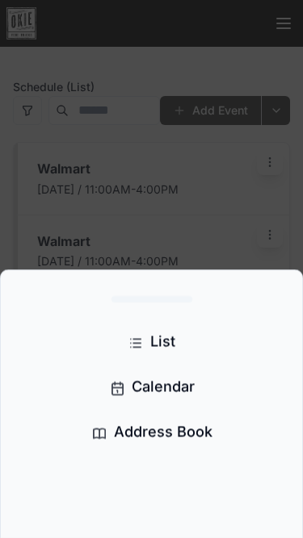
click at [186, 46] on div "scrollable content" at bounding box center [151, 269] width 303 height 538
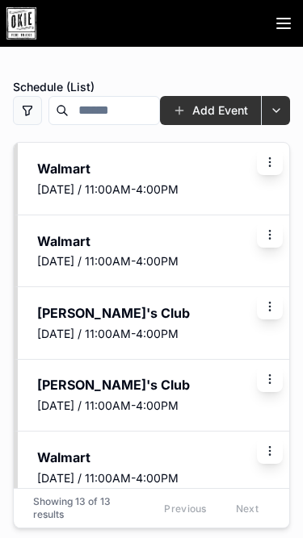
click at [270, 158] on icon "scrollable content" at bounding box center [269, 158] width 1 height 1
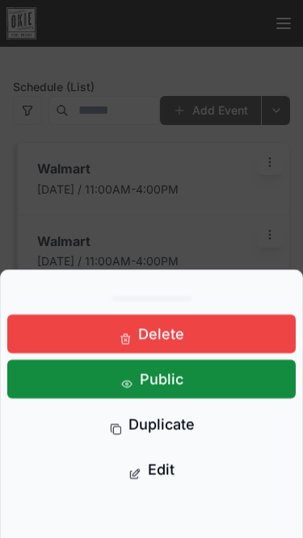
click at [123, 132] on div "scrollable content" at bounding box center [151, 269] width 303 height 538
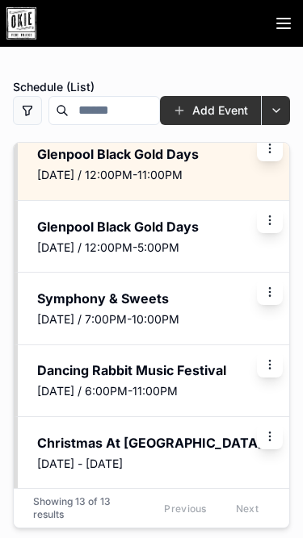
scroll to position [605, 0]
click at [270, 153] on icon "scrollable content" at bounding box center [269, 152] width 1 height 1
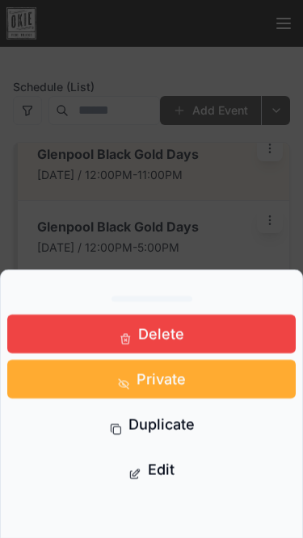
click at [194, 229] on div "scrollable content" at bounding box center [151, 269] width 303 height 538
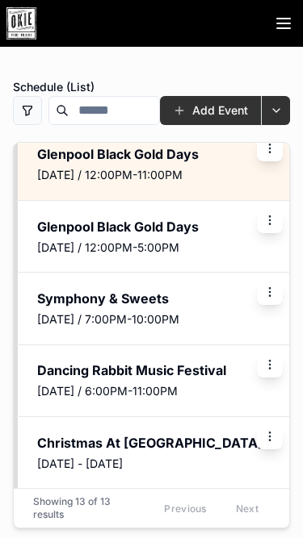
click at [279, 105] on button "scrollable content" at bounding box center [275, 110] width 29 height 29
click at [30, 111] on button "scrollable content" at bounding box center [27, 110] width 29 height 29
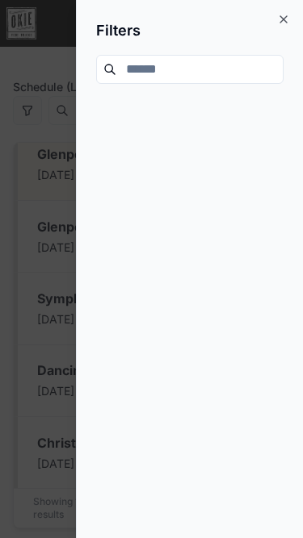
click at [283, 19] on icon "scrollable content" at bounding box center [283, 19] width 6 height 6
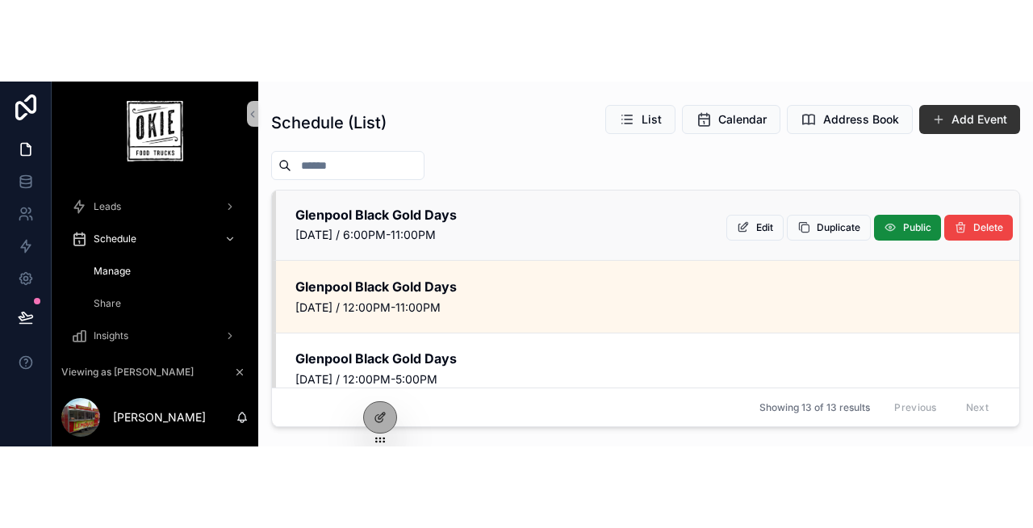
scroll to position [533, 0]
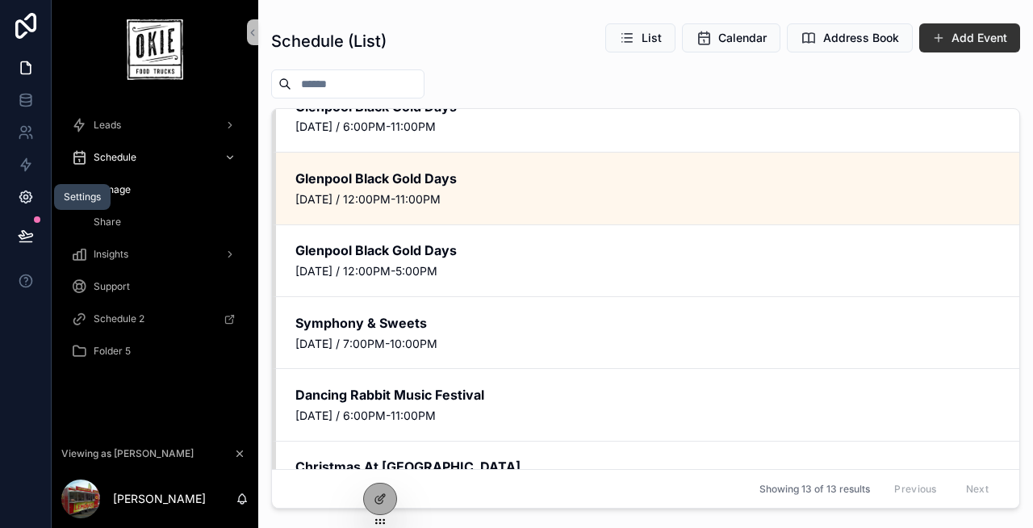
click at [30, 194] on icon at bounding box center [25, 197] width 12 height 12
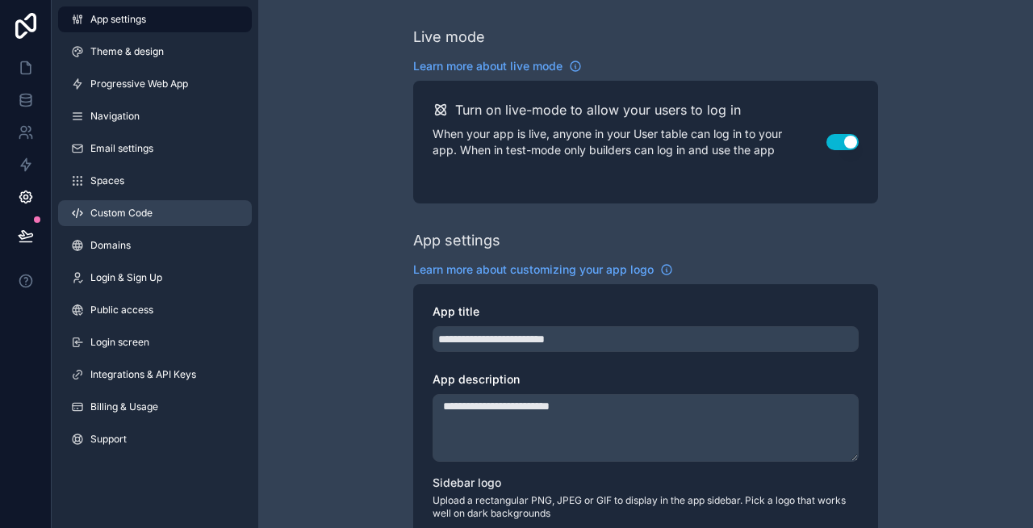
click at [161, 208] on link "Custom Code" at bounding box center [155, 213] width 194 height 26
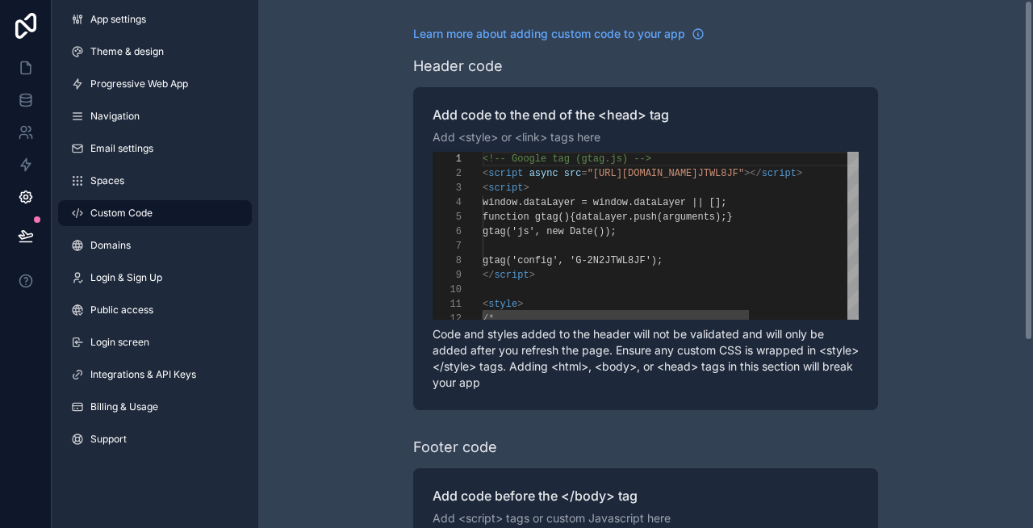
scroll to position [116, 0]
click at [523, 199] on span "." at bounding box center [520, 202] width 6 height 11
type textarea "**********"
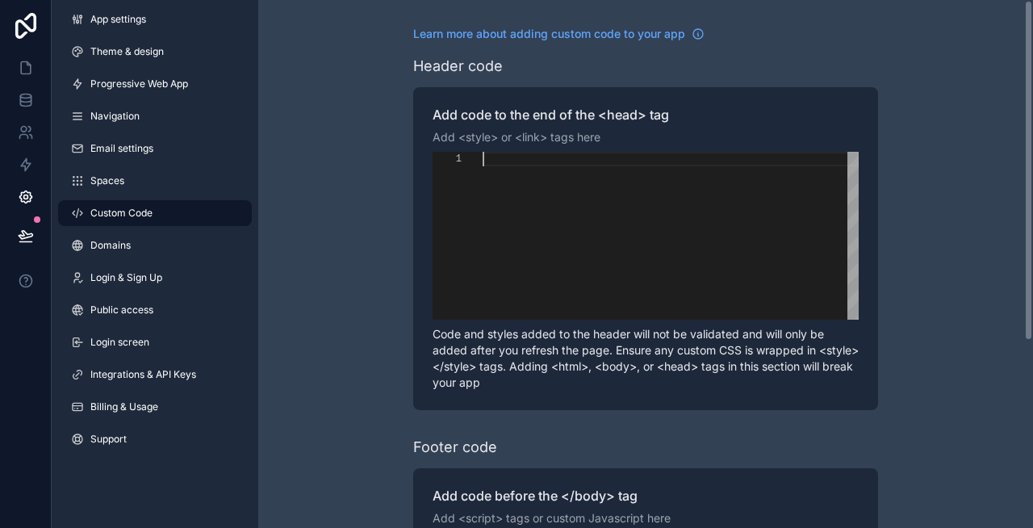
paste textarea "********"
type textarea "********"
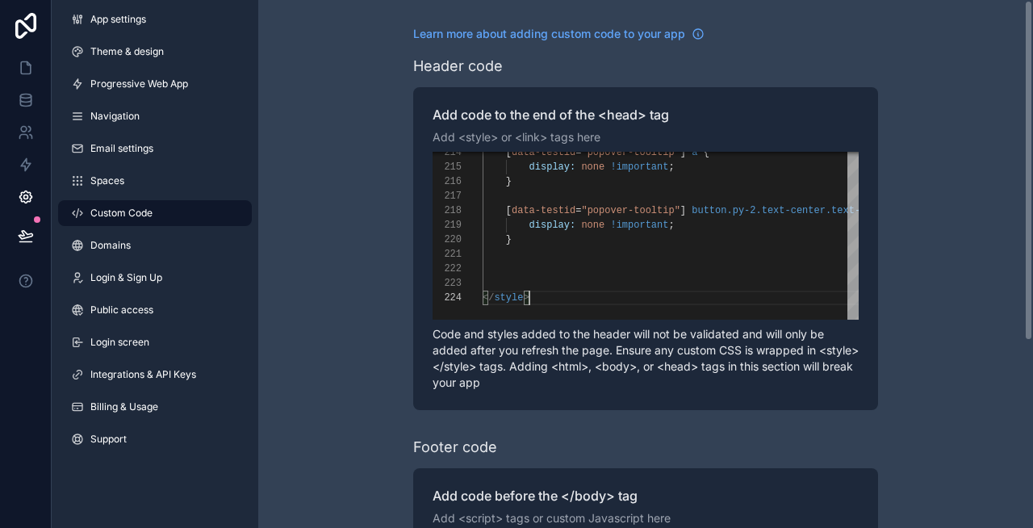
click at [301, 194] on div "Learn more about adding custom code to your app Header code Add code to the end…" at bounding box center [645, 408] width 775 height 817
click at [19, 58] on link at bounding box center [25, 68] width 51 height 32
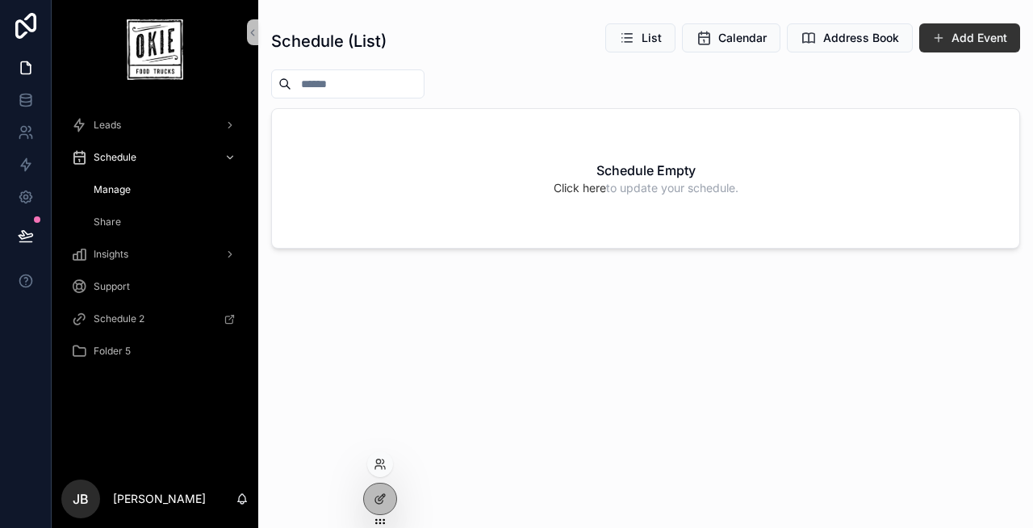
click at [389, 462] on div at bounding box center [380, 464] width 26 height 26
click at [378, 466] on icon at bounding box center [380, 464] width 13 height 13
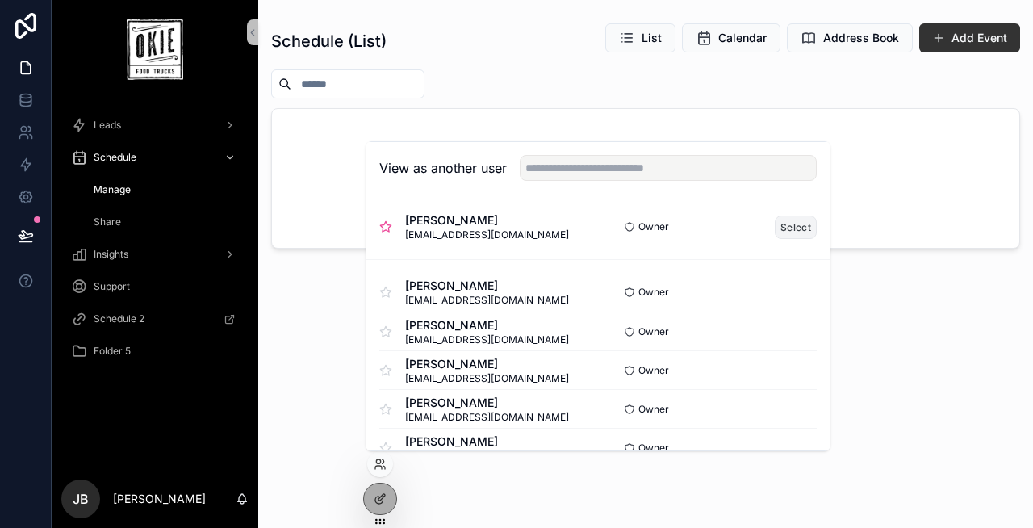
click at [781, 228] on button "Select" at bounding box center [796, 226] width 42 height 23
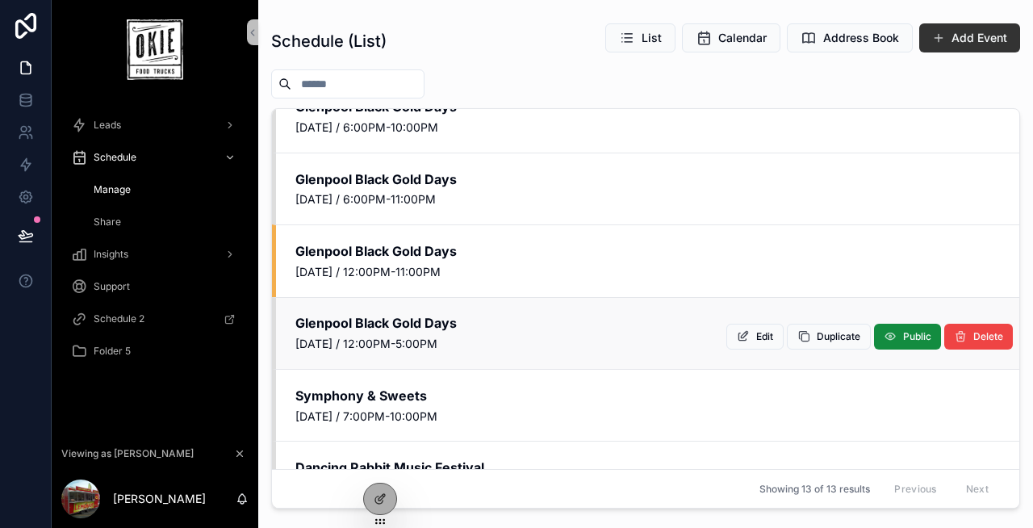
scroll to position [463, 0]
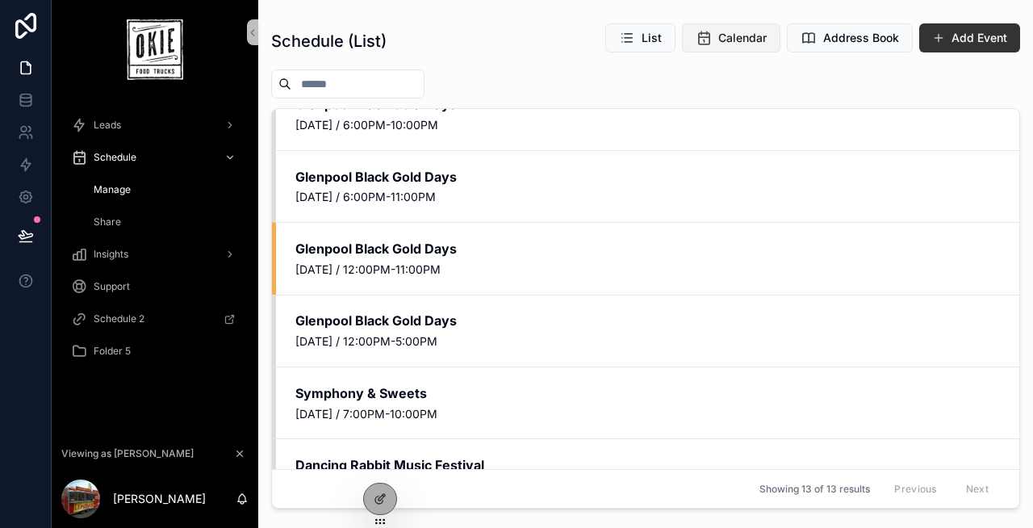
click at [722, 40] on span "Calendar" at bounding box center [742, 38] width 48 height 16
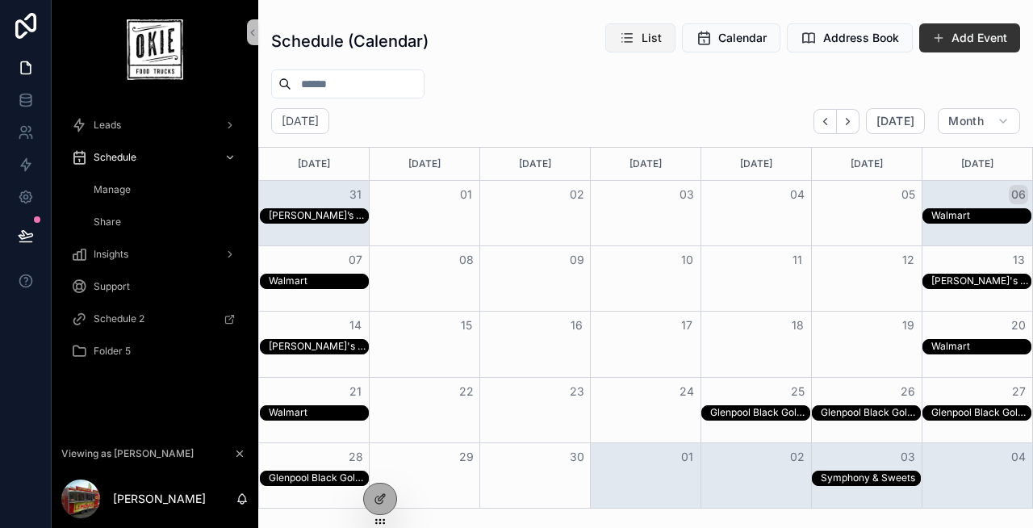
click at [662, 38] on span "List" at bounding box center [652, 38] width 20 height 16
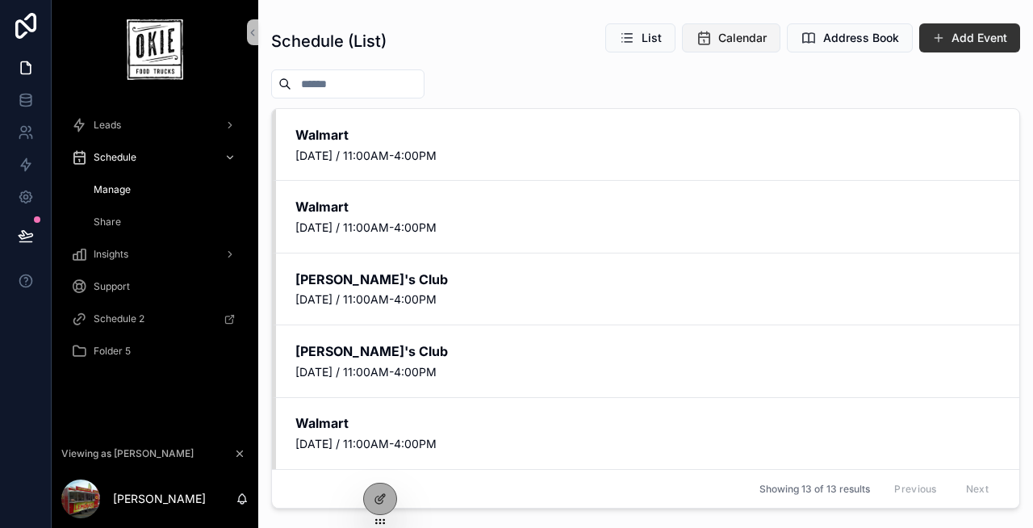
click at [724, 45] on span "Calendar" at bounding box center [742, 38] width 48 height 16
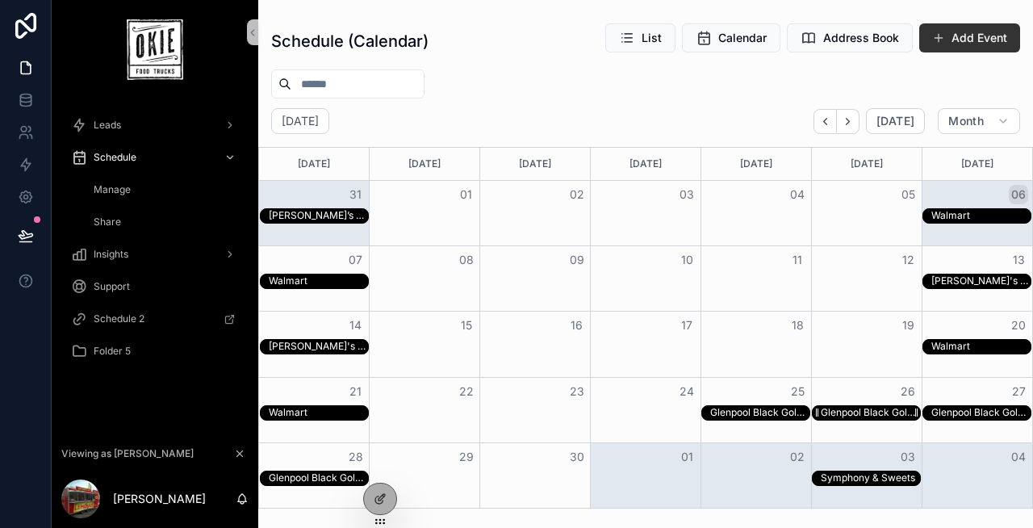
click at [841, 412] on div "Glenpool Black Gold Days" at bounding box center [870, 412] width 99 height 13
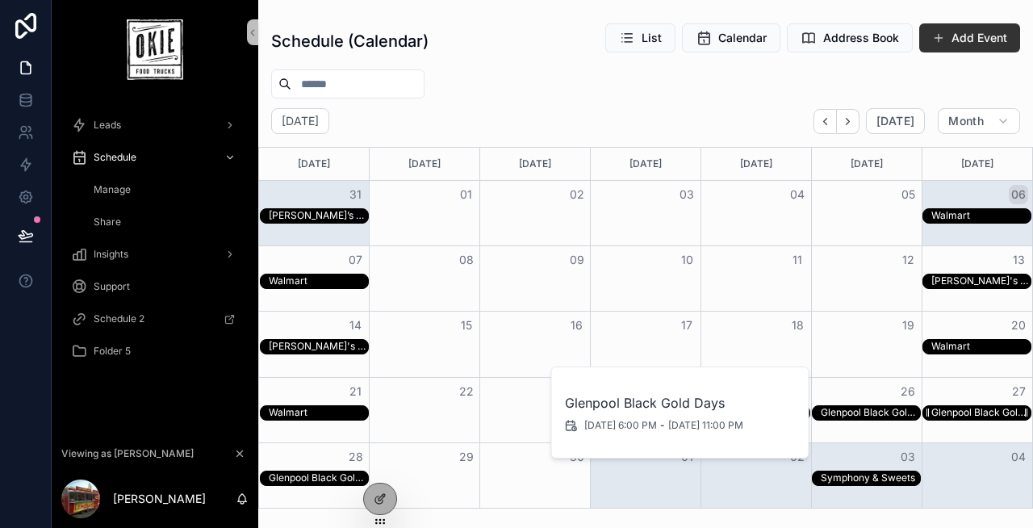
click at [963, 416] on div "Glenpool Black Gold Days" at bounding box center [980, 412] width 99 height 13
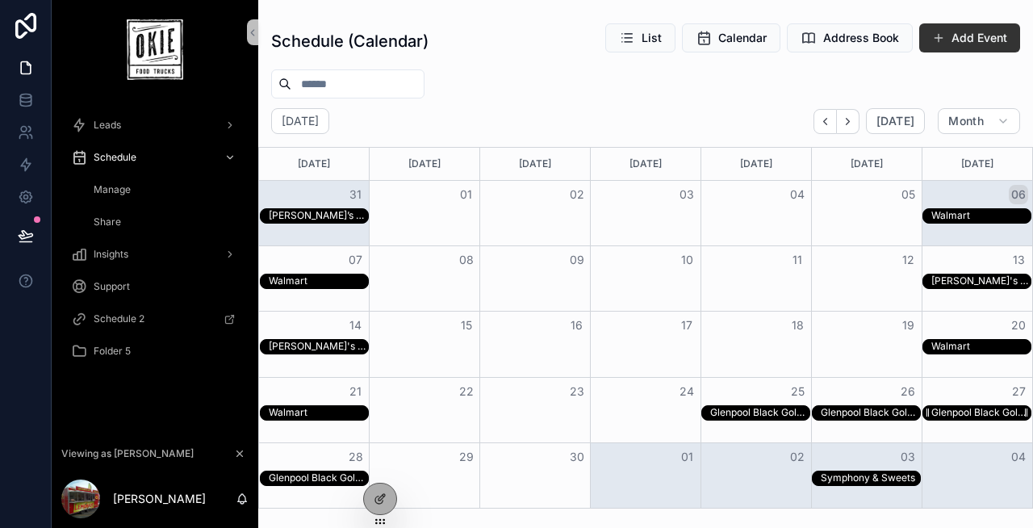
click at [960, 412] on div "Glenpool Black Gold Days" at bounding box center [980, 412] width 99 height 13
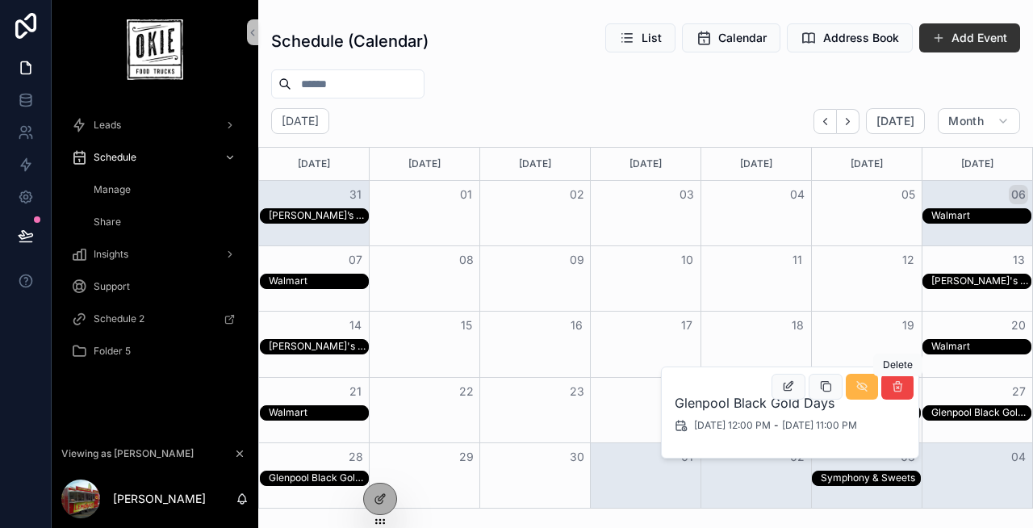
click at [868, 386] on button "scrollable content" at bounding box center [862, 387] width 32 height 26
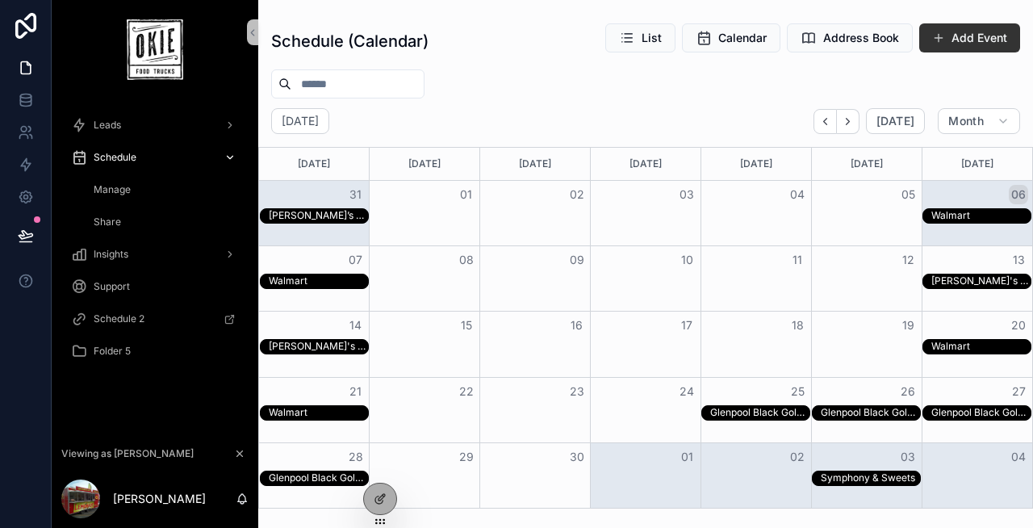
click at [135, 157] on span "Schedule" at bounding box center [115, 157] width 43 height 13
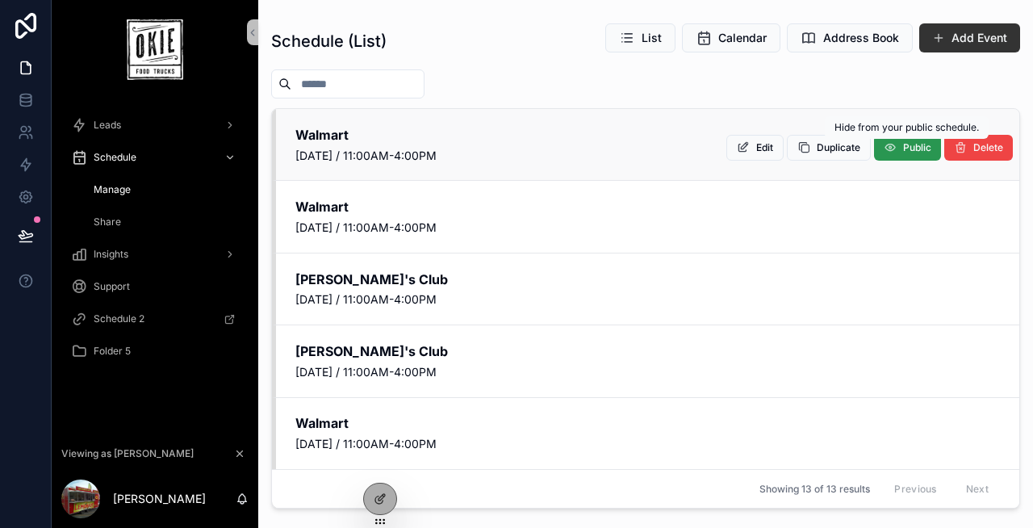
click at [901, 144] on button "Public" at bounding box center [907, 148] width 67 height 26
click at [897, 149] on button "Private" at bounding box center [905, 148] width 72 height 26
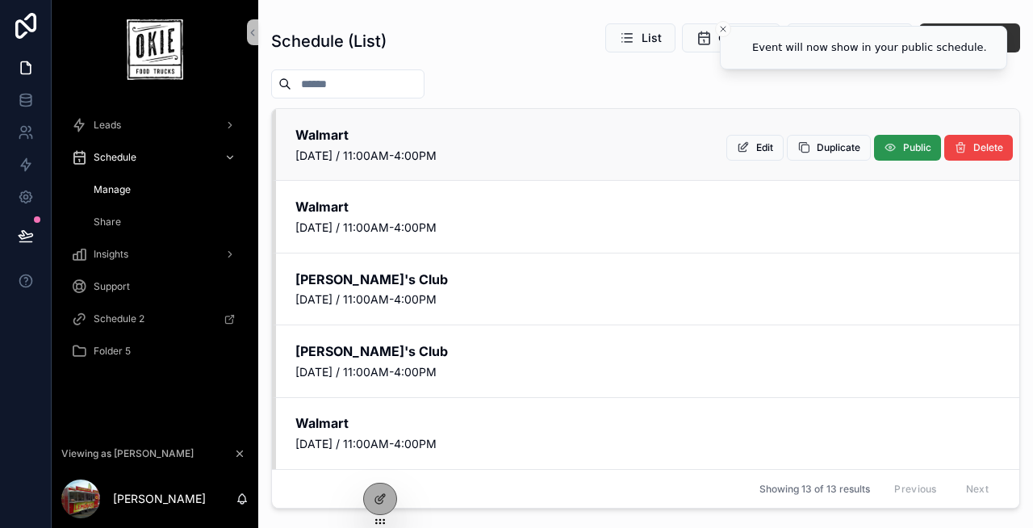
click at [914, 145] on span "Public" at bounding box center [917, 147] width 28 height 13
click at [889, 147] on icon "scrollable content" at bounding box center [885, 147] width 13 height 13
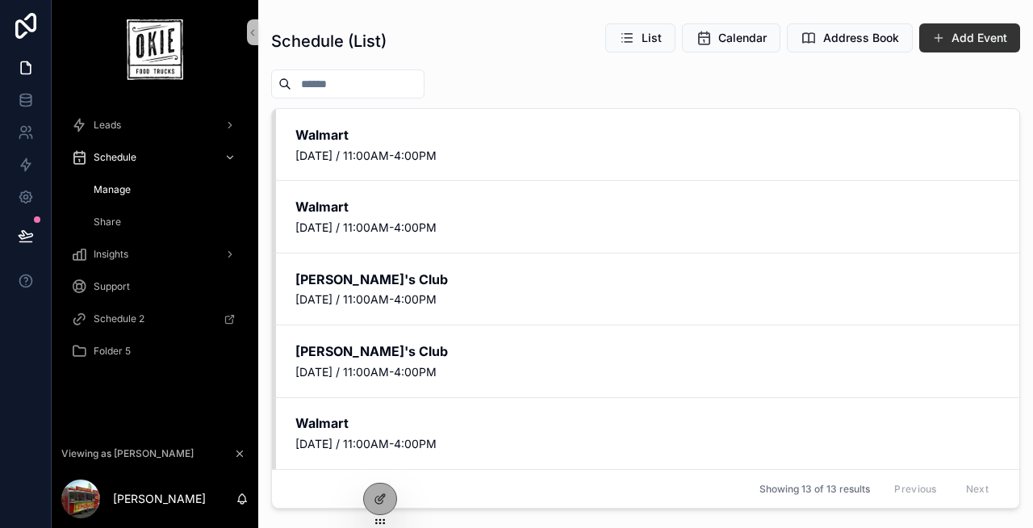
click at [153, 196] on div "Manage" at bounding box center [164, 190] width 148 height 26
click at [652, 39] on span "List" at bounding box center [652, 38] width 20 height 16
click at [730, 40] on span "Calendar" at bounding box center [742, 38] width 48 height 16
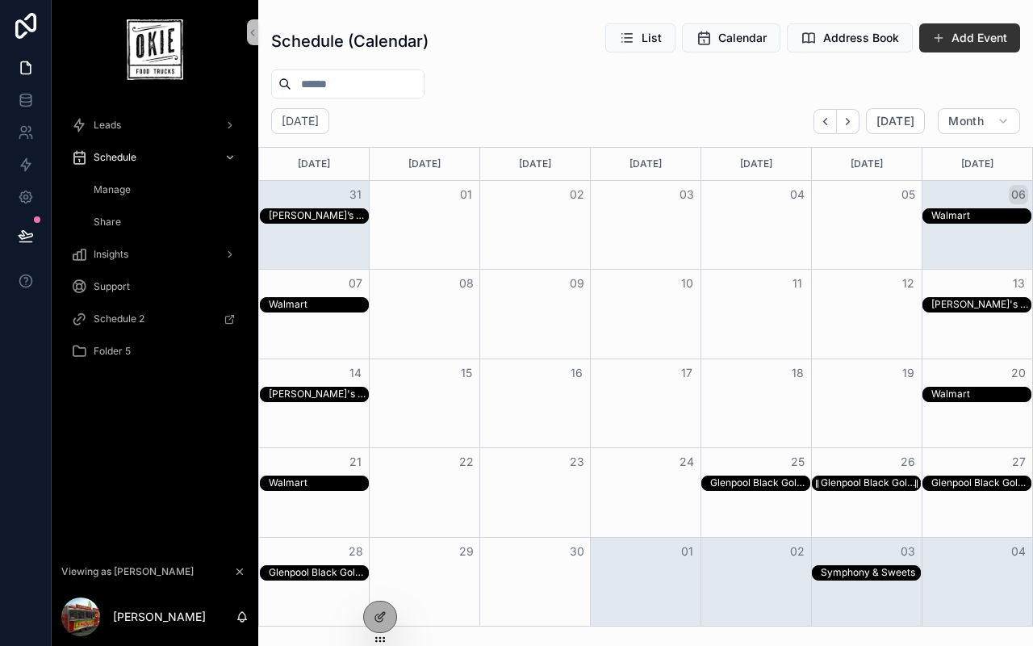
click at [845, 484] on div "Glenpool Black Gold Days" at bounding box center [870, 482] width 99 height 13
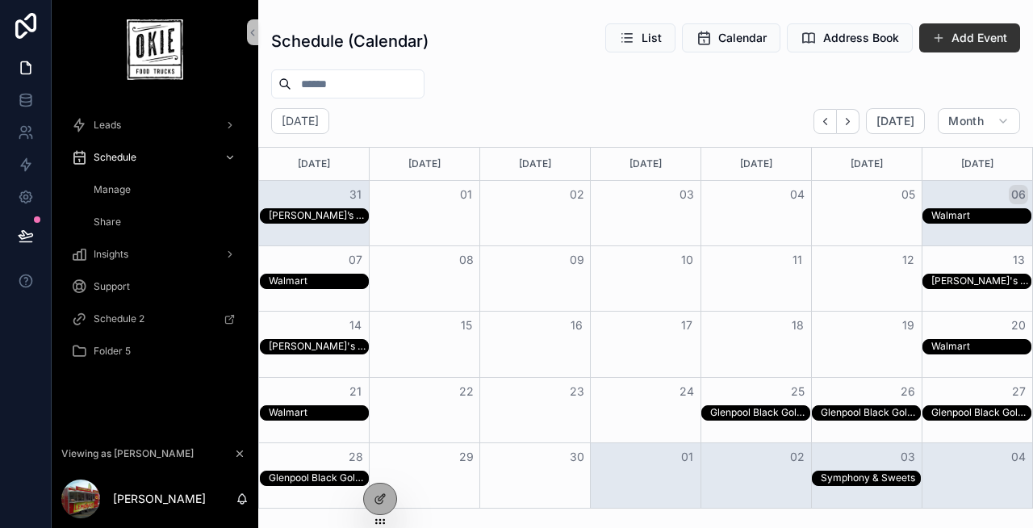
click at [144, 192] on div "Manage" at bounding box center [164, 190] width 148 height 26
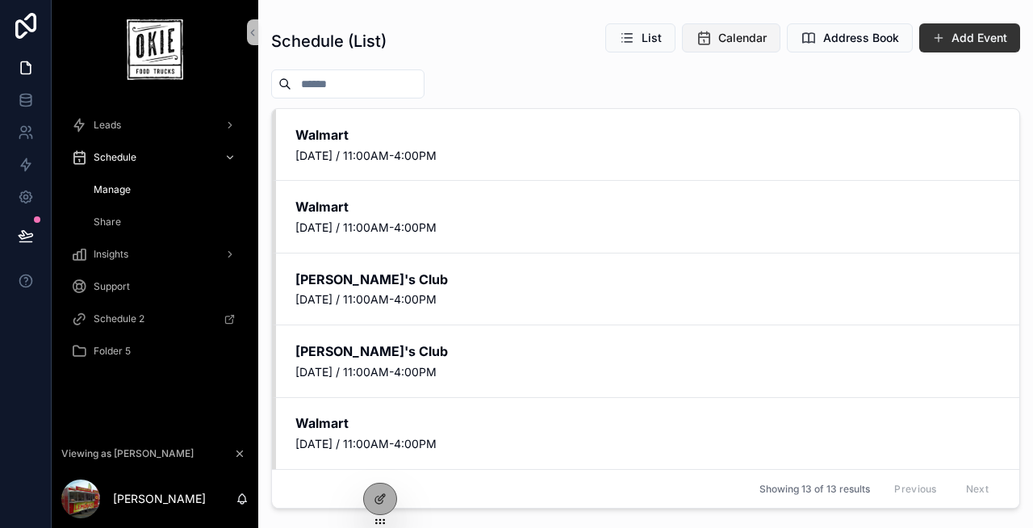
click at [720, 38] on span "Calendar" at bounding box center [742, 38] width 48 height 16
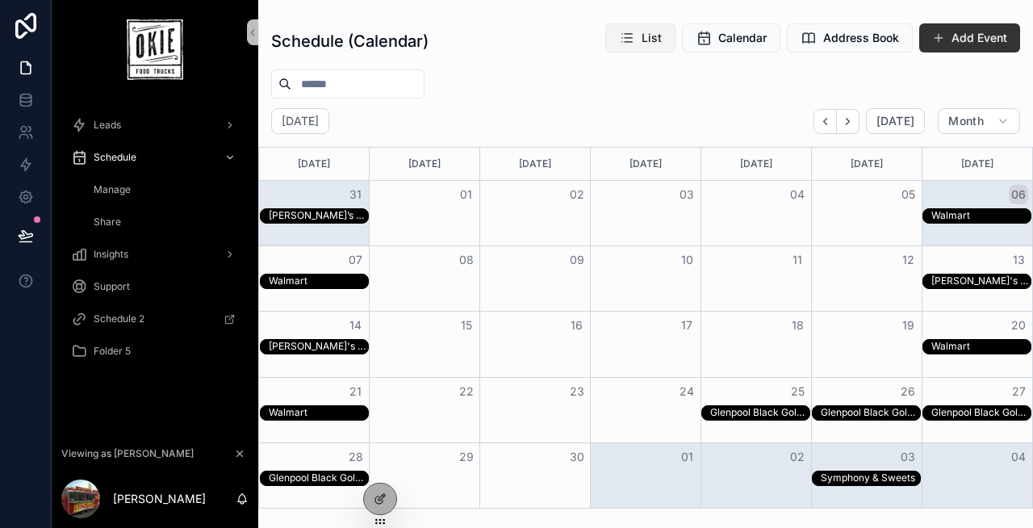
click at [655, 43] on span "List" at bounding box center [652, 38] width 20 height 16
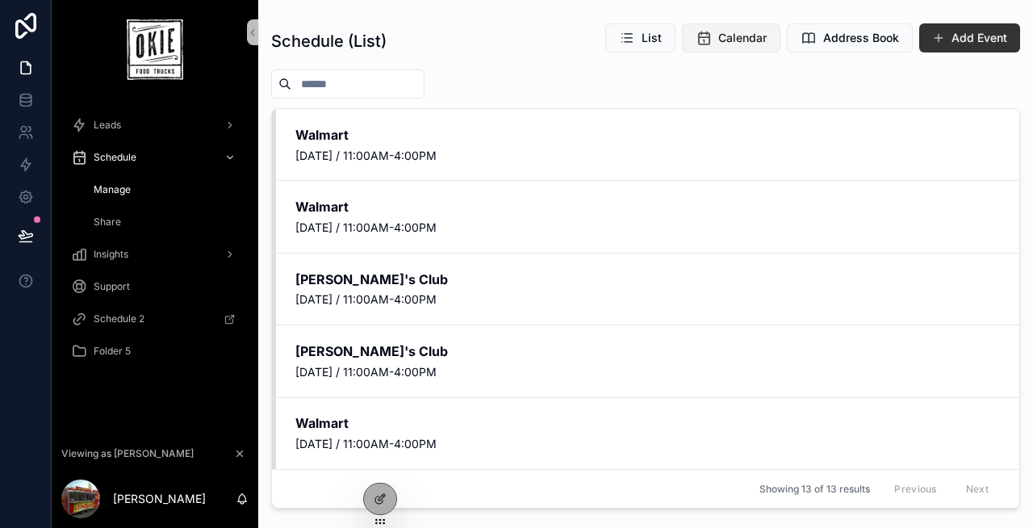
click at [739, 34] on span "Calendar" at bounding box center [742, 38] width 48 height 16
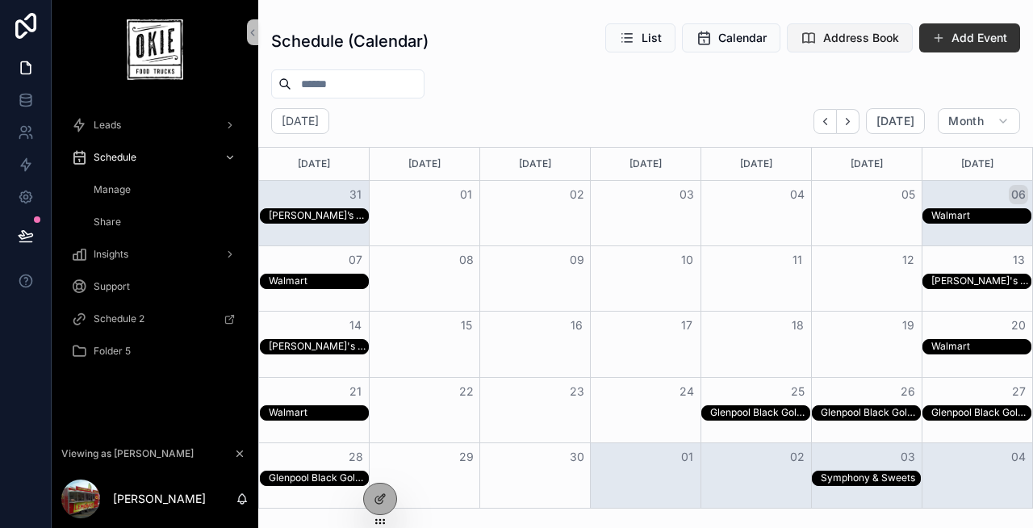
click at [834, 39] on span "Address Book" at bounding box center [861, 38] width 76 height 16
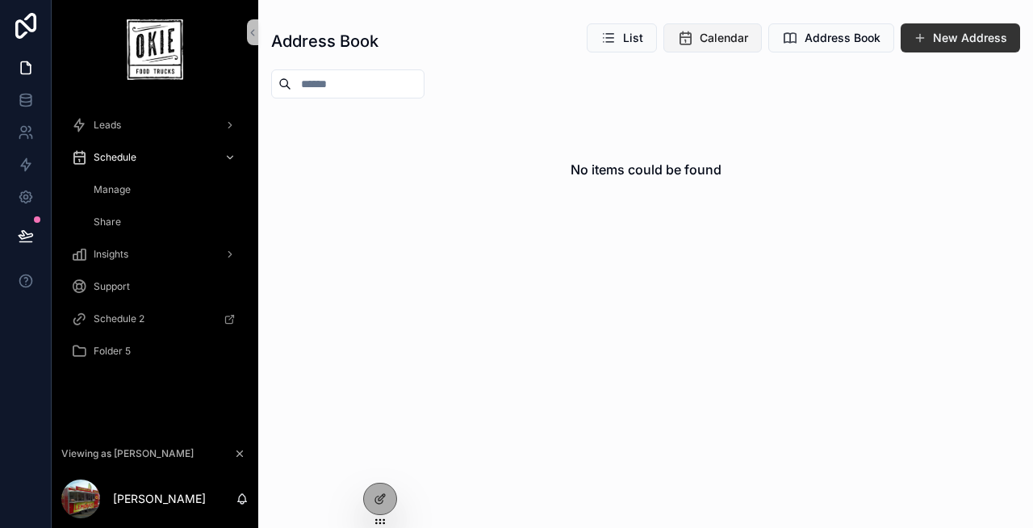
click at [725, 42] on span "Calendar" at bounding box center [724, 38] width 48 height 16
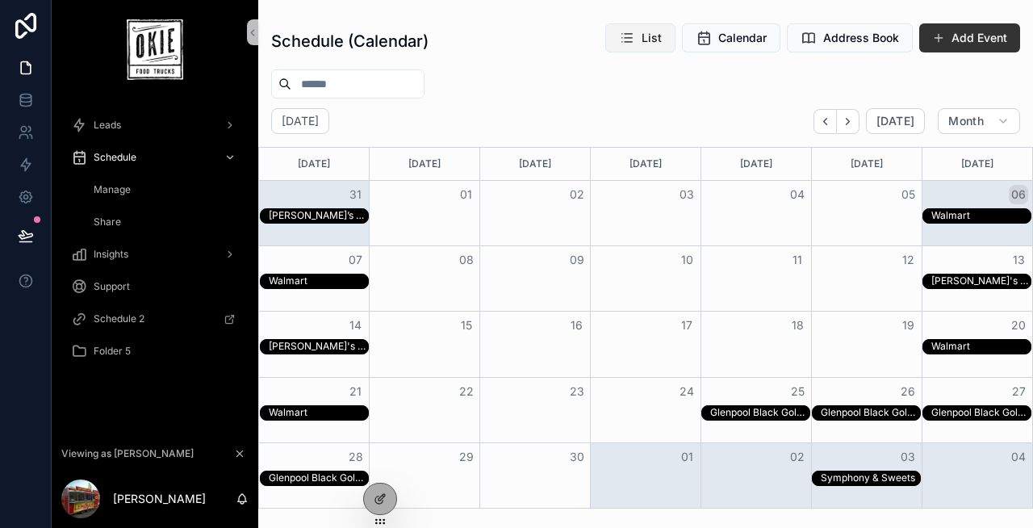
click at [650, 44] on span "List" at bounding box center [652, 38] width 20 height 16
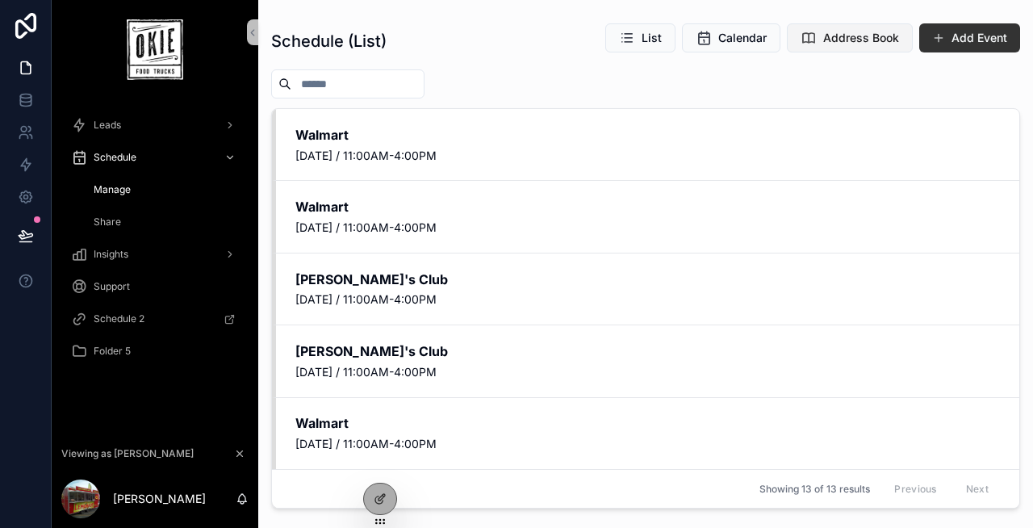
click at [834, 28] on button "Address Book" at bounding box center [850, 37] width 126 height 29
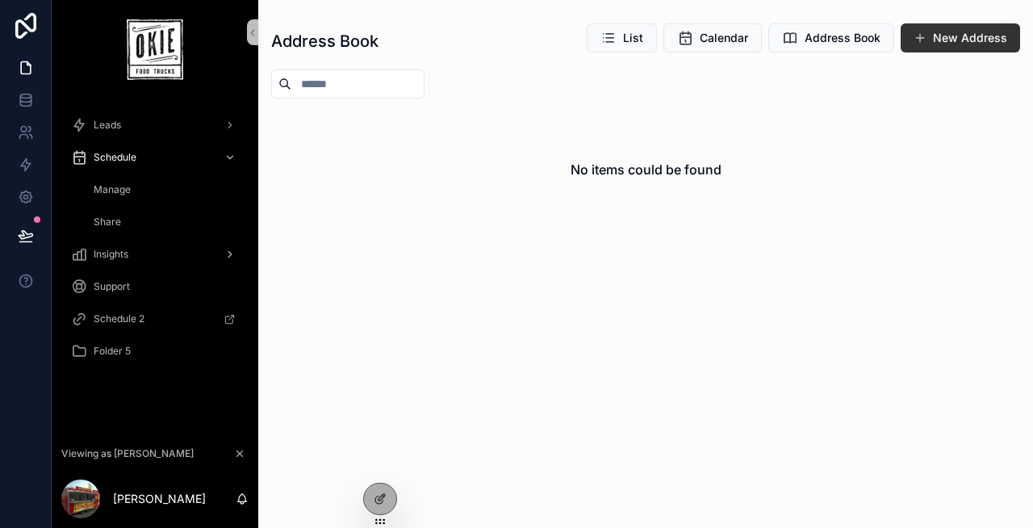
click at [110, 249] on span "Insights" at bounding box center [111, 254] width 35 height 13
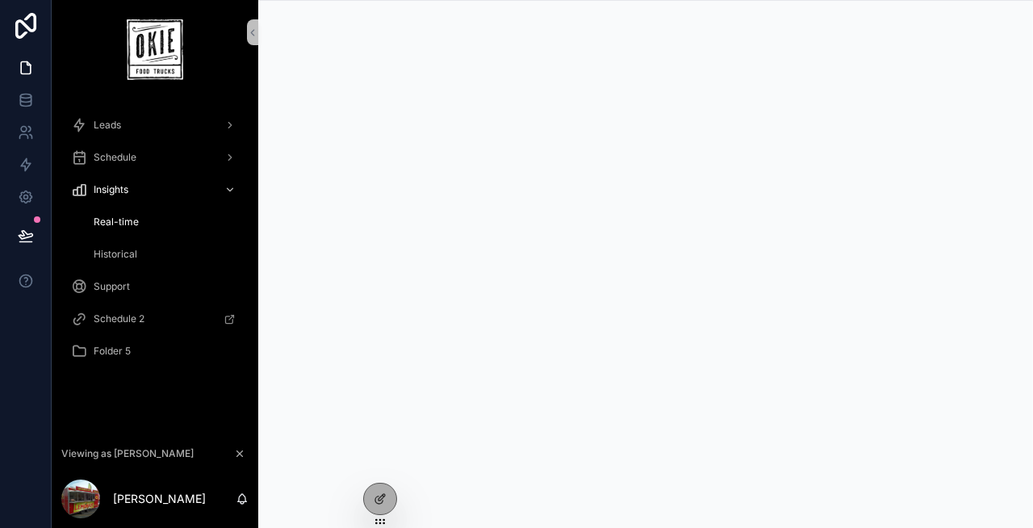
click at [123, 257] on span "Historical" at bounding box center [116, 254] width 44 height 13
click at [121, 221] on span "Real-time" at bounding box center [116, 221] width 45 height 13
click at [131, 163] on span "Schedule" at bounding box center [115, 157] width 43 height 13
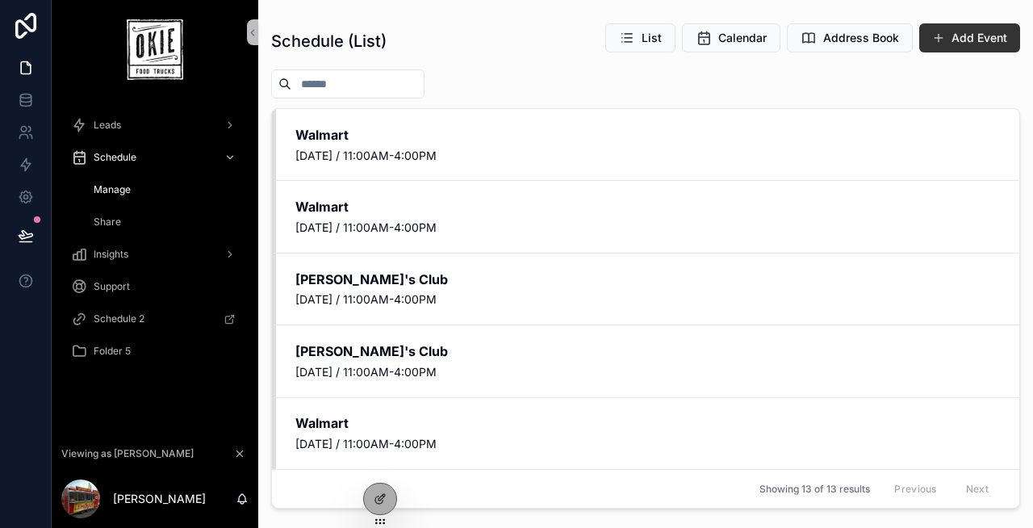
click at [111, 220] on span "Share" at bounding box center [107, 221] width 27 height 13
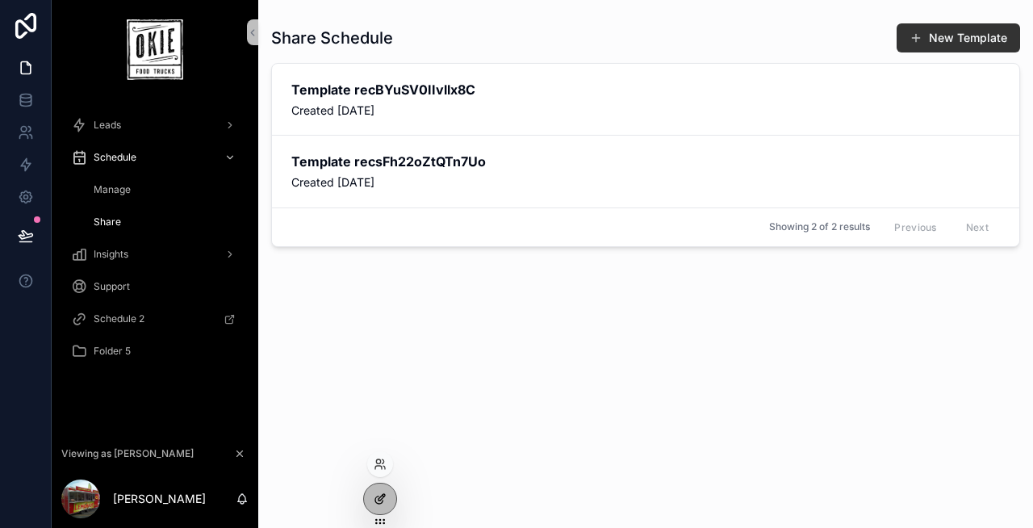
click at [384, 504] on icon at bounding box center [380, 498] width 13 height 13
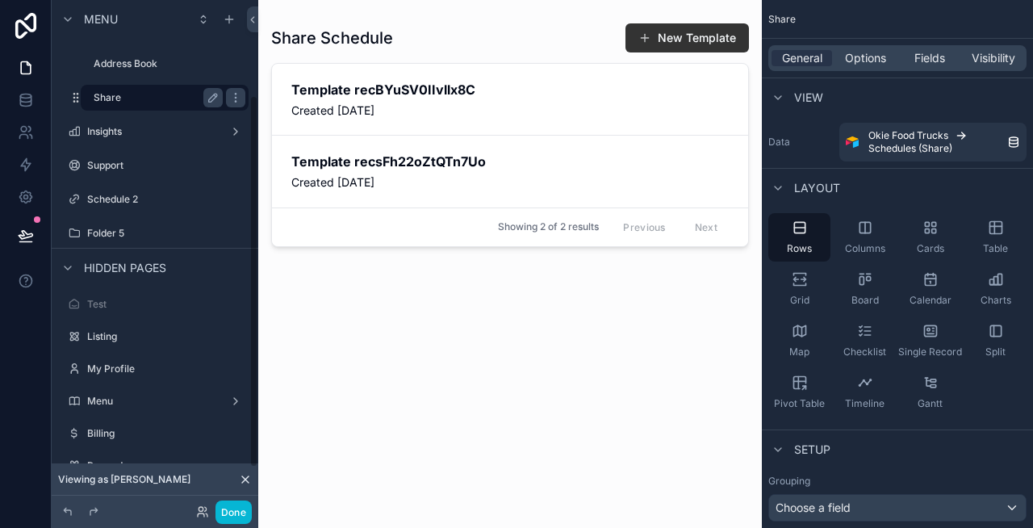
scroll to position [186, 0]
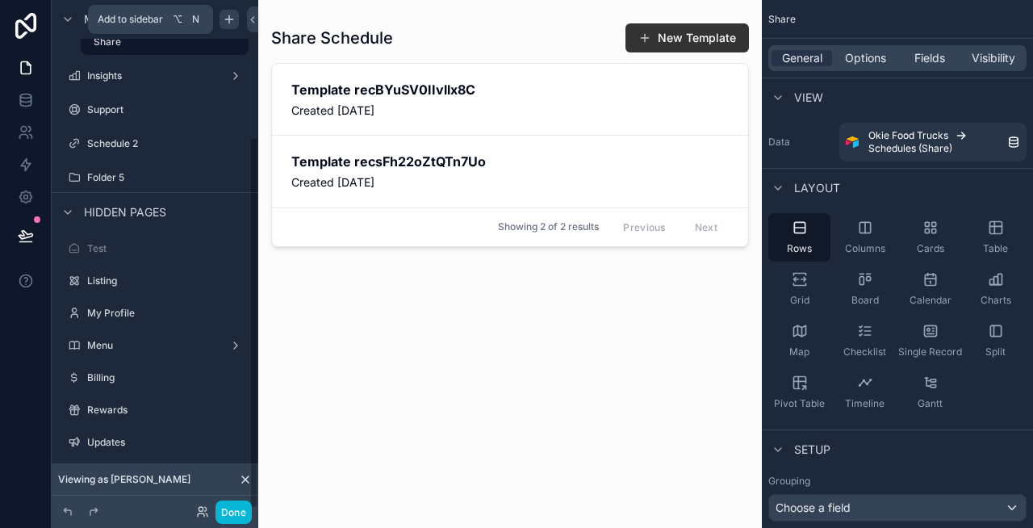
click at [231, 23] on icon "scrollable content" at bounding box center [229, 19] width 13 height 13
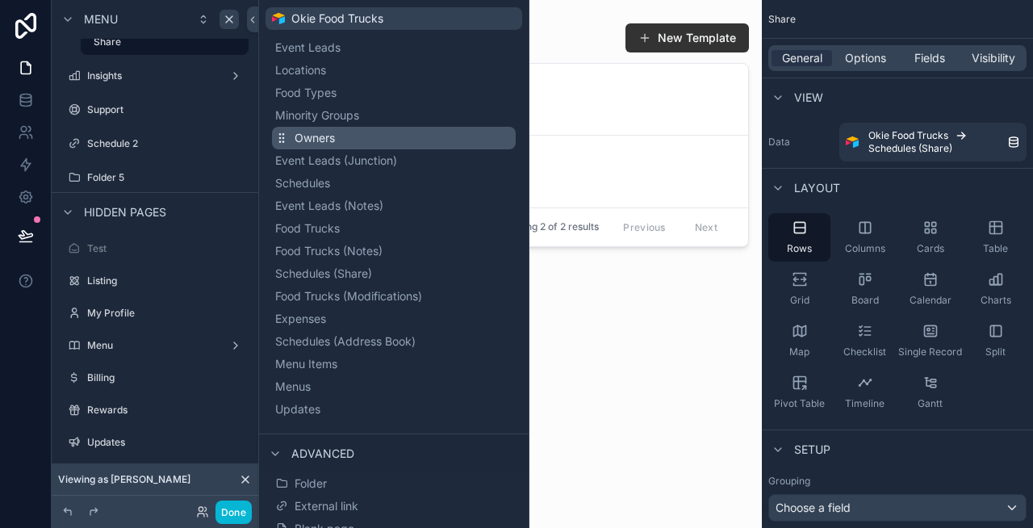
scroll to position [199, 0]
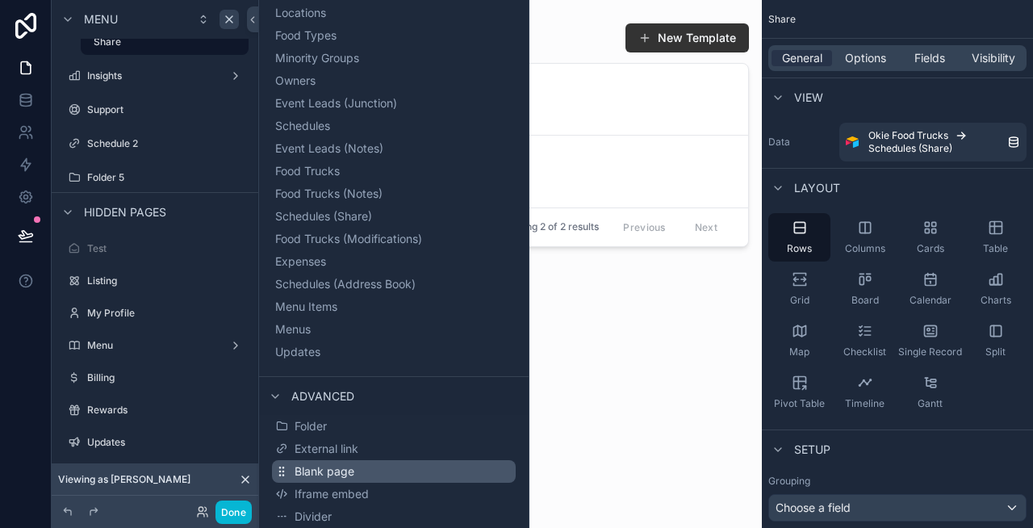
click at [343, 475] on span "Blank page" at bounding box center [325, 471] width 60 height 16
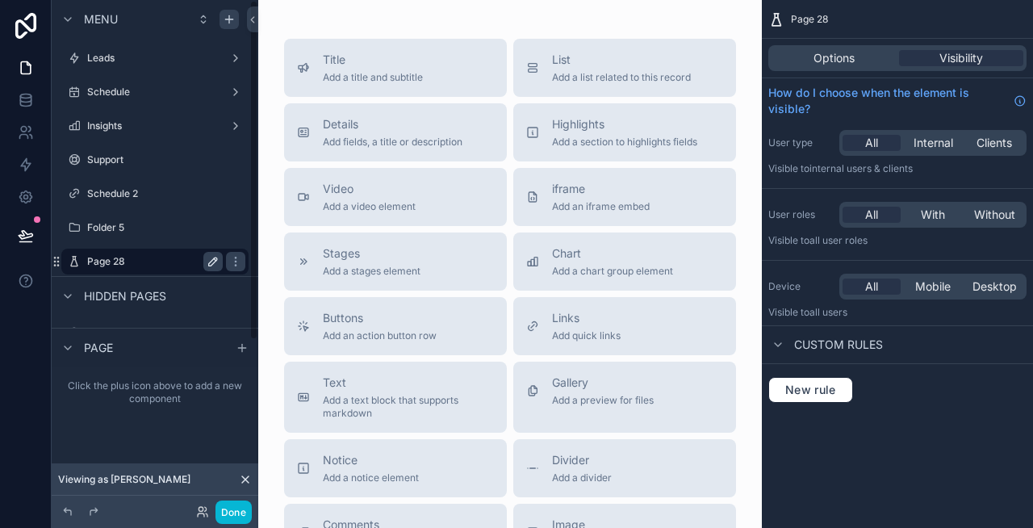
click at [211, 263] on icon "scrollable content" at bounding box center [213, 261] width 13 height 13
click at [153, 264] on input "*******" at bounding box center [142, 261] width 110 height 19
type input "*****"
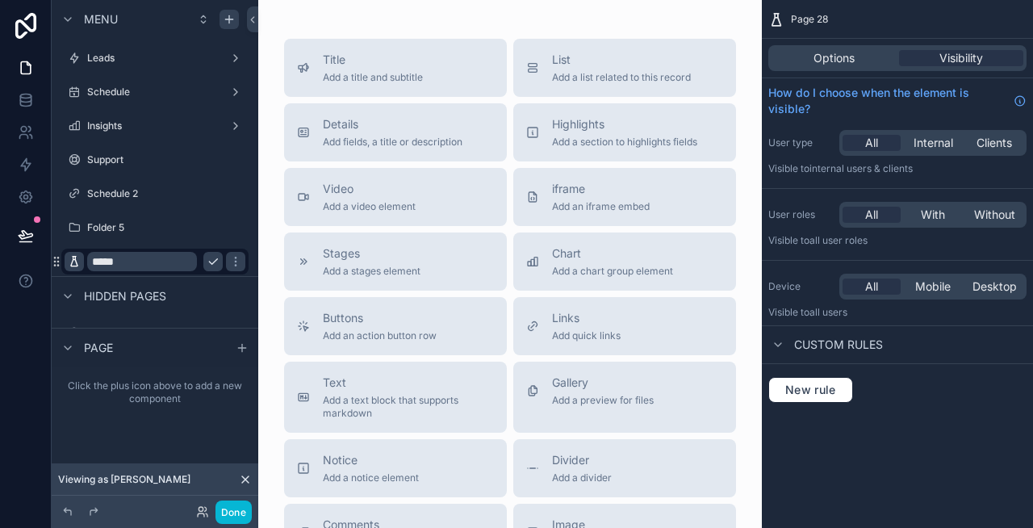
click at [74, 261] on icon "scrollable content" at bounding box center [74, 261] width 13 height 13
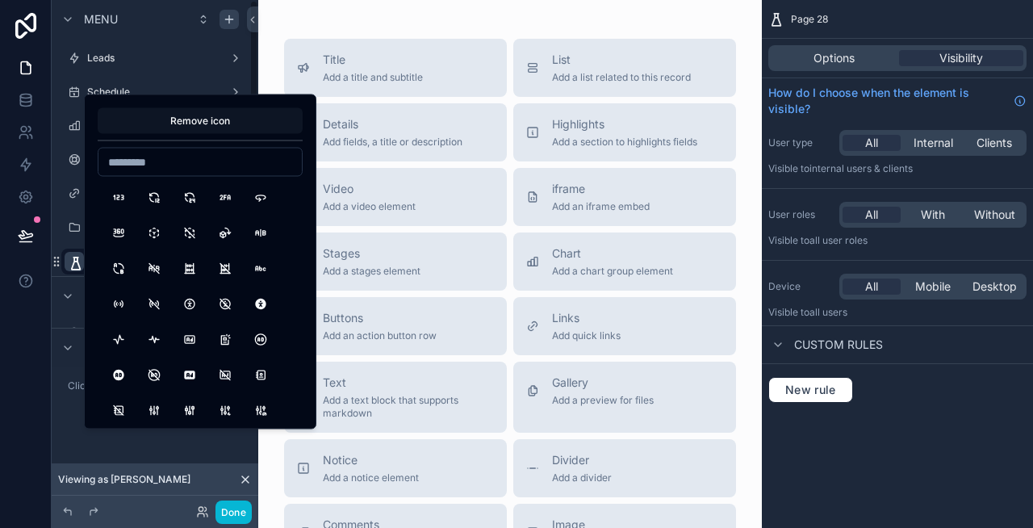
click at [188, 112] on button "Remove icon" at bounding box center [200, 121] width 205 height 26
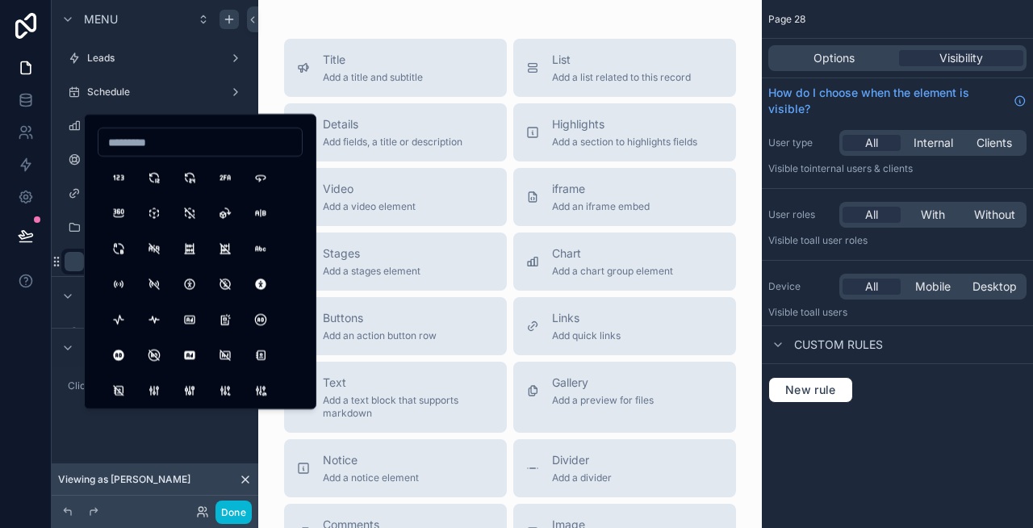
click at [970, 445] on div "Page 28 Options Visibility How do I choose when the element is visible? User ty…" at bounding box center [897, 264] width 271 height 528
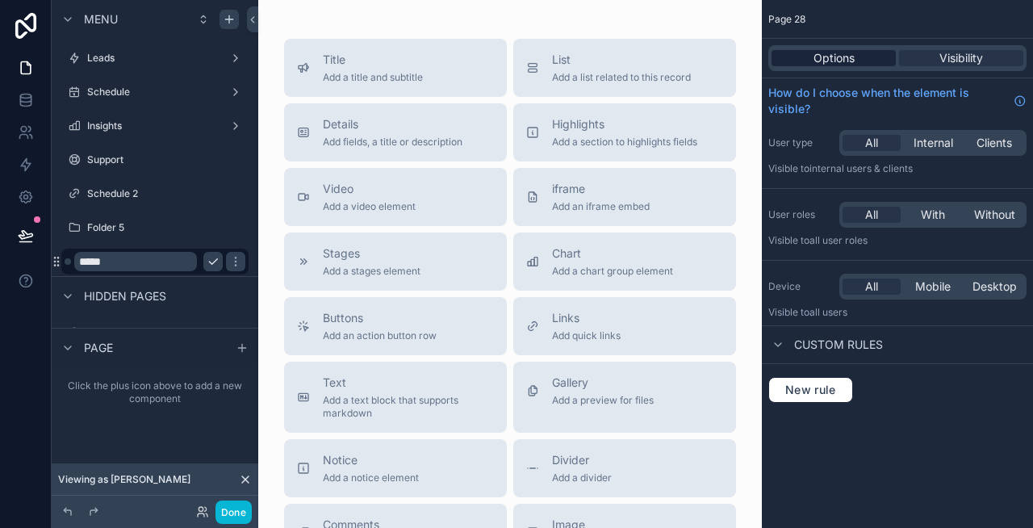
click at [813, 59] on span "Options" at bounding box center [833, 58] width 41 height 16
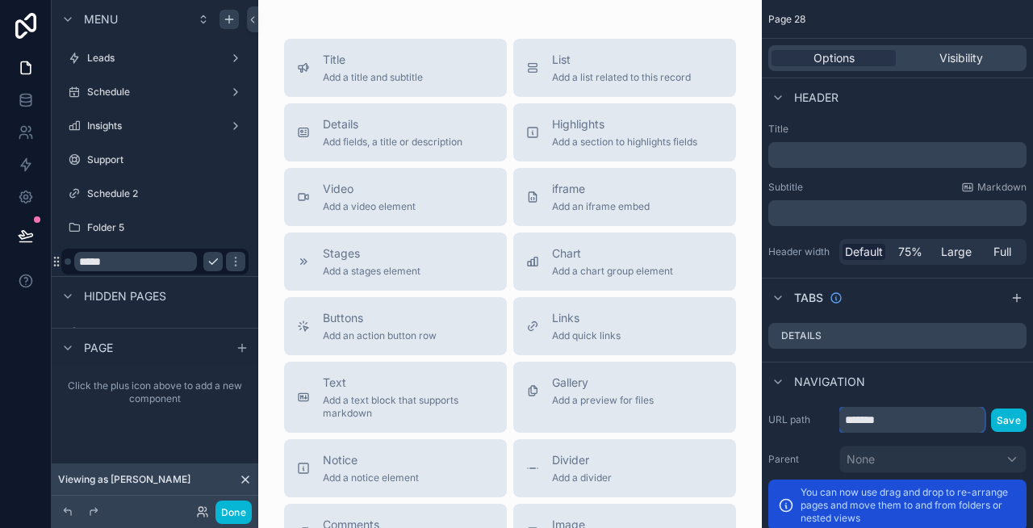
click at [930, 415] on input "*******" at bounding box center [911, 420] width 145 height 26
type input "*****"
click at [1005, 413] on button "Save" at bounding box center [1009, 419] width 36 height 23
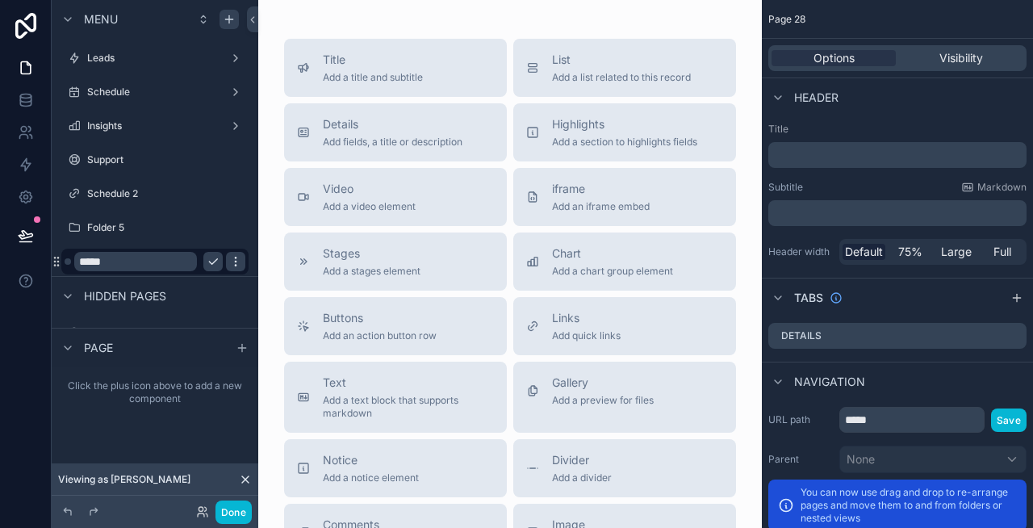
click at [231, 257] on icon "scrollable content" at bounding box center [235, 261] width 13 height 13
click at [229, 257] on icon "scrollable content" at bounding box center [235, 261] width 13 height 13
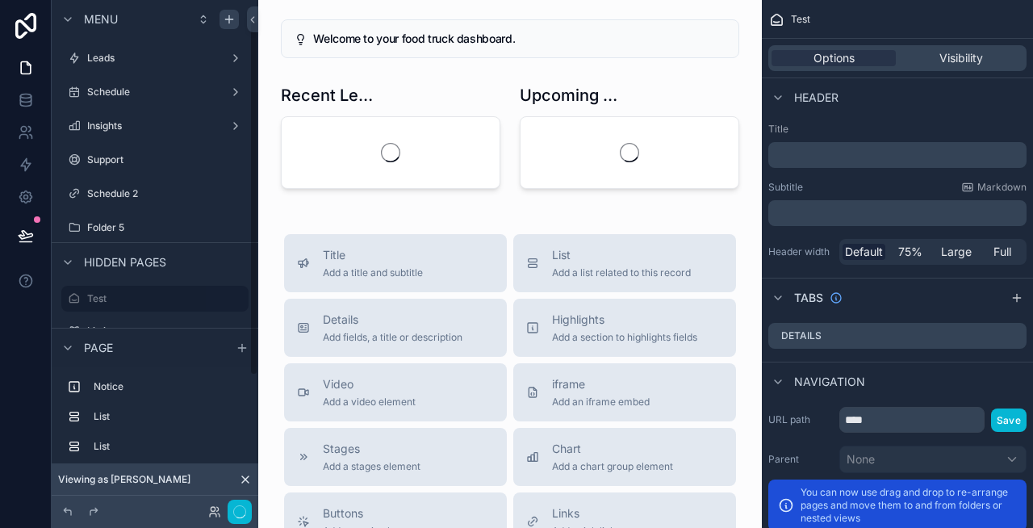
scroll to position [28, 0]
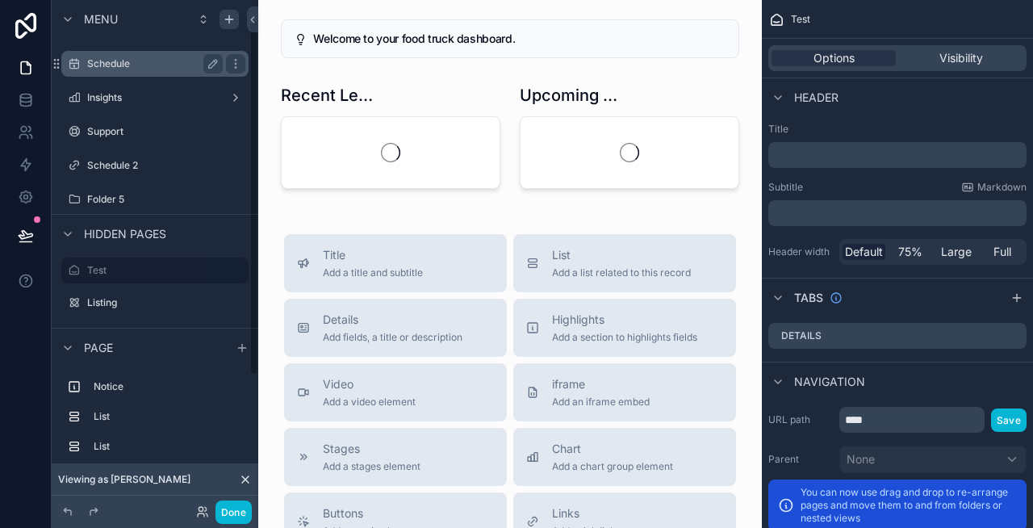
click at [150, 65] on label "Schedule" at bounding box center [151, 63] width 129 height 13
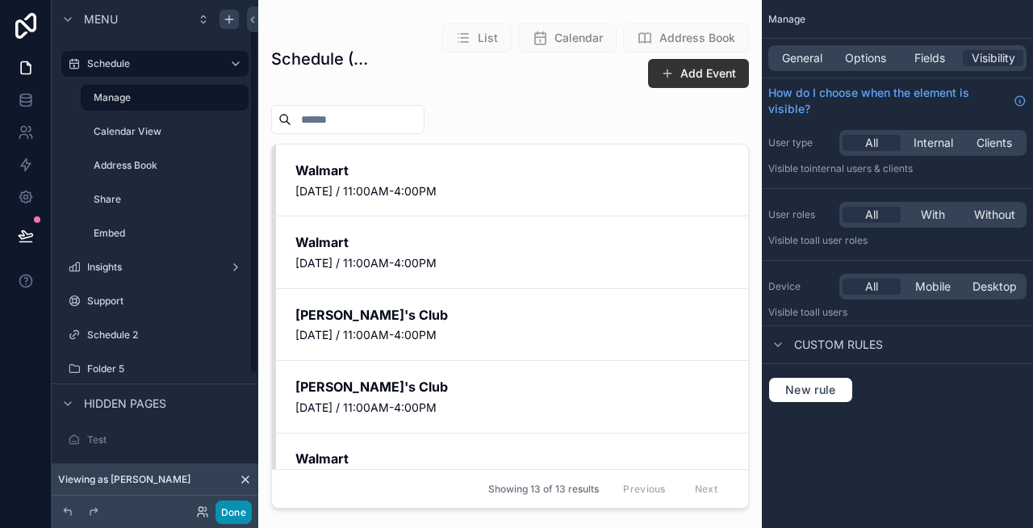
click at [232, 507] on button "Done" at bounding box center [233, 511] width 36 height 23
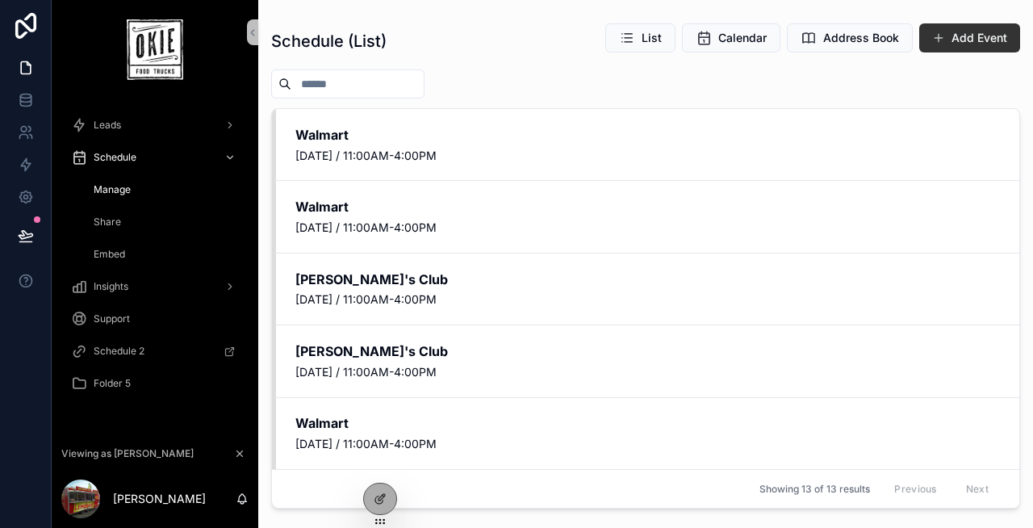
click at [117, 220] on span "Share" at bounding box center [107, 221] width 27 height 13
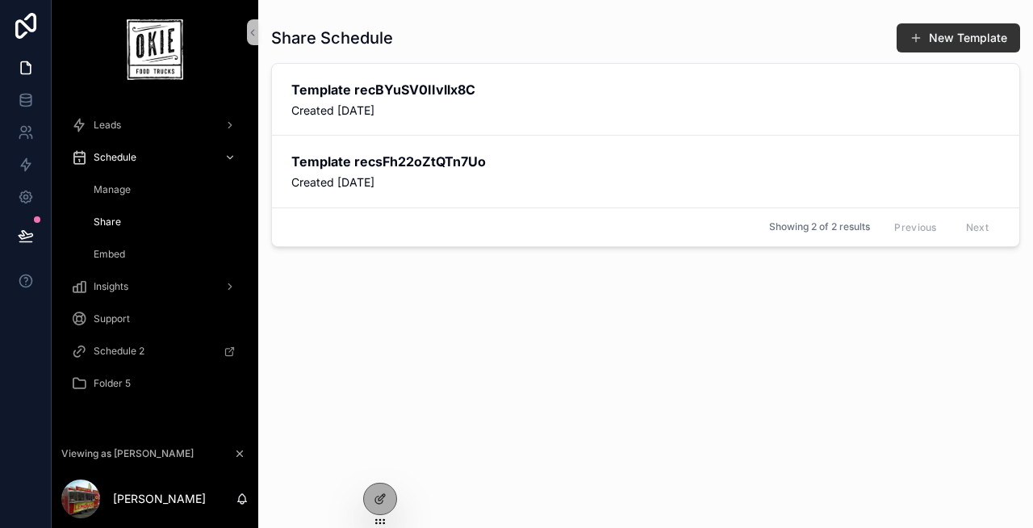
click at [115, 259] on span "Embed" at bounding box center [109, 254] width 31 height 13
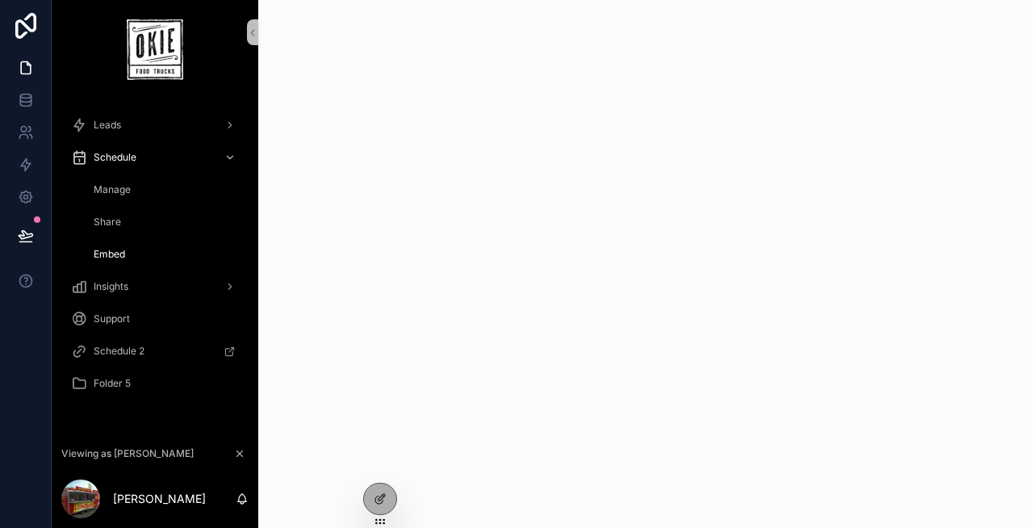
click at [127, 224] on div "Share" at bounding box center [164, 222] width 148 height 26
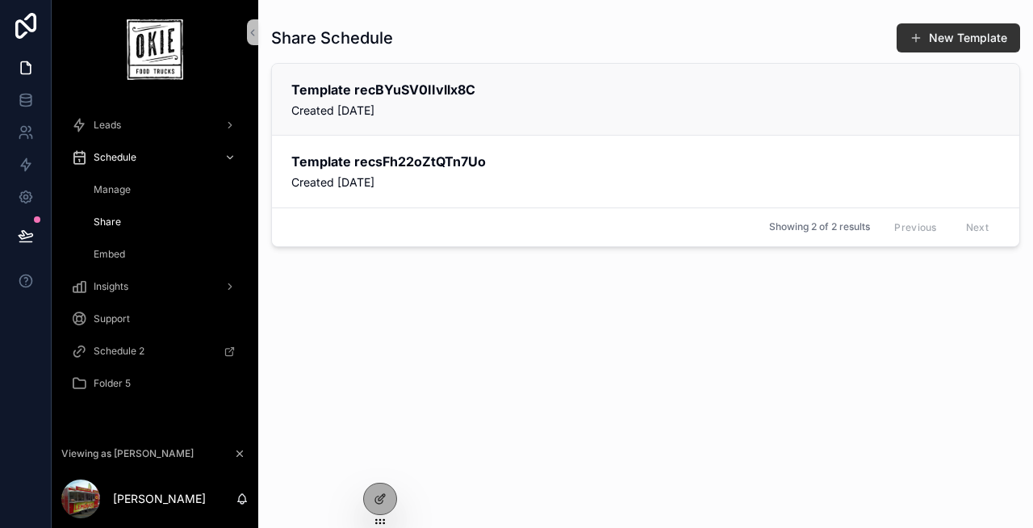
click at [532, 92] on h2 "Template recBYuSV0IIvllx8C" at bounding box center [645, 90] width 709 height 18
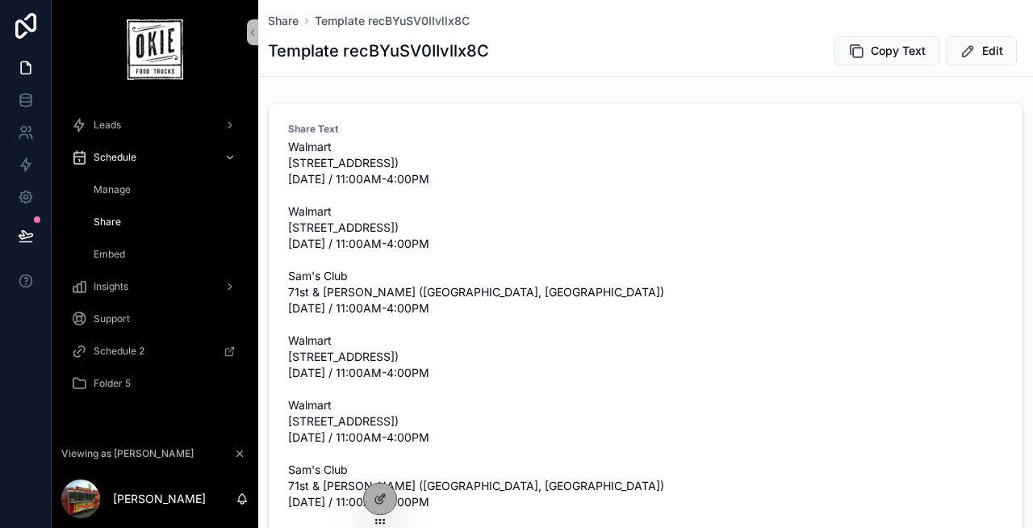
click at [121, 190] on span "Manage" at bounding box center [112, 189] width 37 height 13
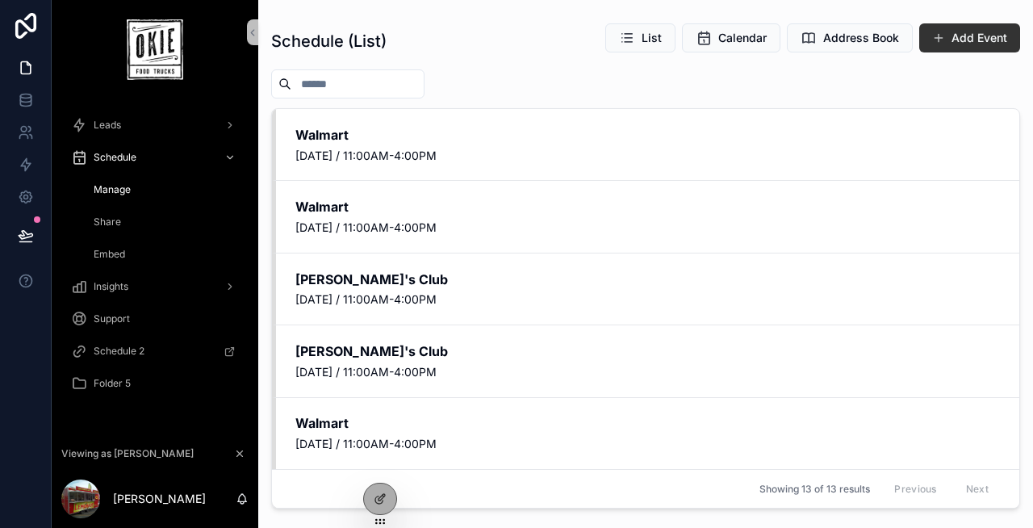
click at [111, 223] on span "Share" at bounding box center [107, 221] width 27 height 13
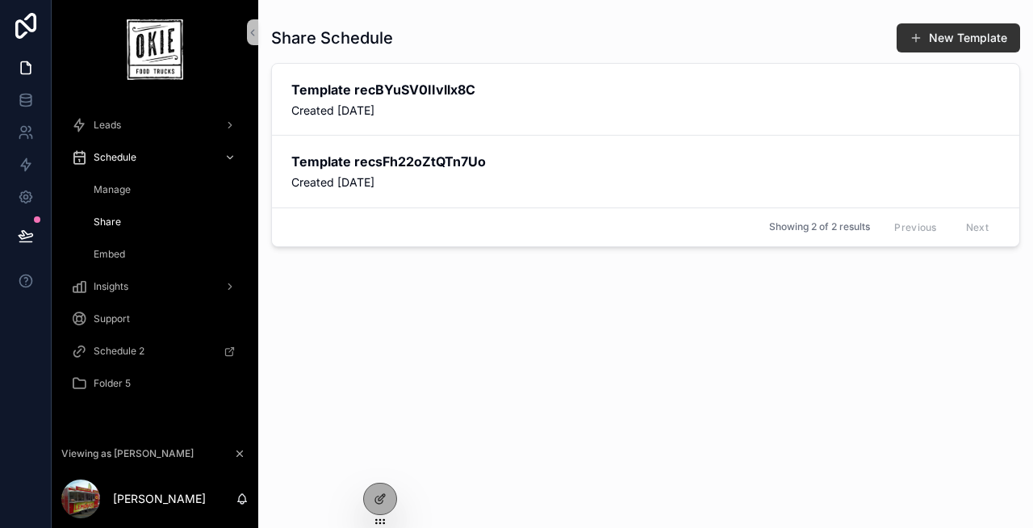
click at [114, 190] on span "Manage" at bounding box center [112, 189] width 37 height 13
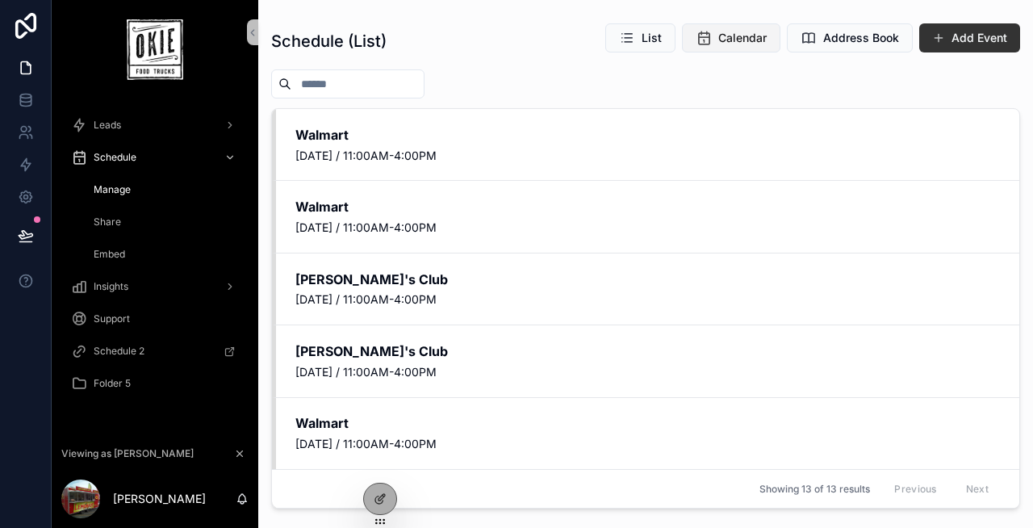
click at [713, 30] on button "Calendar" at bounding box center [731, 37] width 98 height 29
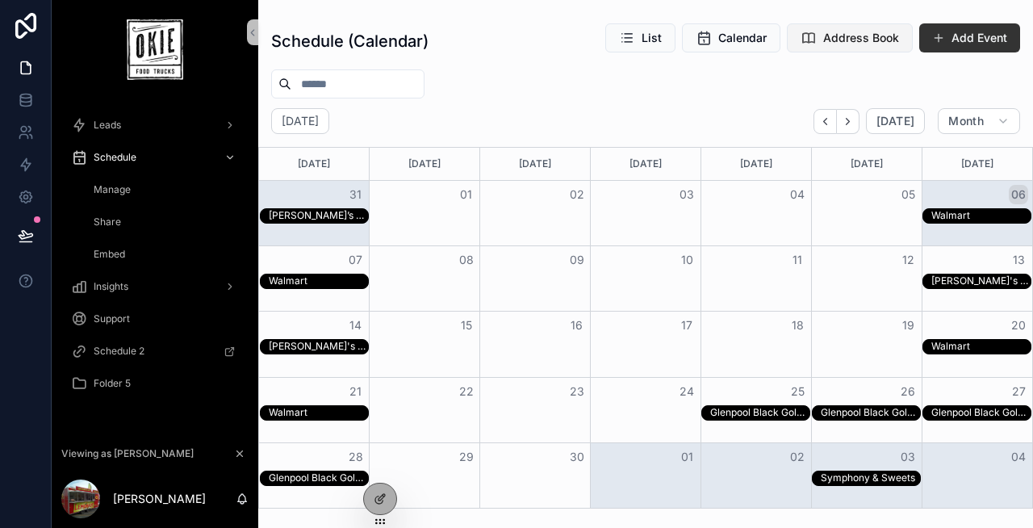
click at [832, 35] on span "Address Book" at bounding box center [861, 38] width 76 height 16
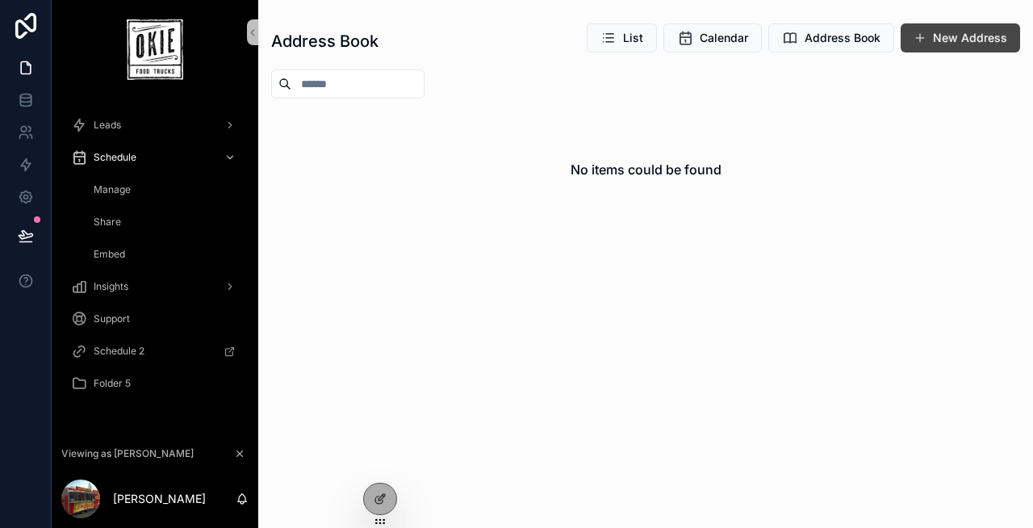
click at [951, 45] on button "New Address" at bounding box center [960, 37] width 119 height 29
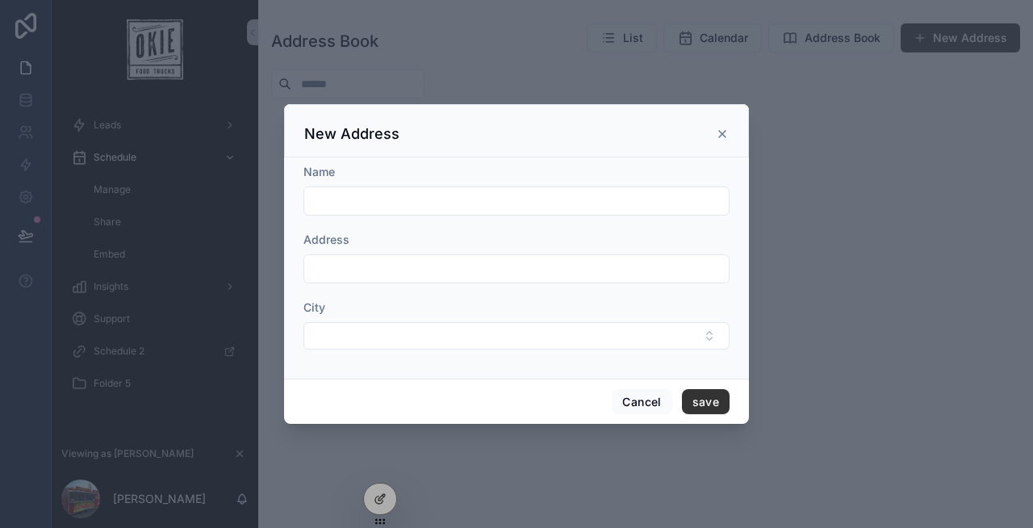
click at [728, 128] on icon "scrollable content" at bounding box center [722, 134] width 13 height 13
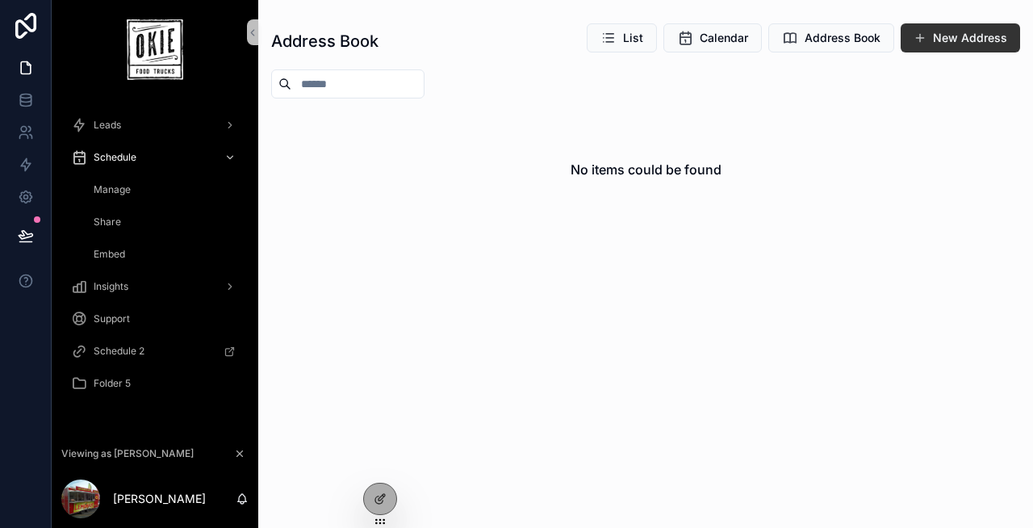
click at [164, 186] on div "Manage" at bounding box center [164, 190] width 148 height 26
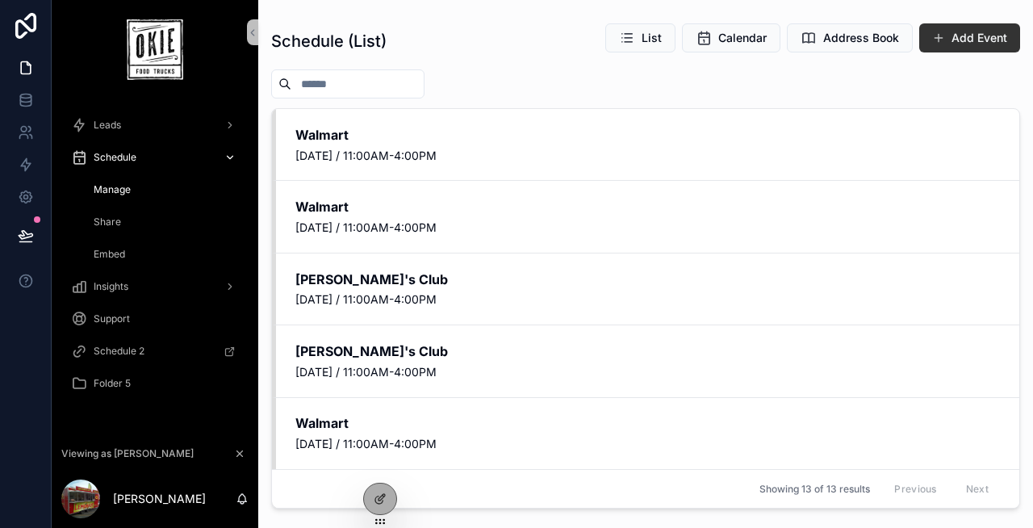
click at [132, 159] on span "Schedule" at bounding box center [115, 157] width 43 height 13
click at [721, 37] on span "Calendar" at bounding box center [742, 38] width 48 height 16
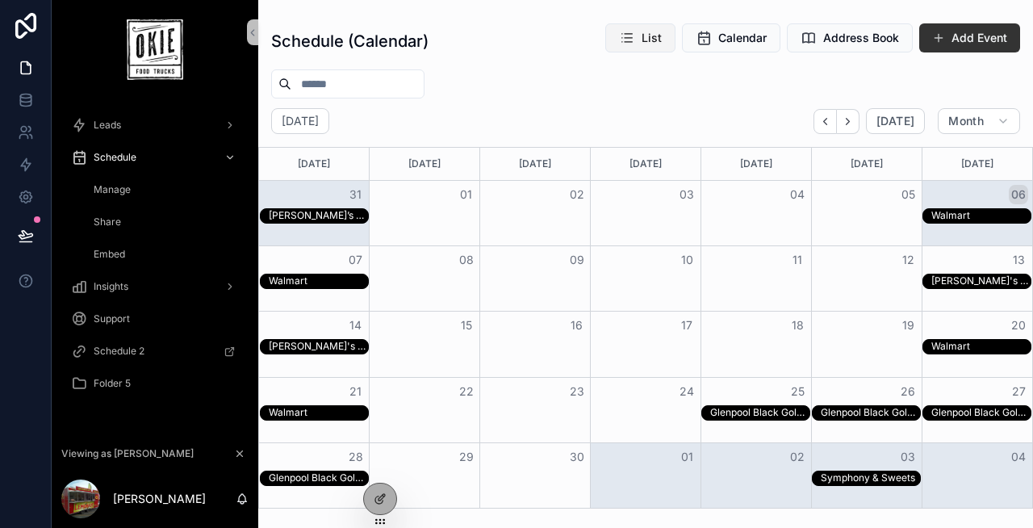
click at [652, 34] on span "List" at bounding box center [652, 38] width 20 height 16
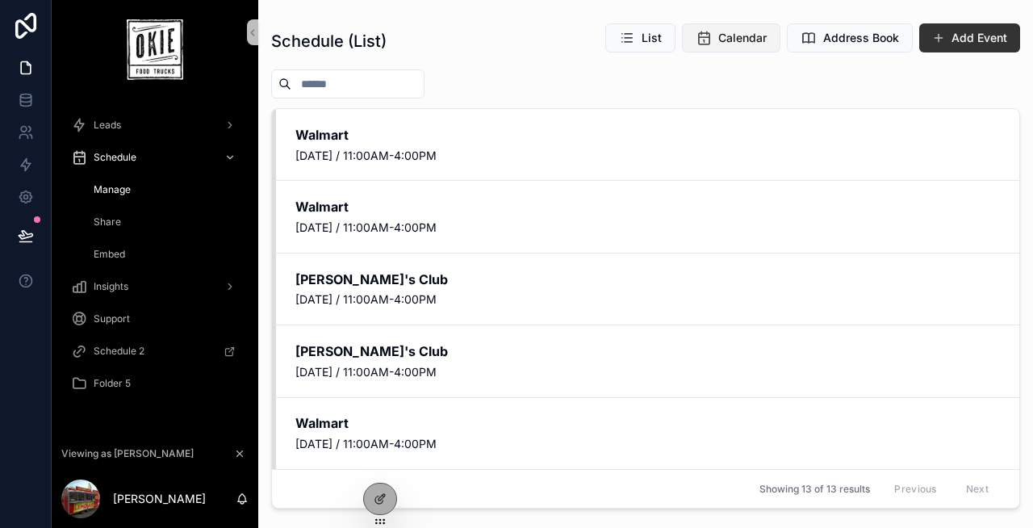
click at [715, 43] on button "Calendar" at bounding box center [731, 37] width 98 height 29
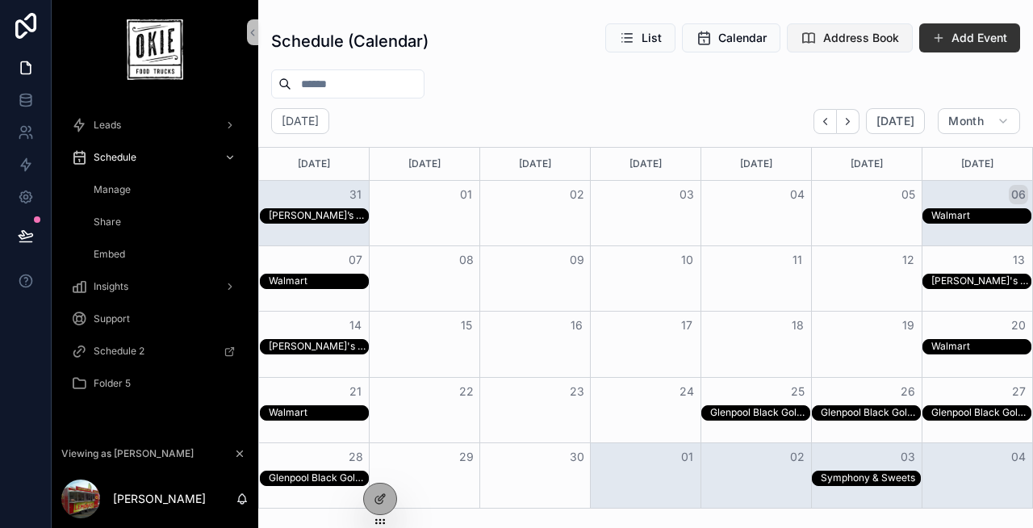
click at [849, 47] on button "Address Book" at bounding box center [850, 37] width 126 height 29
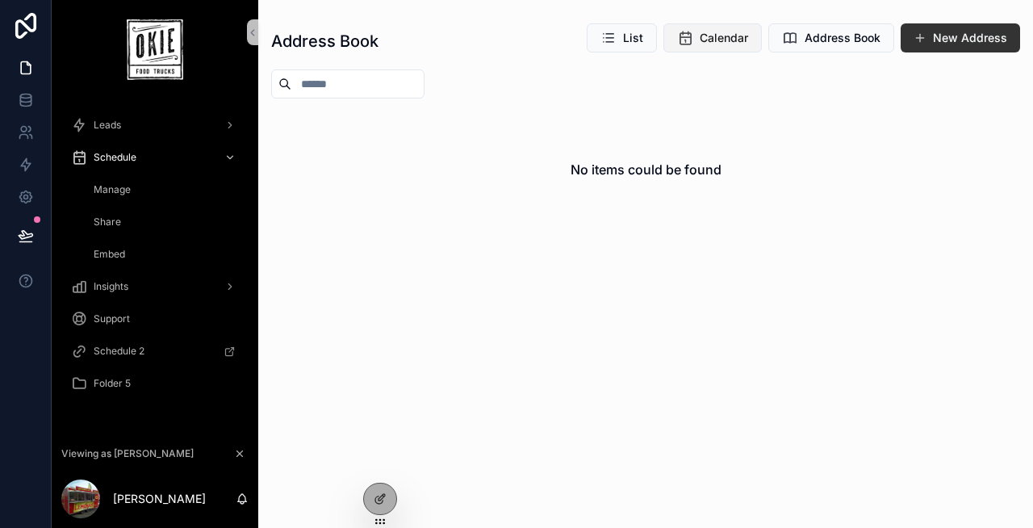
click at [697, 39] on button "Calendar" at bounding box center [712, 37] width 98 height 29
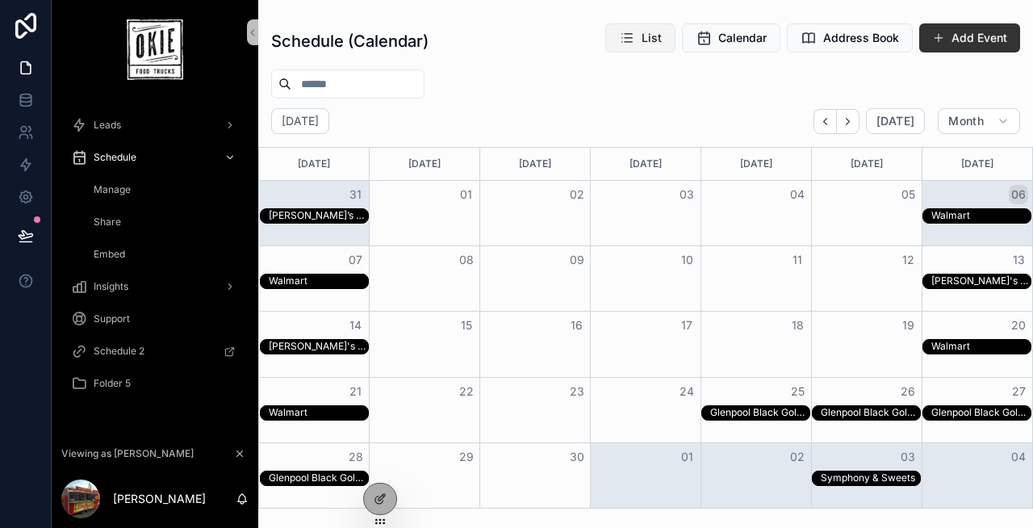
click at [624, 35] on icon "scrollable content" at bounding box center [627, 38] width 16 height 16
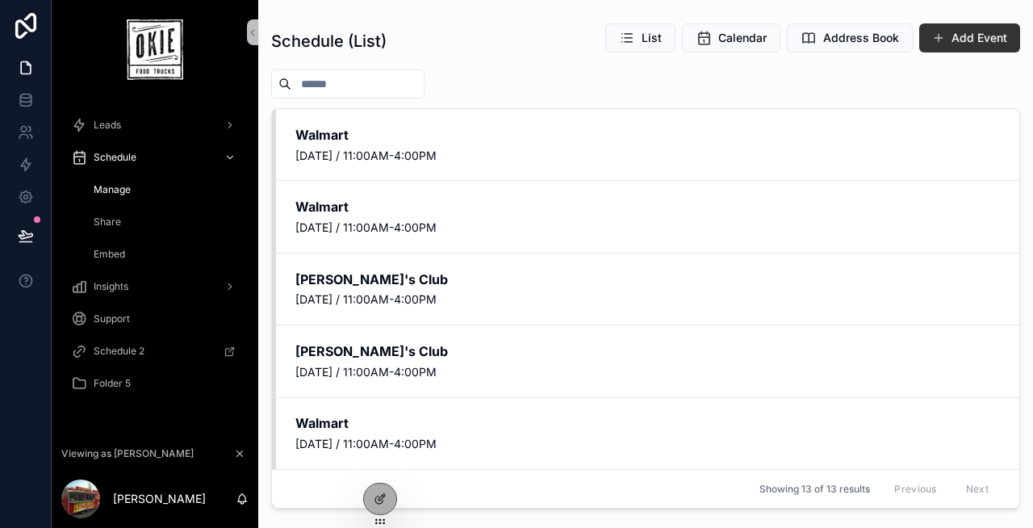
click at [117, 224] on span "Share" at bounding box center [107, 221] width 27 height 13
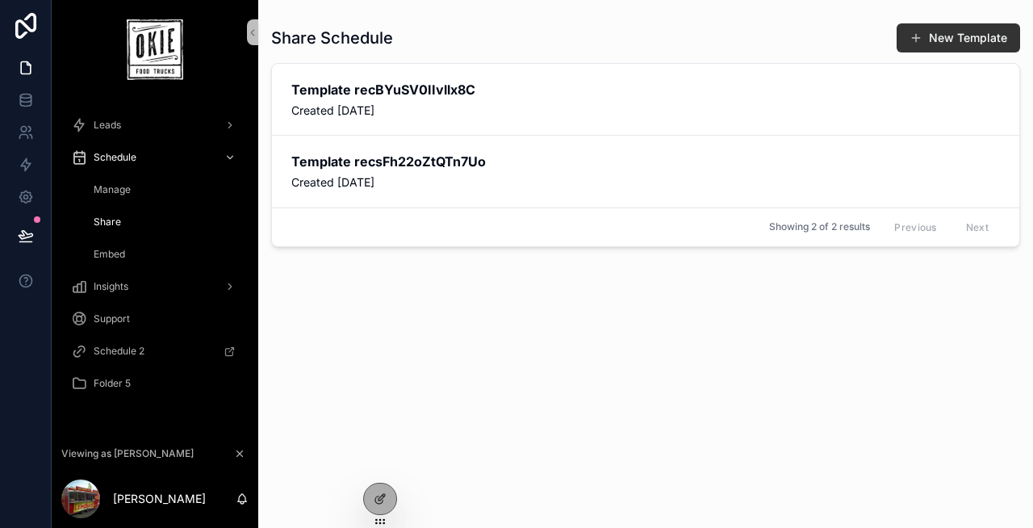
click at [471, 378] on div "Share Schedule New Template Template recBYuSV0IIvllx8C Created September 6, 202…" at bounding box center [645, 261] width 749 height 496
click at [465, 385] on div "Share Schedule New Template Template recBYuSV0IIvllx8C Created September 6, 202…" at bounding box center [645, 261] width 749 height 496
click at [561, 120] on link "Template recBYuSV0IIvllx8C Created September 6, 2025" at bounding box center [645, 99] width 747 height 71
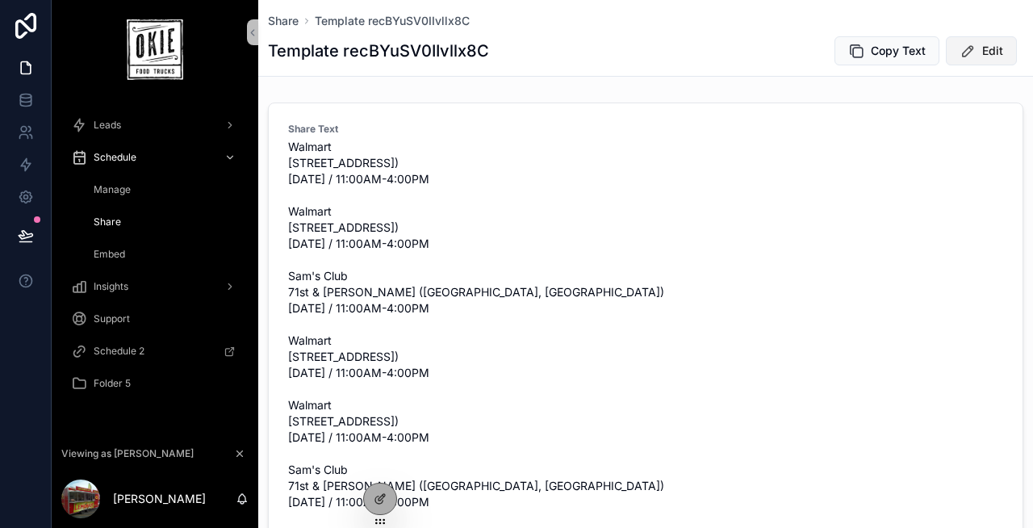
click at [968, 49] on icon "scrollable content" at bounding box center [968, 51] width 16 height 16
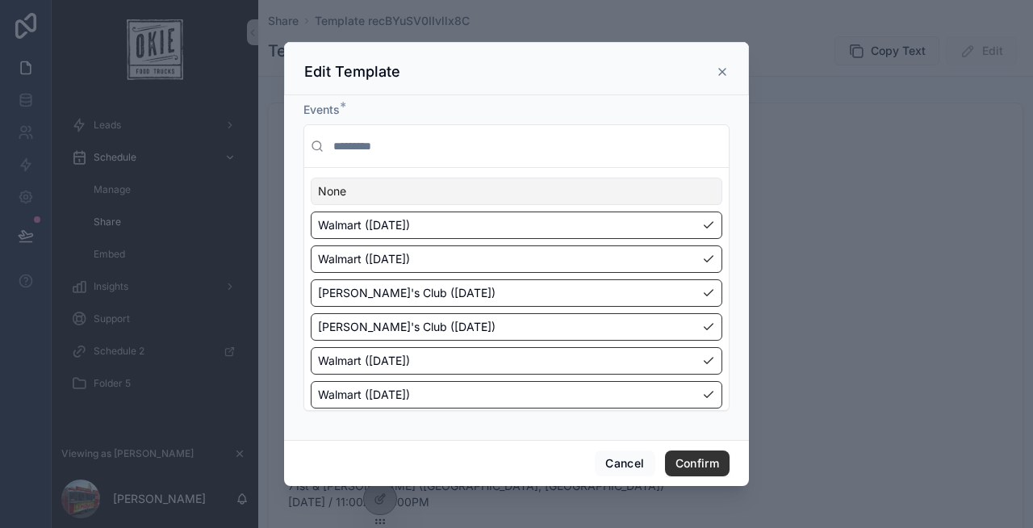
click at [725, 69] on icon at bounding box center [722, 72] width 6 height 6
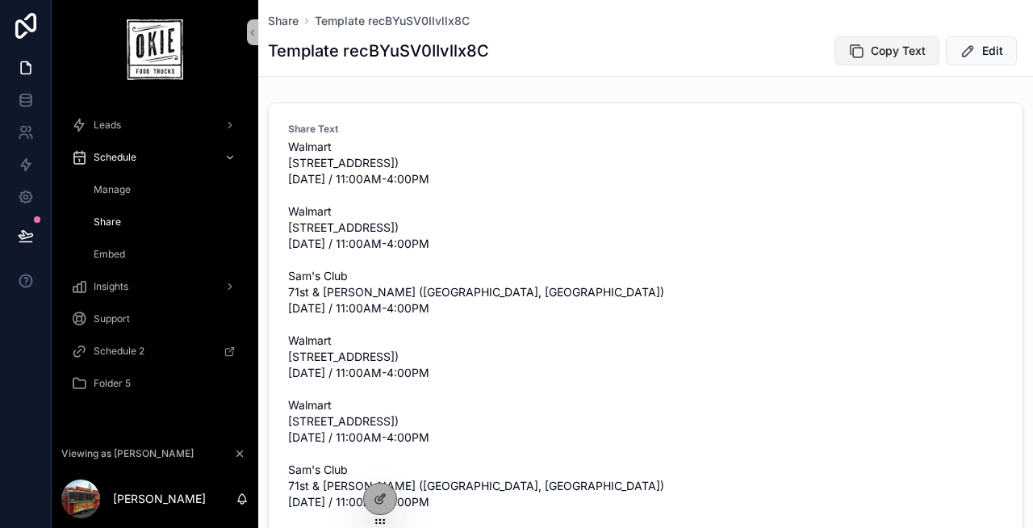
click at [883, 49] on span "Copy Text" at bounding box center [898, 51] width 55 height 16
click at [722, 31] on icon "Close toast" at bounding box center [723, 29] width 10 height 10
click at [982, 52] on span "Edit" at bounding box center [992, 51] width 21 height 16
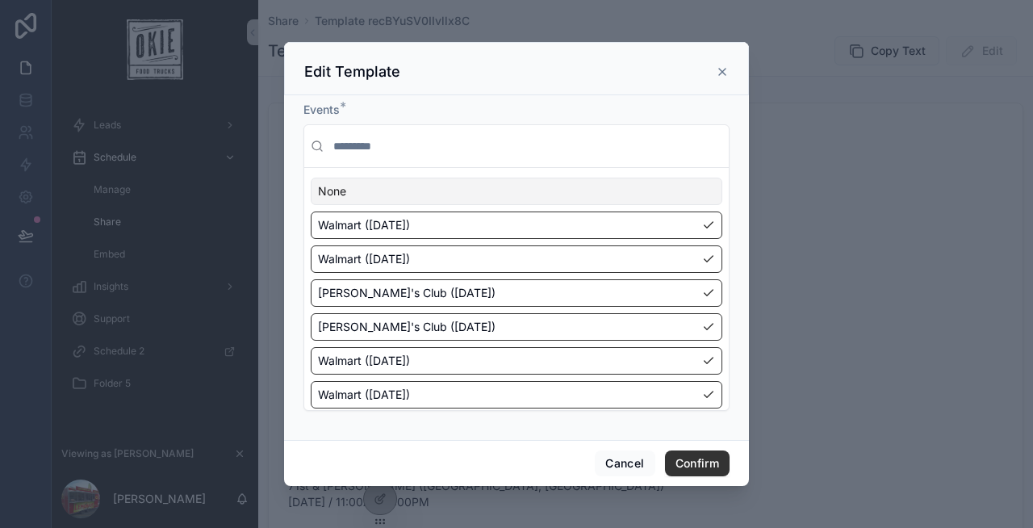
click at [719, 68] on icon at bounding box center [722, 71] width 13 height 13
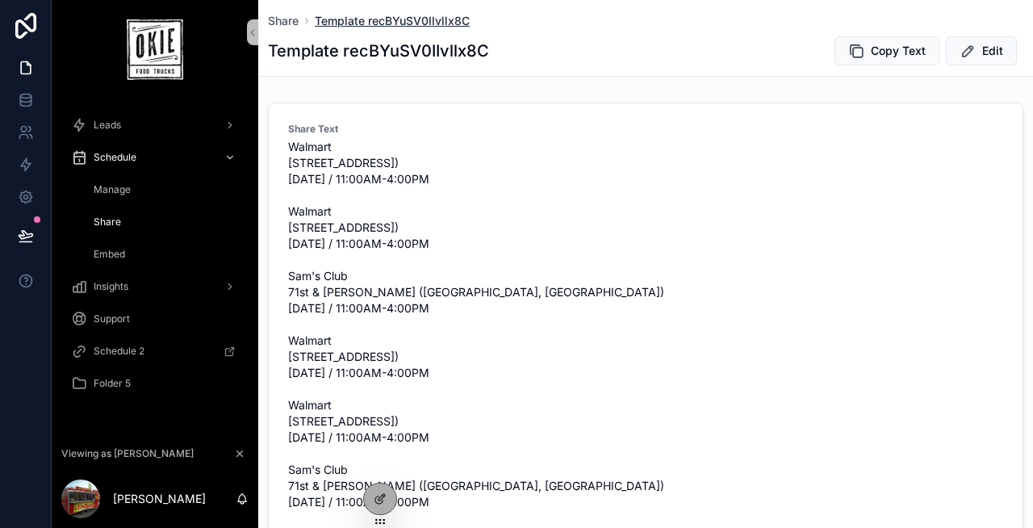
click at [391, 17] on span "Template recBYuSV0IIvllx8C" at bounding box center [392, 21] width 155 height 16
click at [286, 23] on span "Share" at bounding box center [283, 21] width 31 height 16
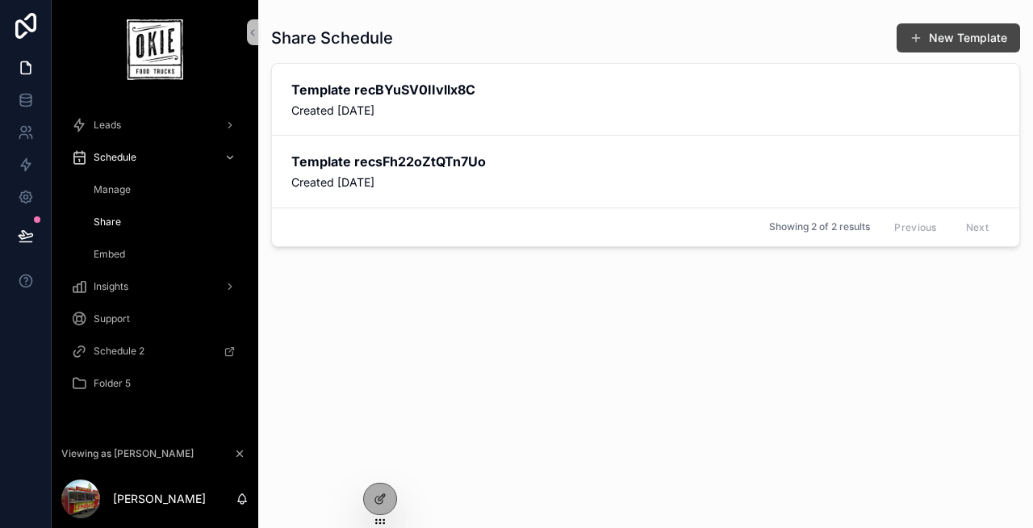
click at [918, 40] on span "scrollable content" at bounding box center [915, 37] width 13 height 13
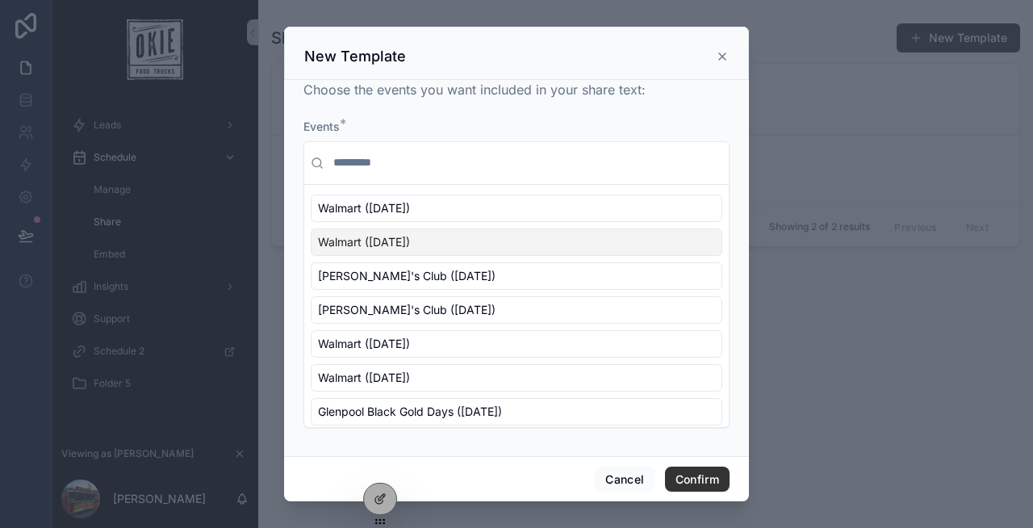
click at [720, 64] on div "New Template" at bounding box center [516, 56] width 424 height 19
click at [719, 56] on icon "scrollable content" at bounding box center [722, 56] width 13 height 13
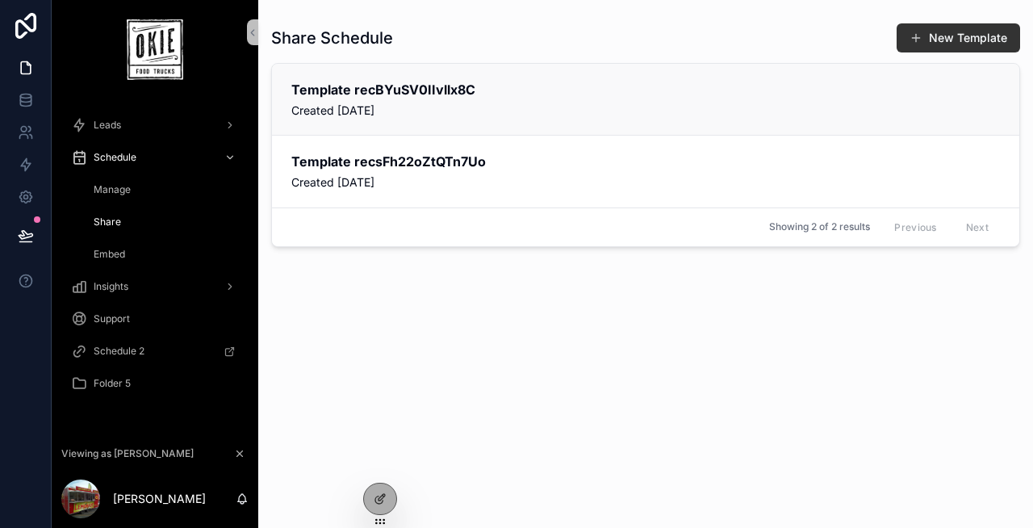
click at [473, 117] on span "Created [DATE]" at bounding box center [645, 110] width 709 height 16
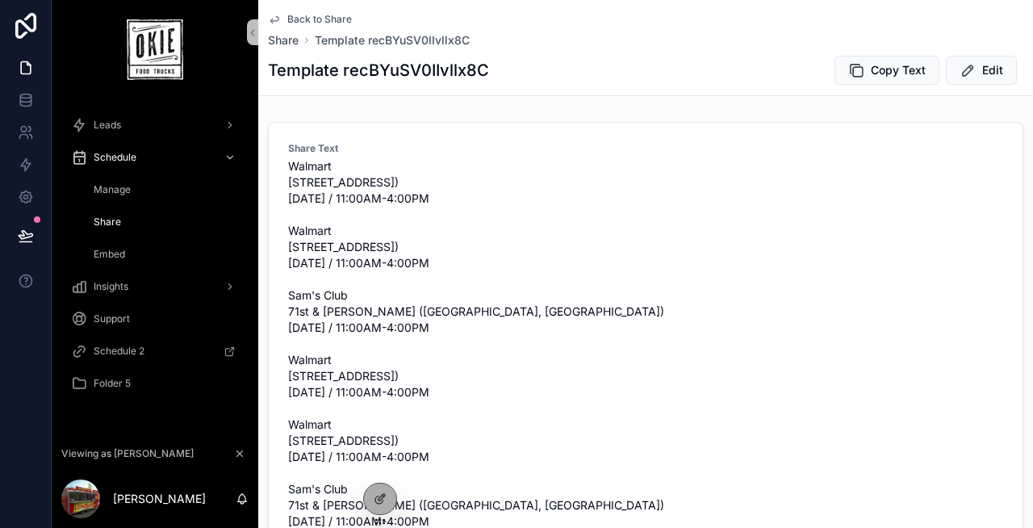
click at [335, 22] on span "Back to Share" at bounding box center [319, 19] width 65 height 13
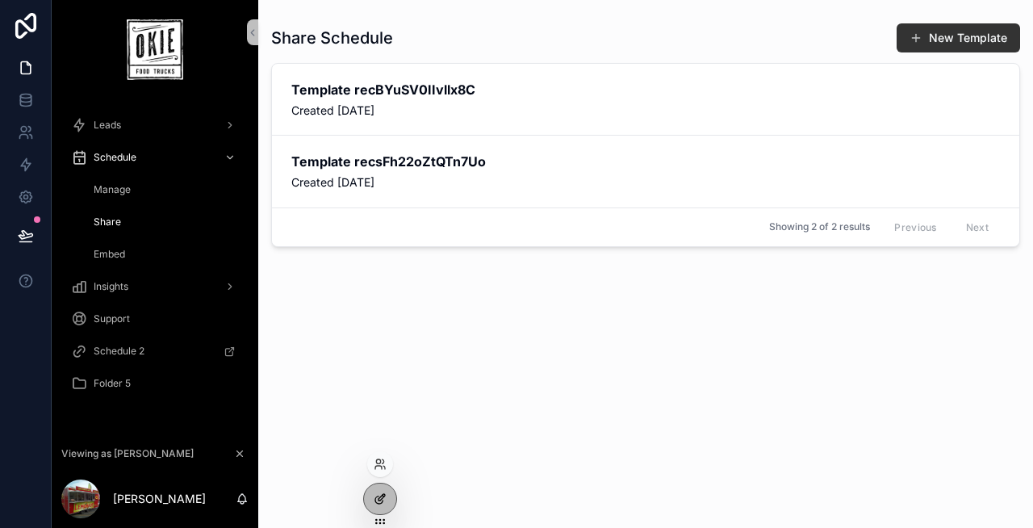
click at [382, 493] on icon at bounding box center [380, 498] width 13 height 13
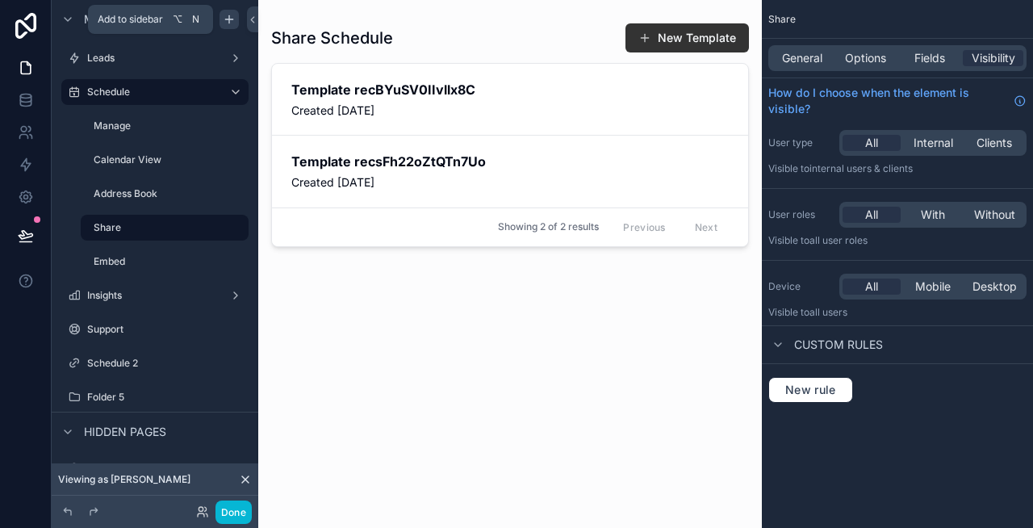
click at [228, 20] on icon "scrollable content" at bounding box center [229, 19] width 13 height 13
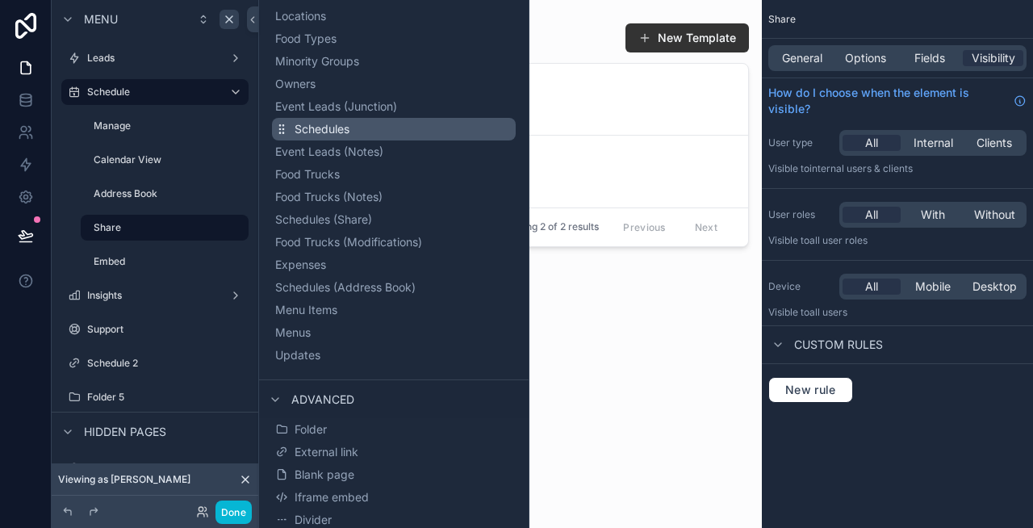
scroll to position [199, 0]
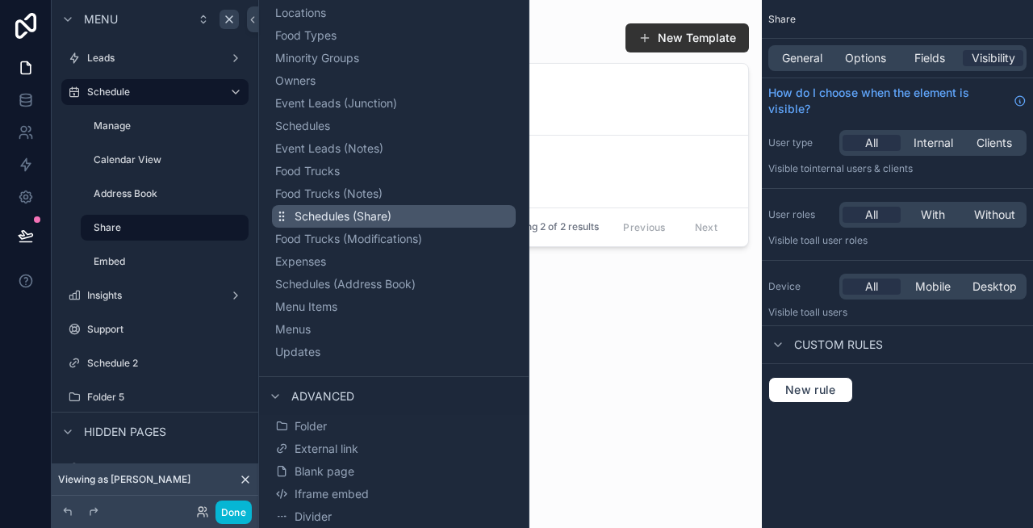
click at [363, 218] on span "Schedules (Share)" at bounding box center [343, 216] width 97 height 16
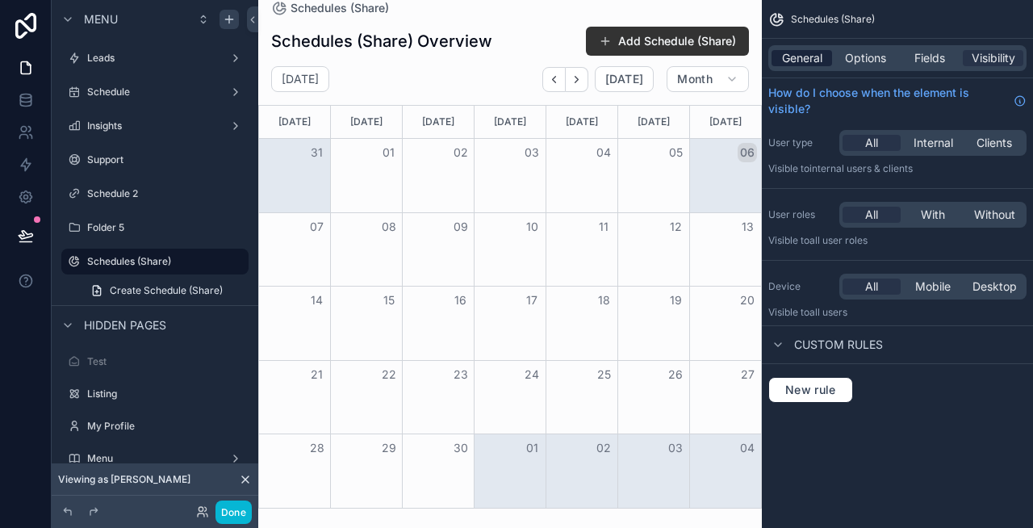
click at [796, 55] on span "General" at bounding box center [802, 58] width 40 height 16
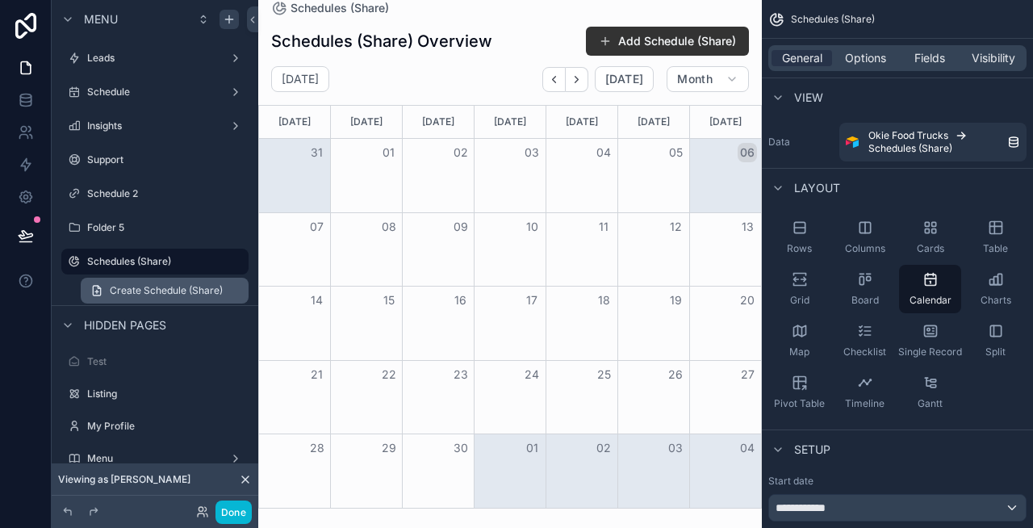
click at [200, 293] on span "Create Schedule (Share)" at bounding box center [166, 290] width 113 height 13
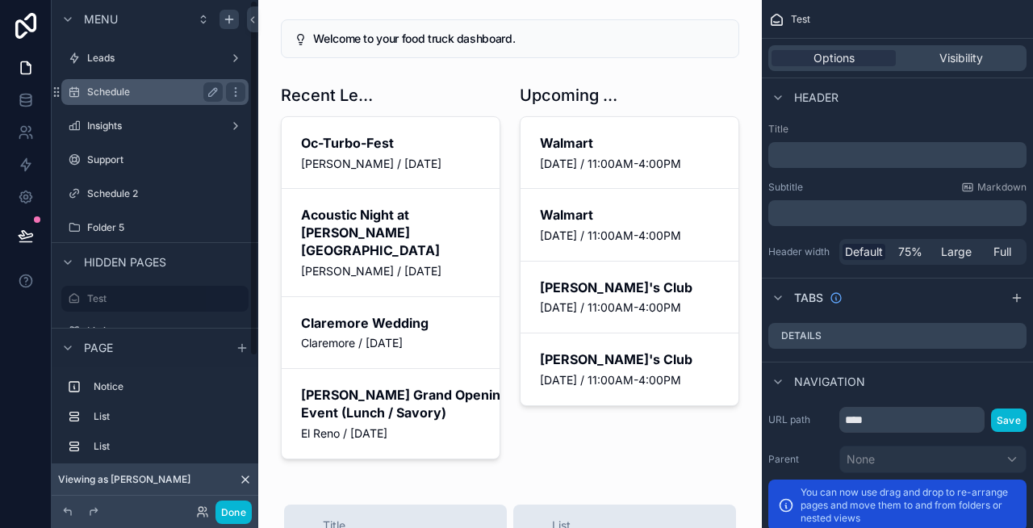
click at [129, 96] on label "Schedule" at bounding box center [151, 92] width 129 height 13
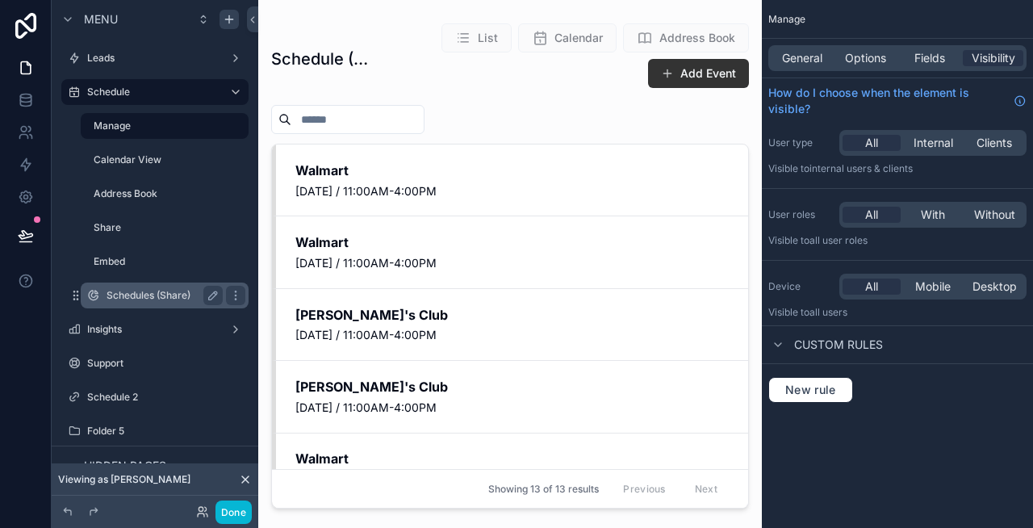
click at [149, 289] on label "Schedules (Share)" at bounding box center [162, 295] width 110 height 13
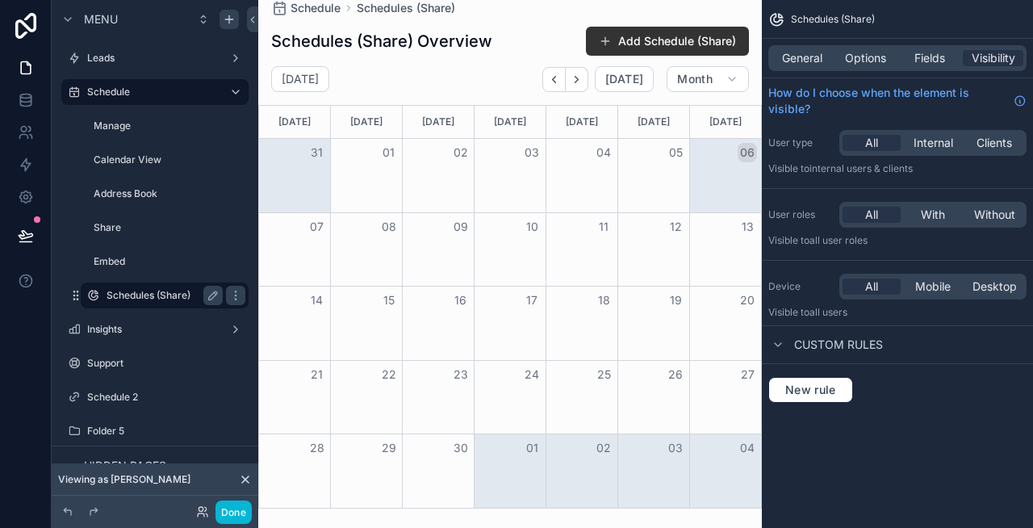
click at [148, 299] on label "Schedules (Share)" at bounding box center [162, 295] width 110 height 13
click at [639, 43] on div "scrollable content" at bounding box center [510, 264] width 504 height 528
click at [639, 43] on button "Add Schedule (Share)" at bounding box center [667, 41] width 163 height 29
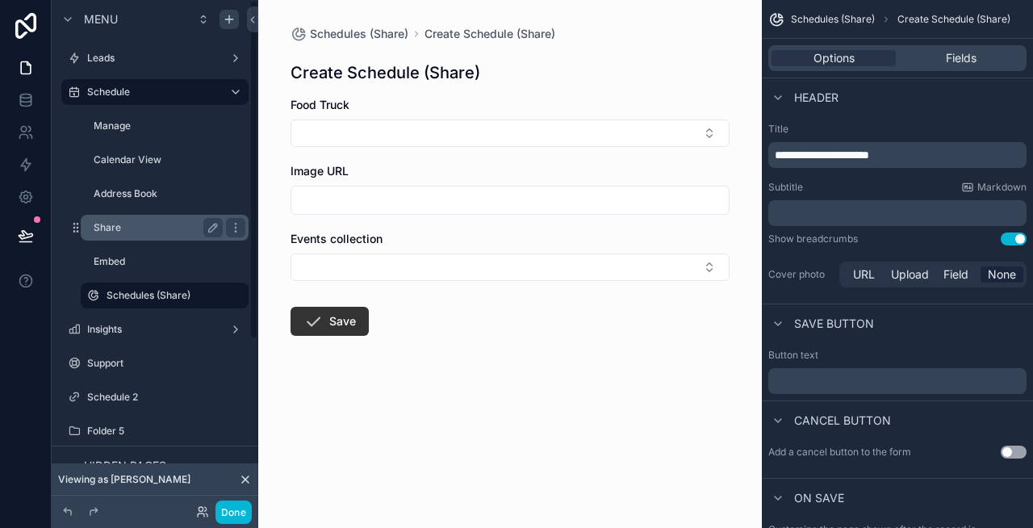
click at [126, 229] on label "Share" at bounding box center [155, 227] width 123 height 13
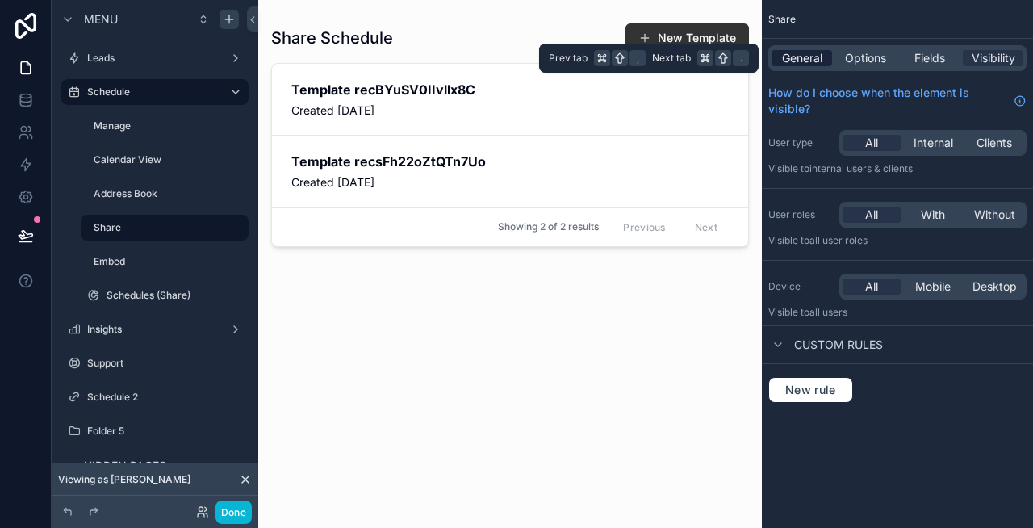
click at [813, 59] on span "General" at bounding box center [802, 58] width 40 height 16
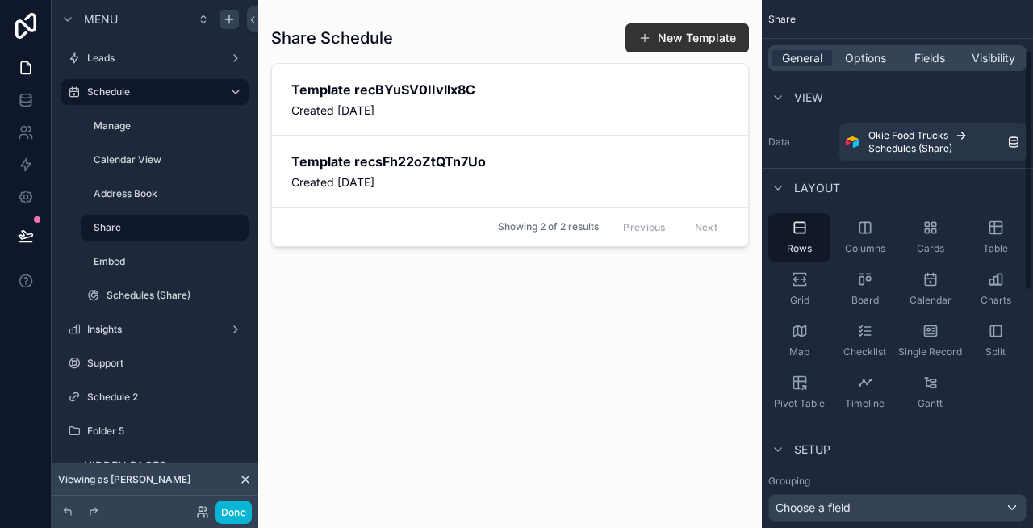
scroll to position [623, 0]
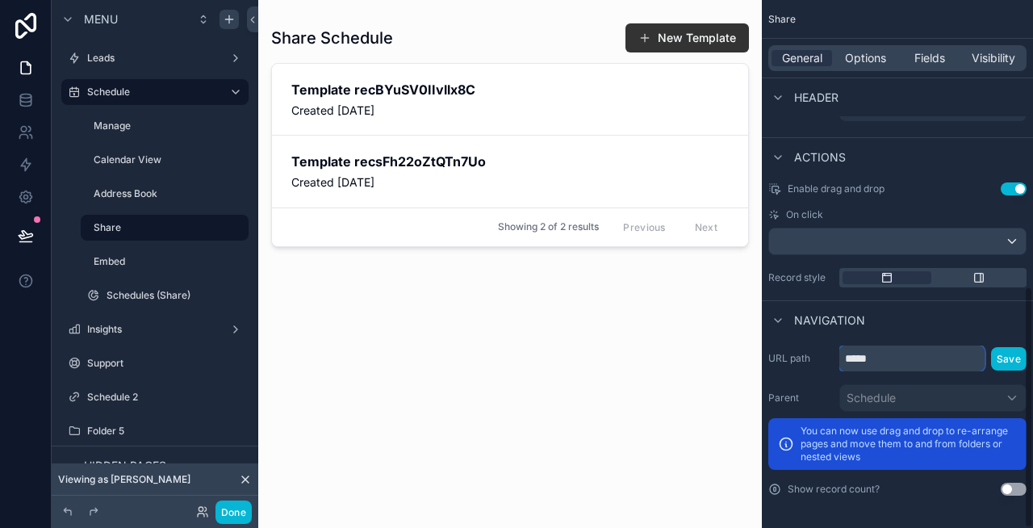
click at [895, 358] on input "*****" at bounding box center [911, 358] width 145 height 26
type input "*******"
click at [1014, 356] on button "Save" at bounding box center [1009, 358] width 36 height 23
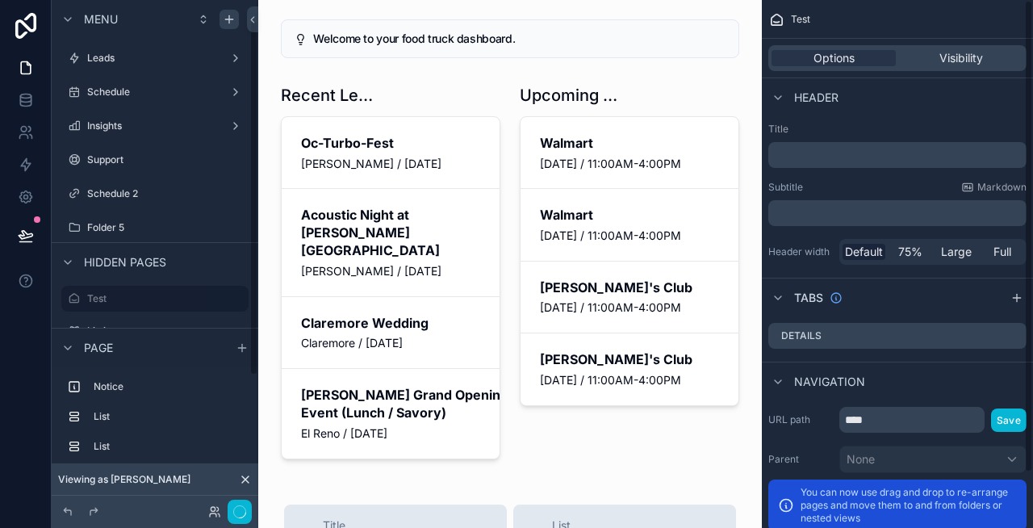
scroll to position [28, 0]
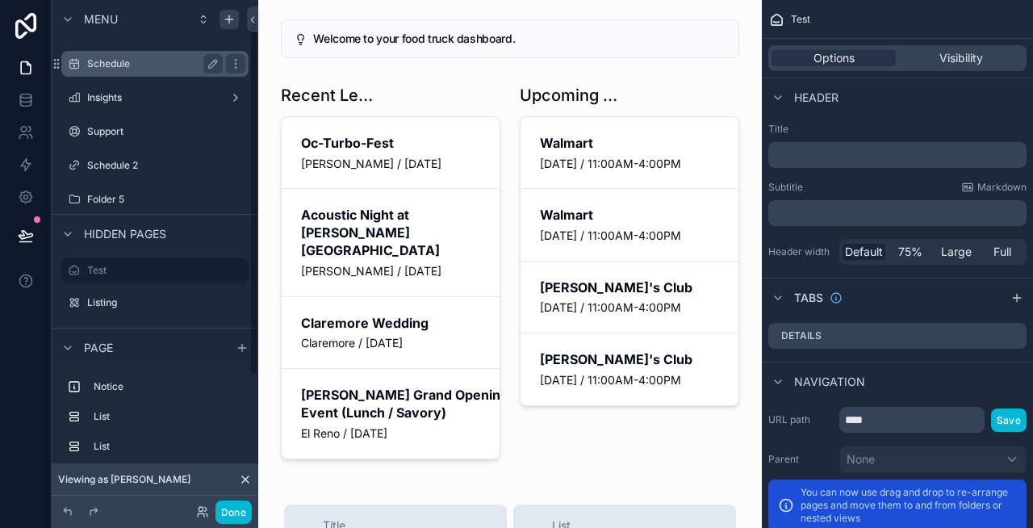
click at [88, 64] on label "Schedule" at bounding box center [151, 63] width 129 height 13
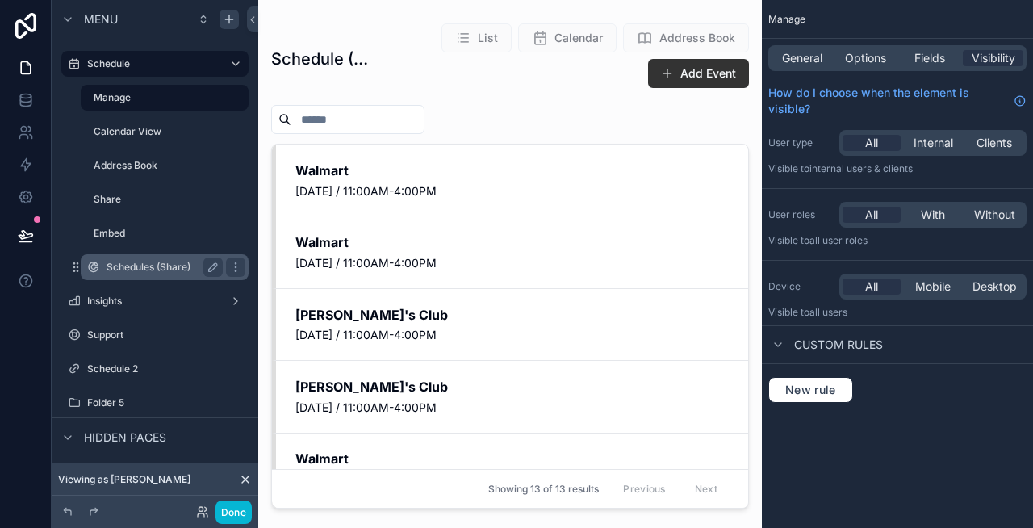
click at [155, 271] on label "Schedules (Share)" at bounding box center [162, 267] width 110 height 13
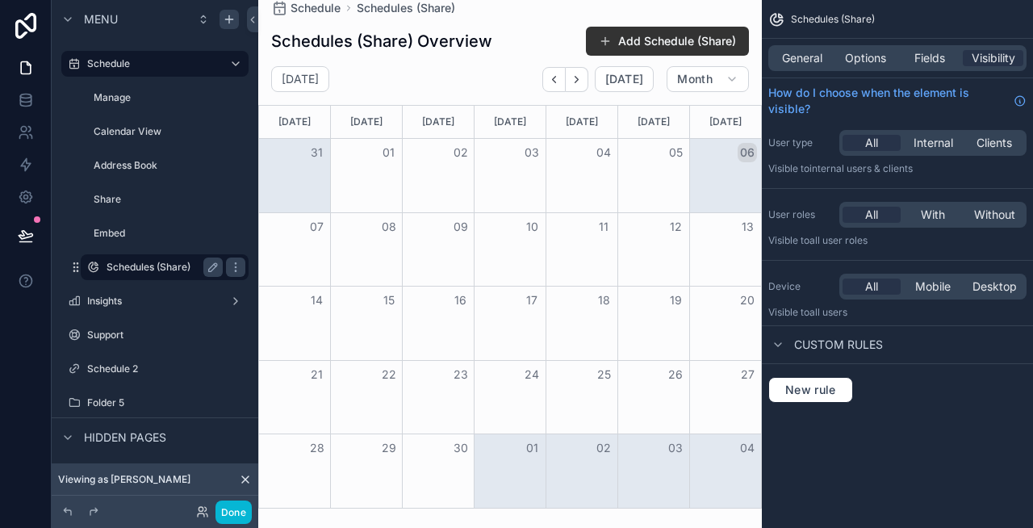
click at [190, 268] on label "Schedules (Share)" at bounding box center [162, 267] width 110 height 13
click at [797, 46] on div "General Options Fields Visibility" at bounding box center [897, 58] width 258 height 26
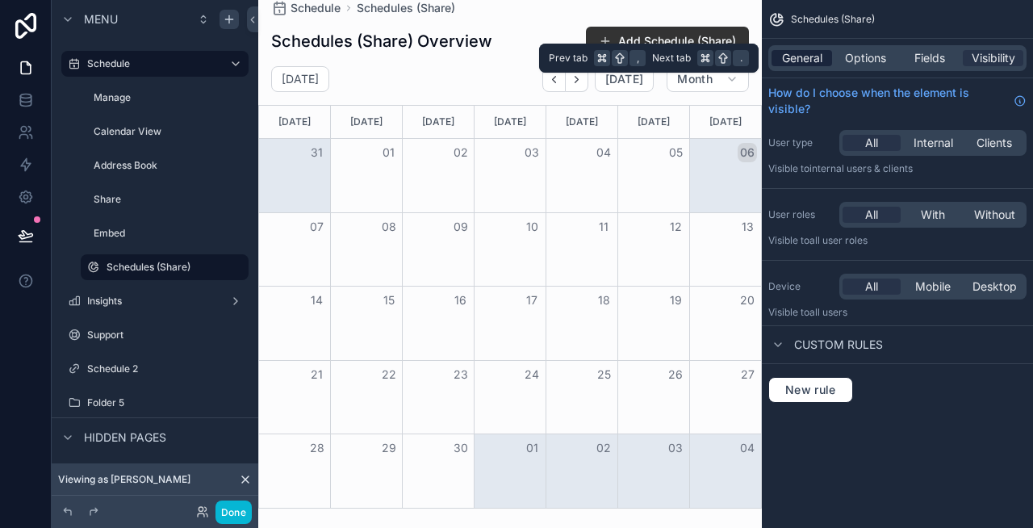
click at [797, 63] on span "General" at bounding box center [802, 58] width 40 height 16
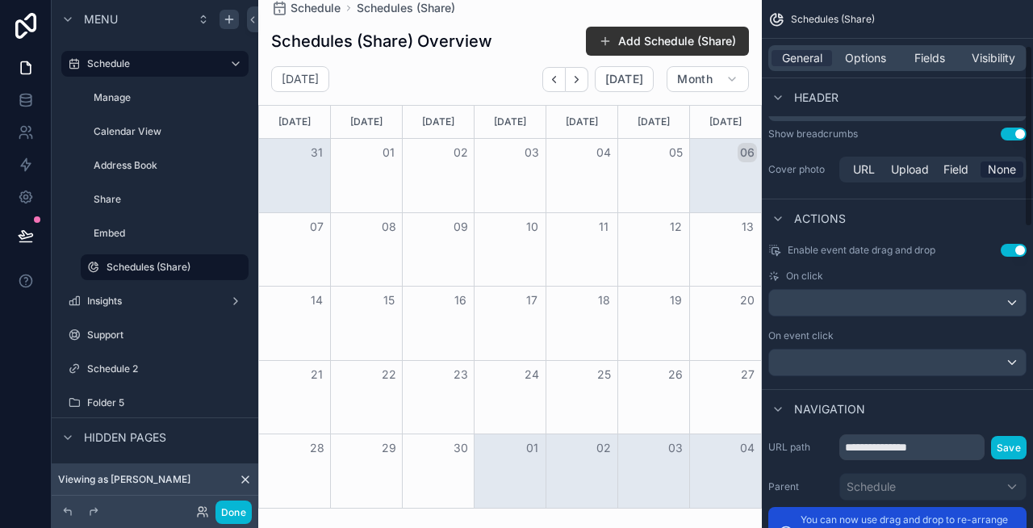
scroll to position [1002, 0]
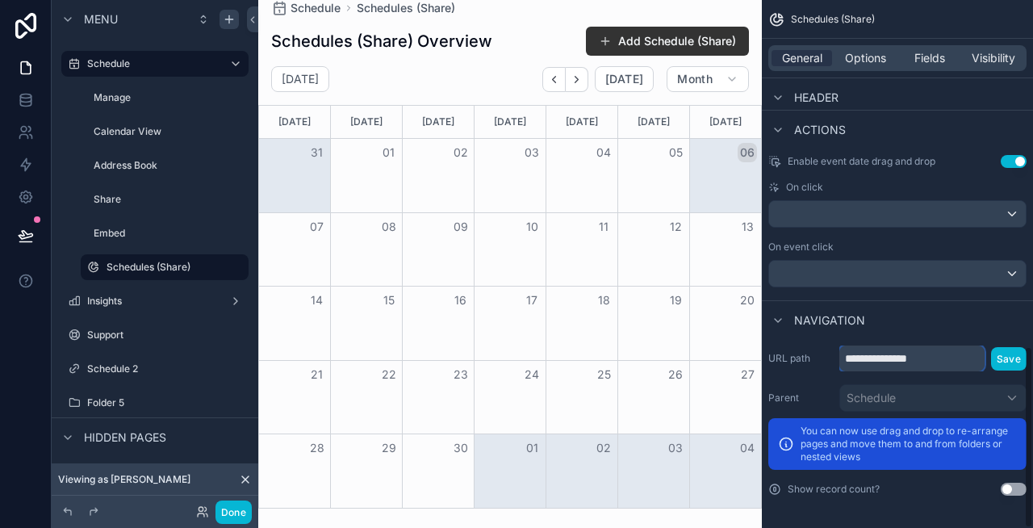
click at [919, 357] on input "**********" at bounding box center [911, 358] width 145 height 26
type input "*****"
click at [1011, 360] on button "Save" at bounding box center [1009, 358] width 36 height 23
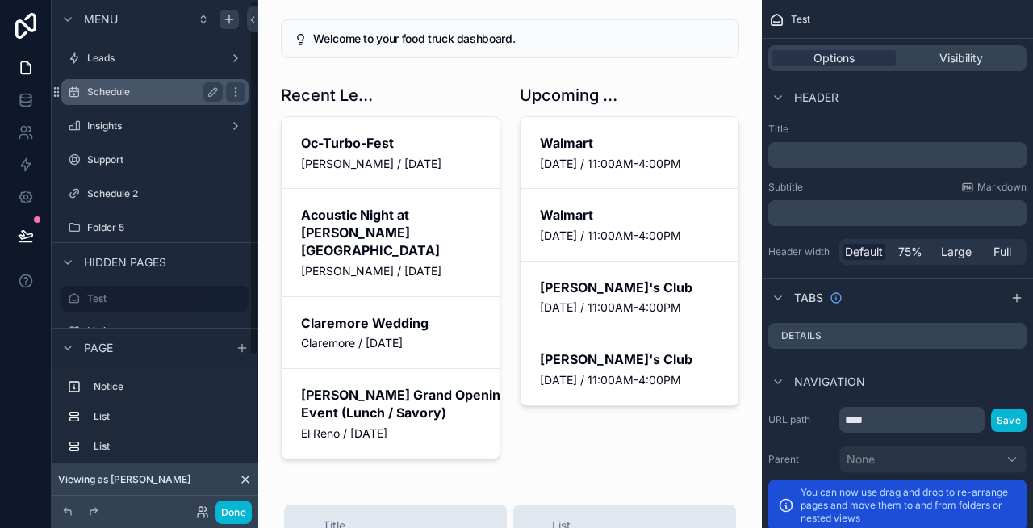
click at [149, 92] on label "Schedule" at bounding box center [151, 92] width 129 height 13
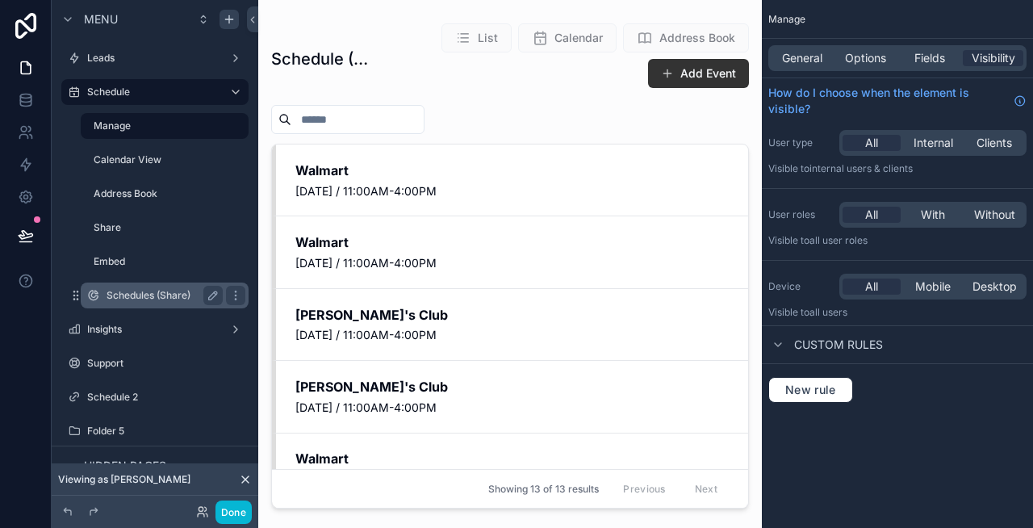
click at [141, 287] on div "Schedules (Share)" at bounding box center [165, 295] width 116 height 19
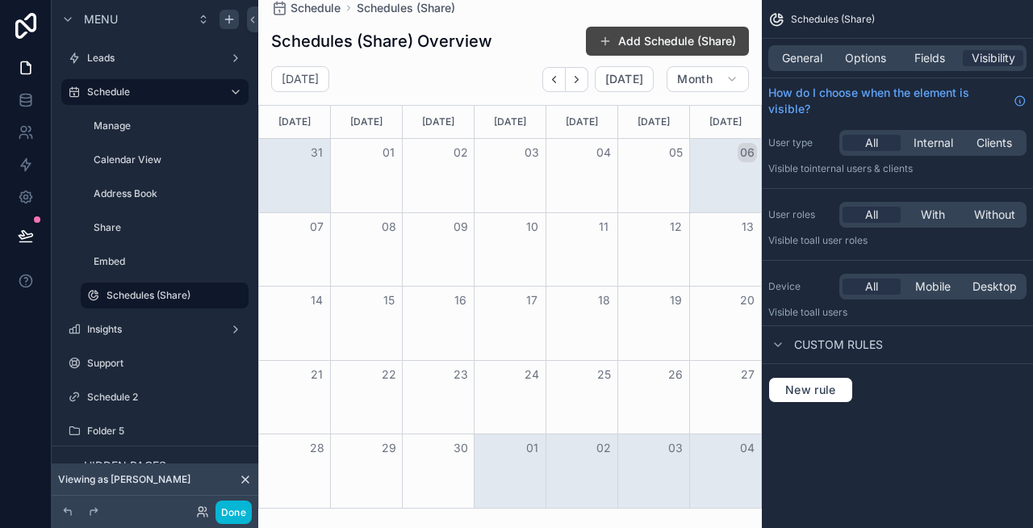
click at [636, 40] on button "Add Schedule (Share)" at bounding box center [667, 41] width 163 height 29
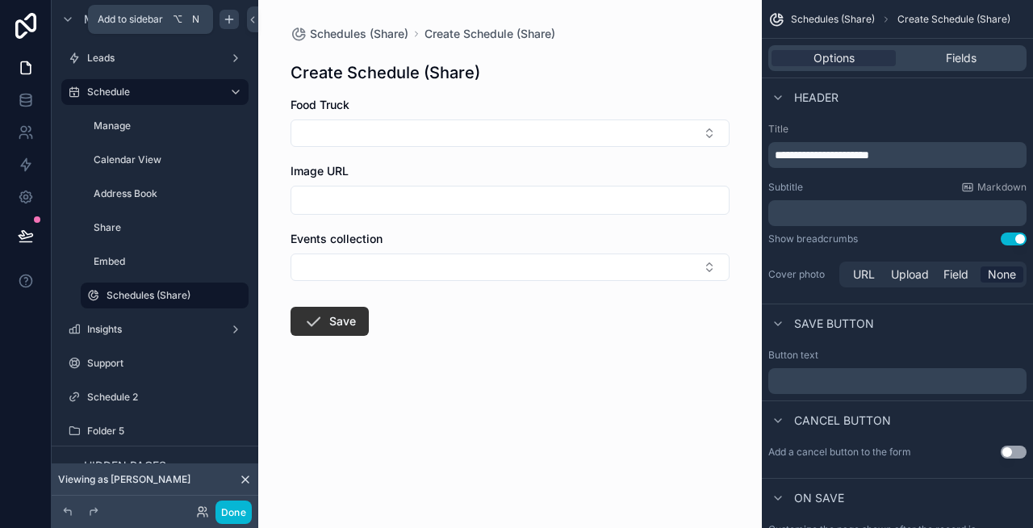
click at [228, 23] on icon "scrollable content" at bounding box center [229, 19] width 13 height 13
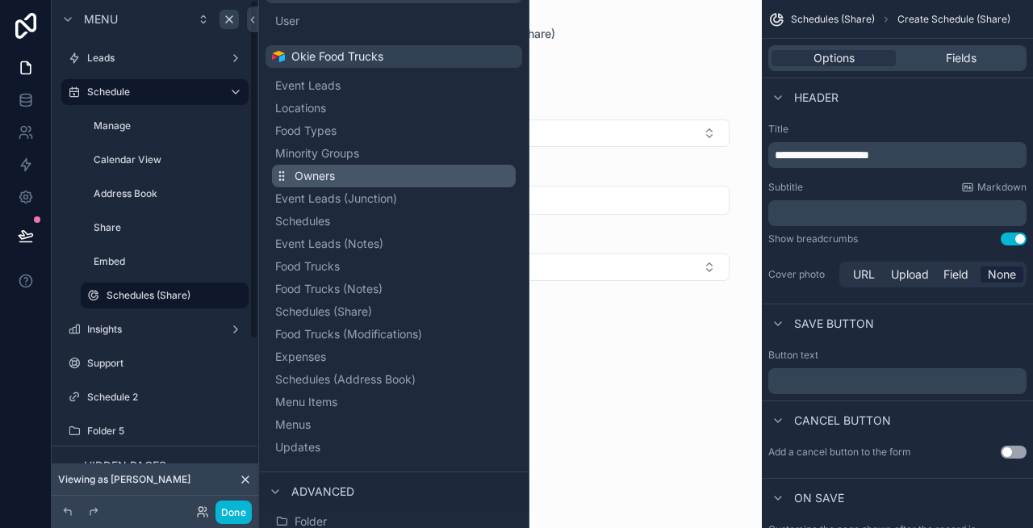
scroll to position [199, 0]
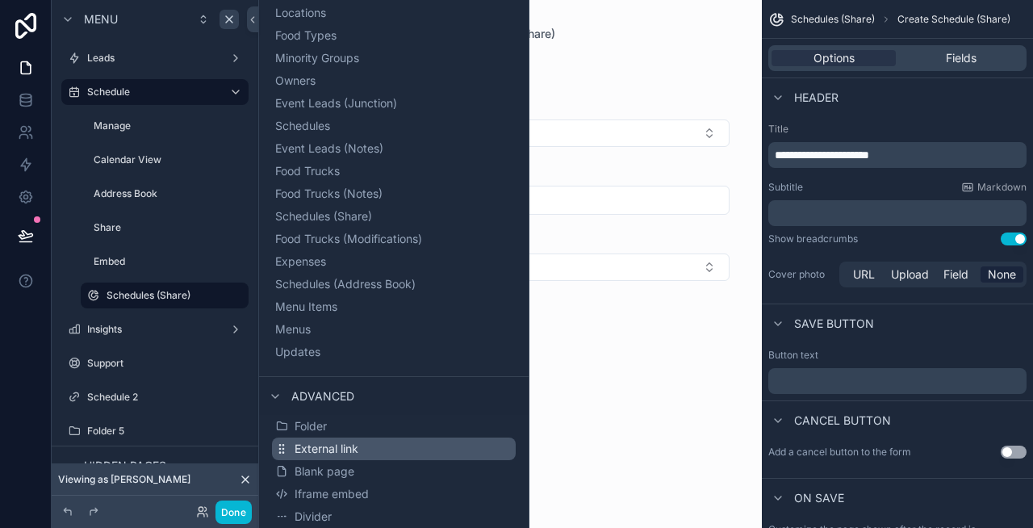
click at [347, 442] on span "External link" at bounding box center [327, 449] width 64 height 16
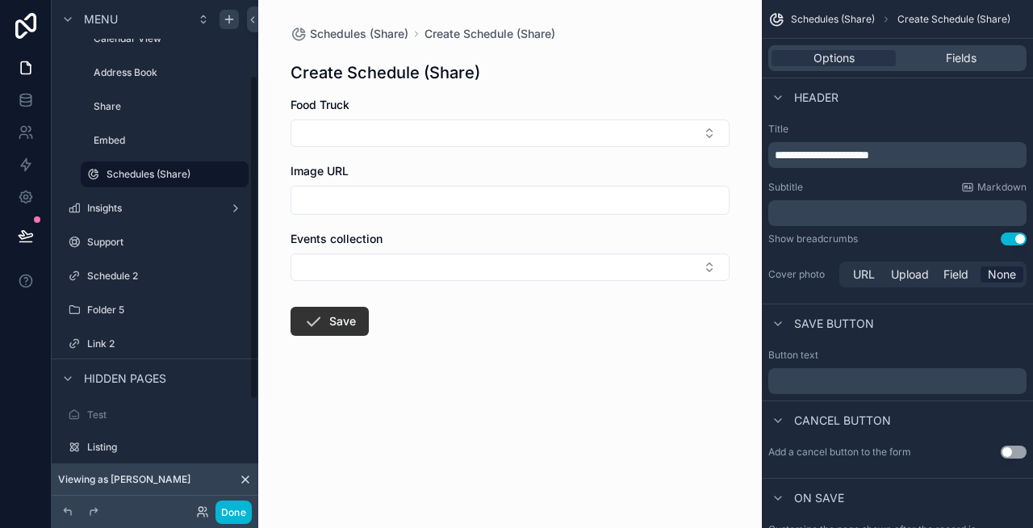
scroll to position [129, 0]
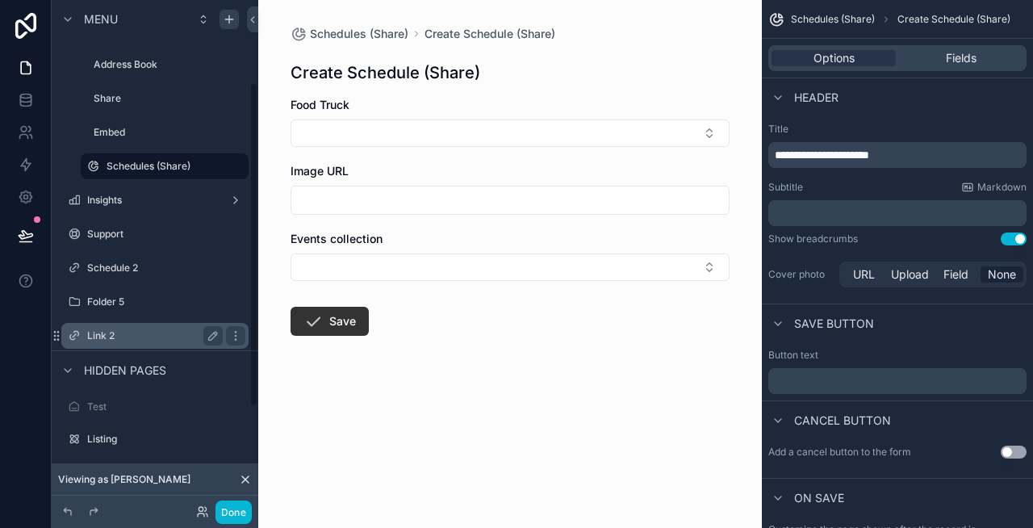
click at [186, 332] on label "Link 2" at bounding box center [151, 335] width 129 height 13
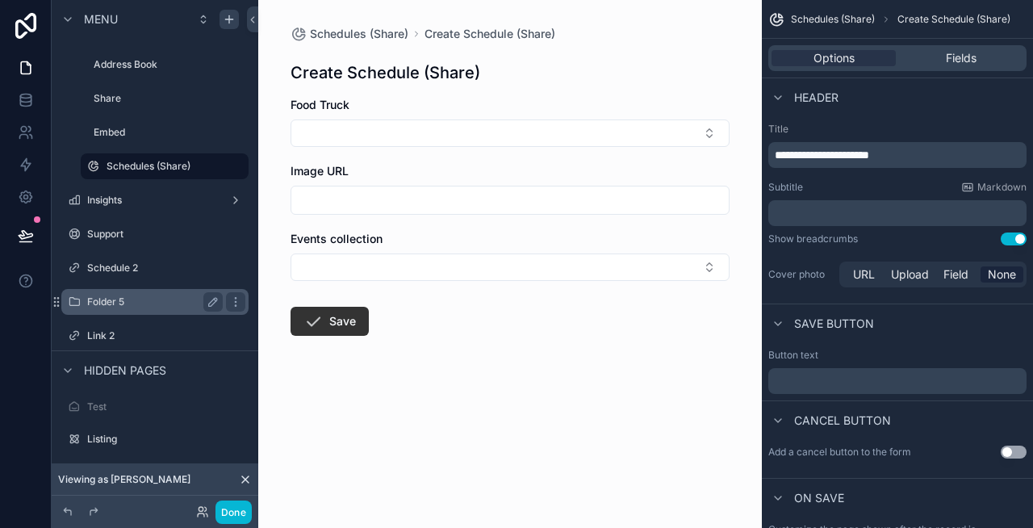
click at [172, 301] on label "Folder 5" at bounding box center [151, 301] width 129 height 13
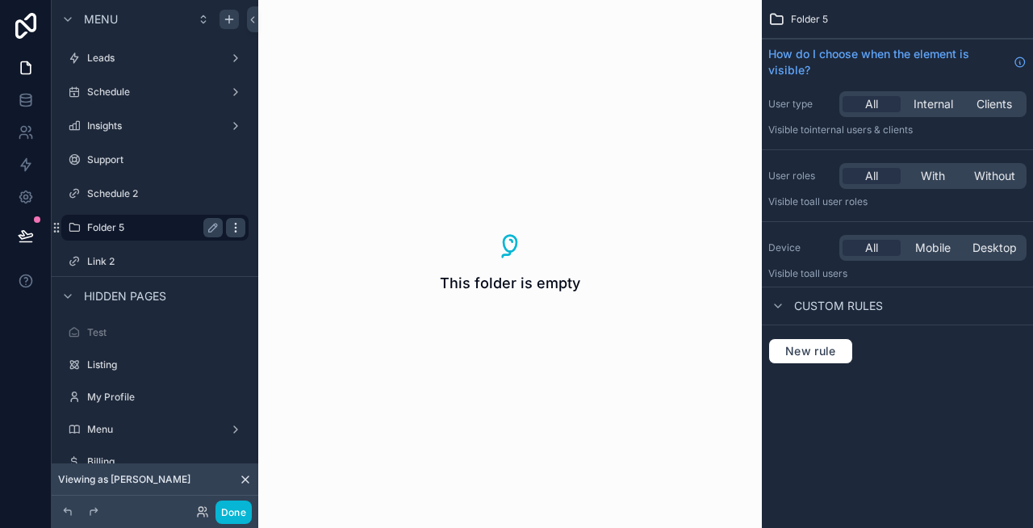
click at [239, 222] on icon "scrollable content" at bounding box center [235, 227] width 13 height 13
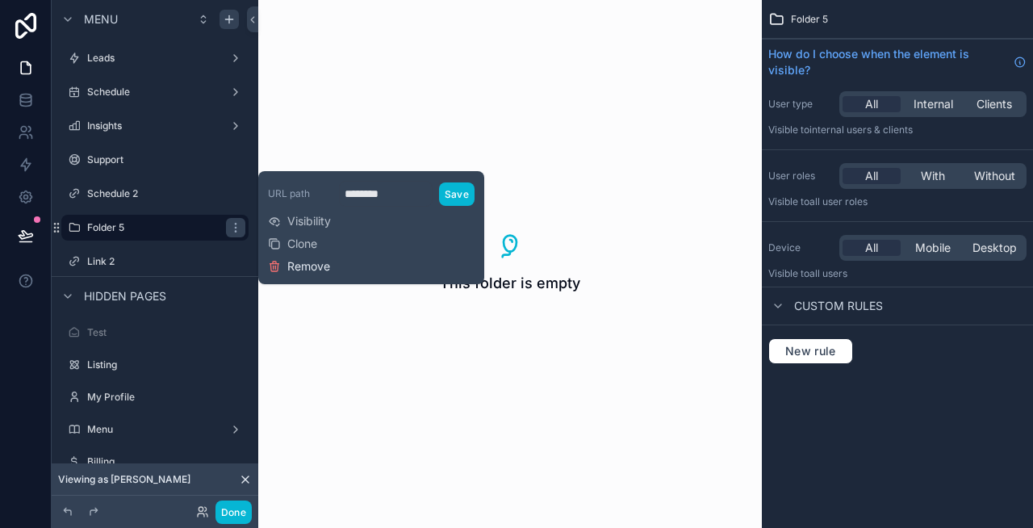
click at [312, 261] on span "Remove" at bounding box center [308, 266] width 43 height 16
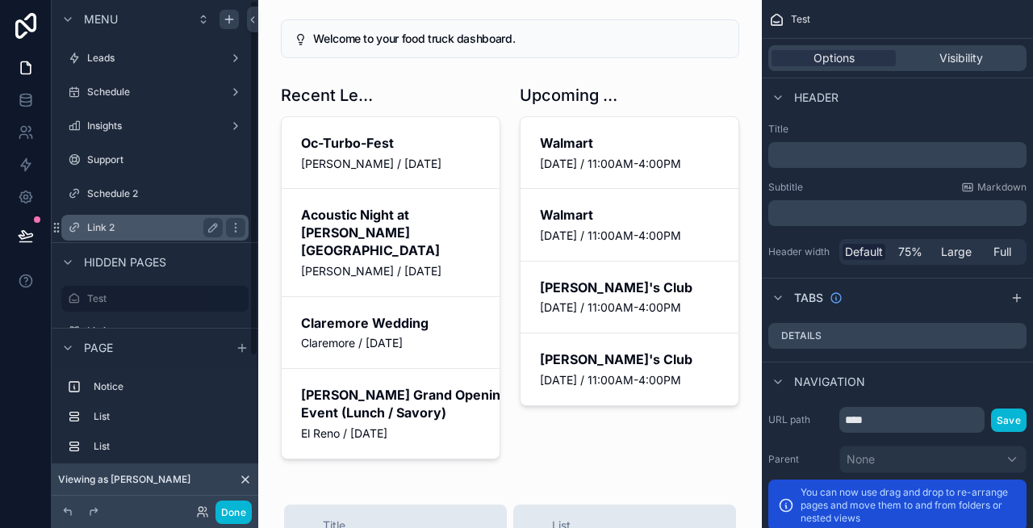
click at [157, 224] on label "Link 2" at bounding box center [151, 227] width 129 height 13
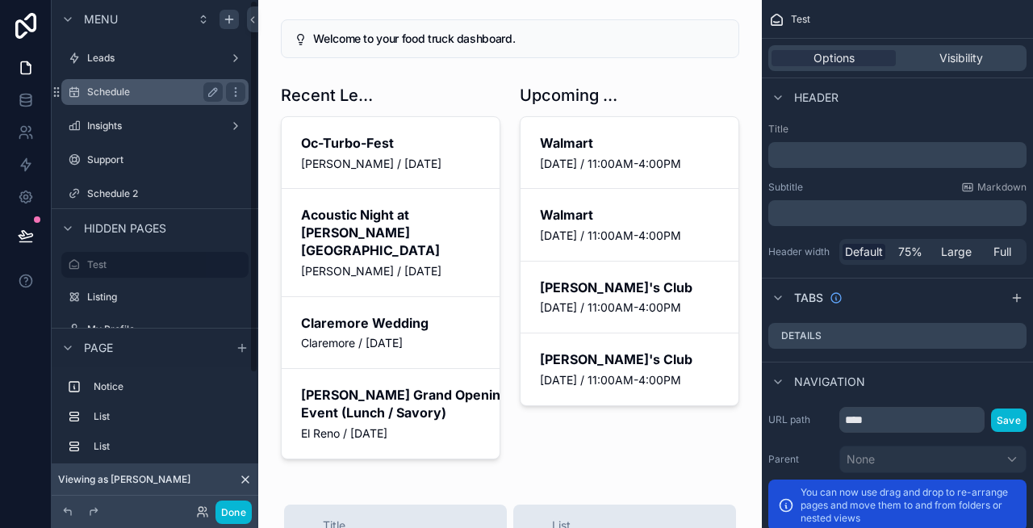
click at [142, 94] on label "Schedule" at bounding box center [151, 92] width 129 height 13
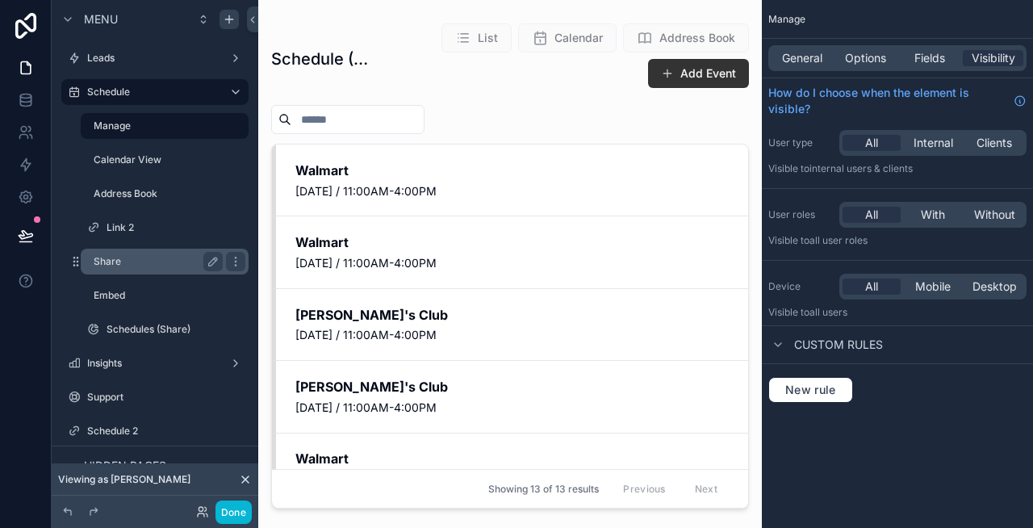
click at [132, 260] on label "Share" at bounding box center [155, 261] width 123 height 13
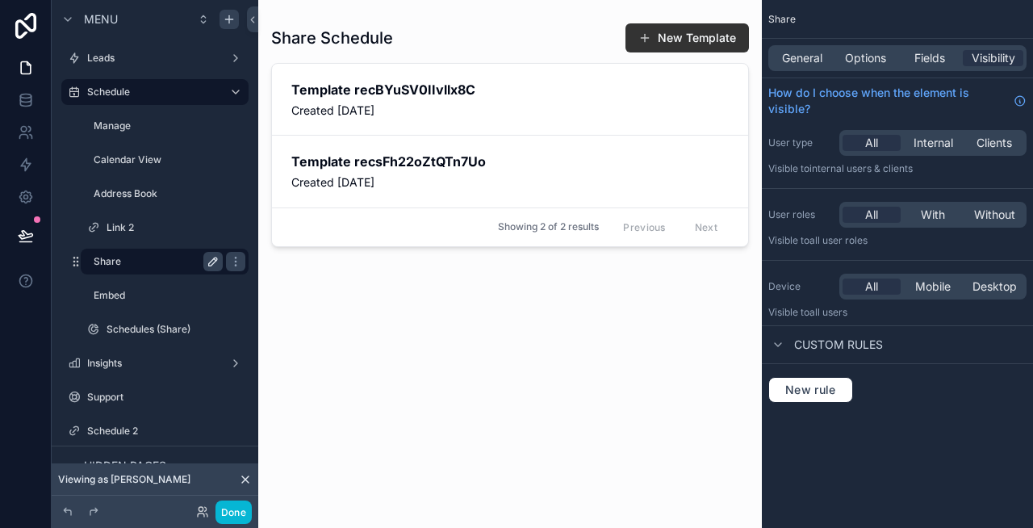
click at [211, 261] on icon "scrollable content" at bounding box center [213, 261] width 13 height 13
click at [153, 260] on input "*****" at bounding box center [145, 261] width 103 height 19
type input "**********"
click at [229, 258] on icon "scrollable content" at bounding box center [235, 261] width 13 height 13
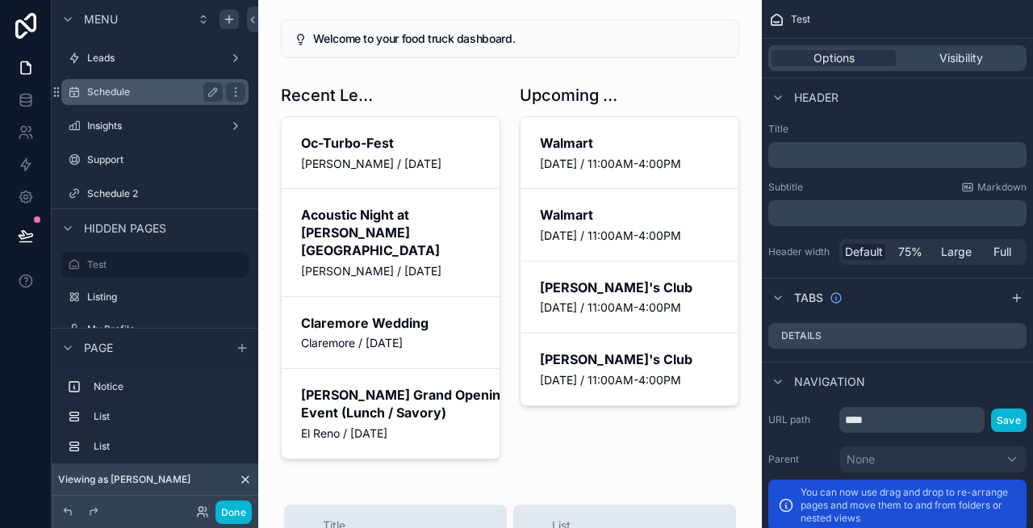
click at [135, 96] on label "Schedule" at bounding box center [151, 92] width 129 height 13
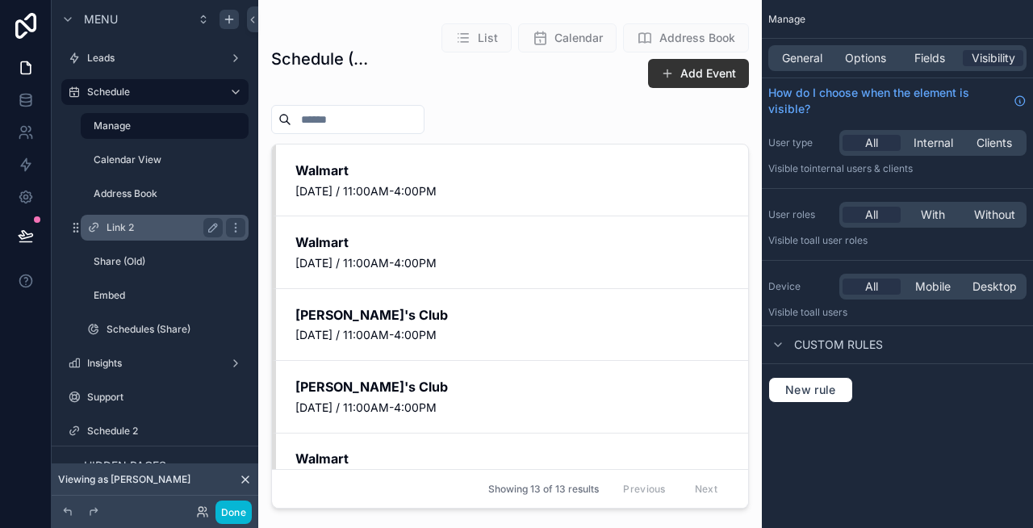
click at [177, 224] on label "Link 2" at bounding box center [162, 227] width 110 height 13
click at [95, 228] on icon "scrollable content" at bounding box center [93, 227] width 13 height 13
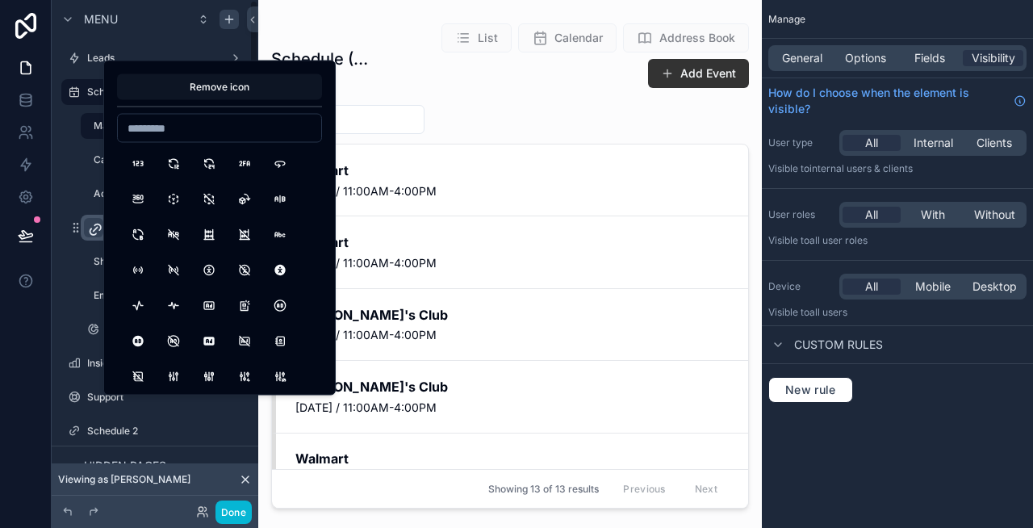
click at [180, 82] on button "Remove icon" at bounding box center [219, 87] width 205 height 26
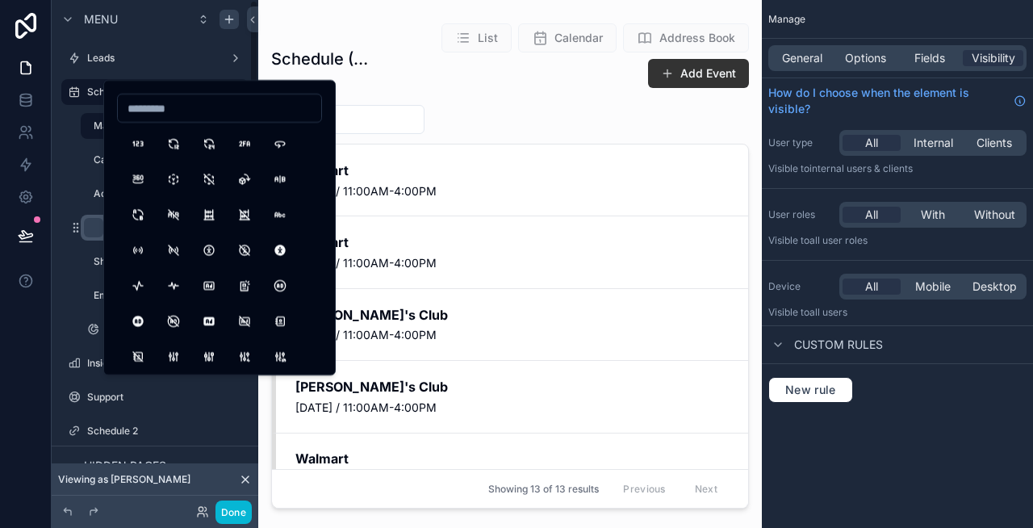
click at [92, 228] on div "scrollable content" at bounding box center [93, 227] width 13 height 13
click at [79, 207] on div "Address Book" at bounding box center [164, 193] width 187 height 29
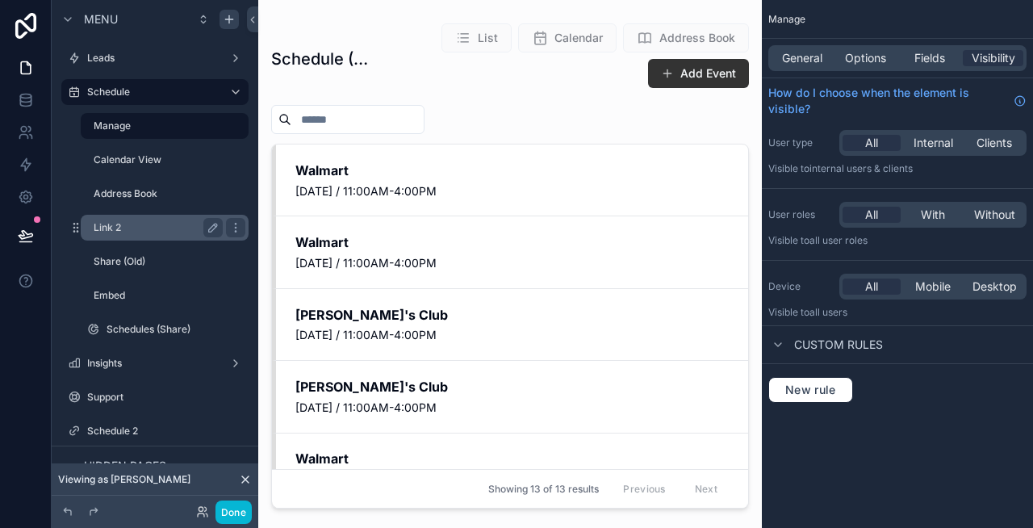
click at [112, 226] on label "Link 2" at bounding box center [155, 227] width 123 height 13
click at [209, 228] on icon "scrollable content" at bounding box center [213, 227] width 13 height 13
click at [178, 226] on input "******" at bounding box center [145, 227] width 103 height 19
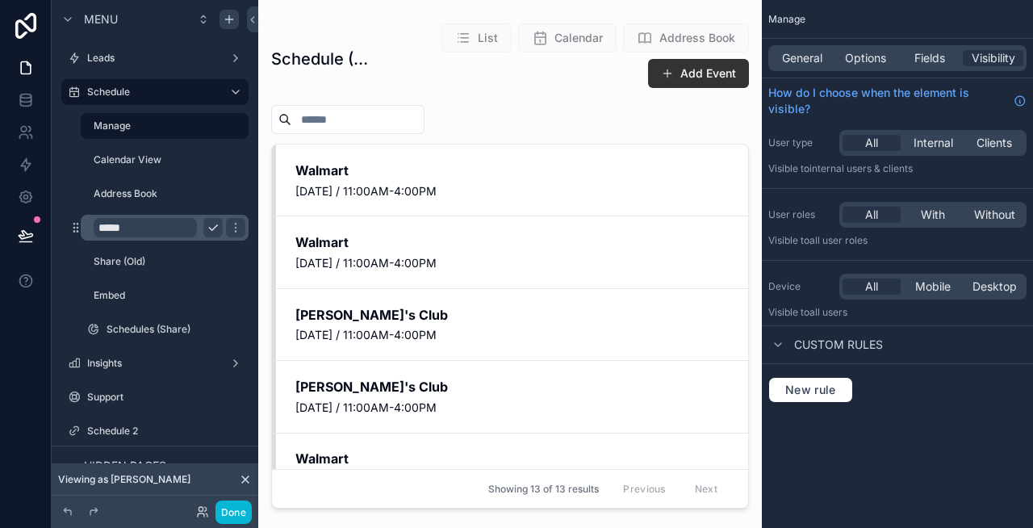
type input "*****"
click at [816, 55] on span "General" at bounding box center [802, 58] width 40 height 16
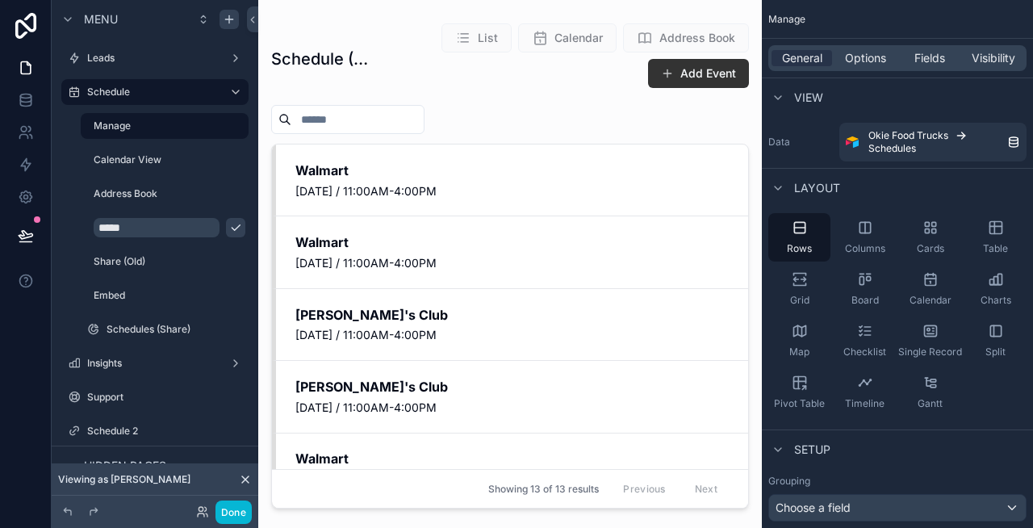
click at [229, 226] on icon "scrollable content" at bounding box center [235, 227] width 13 height 13
click at [237, 226] on icon "scrollable content" at bounding box center [235, 227] width 13 height 13
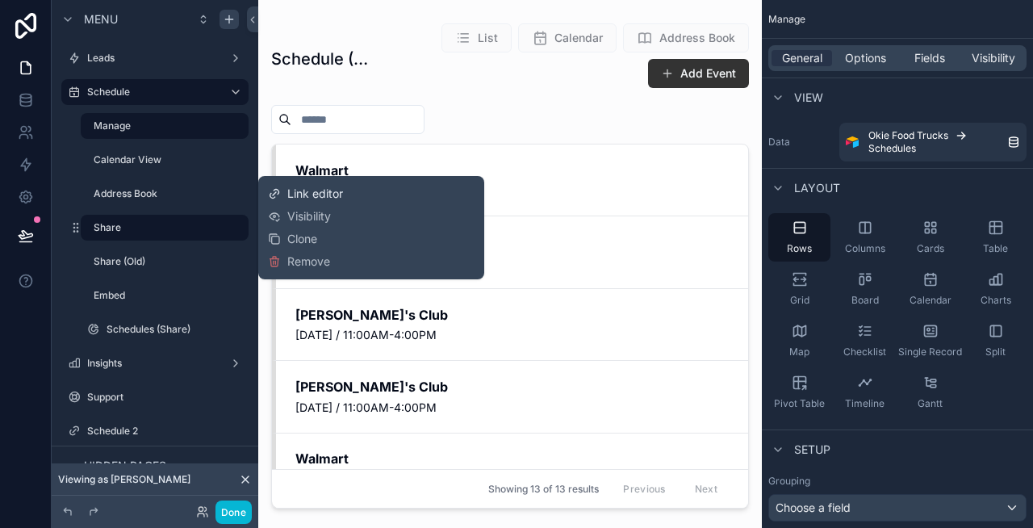
click at [323, 194] on span "Link editor" at bounding box center [315, 194] width 56 height 16
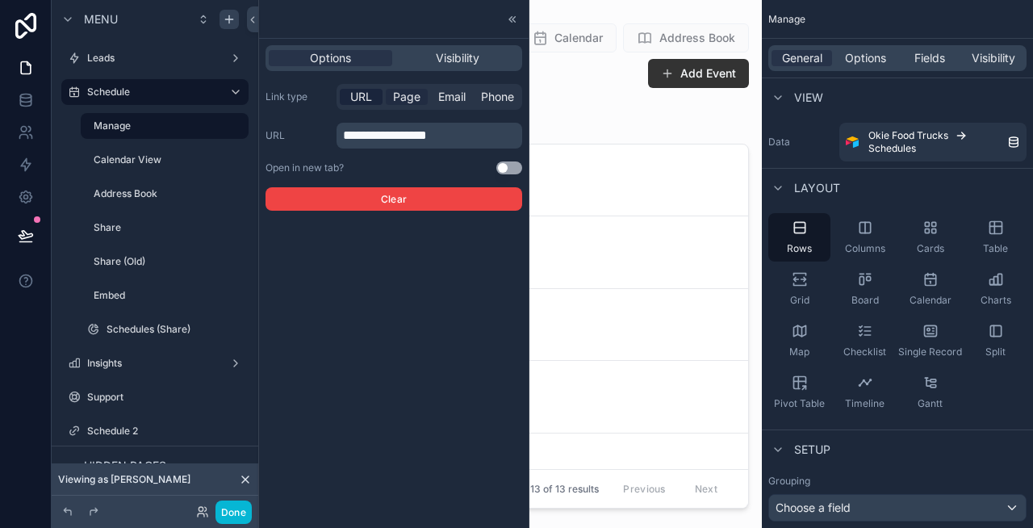
click at [401, 100] on span "Page" at bounding box center [406, 97] width 27 height 16
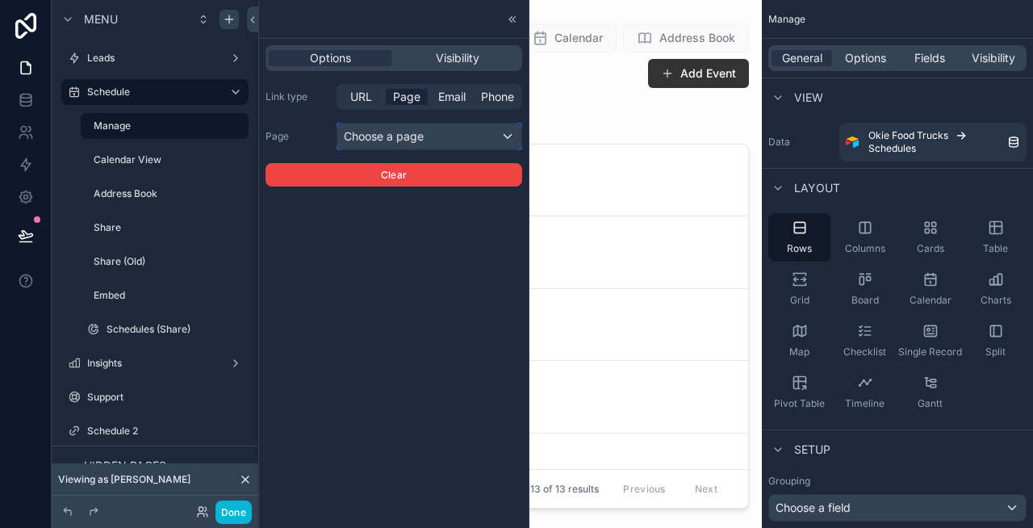
click at [405, 138] on div "Choose a page" at bounding box center [429, 136] width 184 height 26
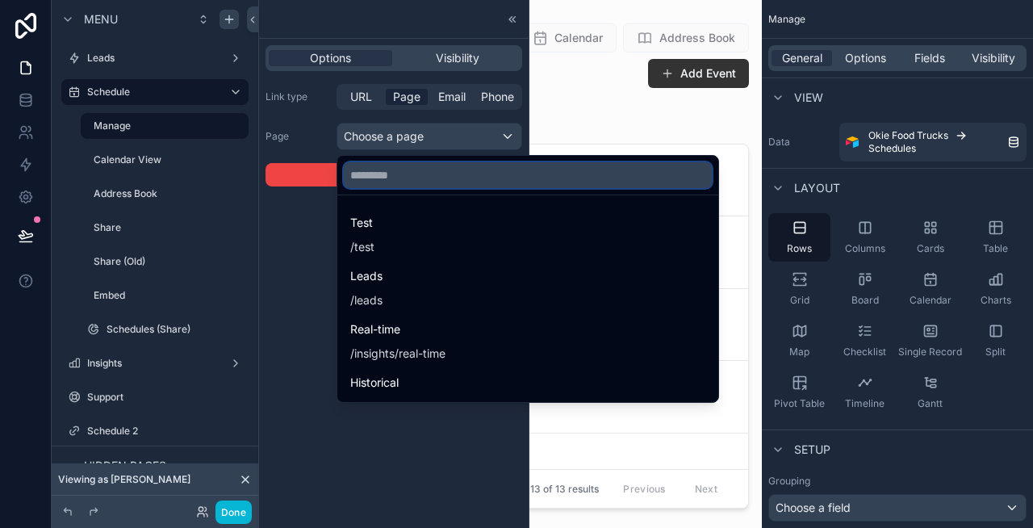
click at [399, 177] on input "text" at bounding box center [528, 175] width 368 height 26
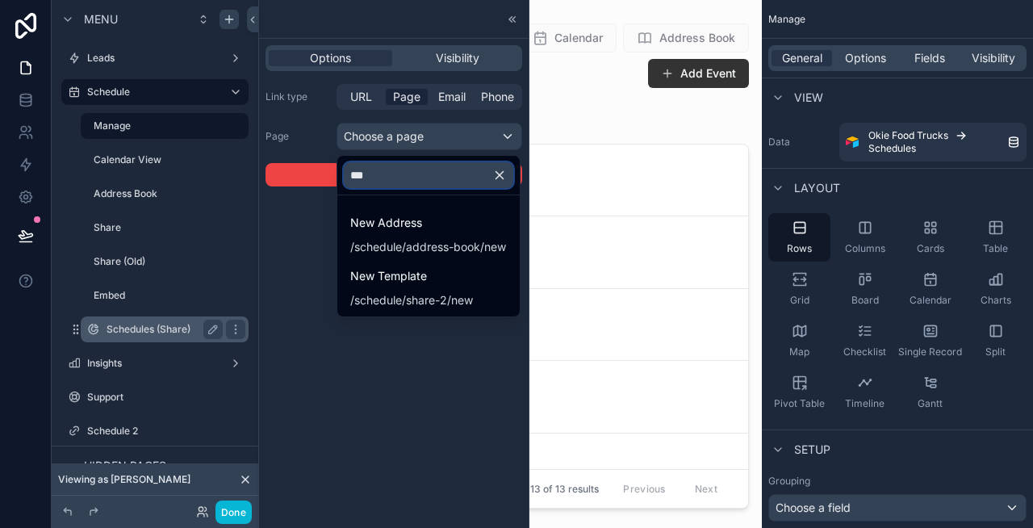
type input "***"
click at [162, 328] on label "Schedules (Share)" at bounding box center [162, 329] width 110 height 13
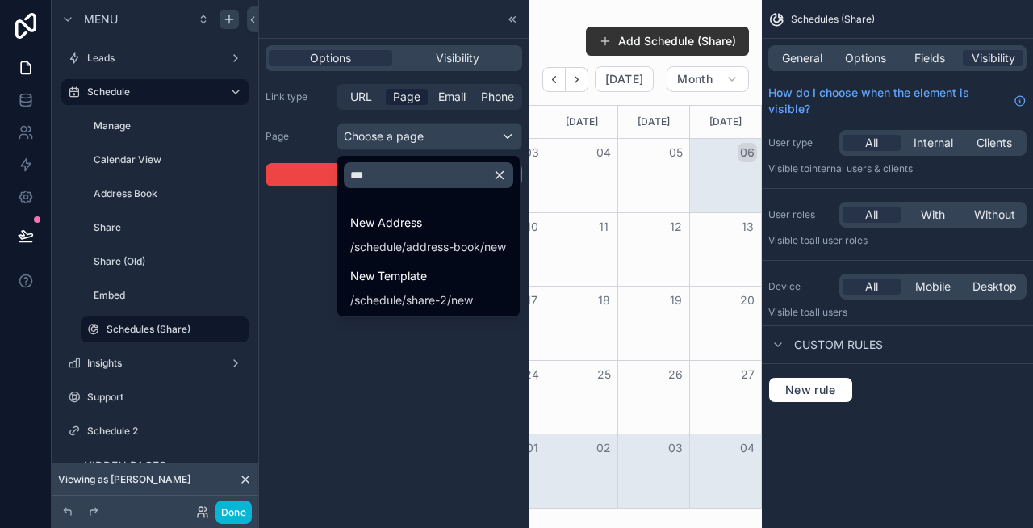
click at [360, 98] on div at bounding box center [394, 264] width 270 height 528
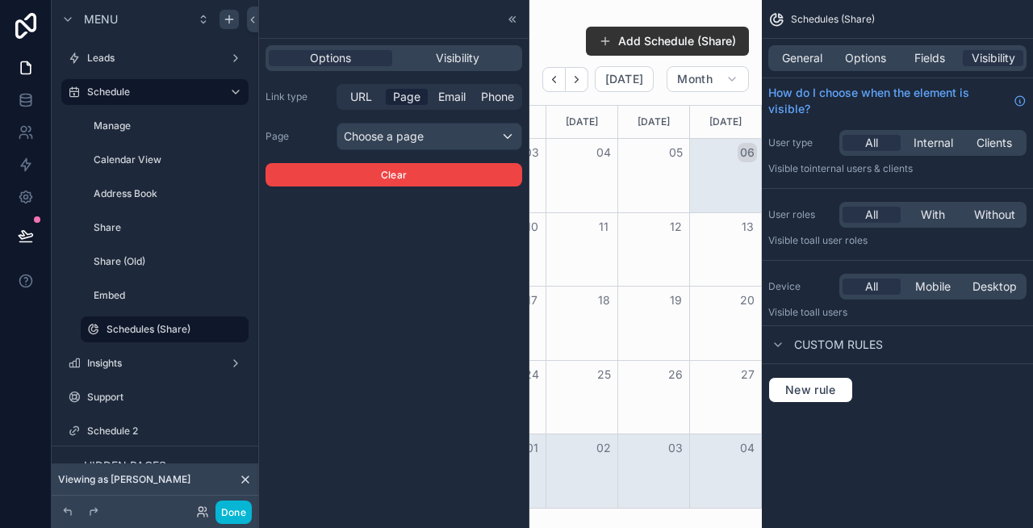
click at [360, 98] on span "URL" at bounding box center [361, 97] width 22 height 16
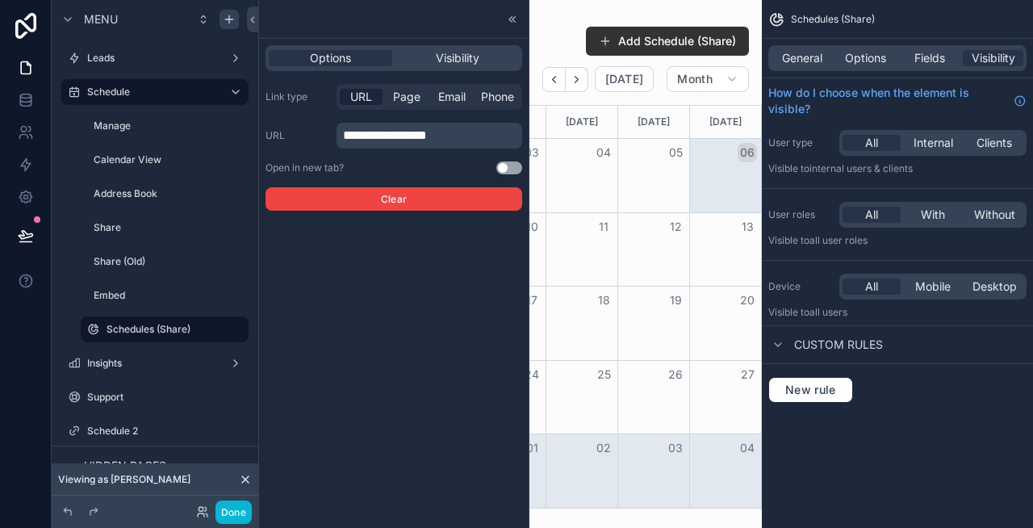
click at [409, 138] on span "**********" at bounding box center [385, 135] width 84 height 12
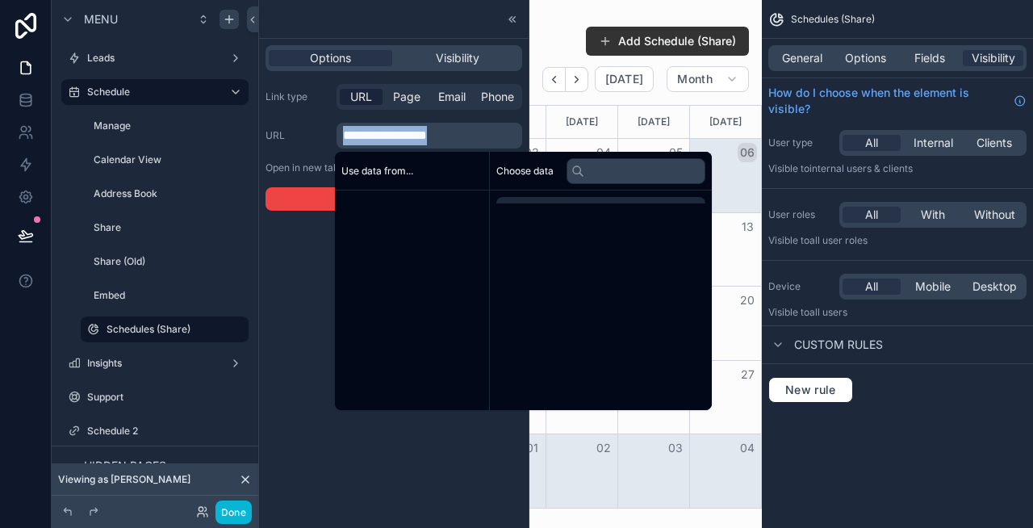
click at [409, 138] on span "**********" at bounding box center [385, 135] width 84 height 12
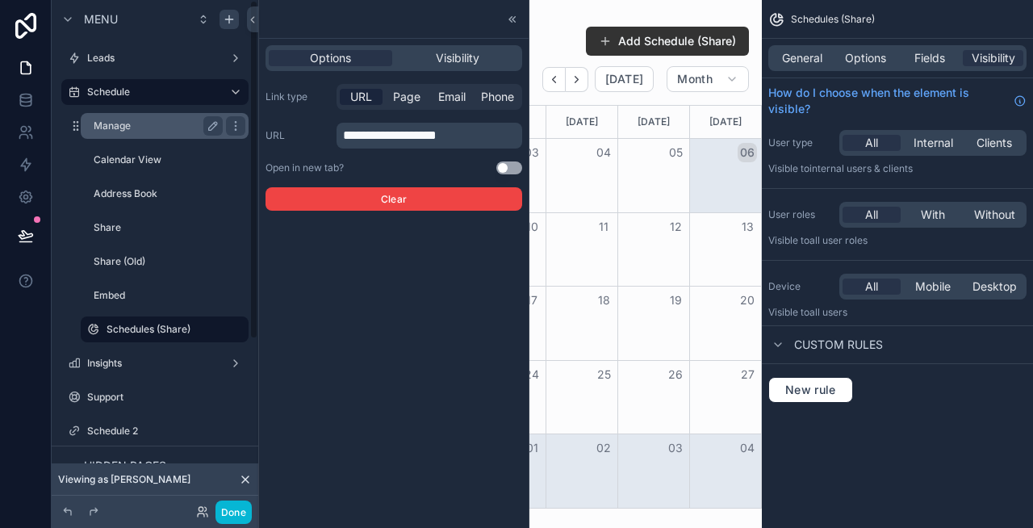
click at [161, 125] on label "Manage" at bounding box center [155, 125] width 123 height 13
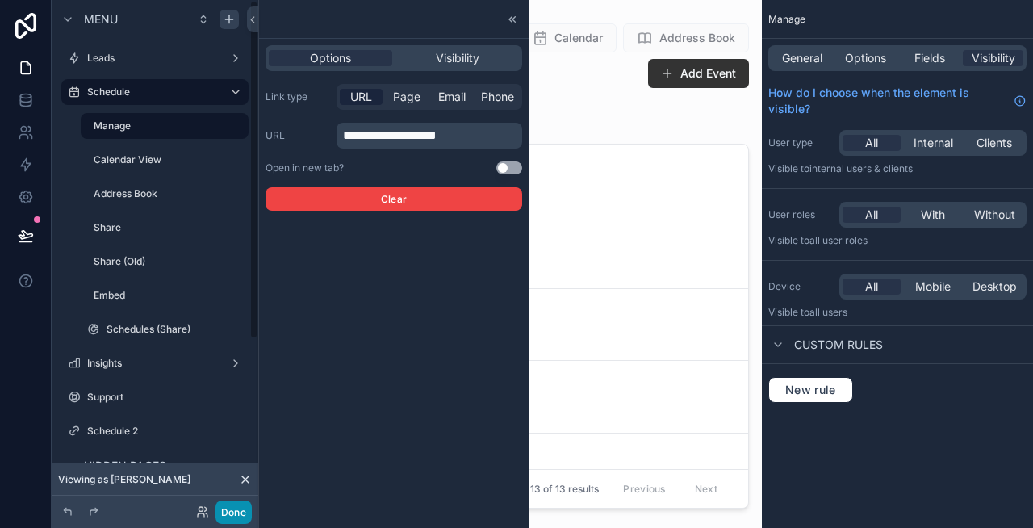
click at [233, 506] on button "Done" at bounding box center [233, 511] width 36 height 23
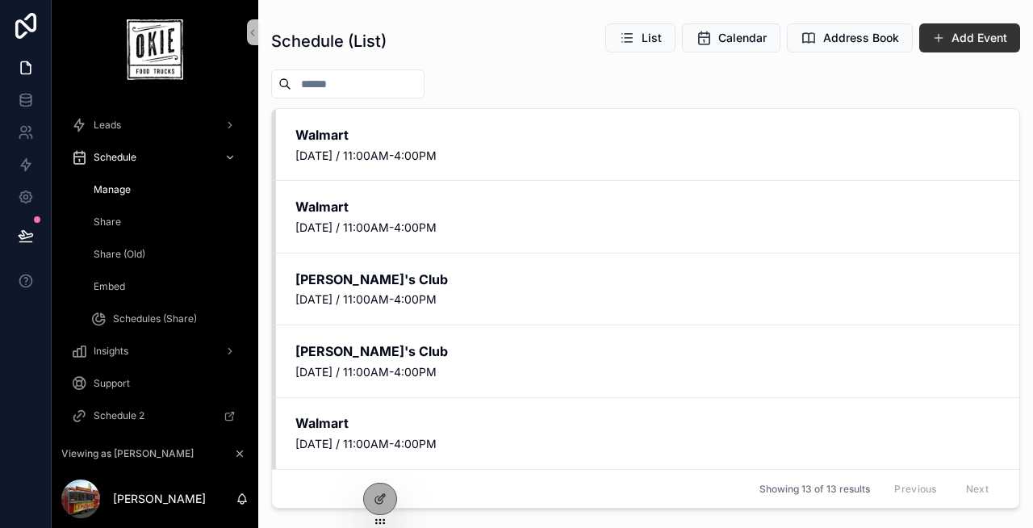
click at [114, 225] on span "Share" at bounding box center [107, 221] width 27 height 13
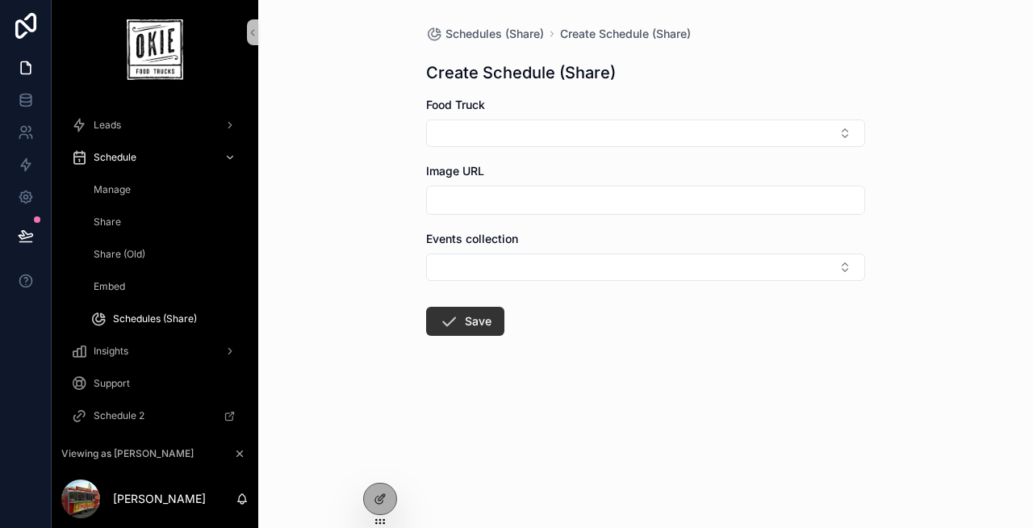
click at [108, 222] on span "Share" at bounding box center [107, 221] width 27 height 13
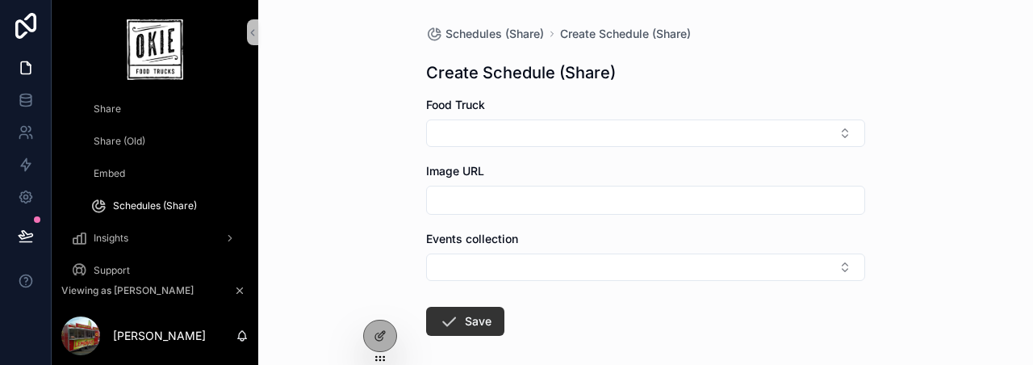
scroll to position [114, 0]
click at [29, 199] on icon at bounding box center [25, 197] width 12 height 12
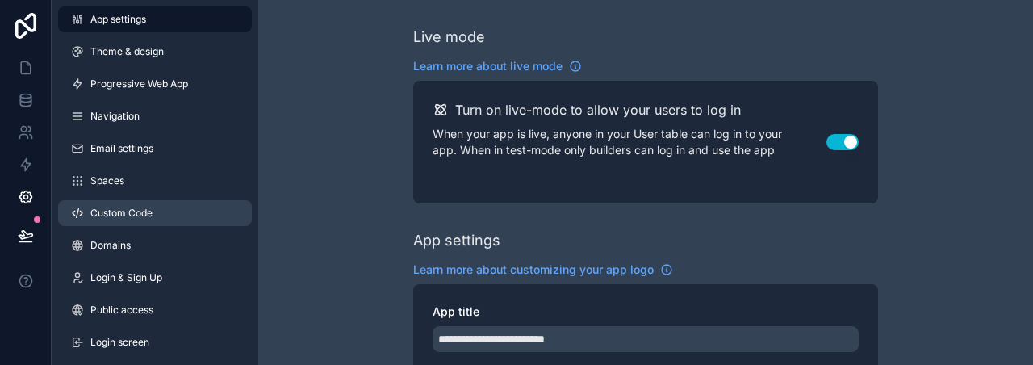
click at [128, 209] on span "Custom Code" at bounding box center [121, 213] width 62 height 13
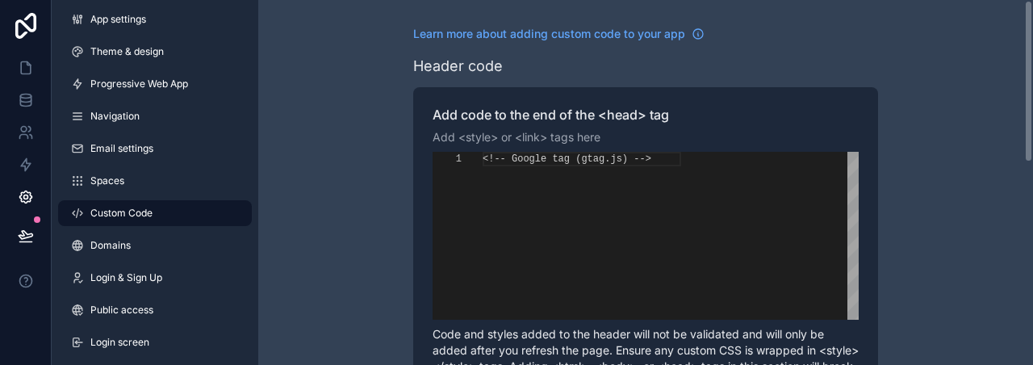
scroll to position [116, 0]
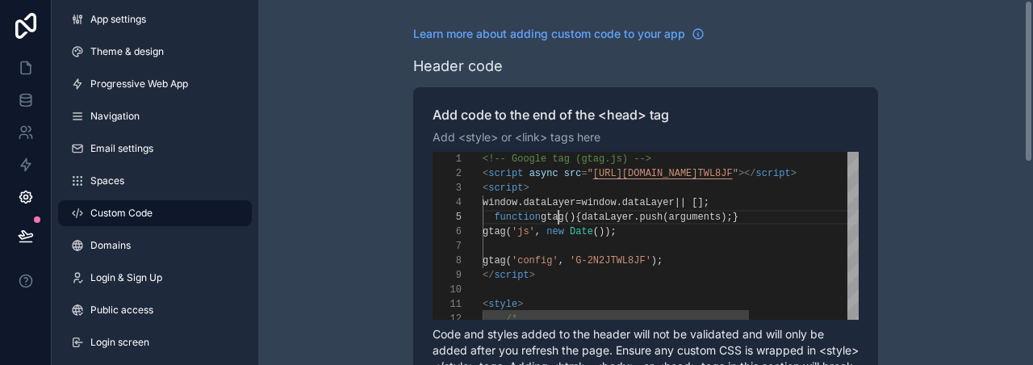
click at [558, 224] on div "**********" at bounding box center [646, 236] width 426 height 168
type textarea "**********"
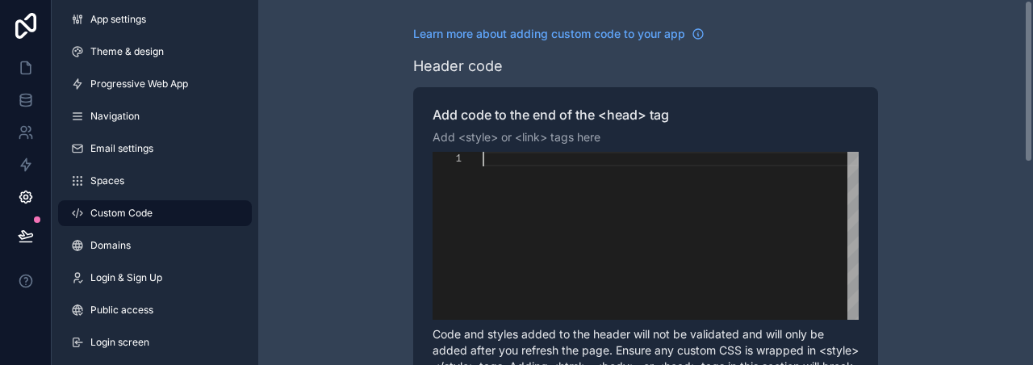
paste textarea "* ********"
type textarea "* ********"
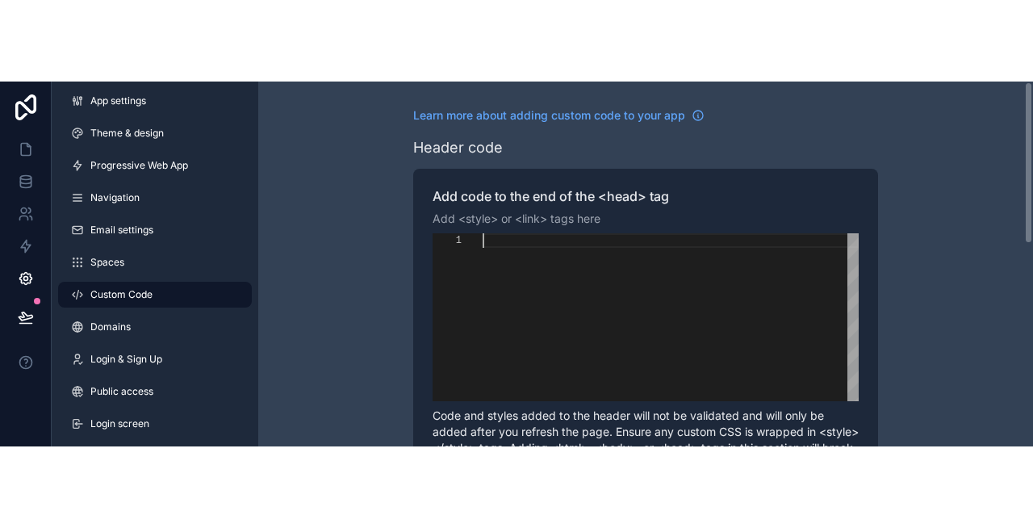
scroll to position [58, 46]
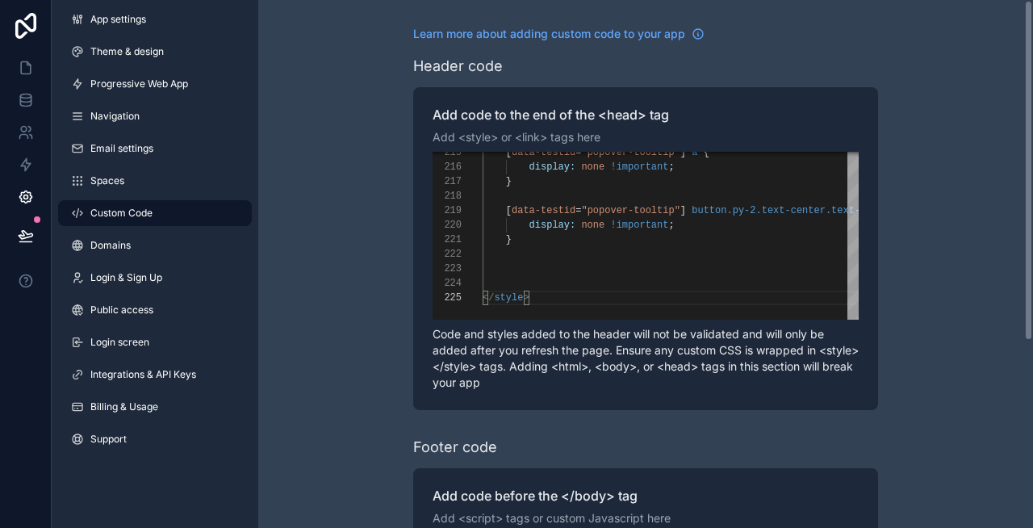
click at [309, 141] on div "Learn more about adding custom code to your app Header code Add code to the end…" at bounding box center [645, 408] width 775 height 817
click at [27, 58] on link at bounding box center [25, 68] width 51 height 32
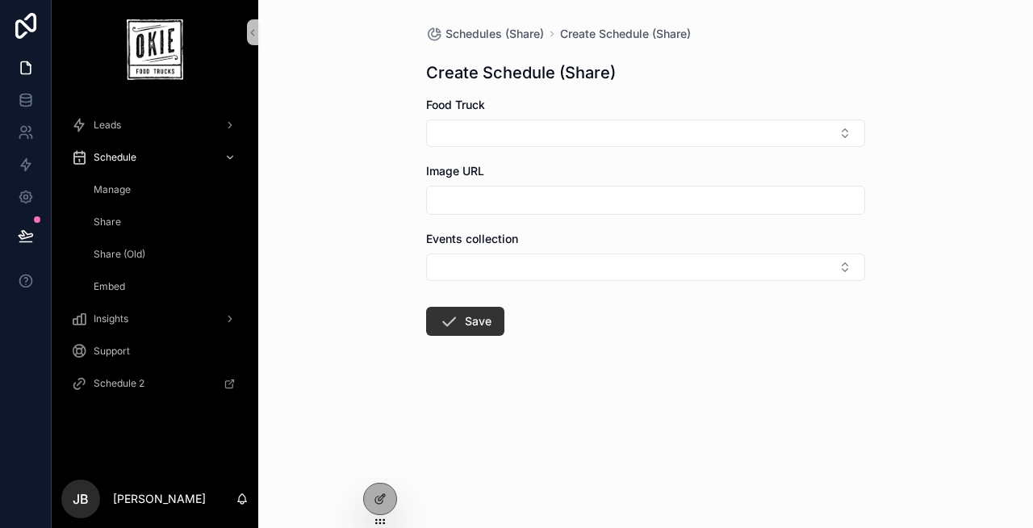
click at [110, 222] on span "Share" at bounding box center [107, 221] width 27 height 13
click at [112, 256] on span "Share (Old)" at bounding box center [120, 254] width 52 height 13
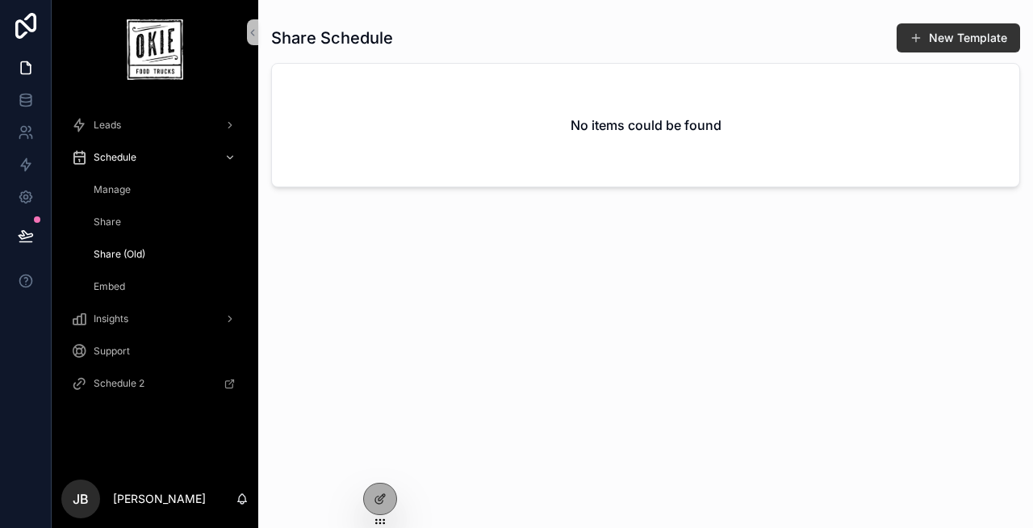
click at [111, 224] on span "Share" at bounding box center [107, 221] width 27 height 13
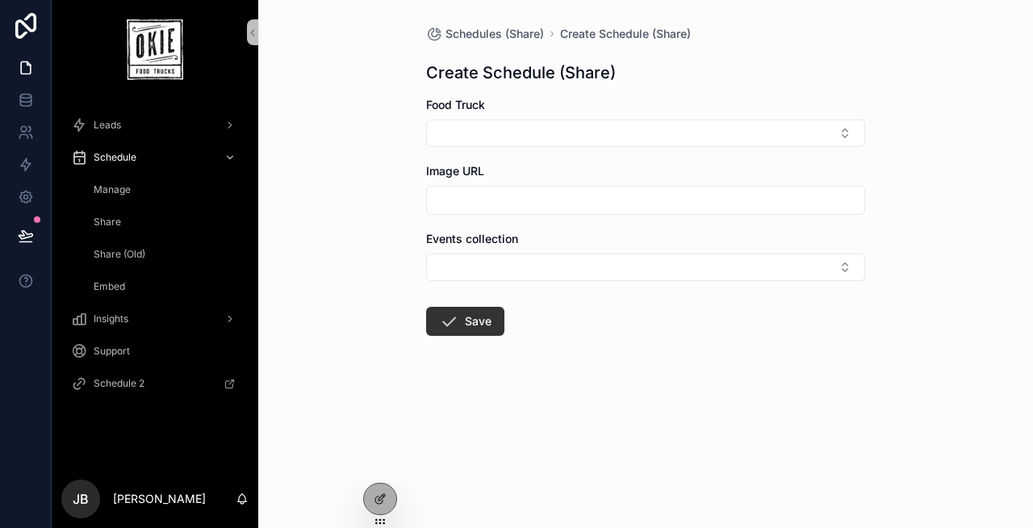
click at [115, 191] on span "Manage" at bounding box center [112, 189] width 37 height 13
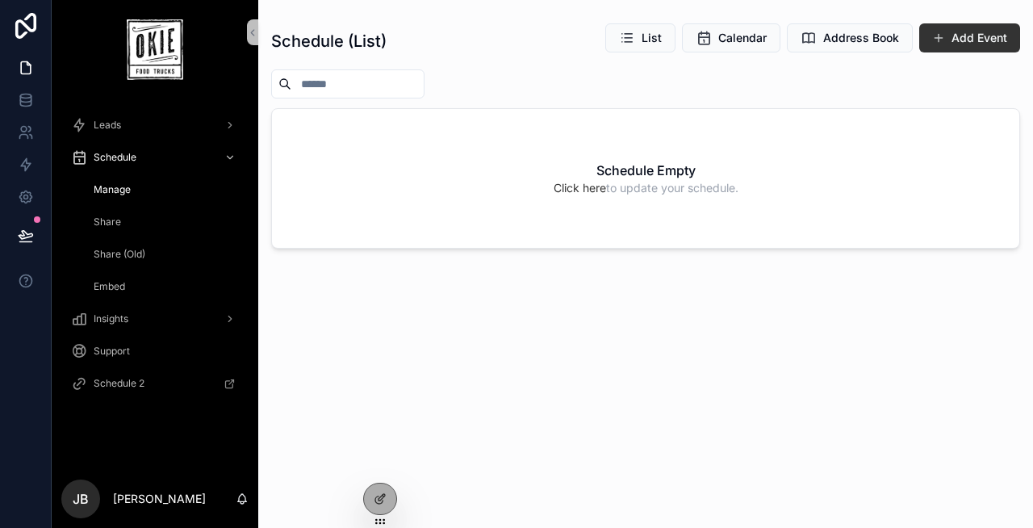
click at [107, 218] on span "Share" at bounding box center [107, 221] width 27 height 13
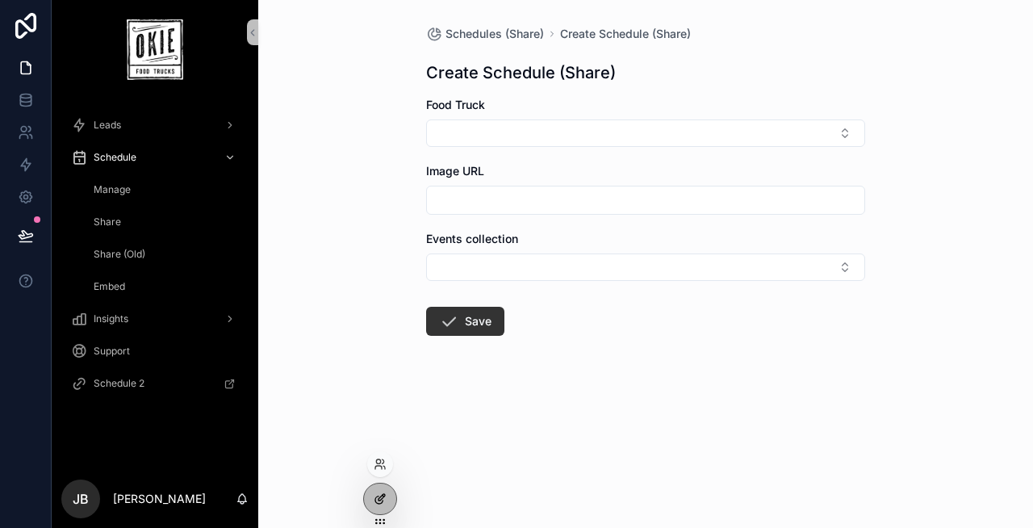
click at [376, 493] on icon at bounding box center [380, 498] width 13 height 13
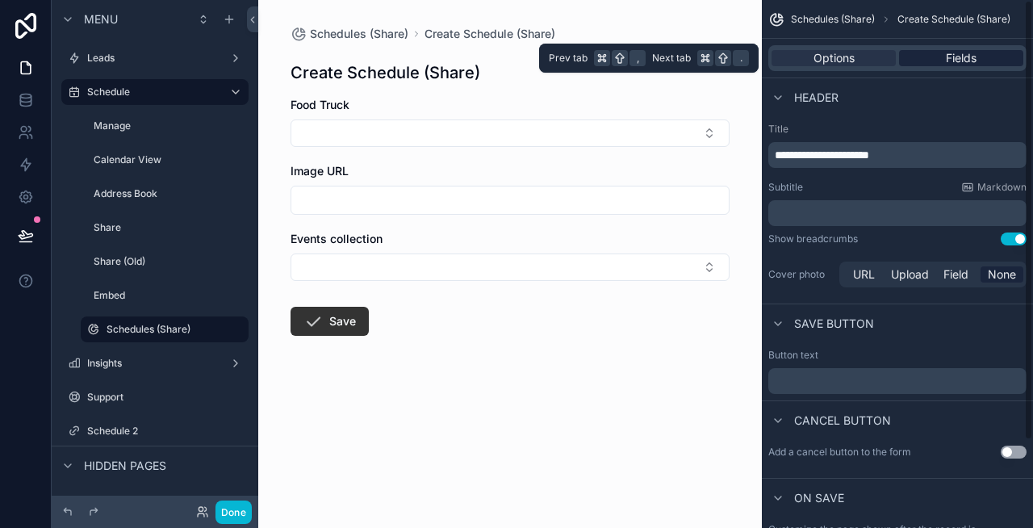
click at [965, 59] on span "Fields" at bounding box center [961, 58] width 31 height 16
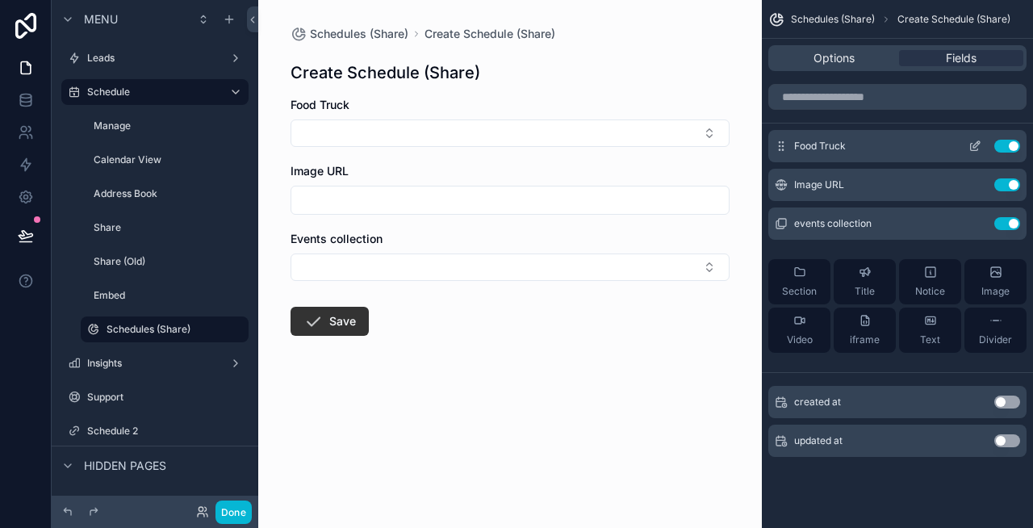
click at [976, 144] on icon "scrollable content" at bounding box center [974, 146] width 13 height 13
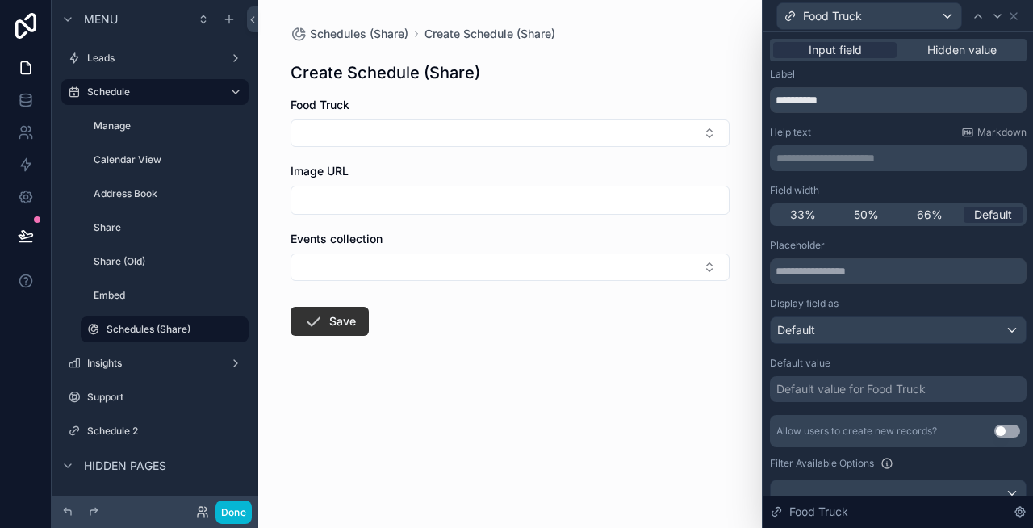
click at [947, 61] on div "Input field Hidden value" at bounding box center [898, 50] width 257 height 23
click at [938, 44] on span "Hidden value" at bounding box center [961, 50] width 69 height 16
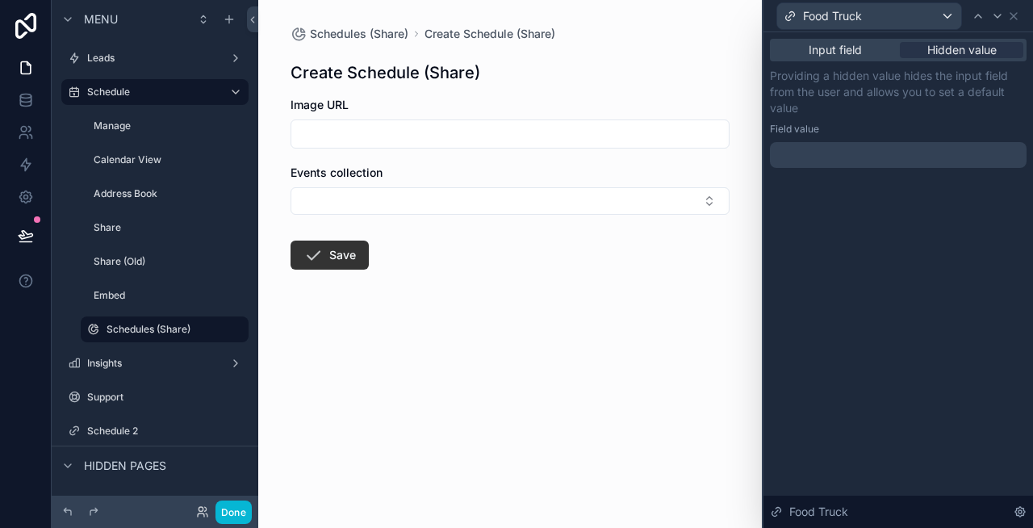
click at [875, 148] on div at bounding box center [898, 155] width 257 height 26
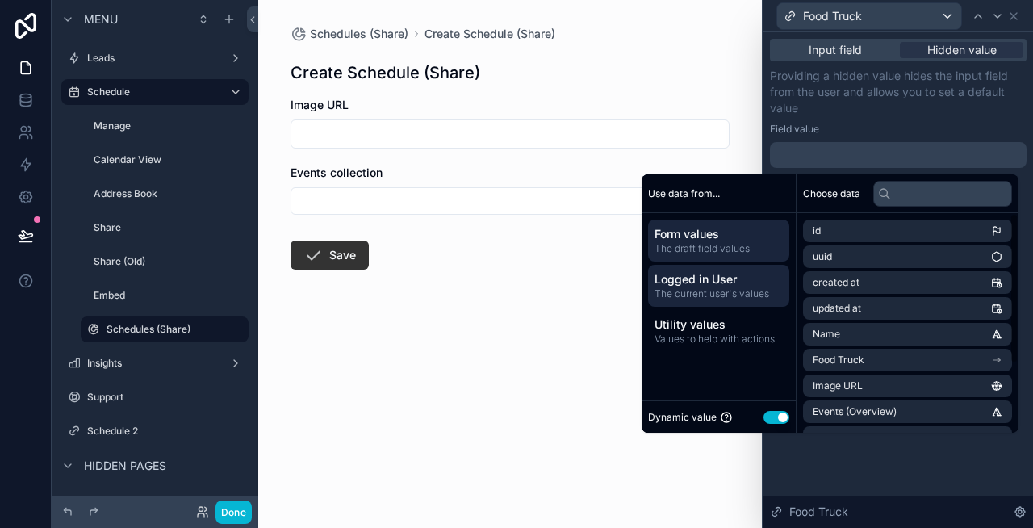
click at [724, 282] on span "Logged in User" at bounding box center [718, 279] width 128 height 16
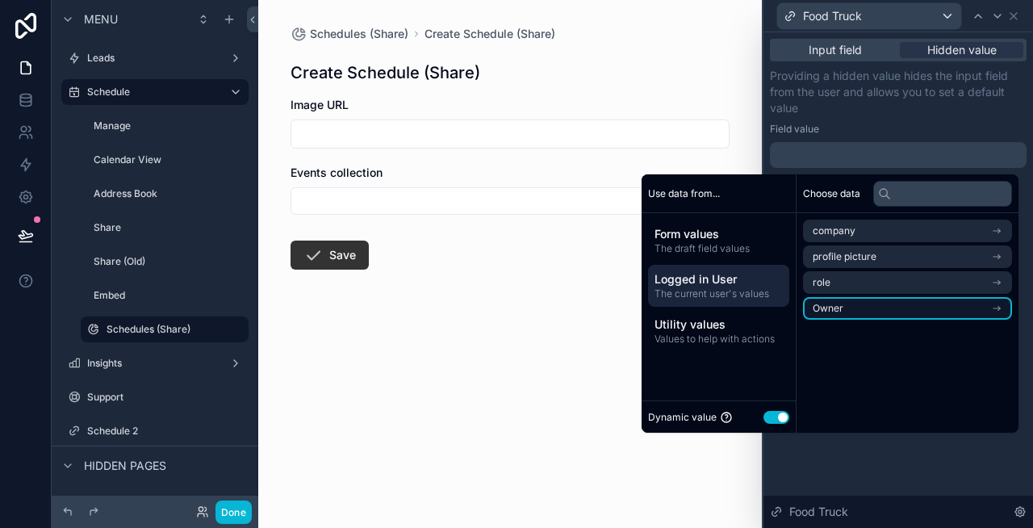
click at [843, 303] on li "Owner" at bounding box center [907, 308] width 209 height 23
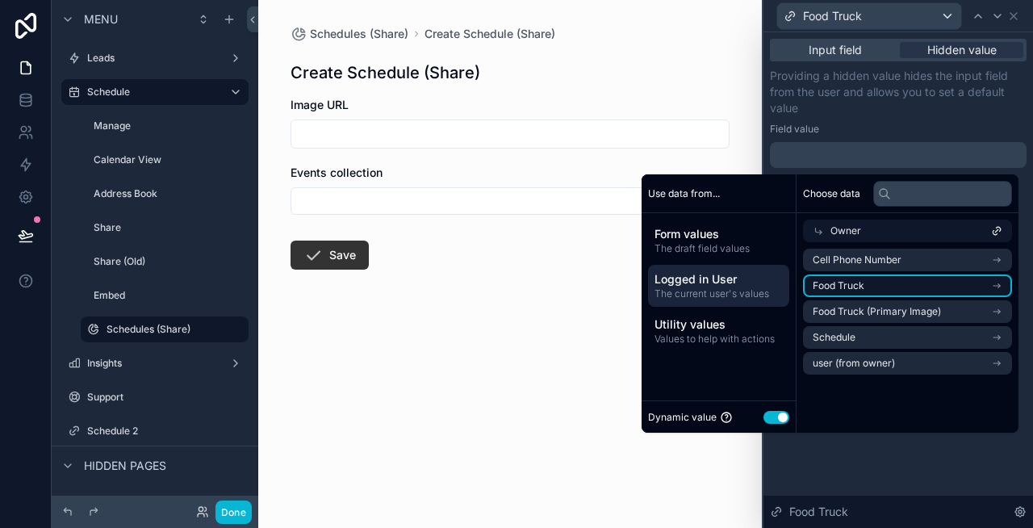
click at [874, 286] on li "Food Truck" at bounding box center [907, 285] width 209 height 23
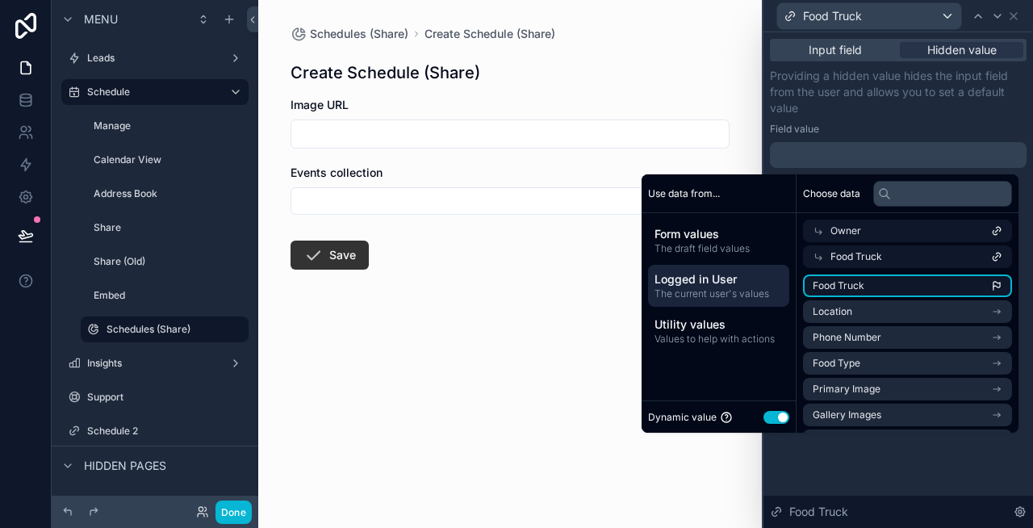
click at [906, 291] on li "Food Truck" at bounding box center [907, 285] width 209 height 23
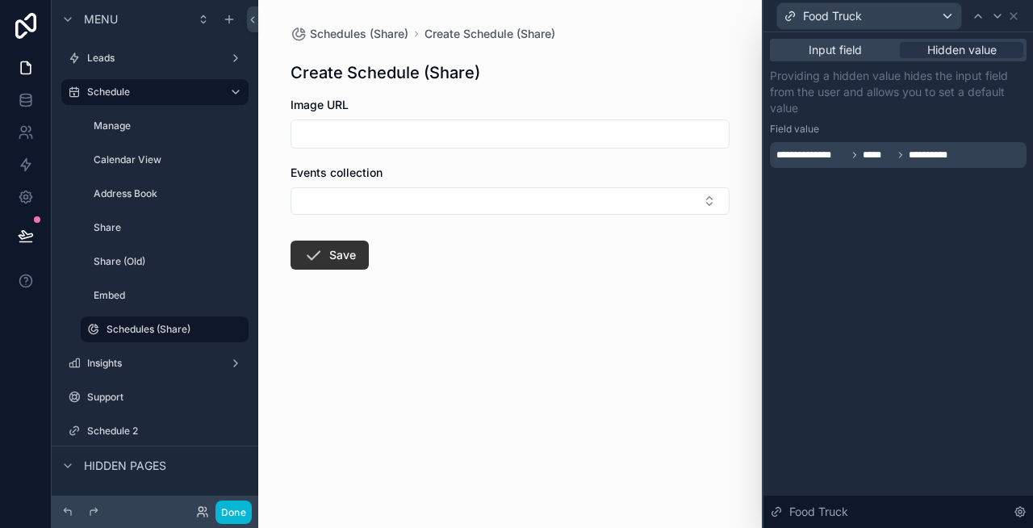
click at [930, 123] on div "Field value" at bounding box center [898, 129] width 257 height 13
click at [855, 56] on span "Input field" at bounding box center [835, 50] width 53 height 16
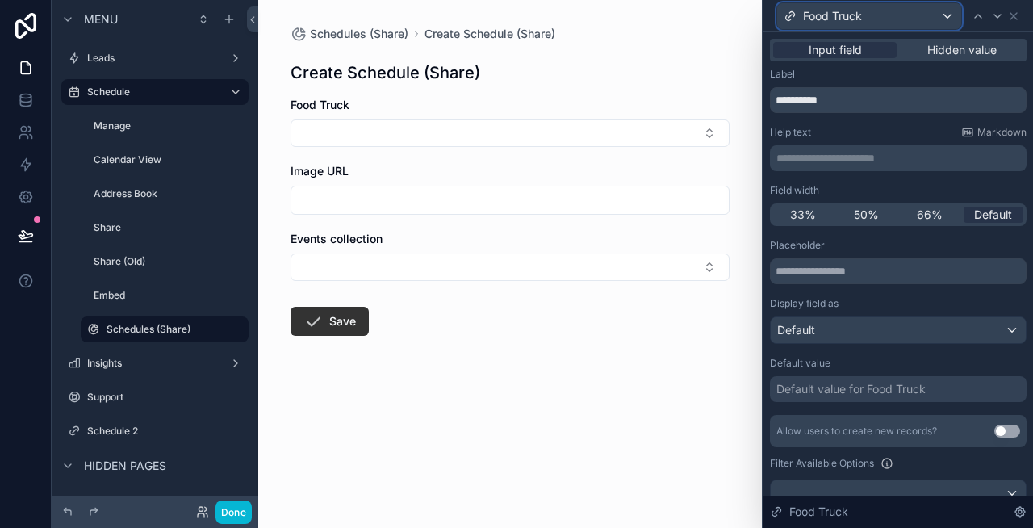
click at [918, 21] on div "Food Truck" at bounding box center [869, 16] width 184 height 26
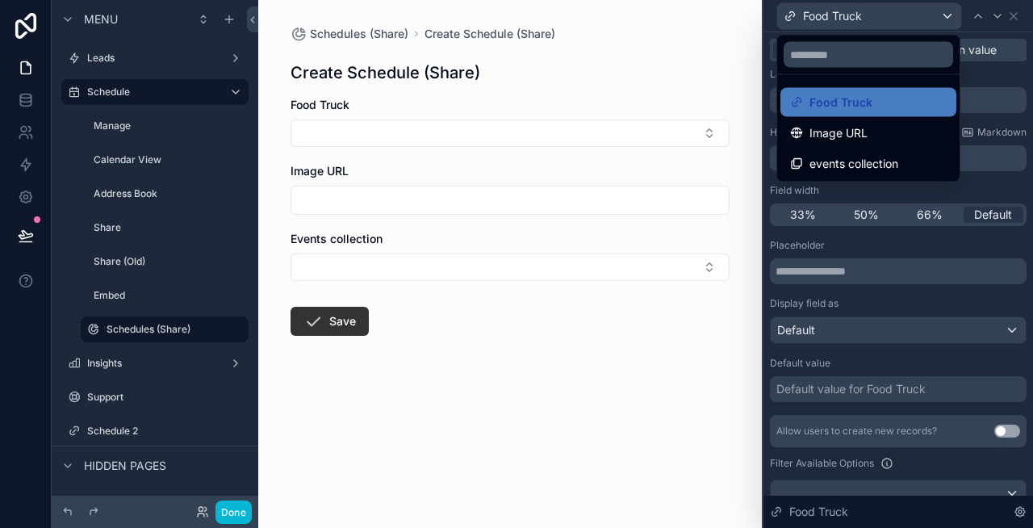
click at [1014, 14] on div at bounding box center [898, 264] width 270 height 528
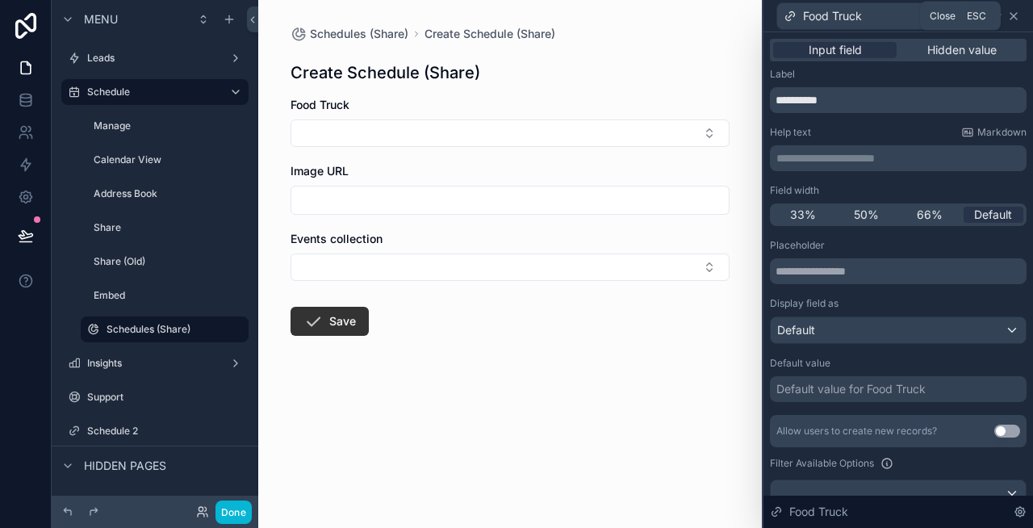
click at [1014, 14] on icon at bounding box center [1013, 16] width 6 height 6
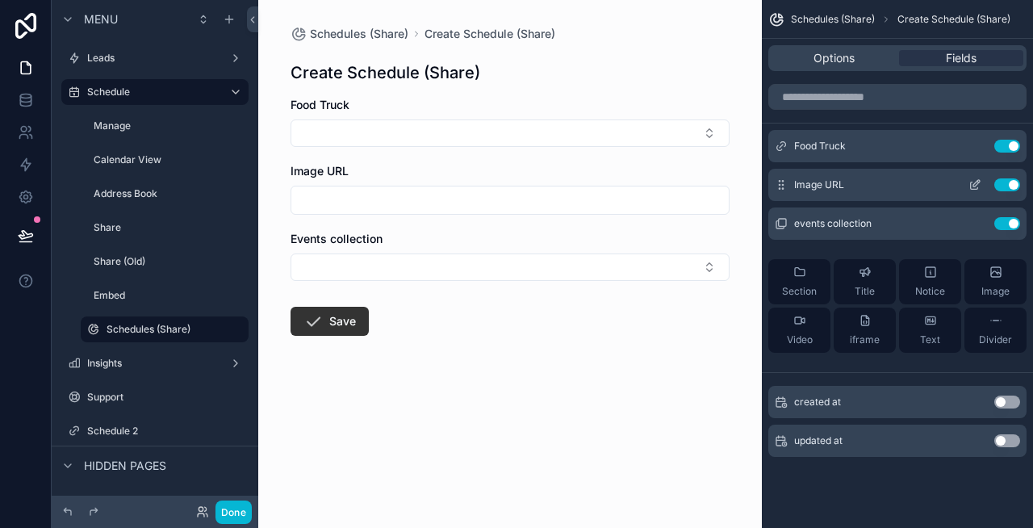
click at [1010, 186] on button "Use setting" at bounding box center [1007, 184] width 26 height 13
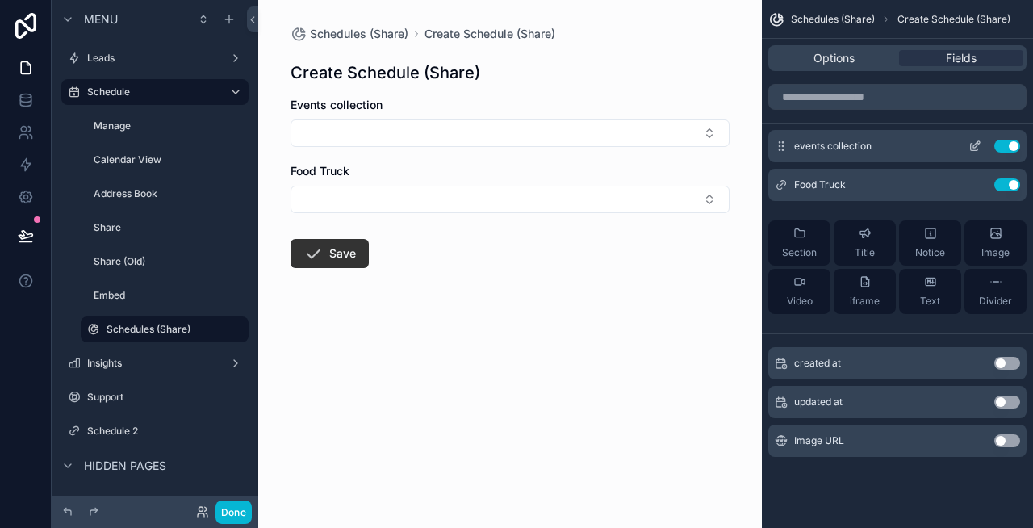
click at [973, 142] on icon "scrollable content" at bounding box center [974, 146] width 13 height 13
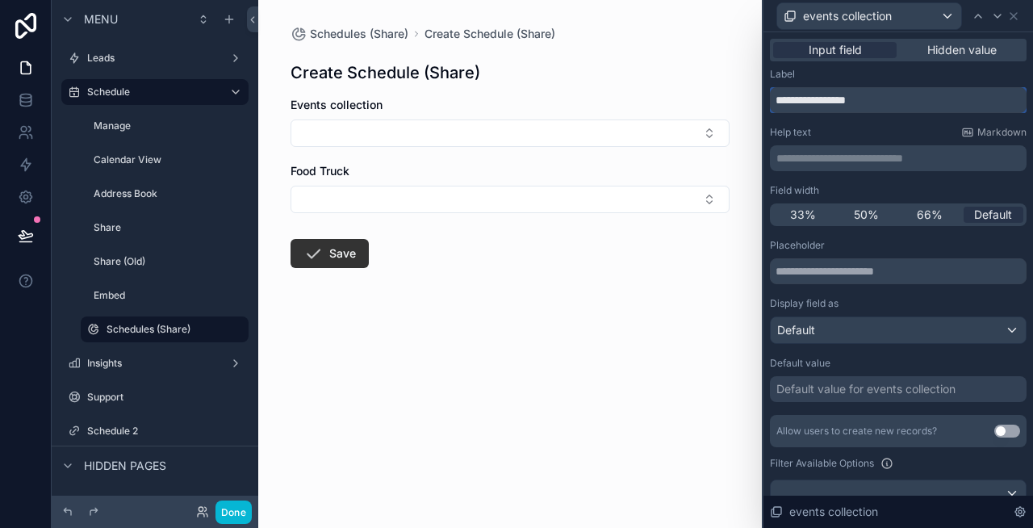
click at [876, 105] on input "**********" at bounding box center [898, 100] width 257 height 26
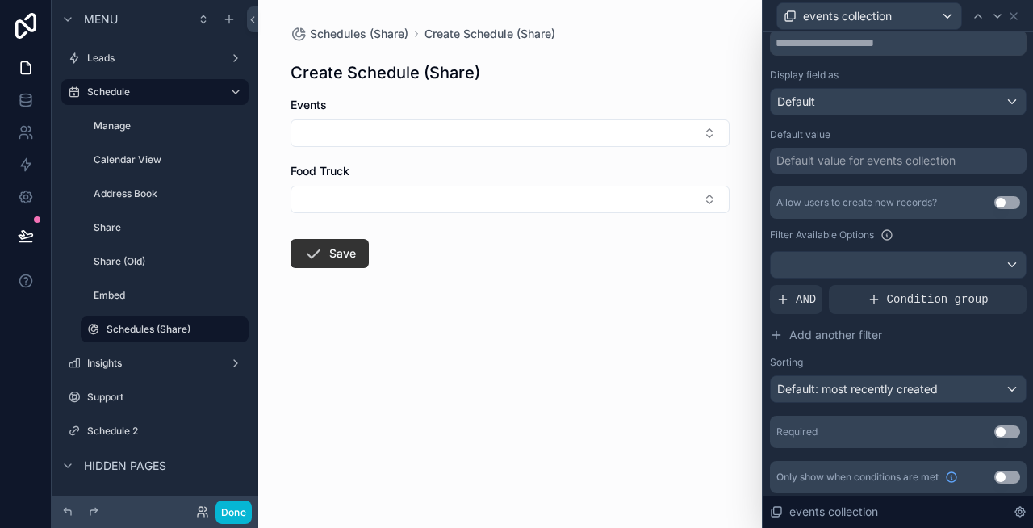
scroll to position [232, 0]
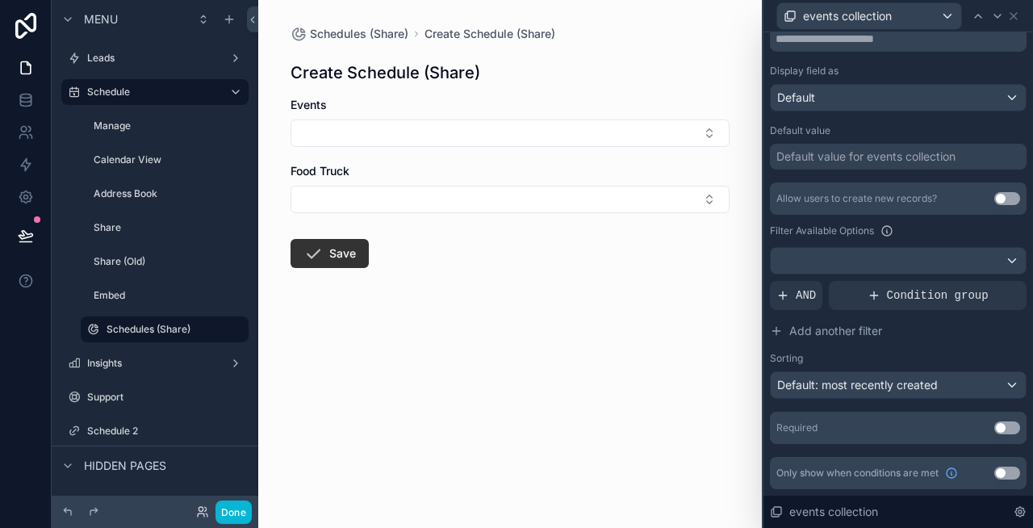
type input "******"
click at [893, 265] on div at bounding box center [898, 261] width 255 height 26
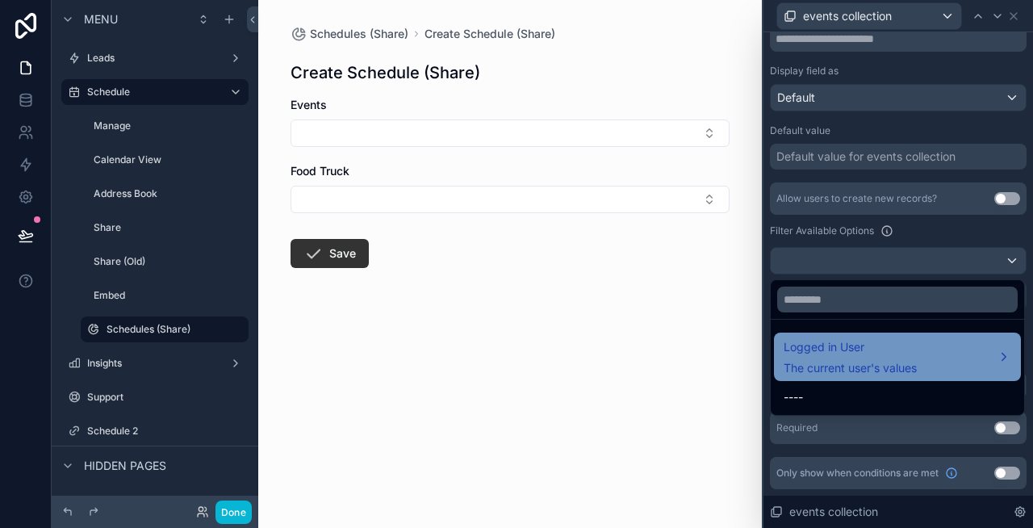
click at [866, 362] on span "The current user's values" at bounding box center [850, 368] width 133 height 16
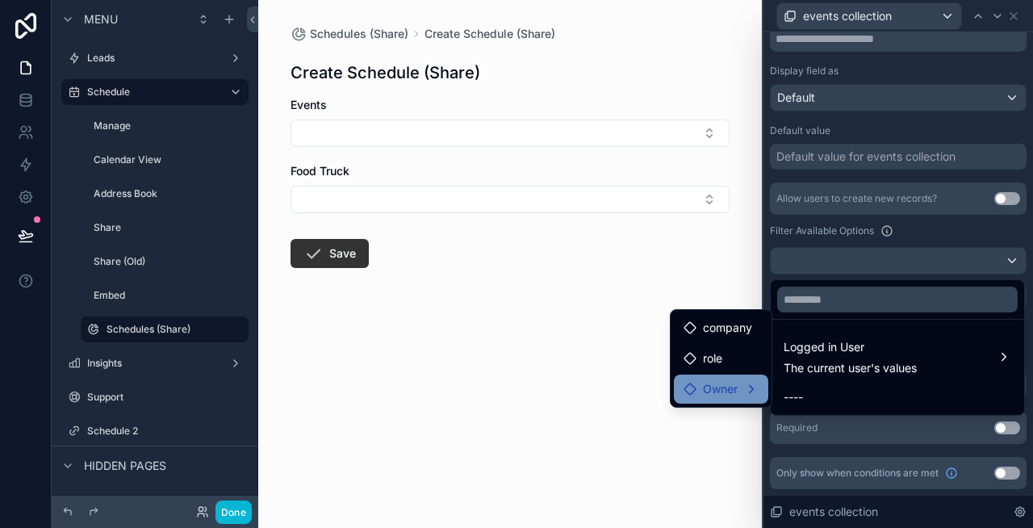
click at [736, 394] on span "Owner" at bounding box center [720, 388] width 35 height 19
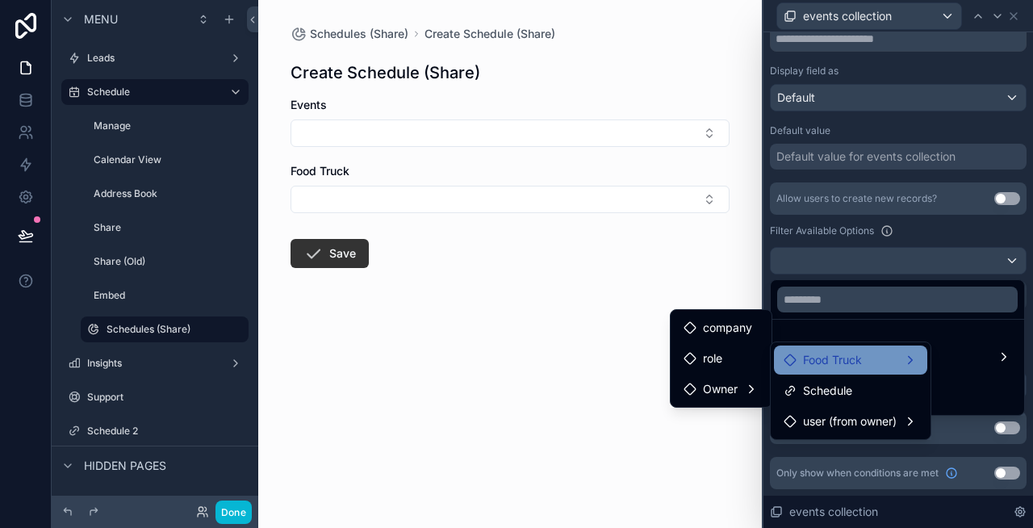
click at [842, 371] on div "Food Truck" at bounding box center [850, 359] width 153 height 29
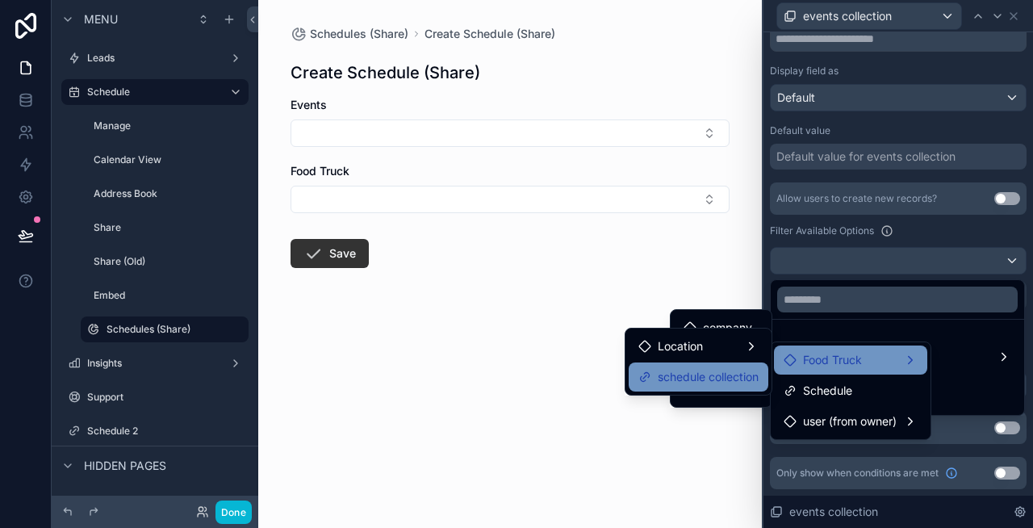
click at [740, 378] on span "schedule collection" at bounding box center [708, 376] width 101 height 19
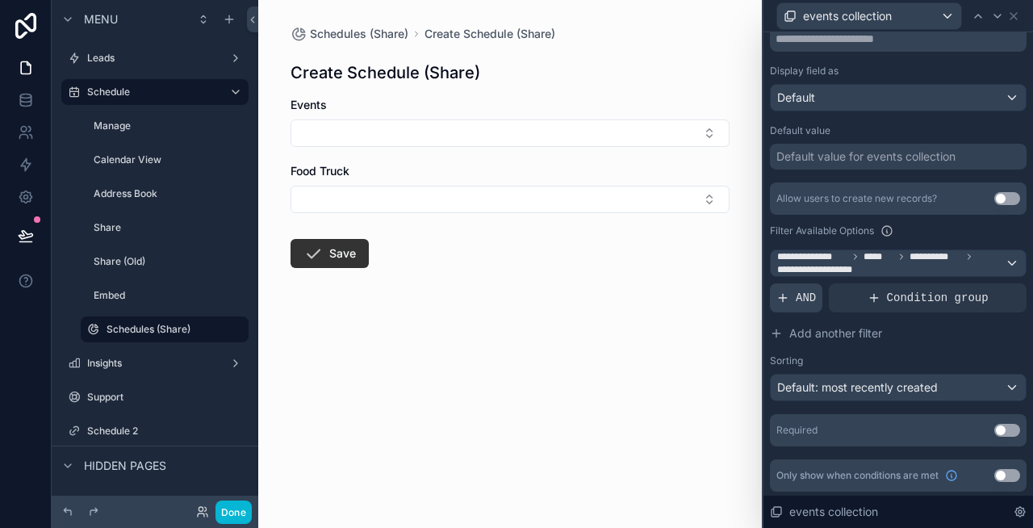
click at [802, 302] on span "AND" at bounding box center [806, 298] width 20 height 16
click at [989, 283] on icon at bounding box center [986, 285] width 10 height 10
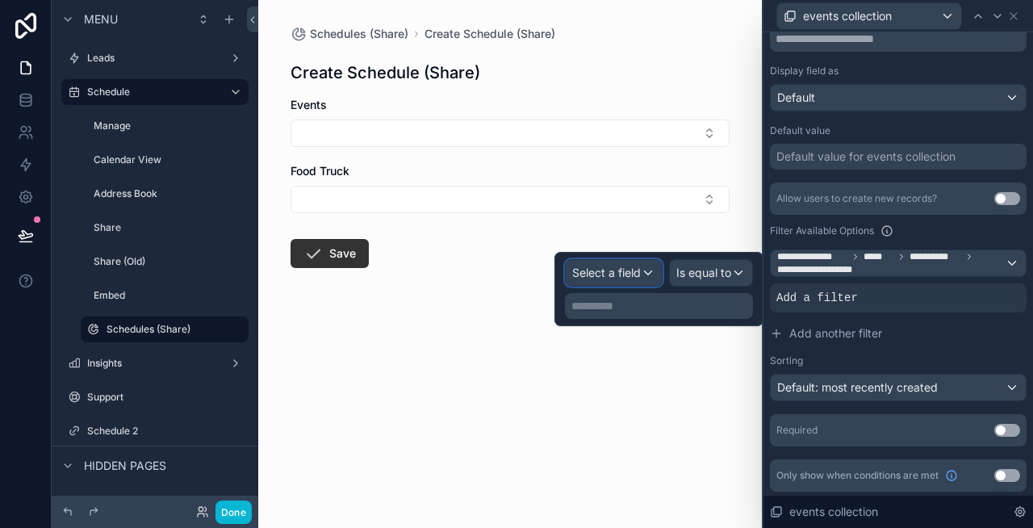
click at [602, 275] on span "Select a field" at bounding box center [606, 273] width 69 height 14
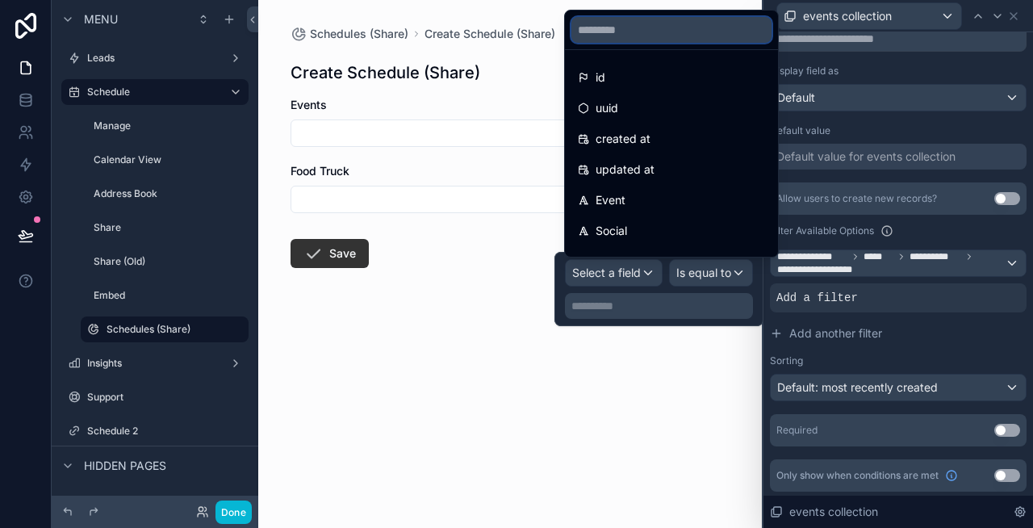
click at [638, 28] on input "text" at bounding box center [671, 30] width 200 height 26
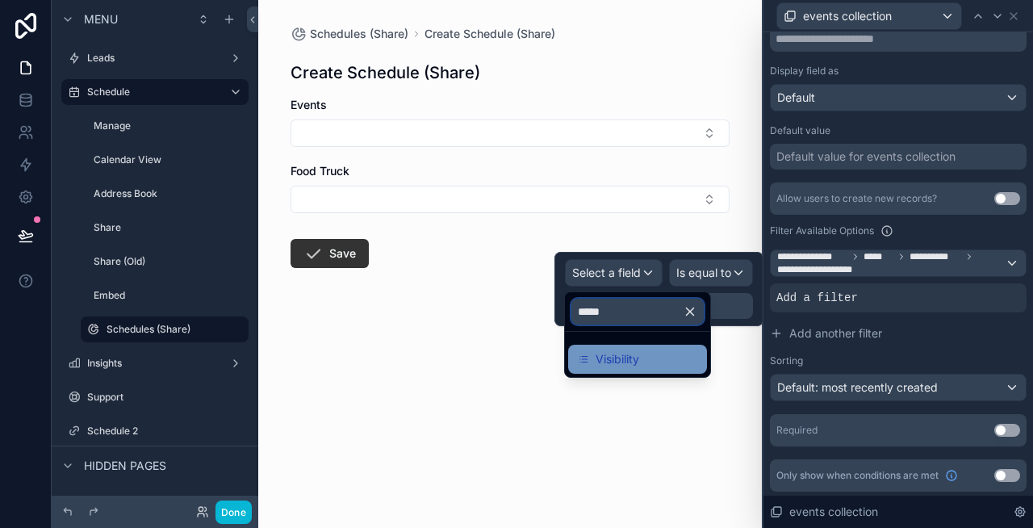
type input "*****"
click at [617, 355] on span "Visibility" at bounding box center [618, 358] width 44 height 19
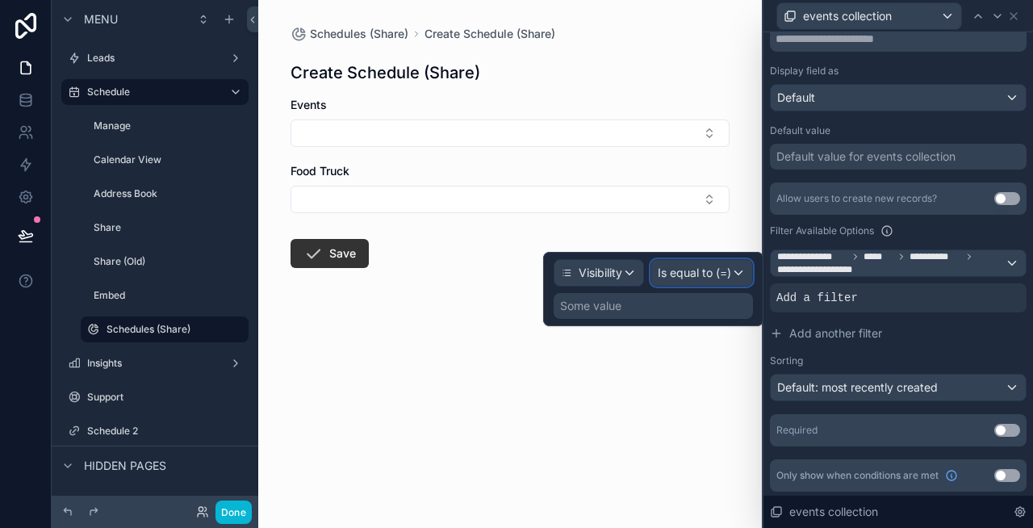
click at [689, 270] on span "Is equal to (=)" at bounding box center [694, 273] width 73 height 16
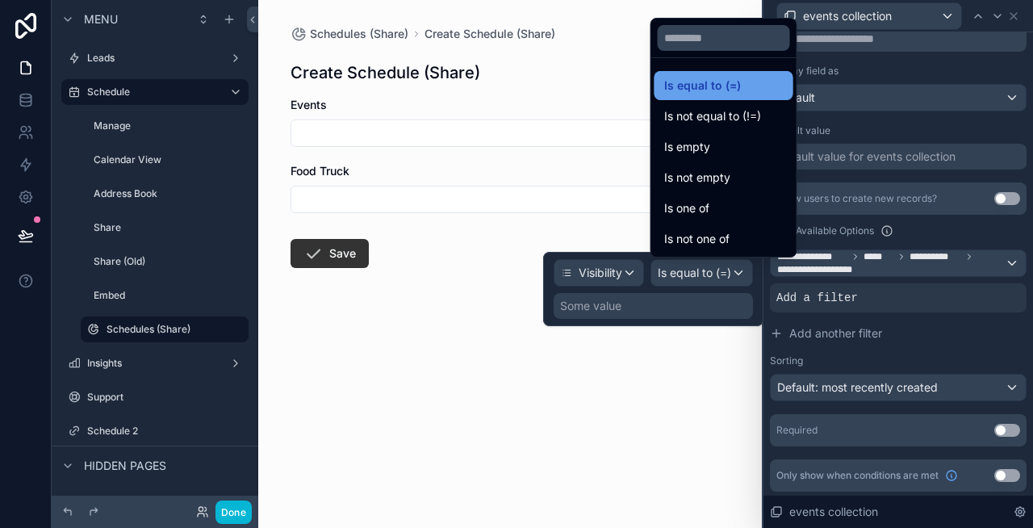
click at [746, 84] on div "Is equal to (=)" at bounding box center [723, 85] width 119 height 19
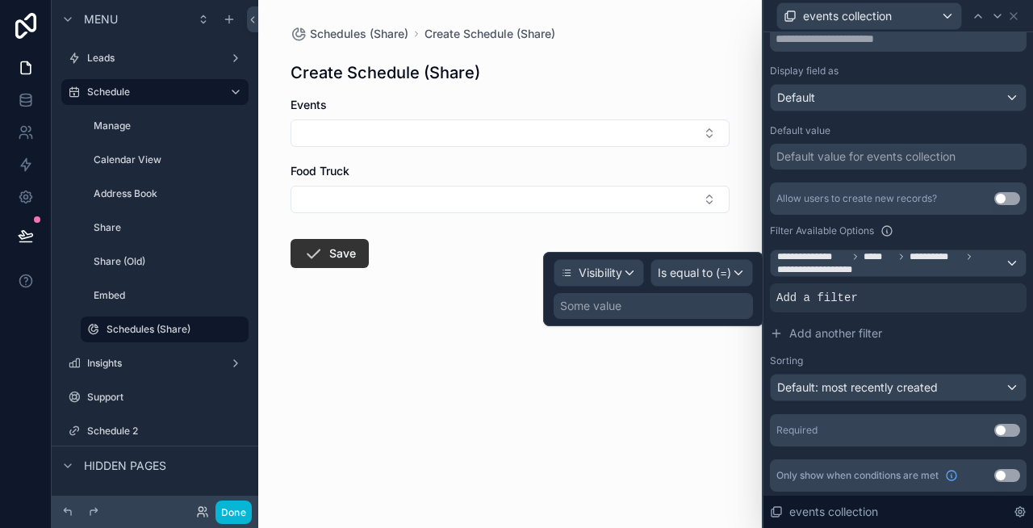
click at [623, 309] on div "Some value" at bounding box center [653, 306] width 199 height 26
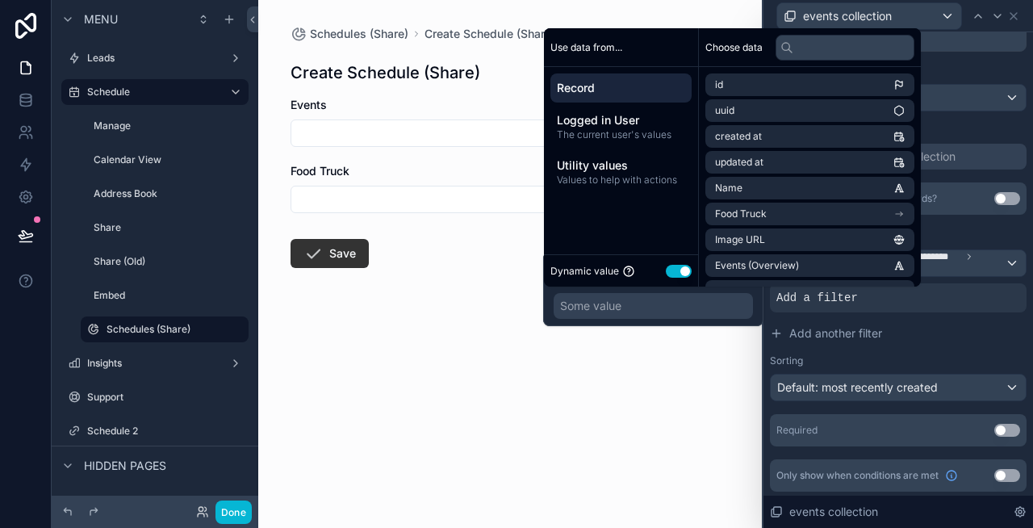
click at [684, 271] on button "Use setting" at bounding box center [679, 271] width 26 height 13
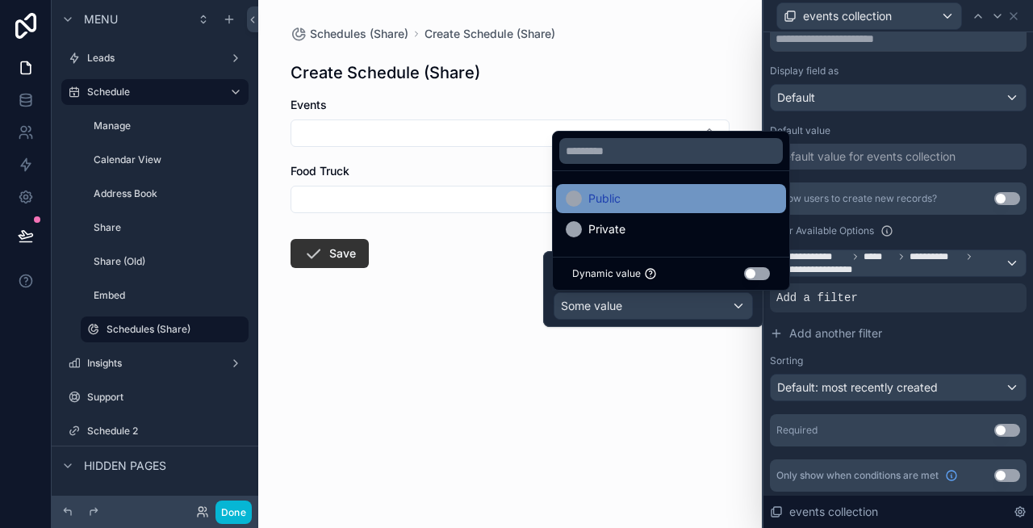
click at [700, 202] on div "Public" at bounding box center [671, 198] width 211 height 19
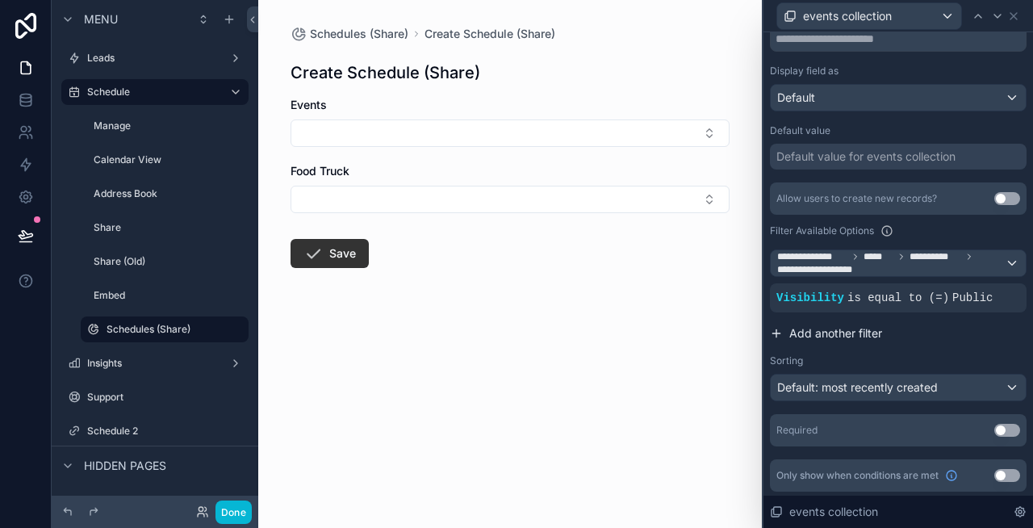
click at [846, 329] on span "Add another filter" at bounding box center [835, 333] width 93 height 16
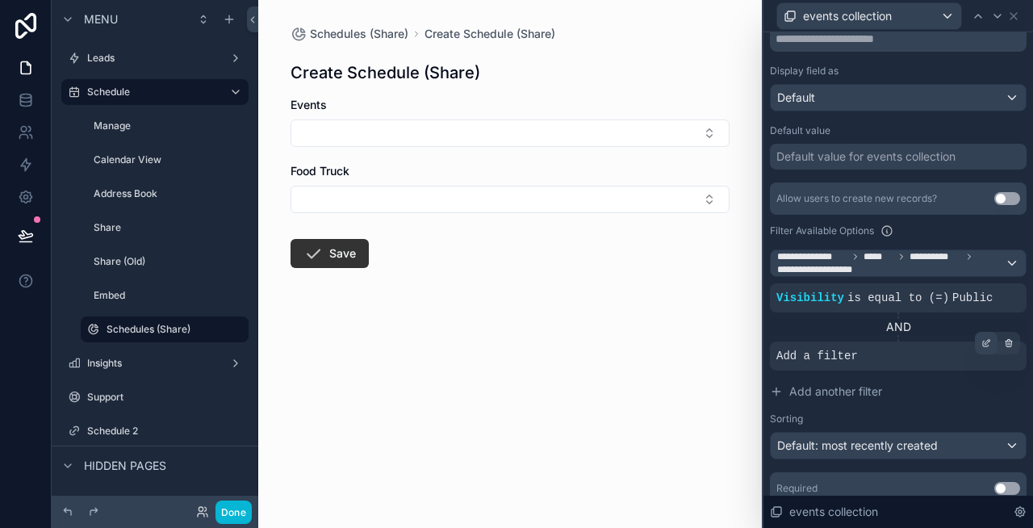
click at [982, 339] on icon at bounding box center [986, 343] width 10 height 10
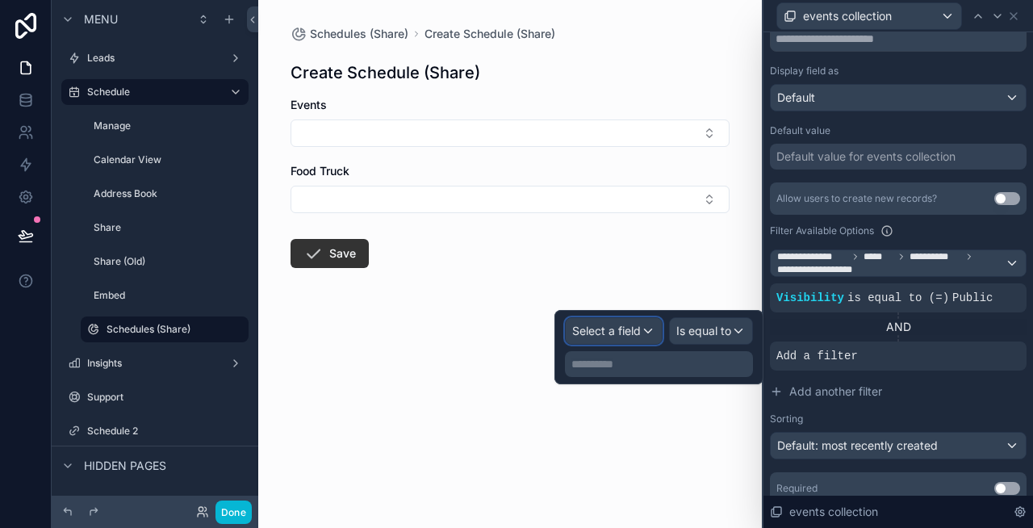
click at [629, 331] on span "Select a field" at bounding box center [606, 331] width 69 height 14
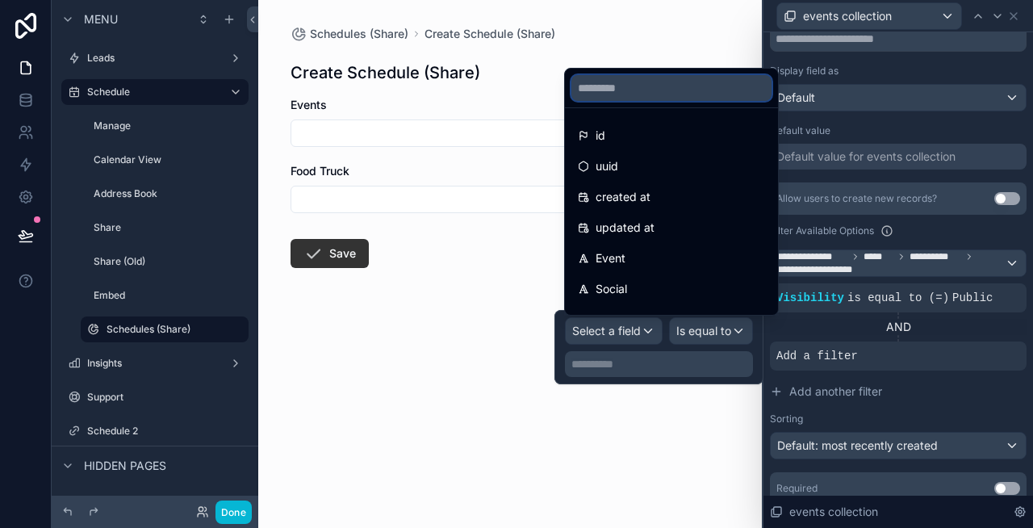
click at [619, 91] on input "text" at bounding box center [671, 88] width 200 height 26
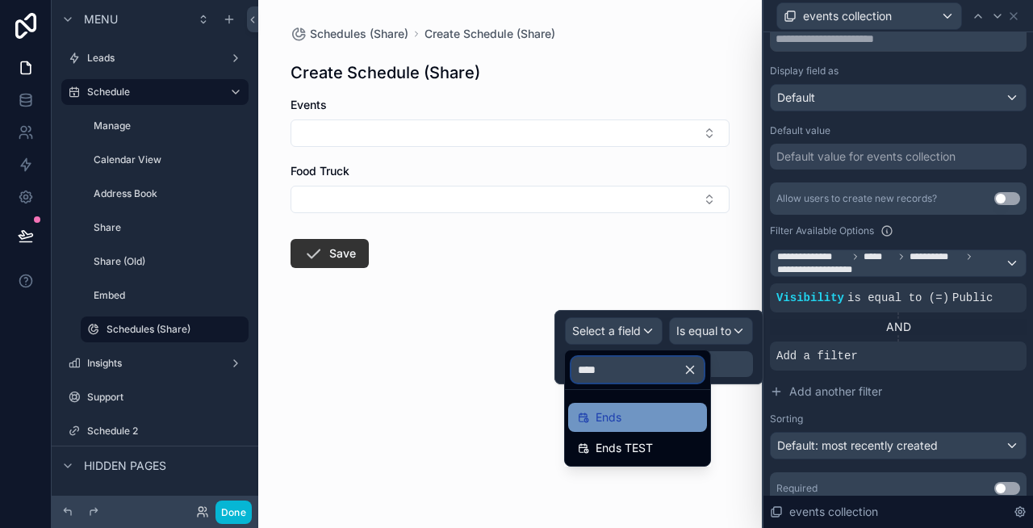
type input "****"
click at [623, 421] on div "Ends" at bounding box center [637, 417] width 119 height 19
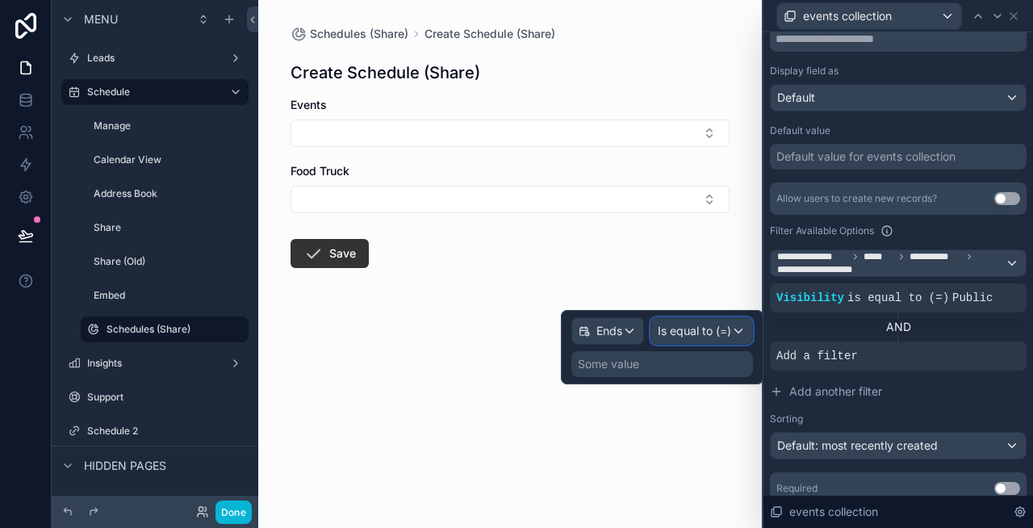
click at [692, 328] on span "Is equal to (=)" at bounding box center [694, 331] width 73 height 16
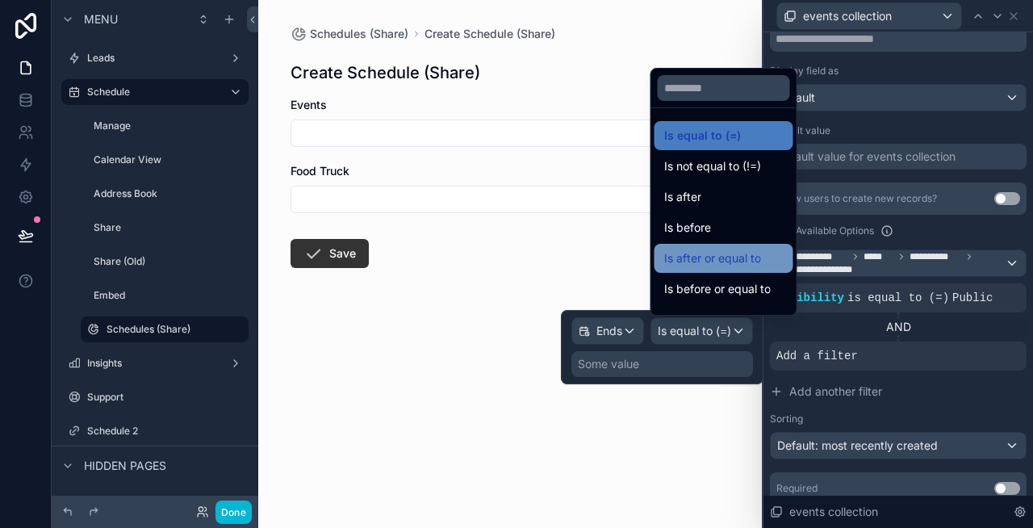
click at [716, 257] on span "Is after or equal to" at bounding box center [712, 258] width 97 height 19
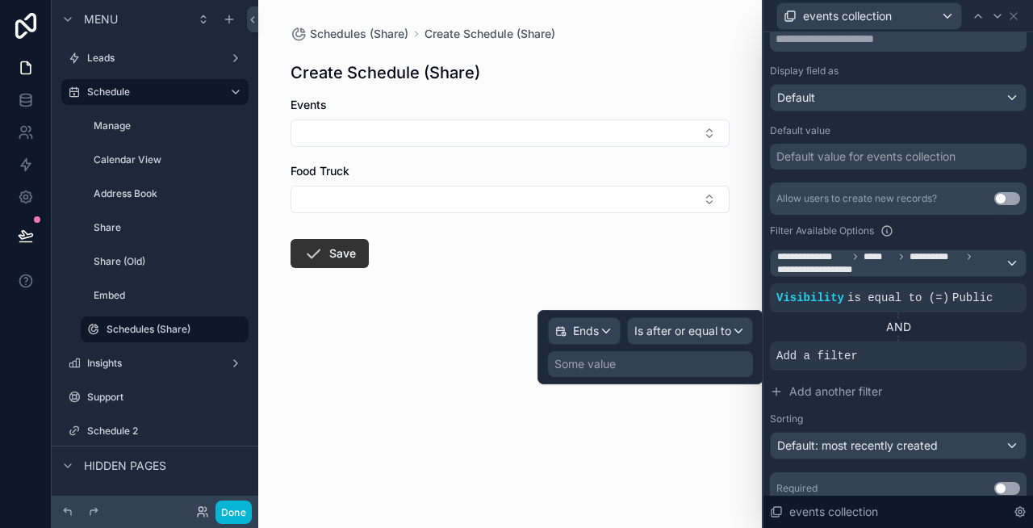
click at [626, 364] on div "Some value" at bounding box center [650, 364] width 205 height 26
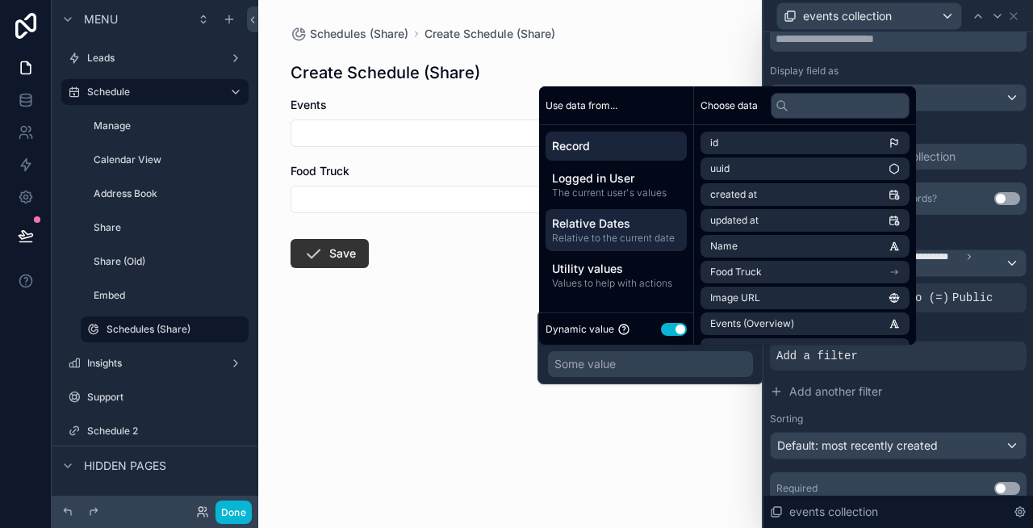
click at [625, 231] on span "Relative Dates" at bounding box center [616, 223] width 128 height 16
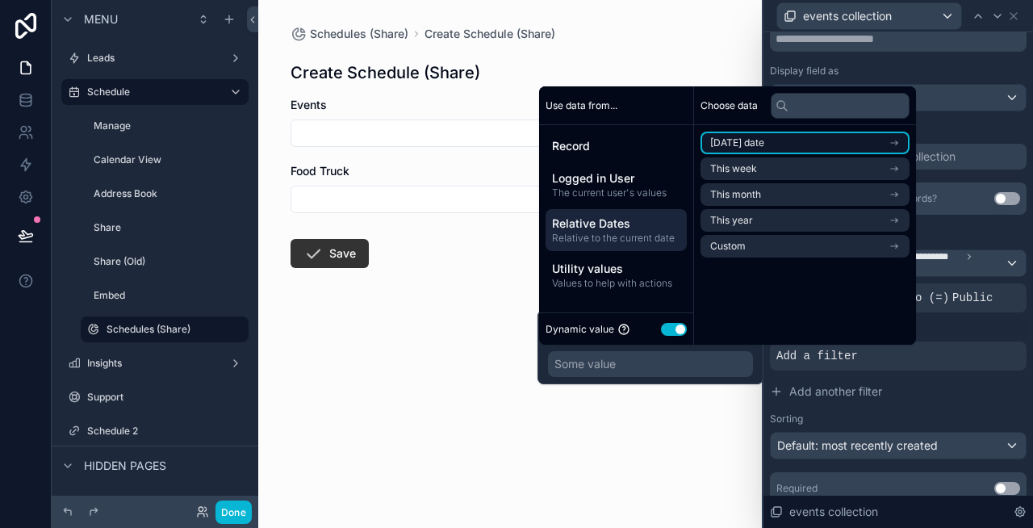
click at [794, 144] on li "[DATE] date" at bounding box center [804, 143] width 209 height 23
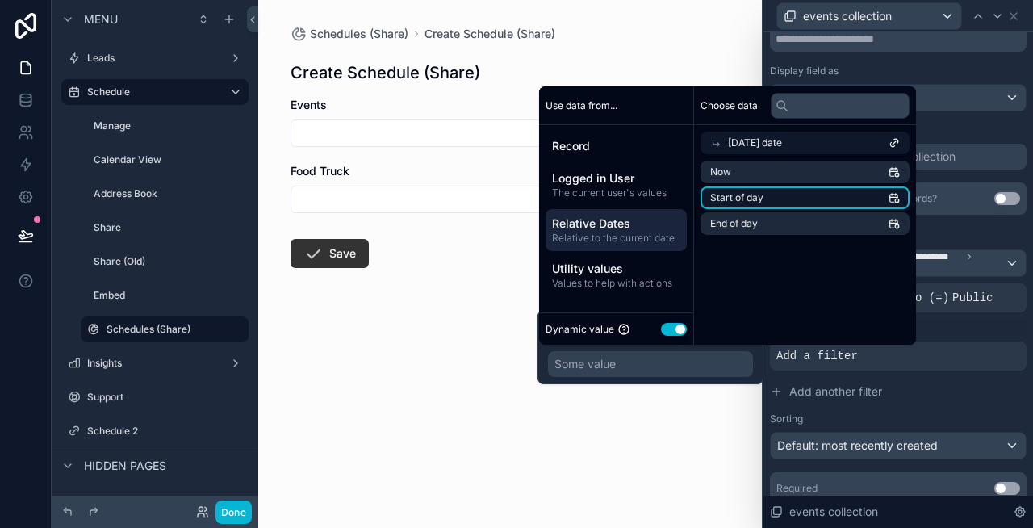
click at [784, 206] on li "Start of day" at bounding box center [804, 197] width 209 height 23
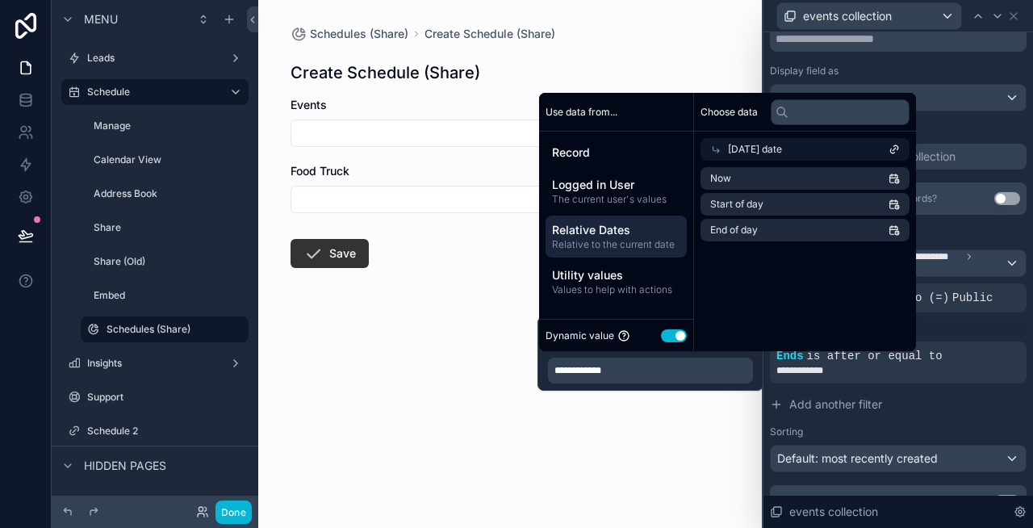
click at [1009, 236] on div "Filter Available Options" at bounding box center [898, 230] width 257 height 19
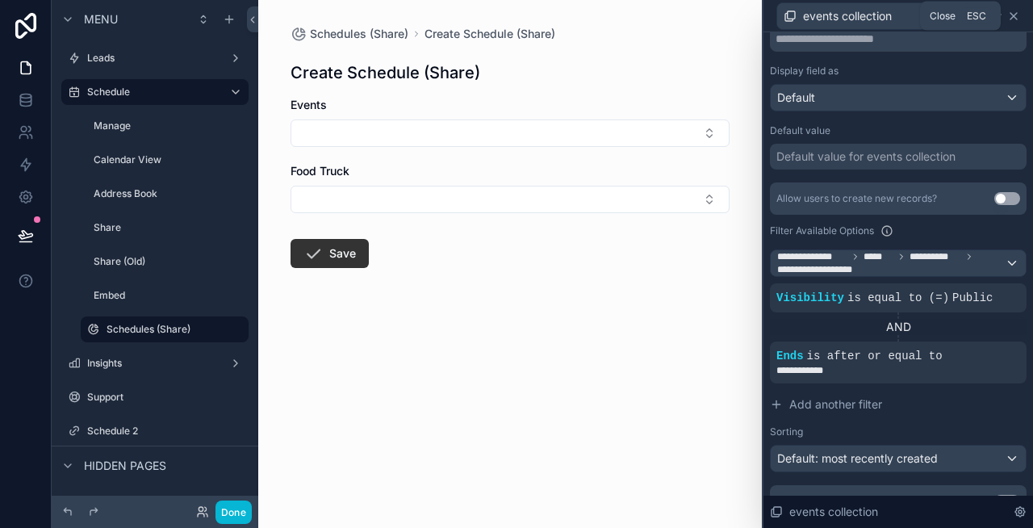
click at [1016, 10] on icon at bounding box center [1013, 16] width 13 height 13
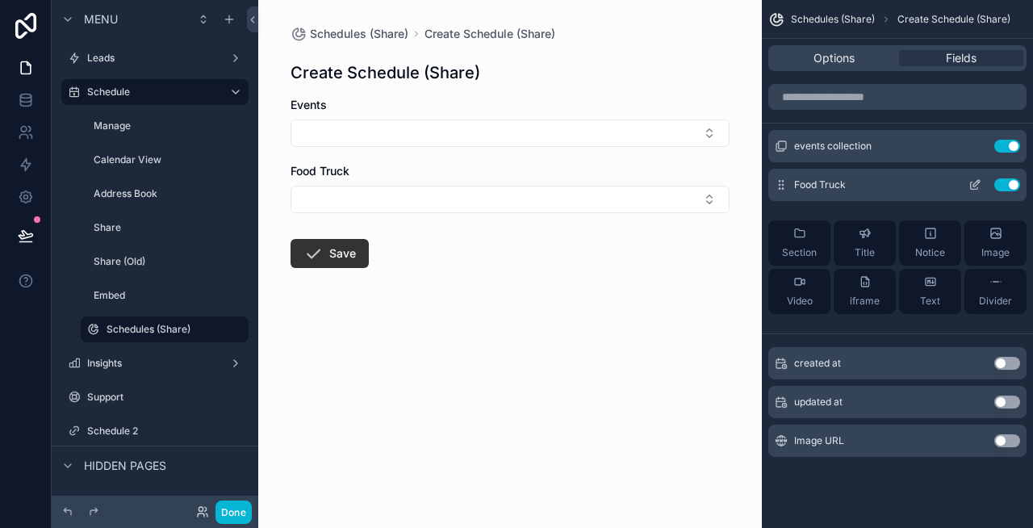
click at [976, 185] on icon "scrollable content" at bounding box center [976, 183] width 6 height 6
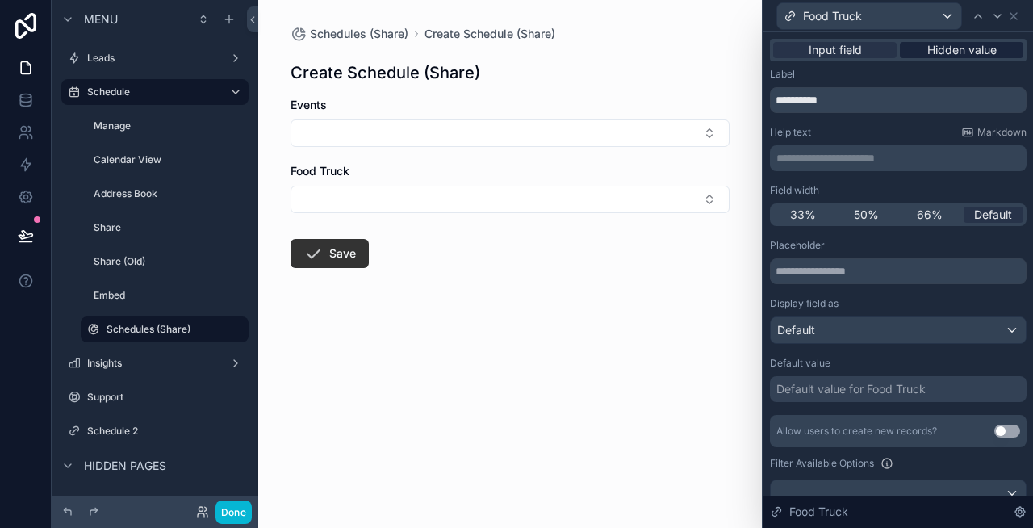
click at [972, 48] on span "Hidden value" at bounding box center [961, 50] width 69 height 16
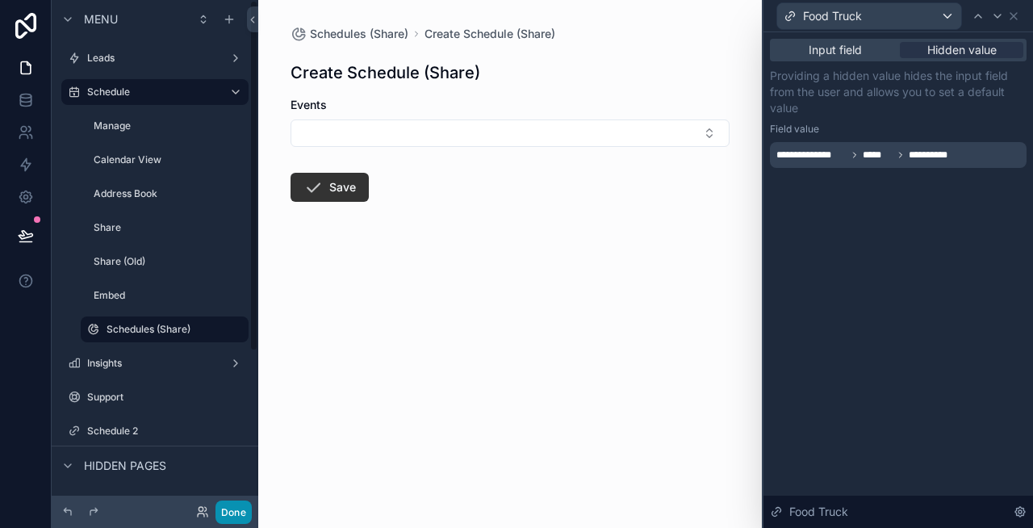
click at [233, 512] on button "Done" at bounding box center [233, 511] width 36 height 23
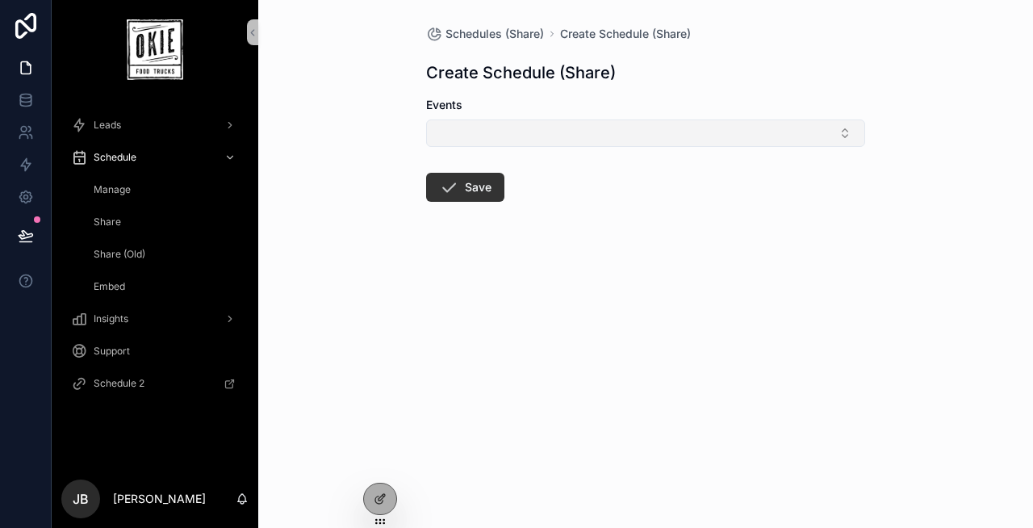
click at [562, 128] on button "Select Button" at bounding box center [645, 132] width 439 height 27
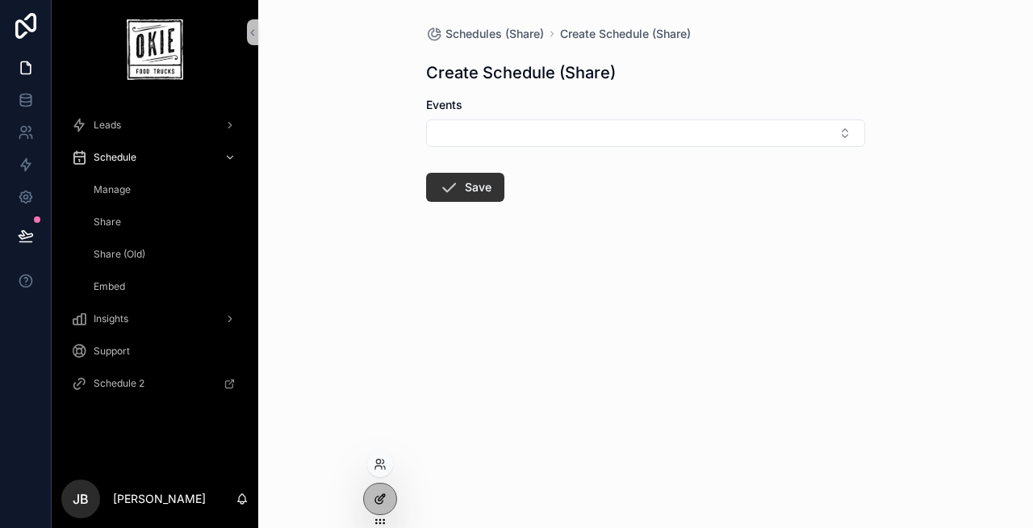
click at [372, 487] on div at bounding box center [380, 498] width 32 height 31
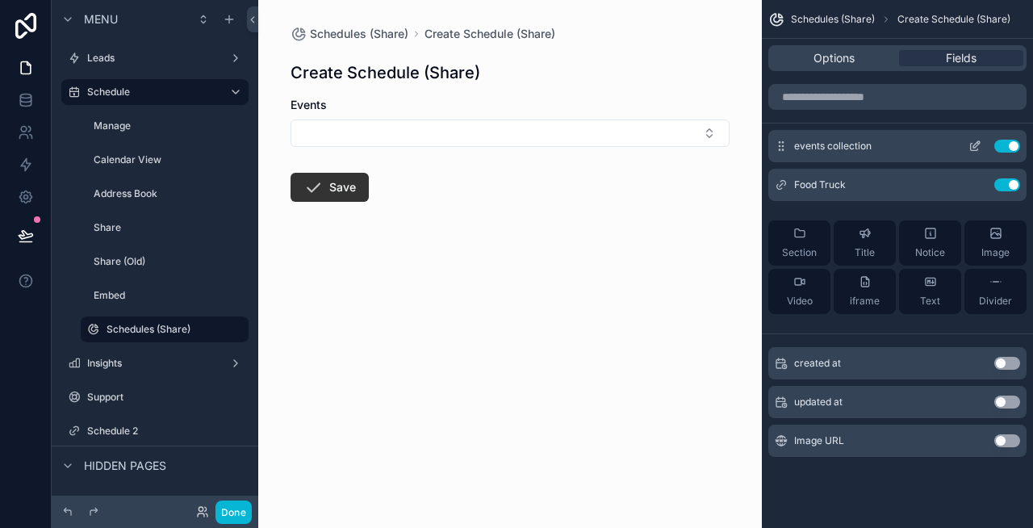
click at [971, 147] on icon "scrollable content" at bounding box center [974, 147] width 7 height 7
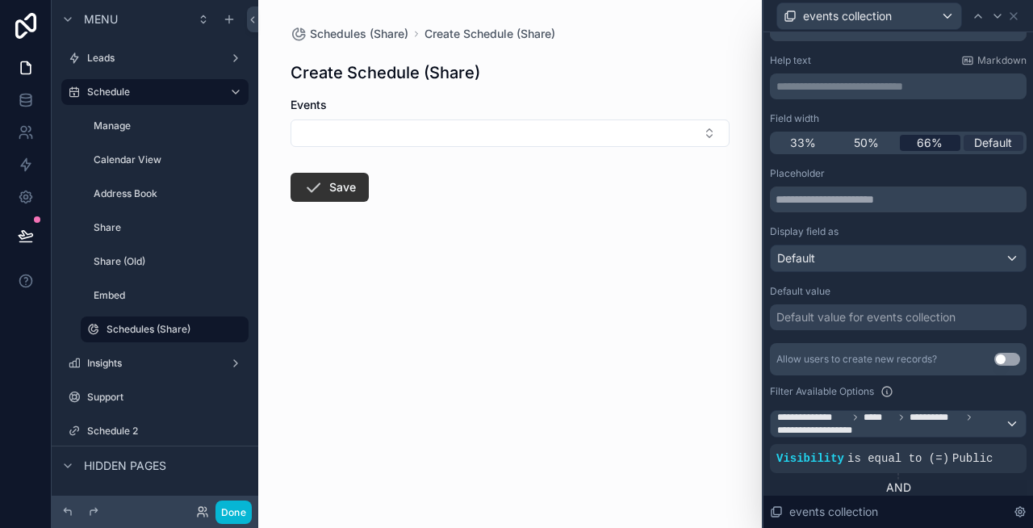
scroll to position [106, 0]
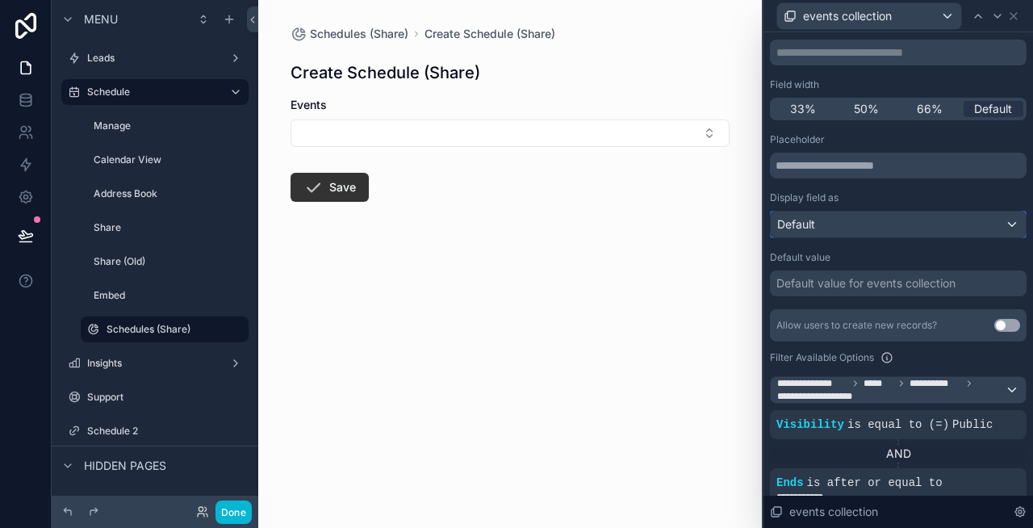
click at [876, 228] on div "Default" at bounding box center [898, 224] width 255 height 26
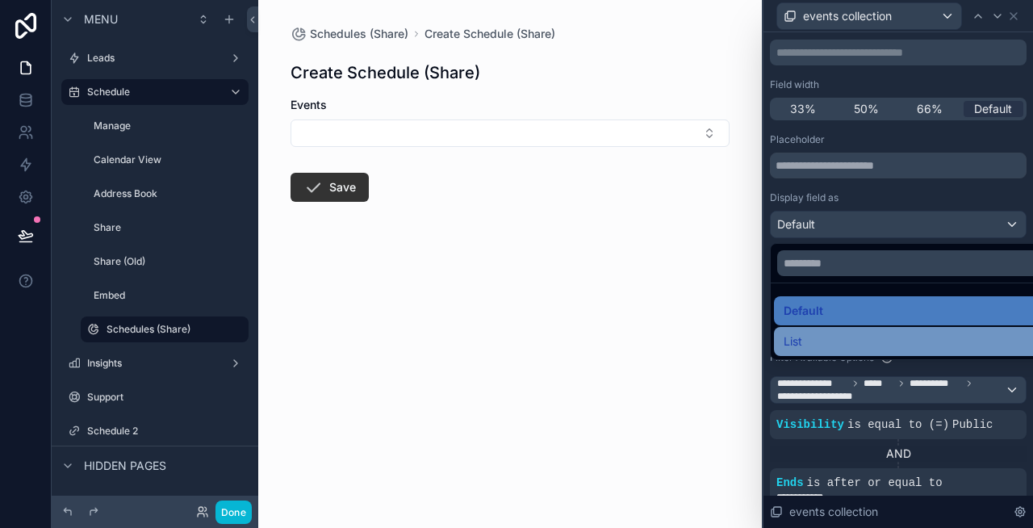
click at [830, 334] on div "List" at bounding box center [917, 341] width 266 height 19
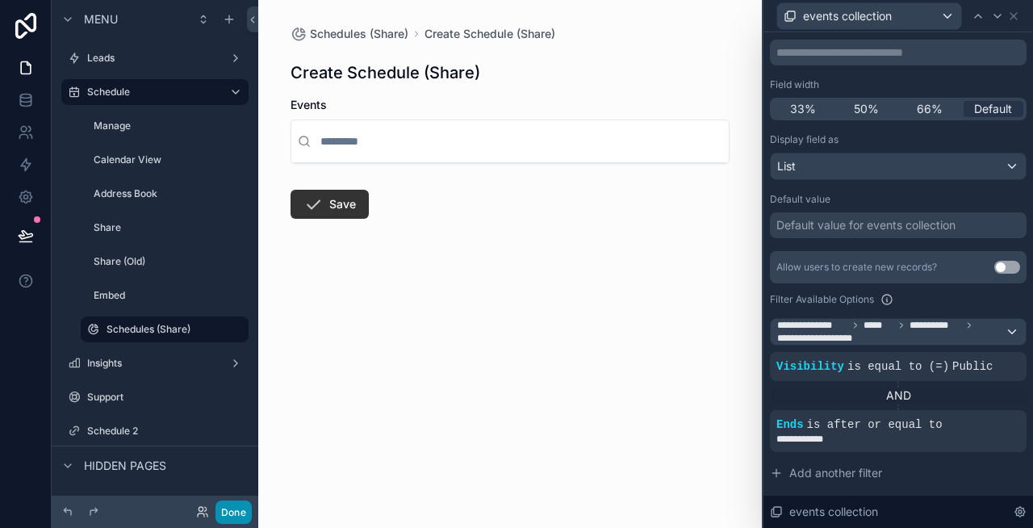
click at [245, 506] on button "Done" at bounding box center [233, 511] width 36 height 23
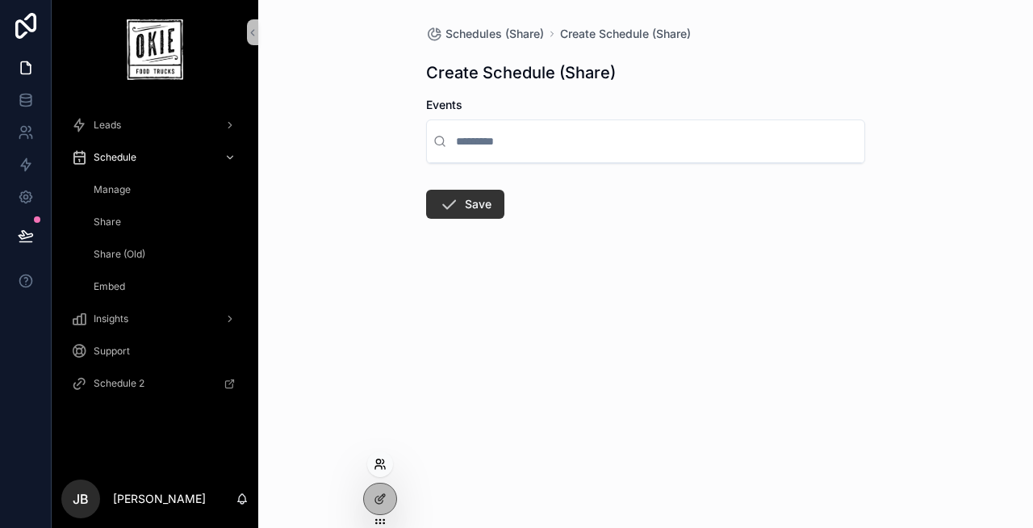
click at [383, 462] on icon at bounding box center [380, 464] width 13 height 13
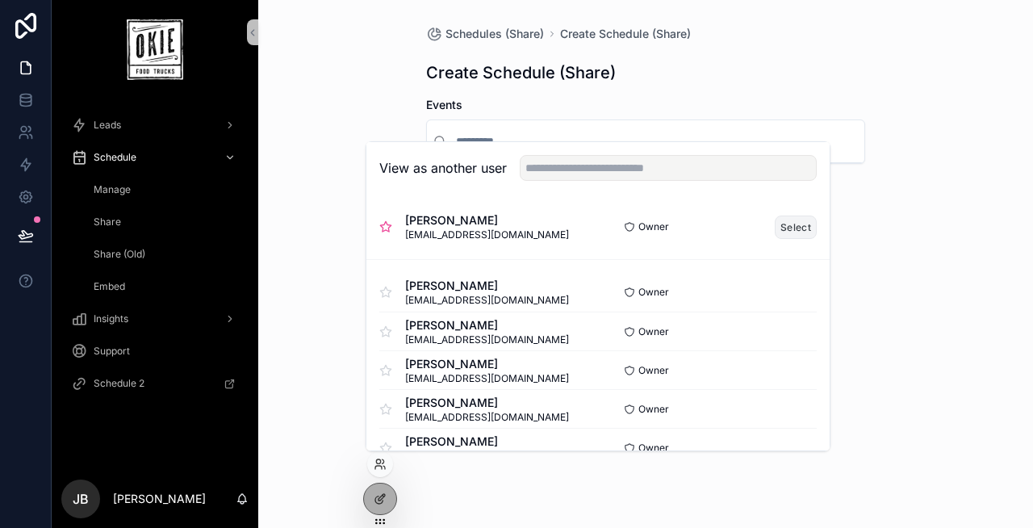
click at [806, 222] on button "Select" at bounding box center [796, 226] width 42 height 23
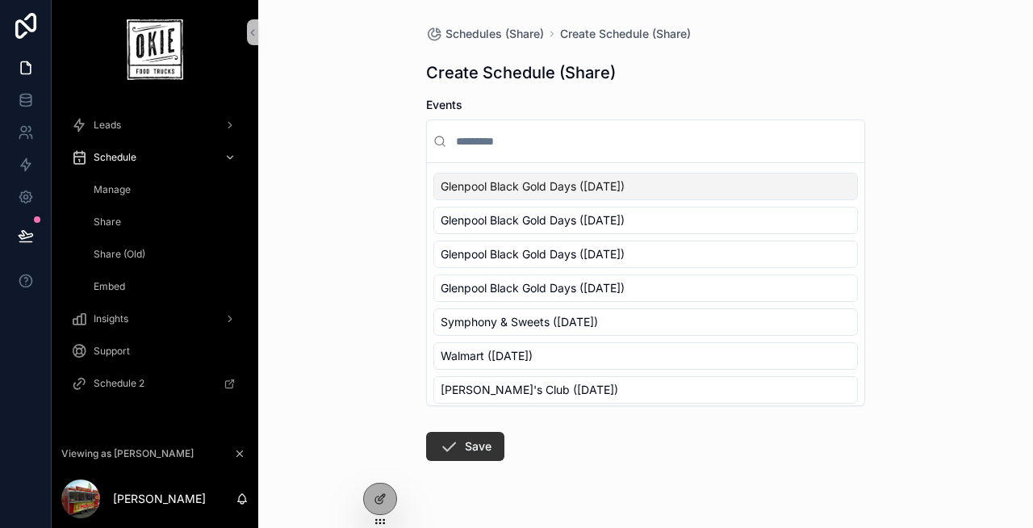
click at [558, 186] on span "Glenpool Black Gold Days ([DATE])" at bounding box center [533, 186] width 184 height 16
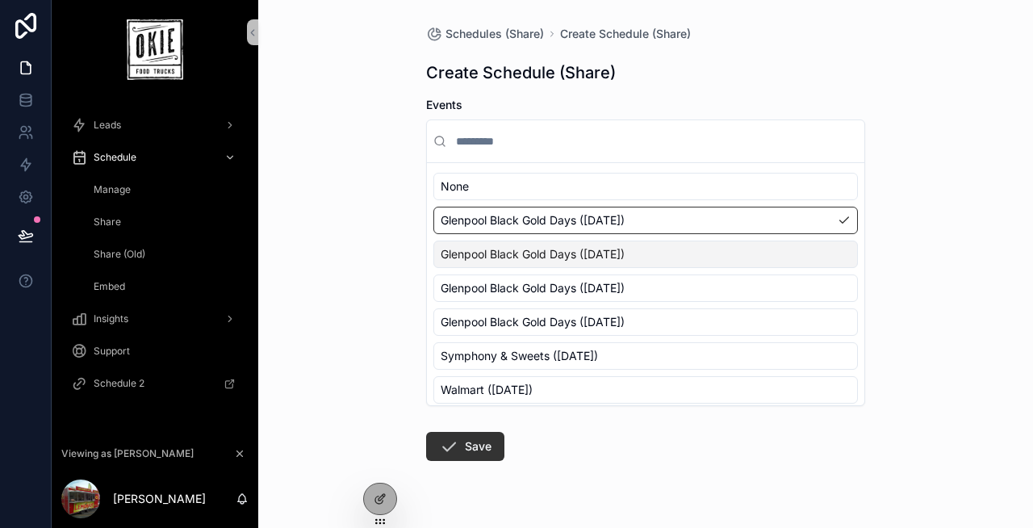
click at [555, 250] on span "Glenpool Black Gold Days ([DATE])" at bounding box center [533, 254] width 184 height 16
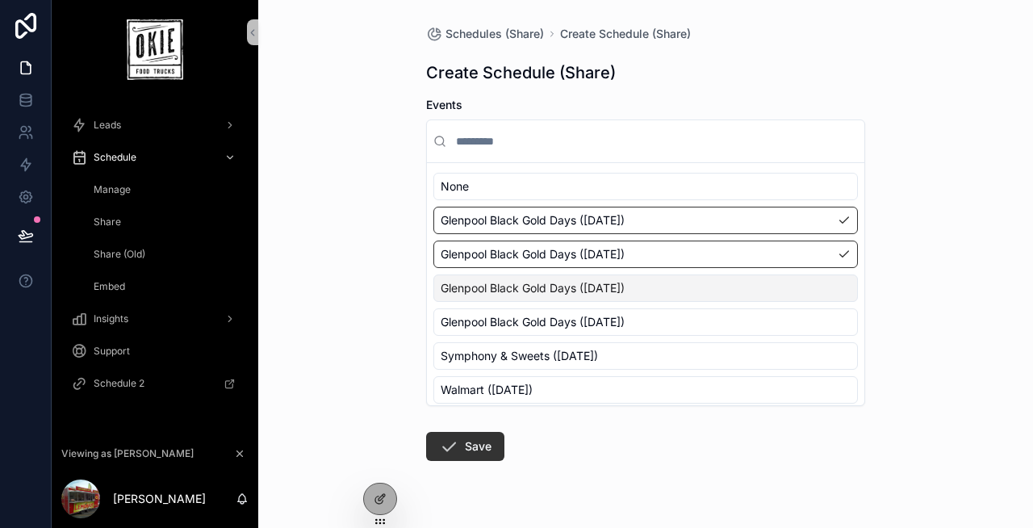
click at [545, 283] on span "Glenpool Black Gold Days ([DATE])" at bounding box center [533, 288] width 184 height 16
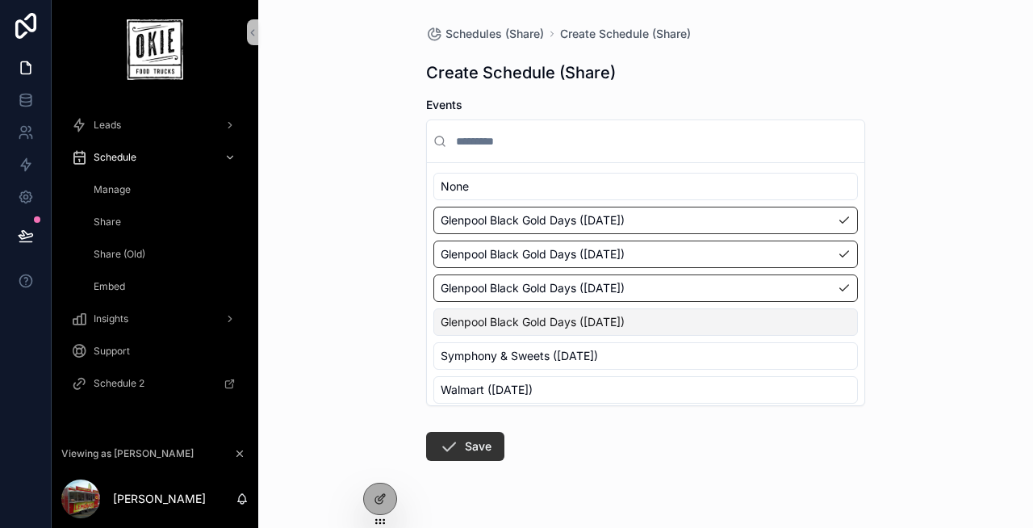
click at [538, 324] on span "Glenpool Black Gold Days ([DATE])" at bounding box center [533, 322] width 184 height 16
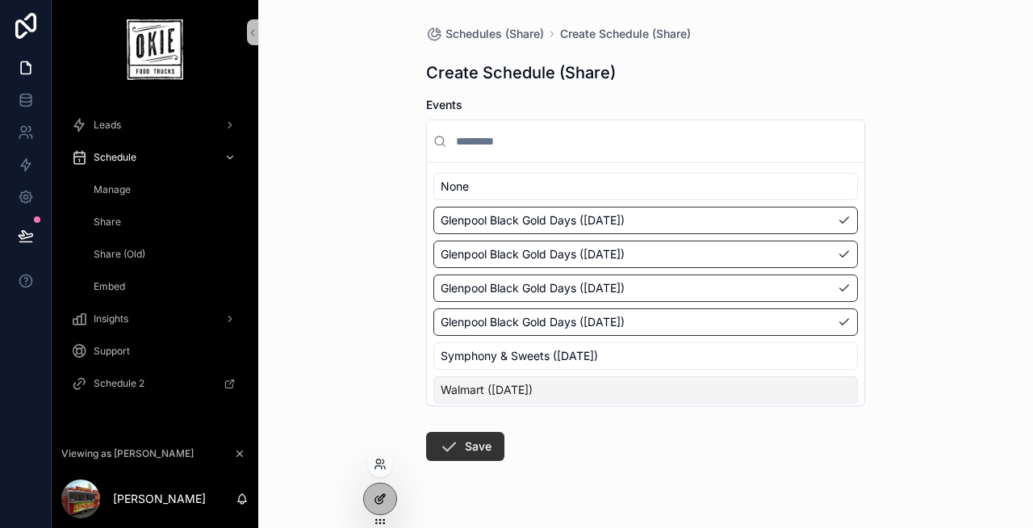
click at [370, 501] on div at bounding box center [380, 498] width 32 height 31
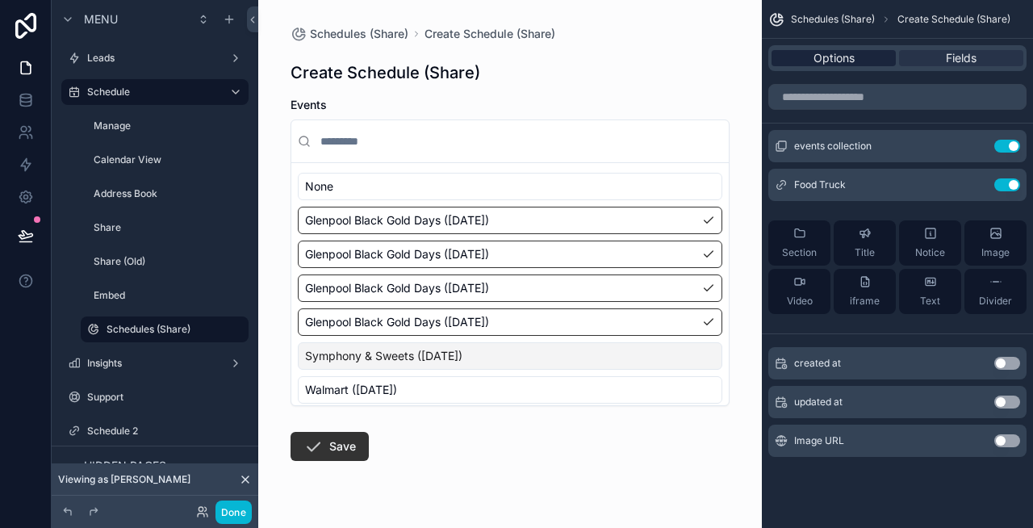
click at [852, 61] on span "Options" at bounding box center [833, 58] width 41 height 16
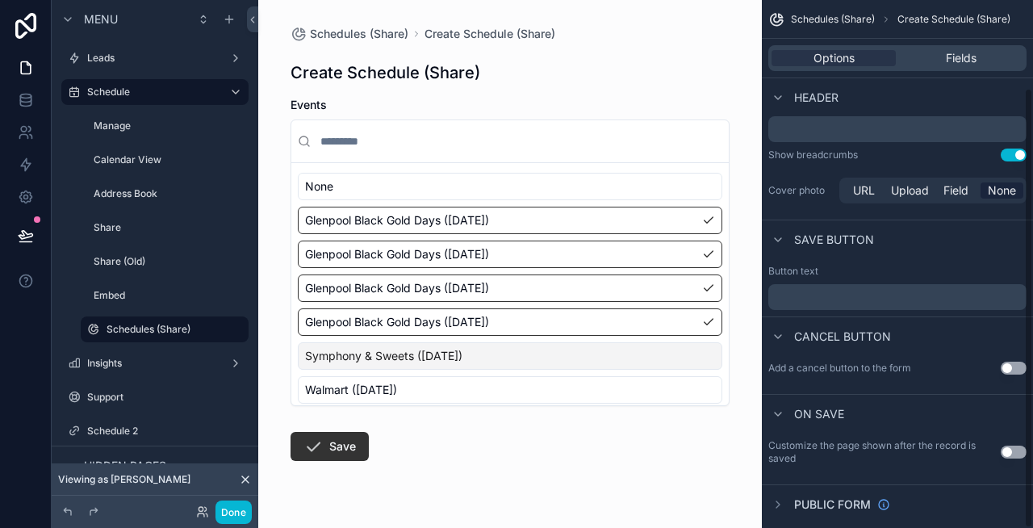
scroll to position [105, 0]
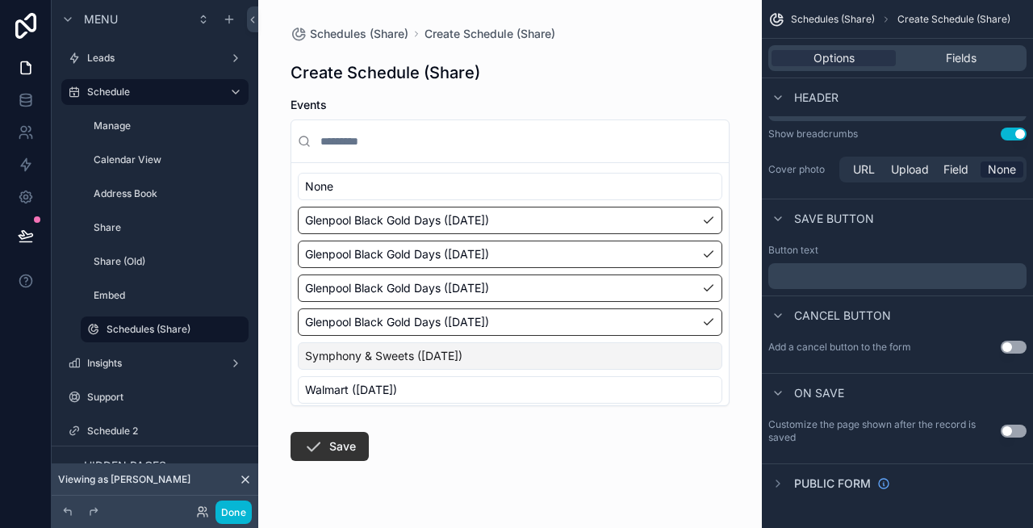
click at [1008, 428] on button "Use setting" at bounding box center [1014, 430] width 26 height 13
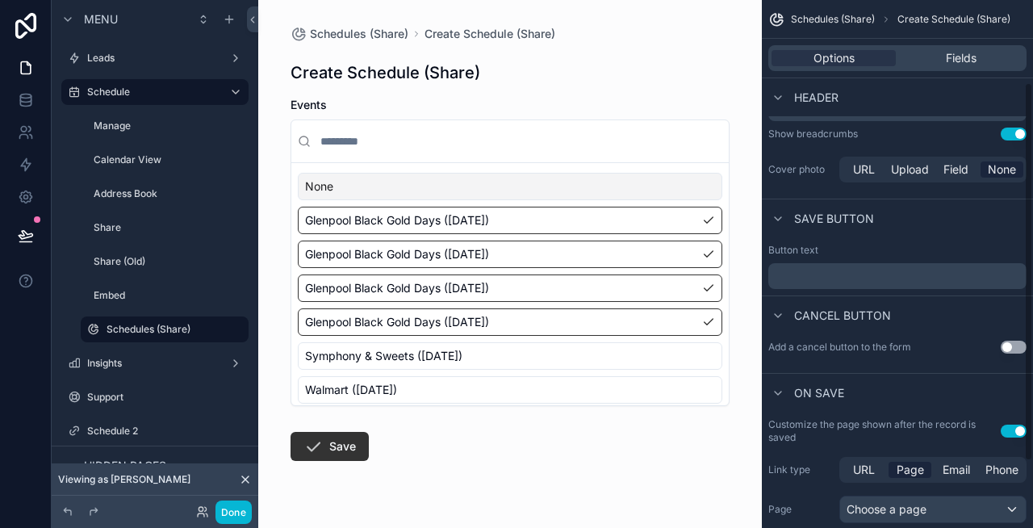
scroll to position [207, 0]
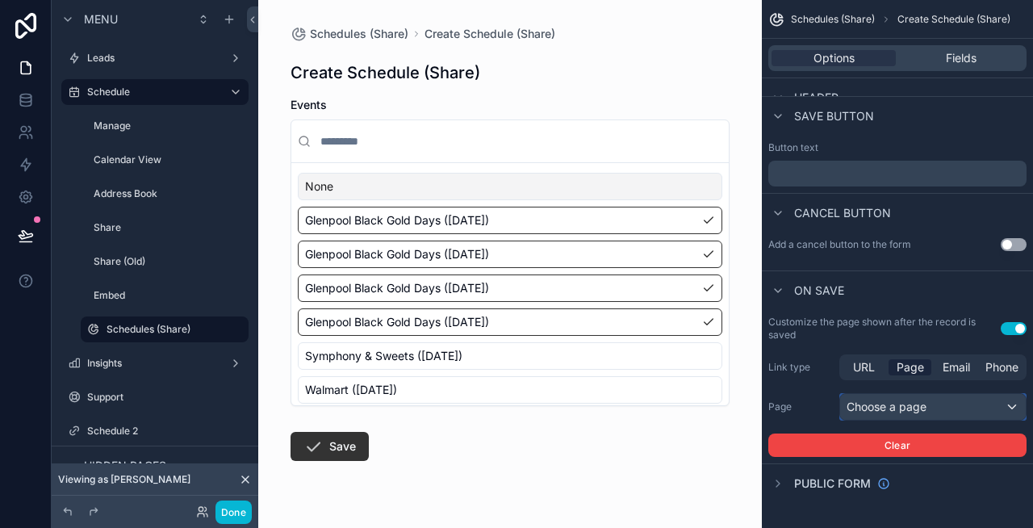
click at [889, 409] on div "Choose a page" at bounding box center [933, 407] width 186 height 26
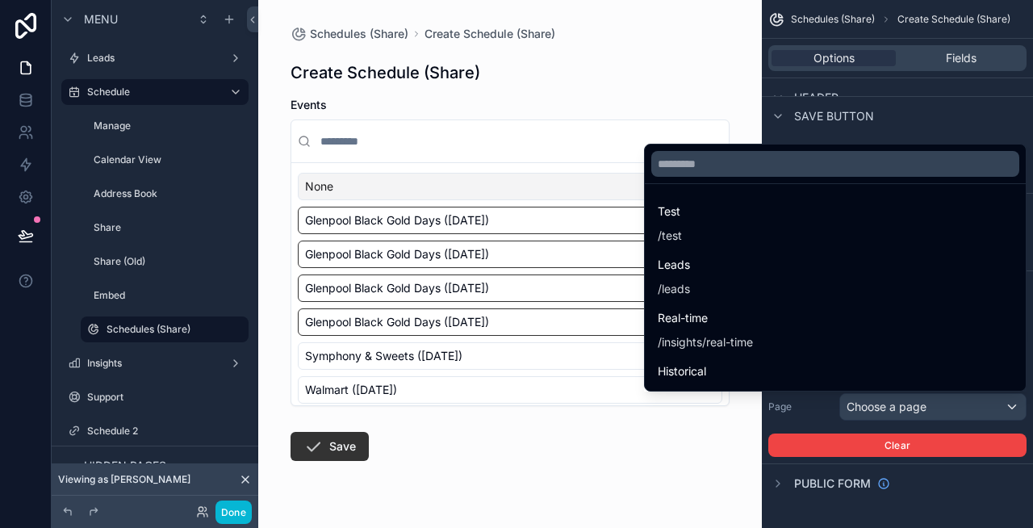
click at [889, 409] on div "scrollable content" at bounding box center [516, 264] width 1033 height 528
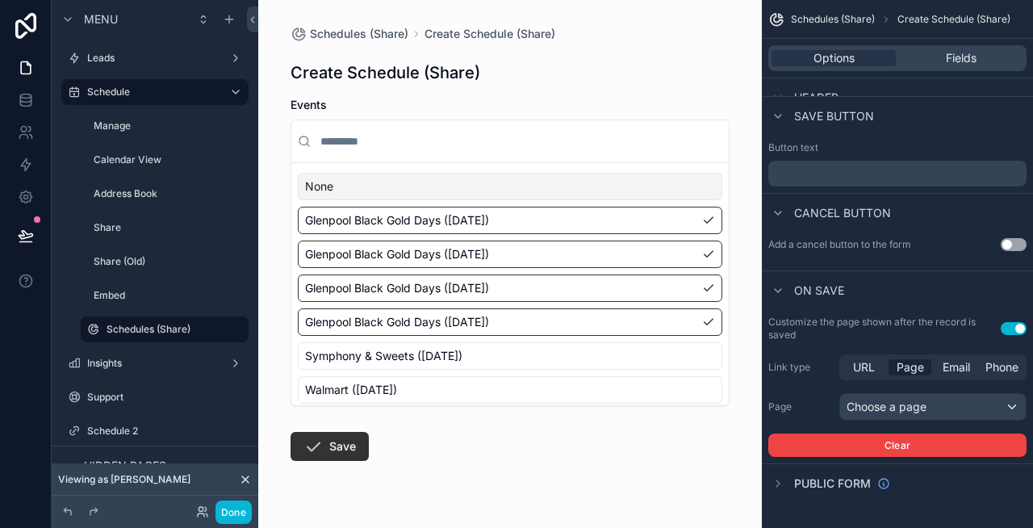
click at [1017, 334] on button "Use setting" at bounding box center [1014, 328] width 26 height 13
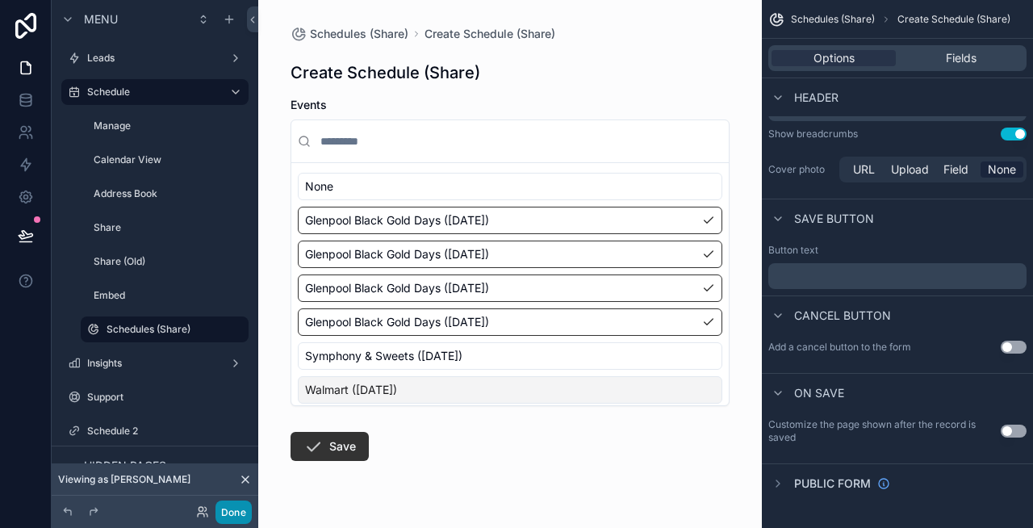
click at [236, 506] on button "Done" at bounding box center [233, 511] width 36 height 23
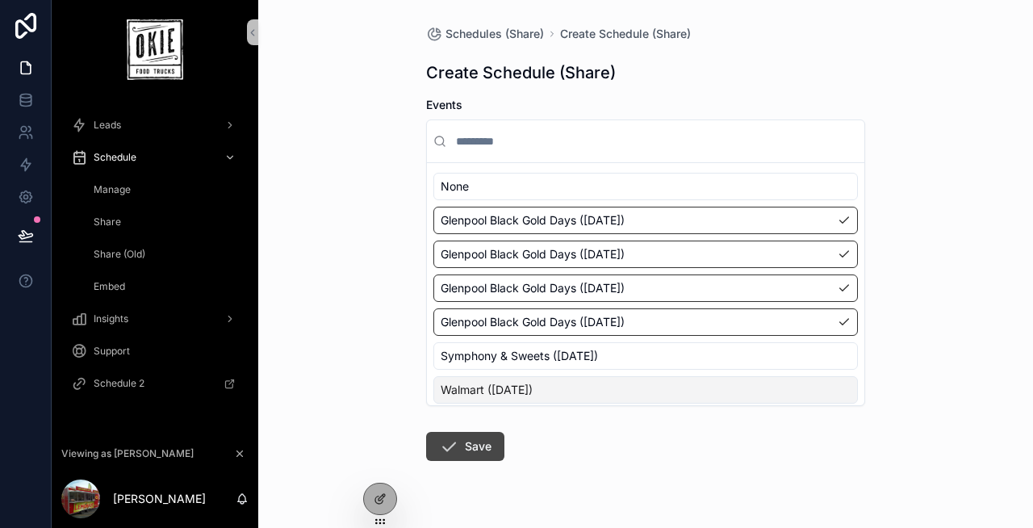
click at [474, 454] on button "Save" at bounding box center [465, 446] width 78 height 29
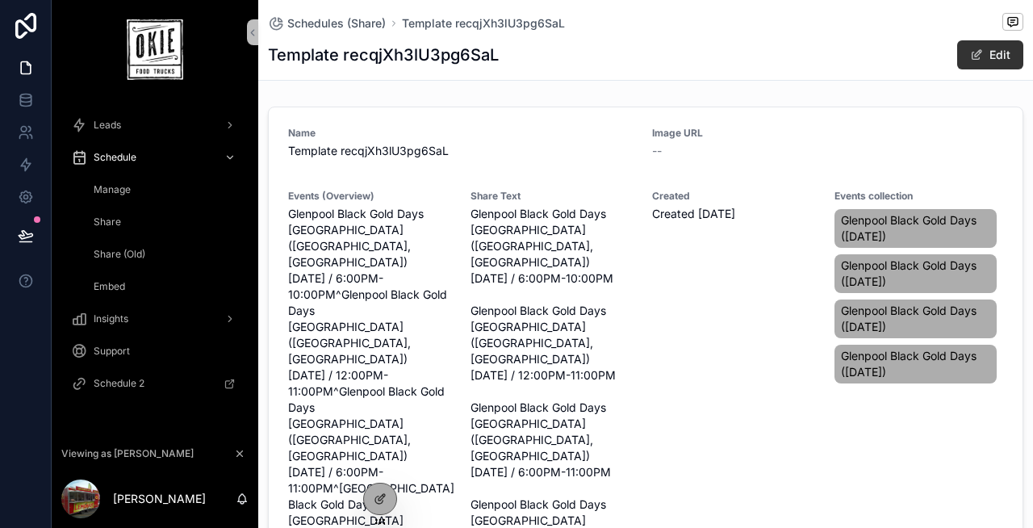
click at [117, 224] on span "Share" at bounding box center [107, 221] width 27 height 13
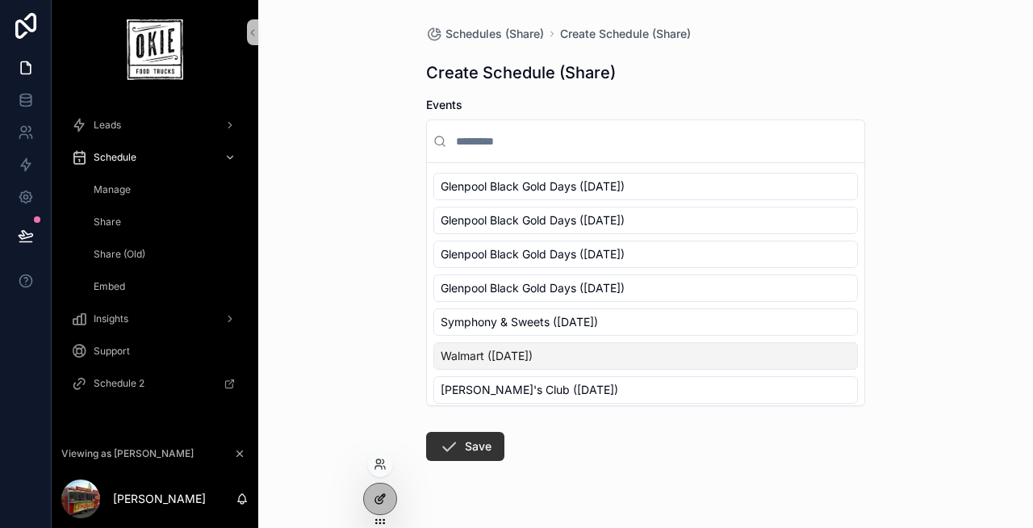
click at [384, 502] on icon at bounding box center [380, 498] width 13 height 13
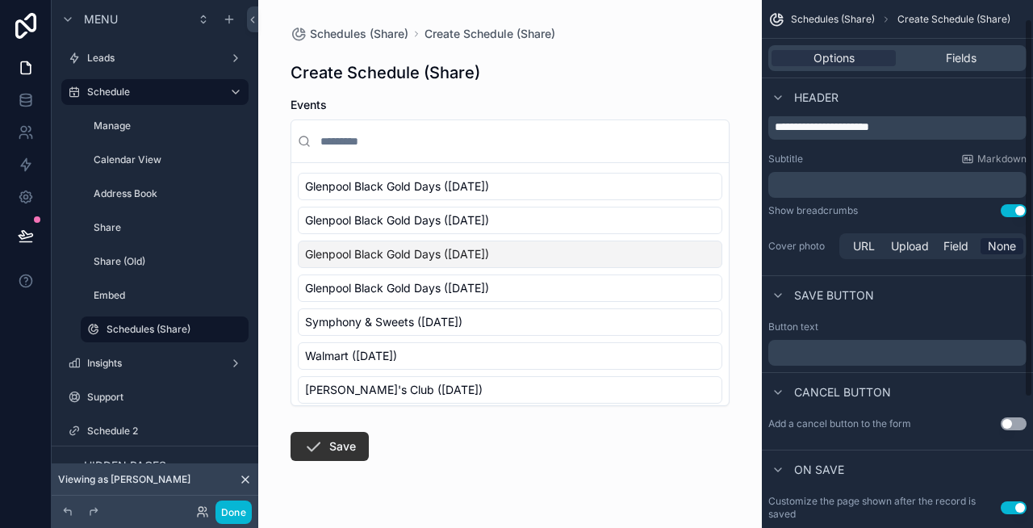
scroll to position [31, 0]
click at [846, 347] on p "﻿" at bounding box center [899, 350] width 249 height 13
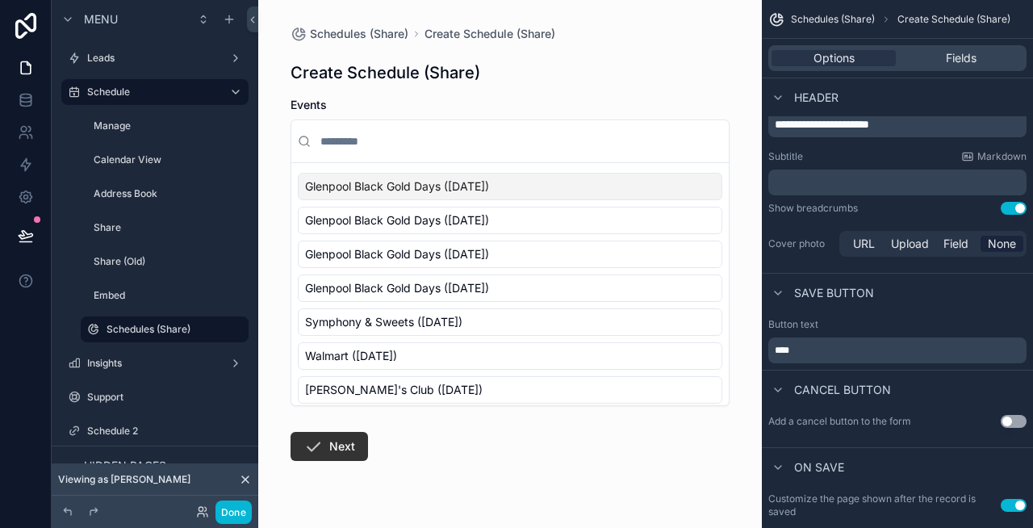
click at [917, 347] on p "****" at bounding box center [899, 350] width 249 height 13
click at [1003, 374] on div "Cancel button" at bounding box center [897, 389] width 271 height 39
click at [1009, 420] on button "Use setting" at bounding box center [1014, 421] width 26 height 13
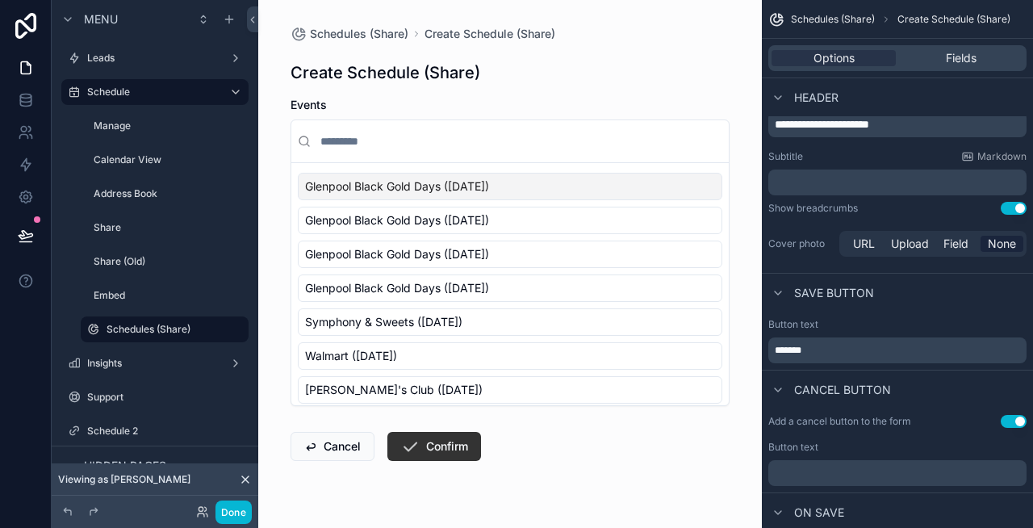
click at [1009, 420] on button "Use setting" at bounding box center [1014, 421] width 26 height 13
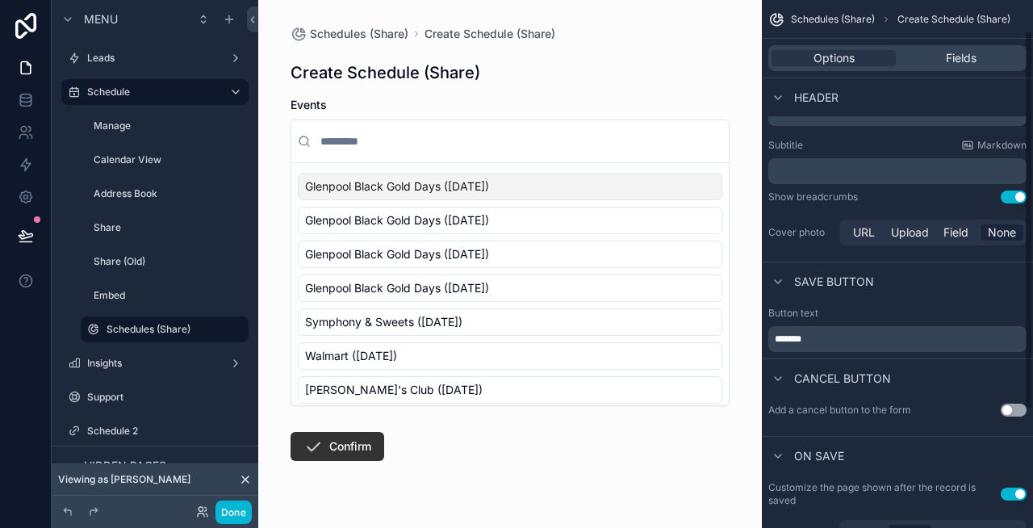
scroll to position [43, 0]
click at [1017, 198] on button "Use setting" at bounding box center [1014, 196] width 26 height 13
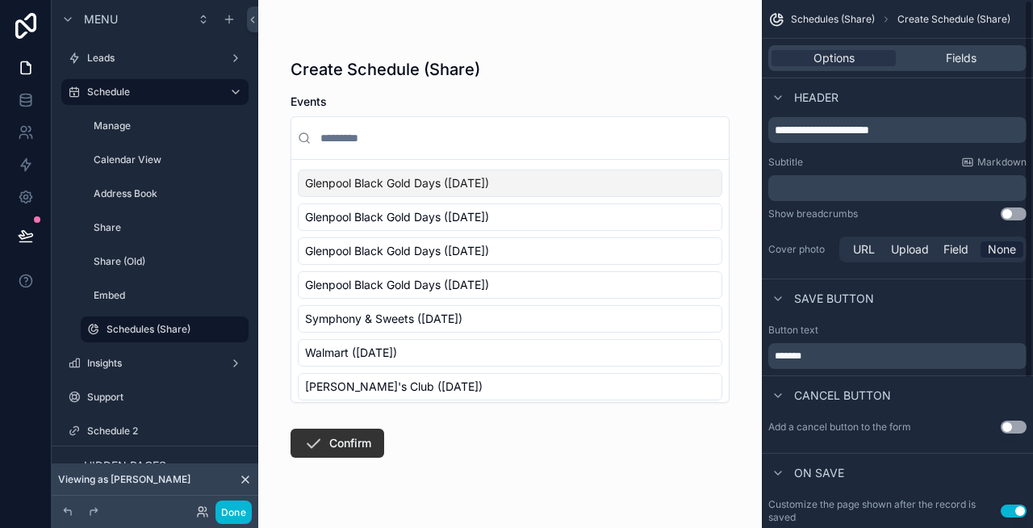
scroll to position [0, 0]
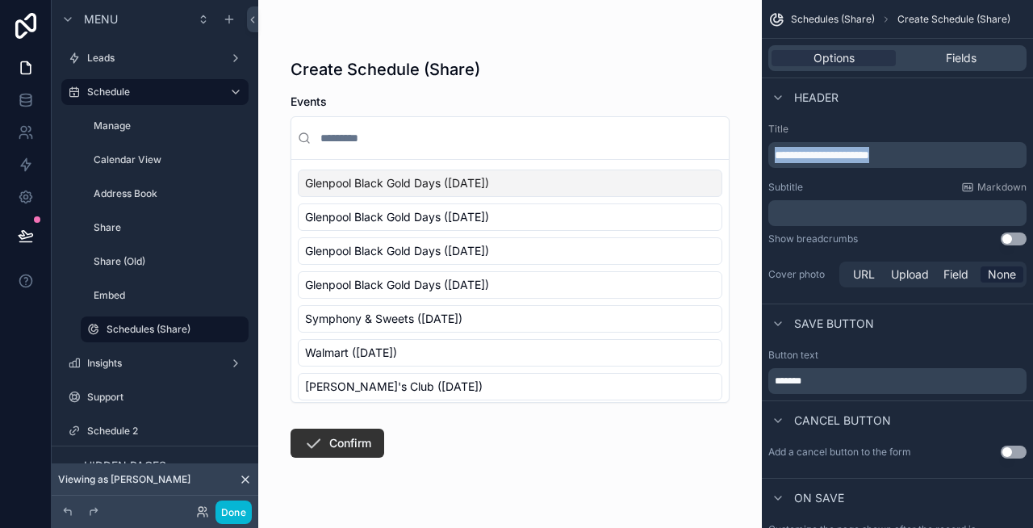
drag, startPoint x: 926, startPoint y: 157, endPoint x: 697, endPoint y: 154, distance: 229.2
click at [697, 154] on div "**********" at bounding box center [645, 264] width 775 height 528
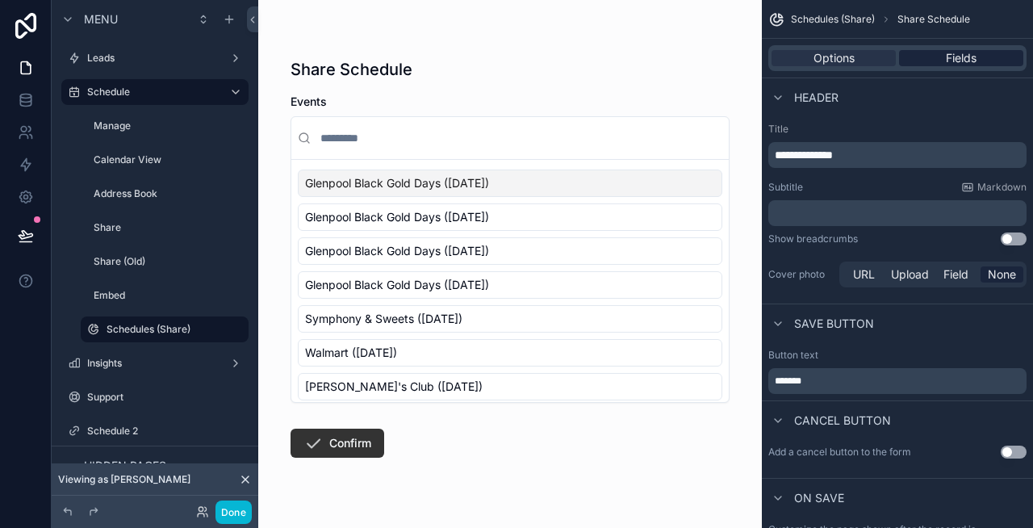
click at [965, 61] on span "Fields" at bounding box center [961, 58] width 31 height 16
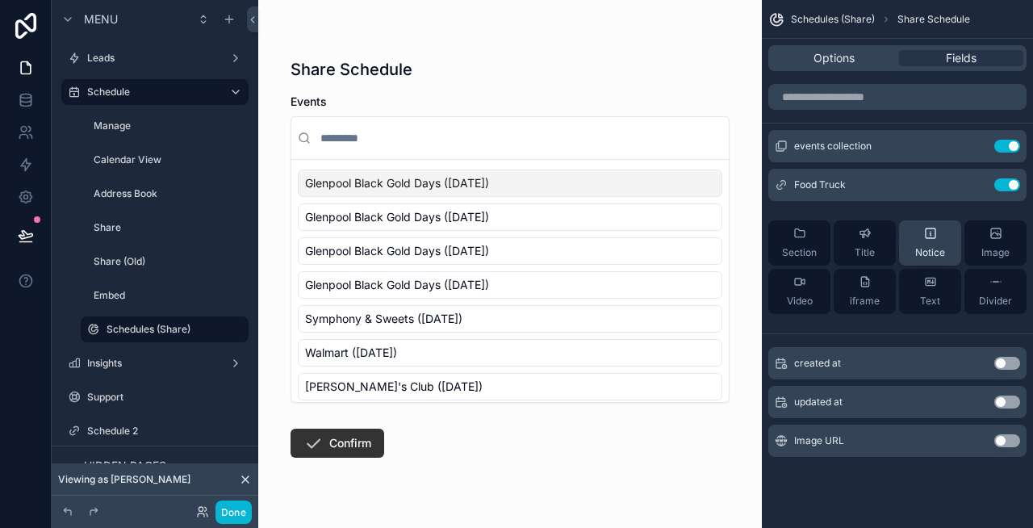
click at [922, 245] on div "Notice" at bounding box center [930, 243] width 30 height 32
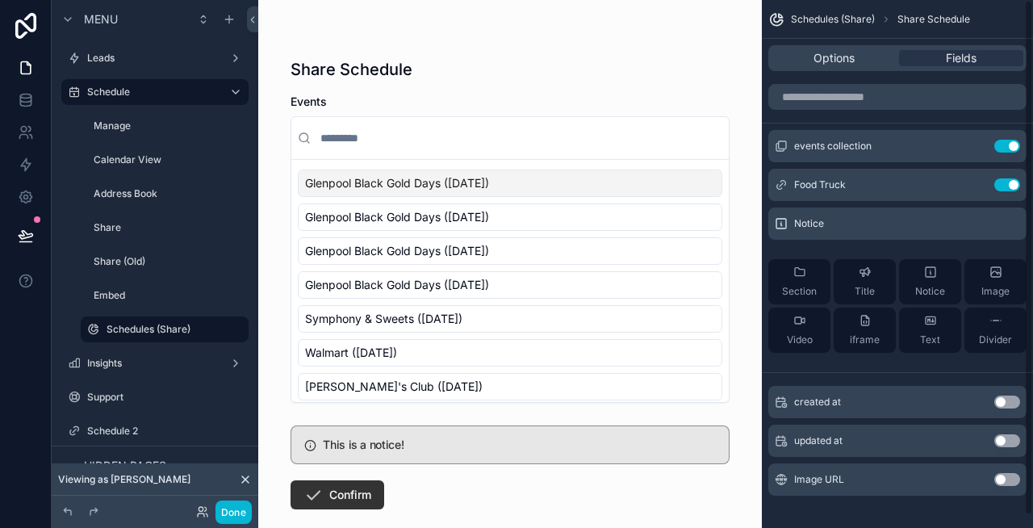
click at [690, 445] on h5 "This is a notice!" at bounding box center [519, 444] width 393 height 11
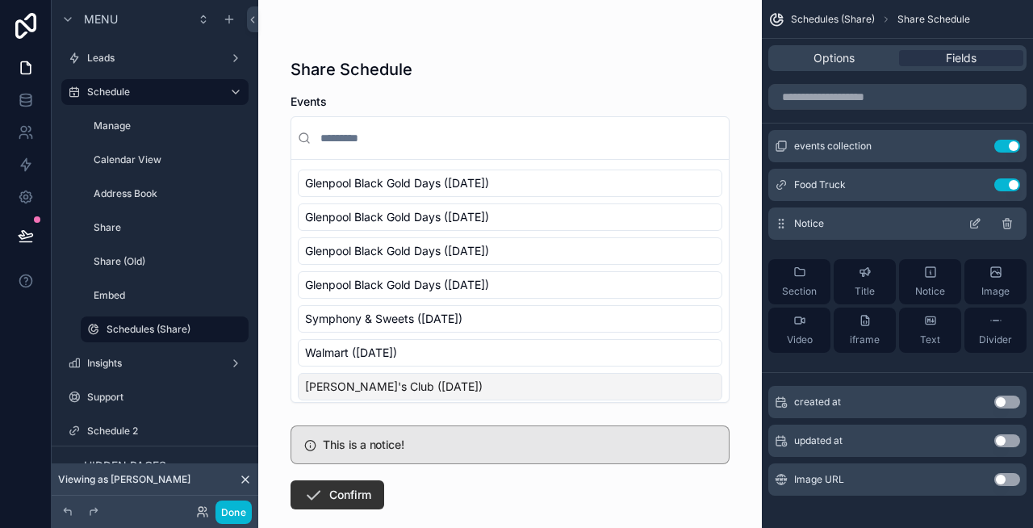
click at [1010, 220] on icon "scrollable content" at bounding box center [1007, 223] width 13 height 13
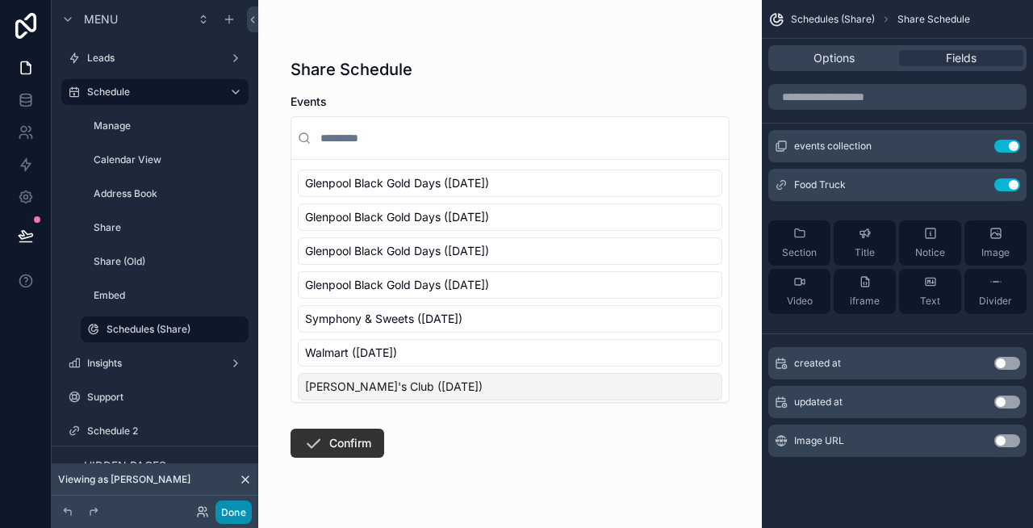
click at [240, 508] on button "Done" at bounding box center [233, 511] width 36 height 23
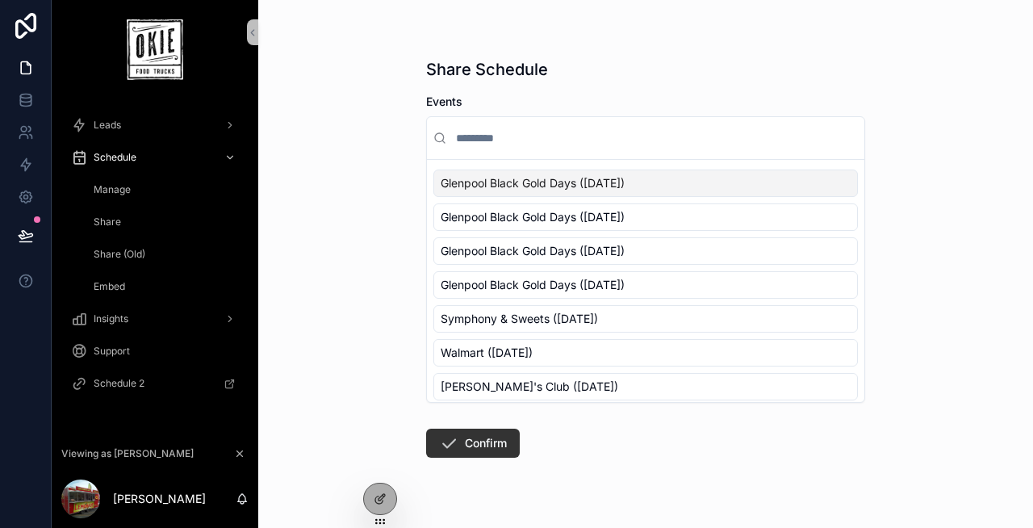
click at [475, 67] on h1 "Share Schedule" at bounding box center [487, 69] width 122 height 23
click at [127, 220] on div "Share" at bounding box center [164, 222] width 148 height 26
click at [109, 221] on span "Share" at bounding box center [107, 221] width 27 height 13
click at [118, 194] on span "Manage" at bounding box center [112, 189] width 37 height 13
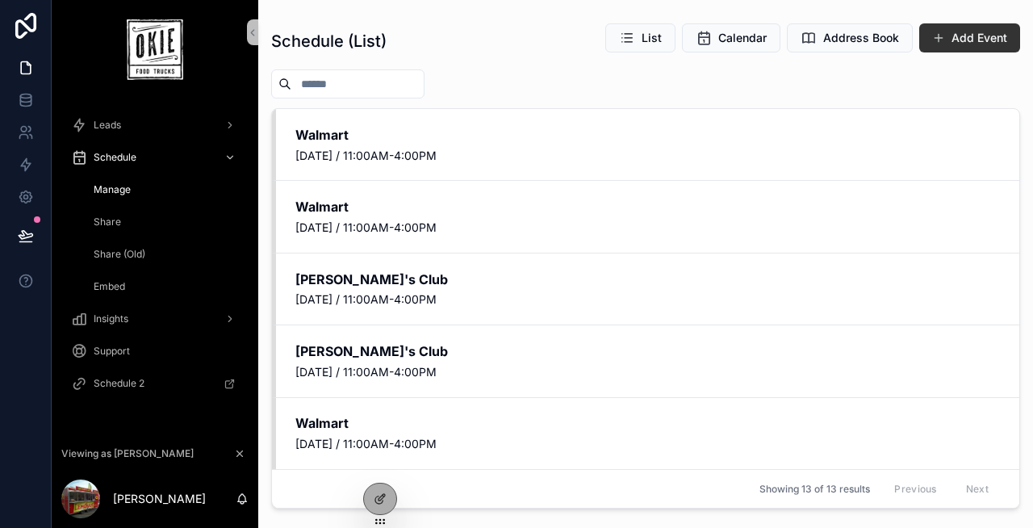
click at [112, 220] on span "Share" at bounding box center [107, 221] width 27 height 13
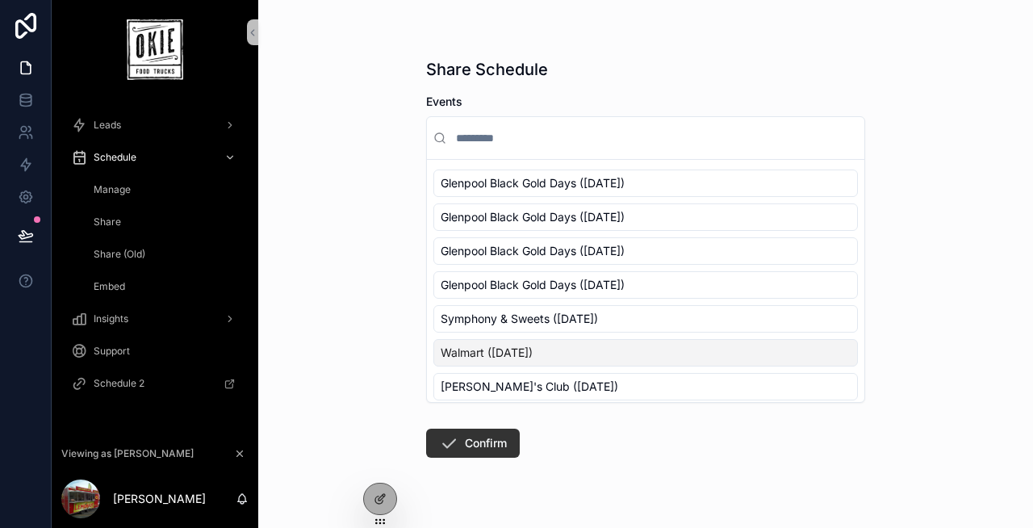
click at [375, 235] on div "Share Schedule Events Glenpool Black Gold Days ([DATE]) Glenpool Black Gold Day…" at bounding box center [645, 264] width 775 height 528
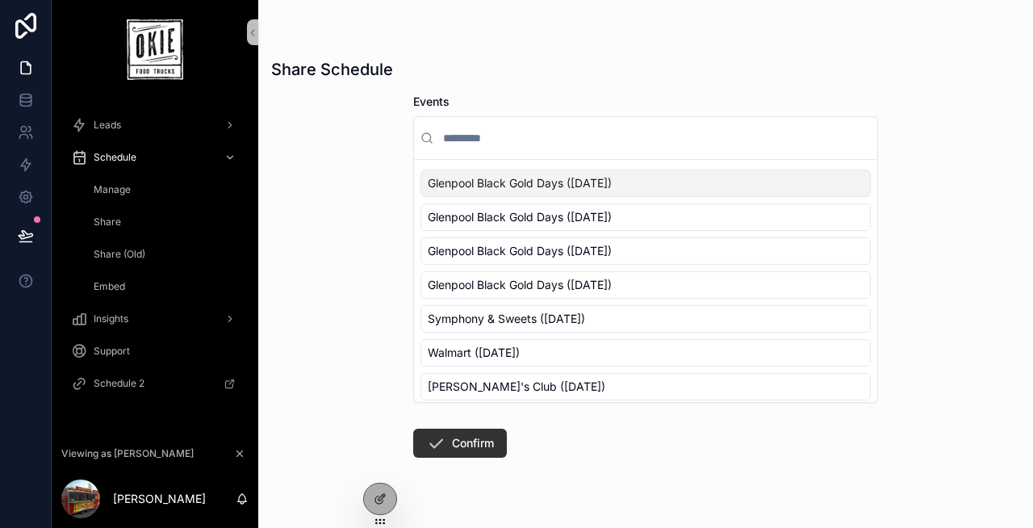
click at [107, 221] on span "Share" at bounding box center [107, 221] width 27 height 13
click at [121, 192] on span "Manage" at bounding box center [112, 189] width 37 height 13
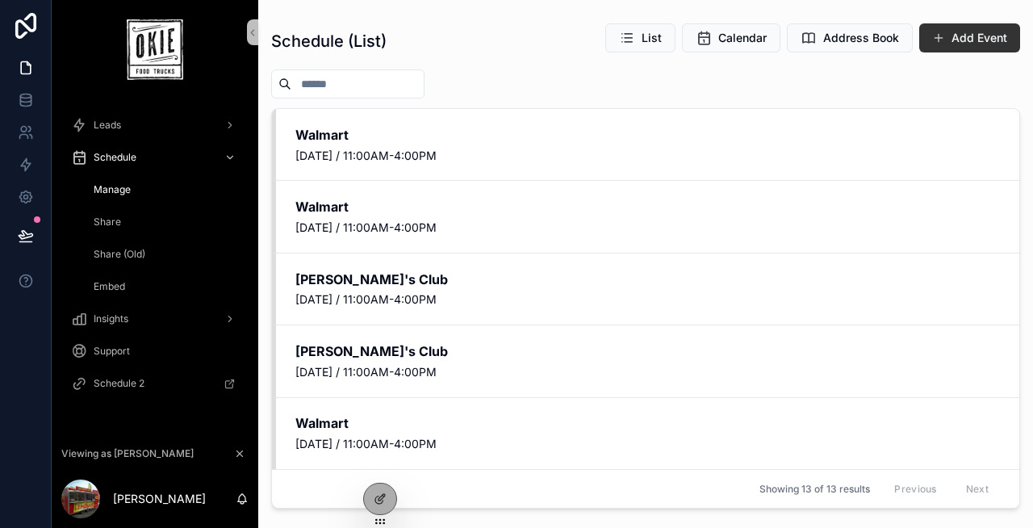
click at [100, 289] on span "Embed" at bounding box center [109, 286] width 31 height 13
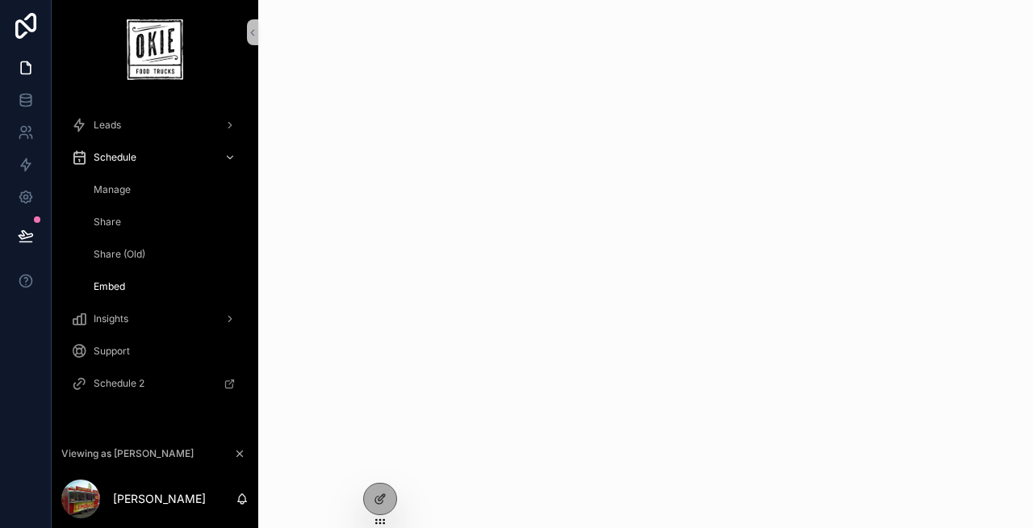
click at [108, 229] on div "Share" at bounding box center [164, 222] width 148 height 26
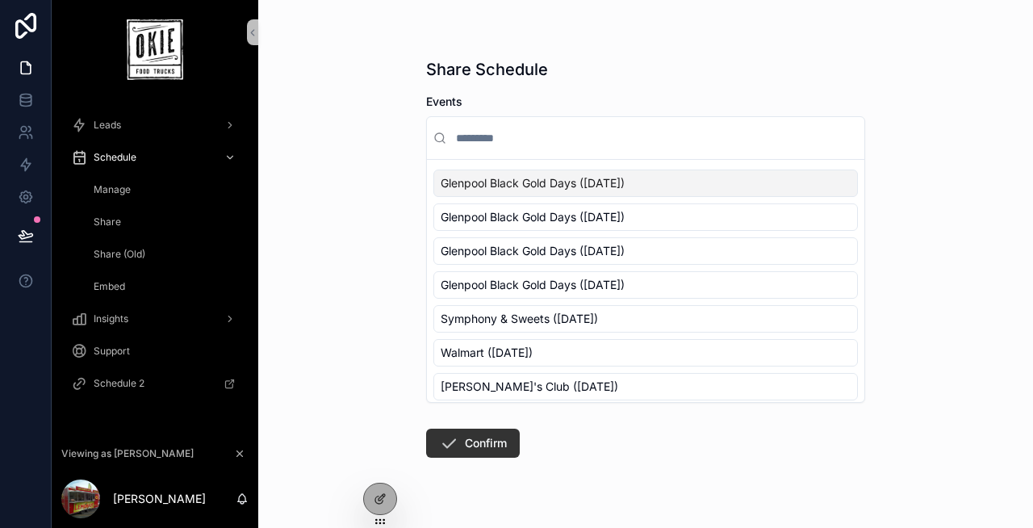
click at [108, 229] on div "Share" at bounding box center [164, 222] width 148 height 26
click at [373, 498] on div at bounding box center [380, 498] width 32 height 31
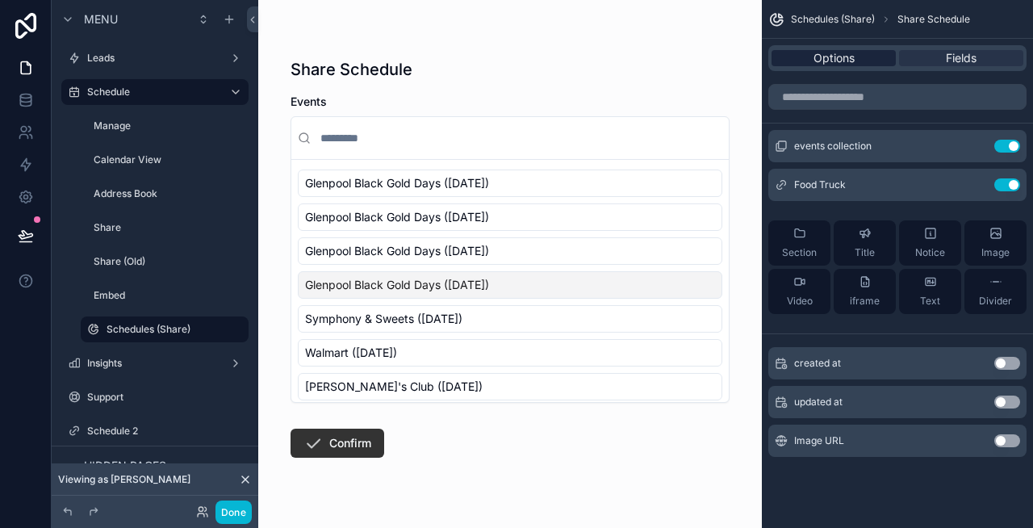
click at [813, 64] on span "Options" at bounding box center [833, 58] width 41 height 16
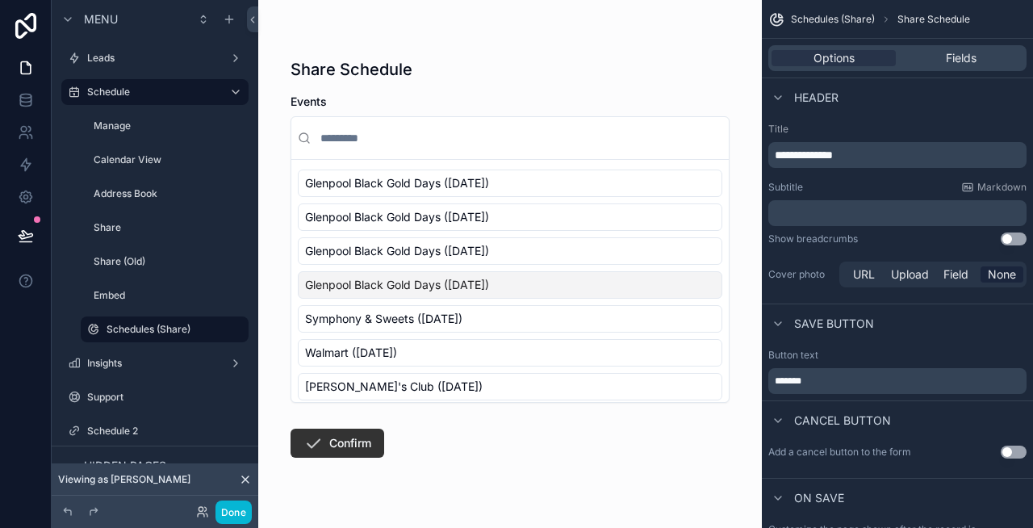
scroll to position [105, 0]
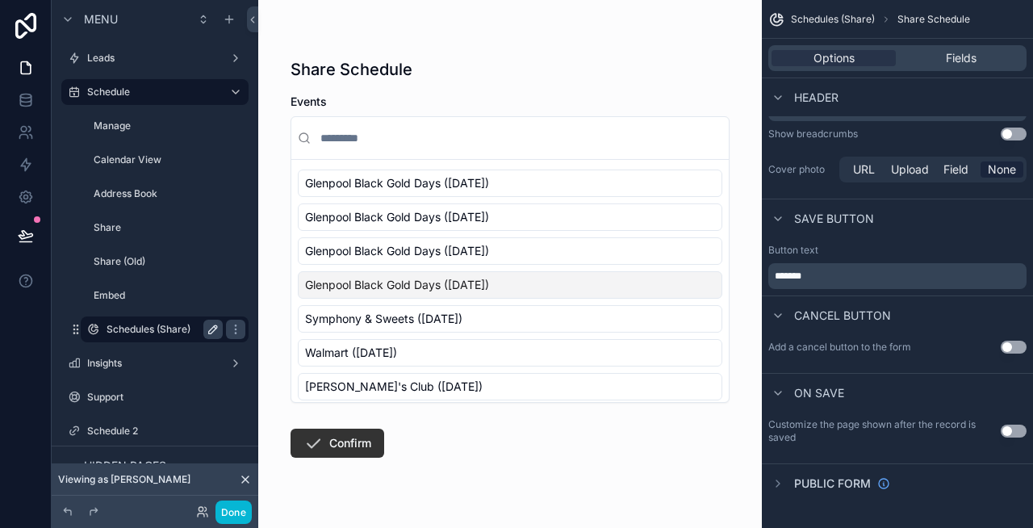
click at [212, 328] on icon "scrollable content" at bounding box center [213, 329] width 8 height 8
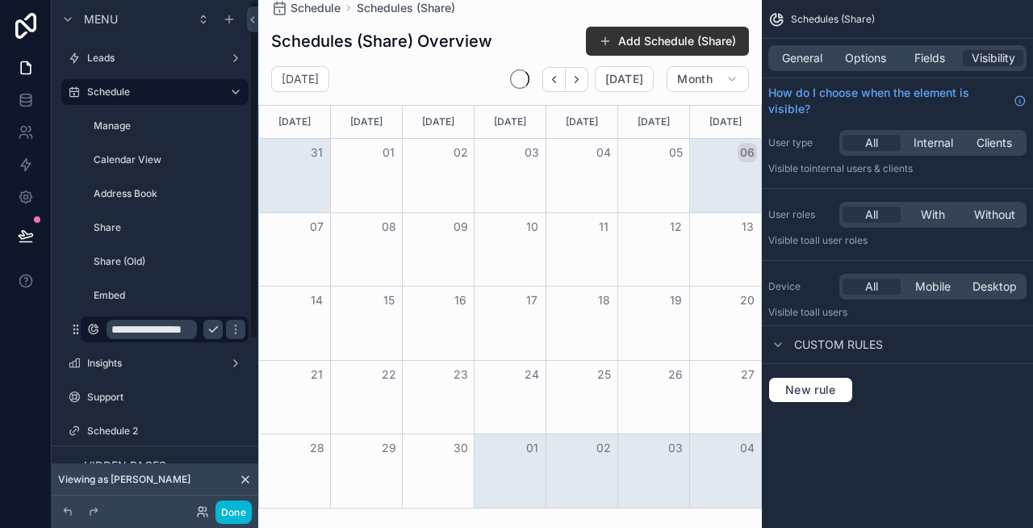
click at [177, 320] on input "**********" at bounding box center [152, 329] width 90 height 19
type input "*****"
click at [92, 325] on icon "scrollable content" at bounding box center [93, 329] width 13 height 13
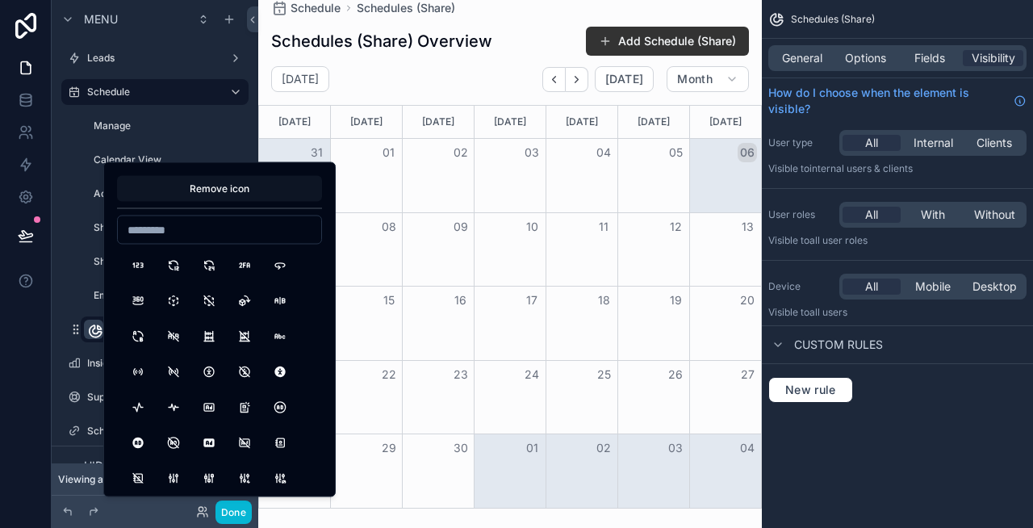
click at [218, 191] on button "Remove icon" at bounding box center [219, 189] width 205 height 26
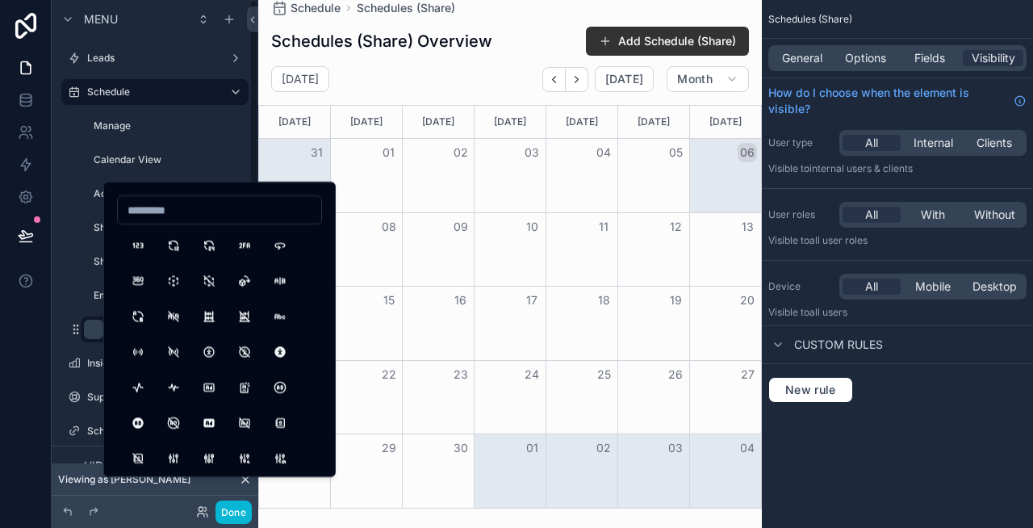
click at [253, 148] on div "Menu Leads Schedule Manage Calendar View Address Book Share Share (Old) Embed *…" at bounding box center [155, 254] width 207 height 508
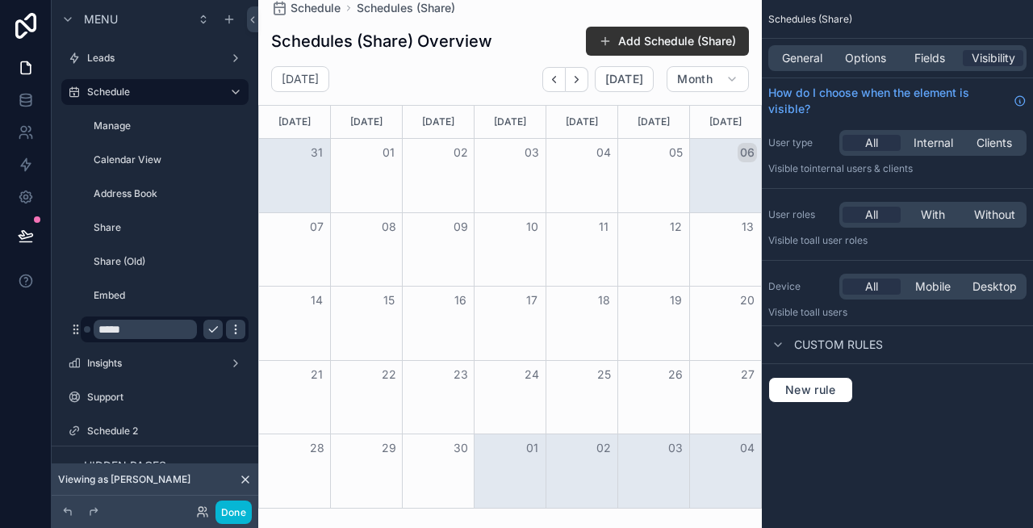
click at [236, 324] on icon "scrollable content" at bounding box center [235, 329] width 13 height 13
click at [218, 330] on icon "scrollable content" at bounding box center [213, 329] width 13 height 13
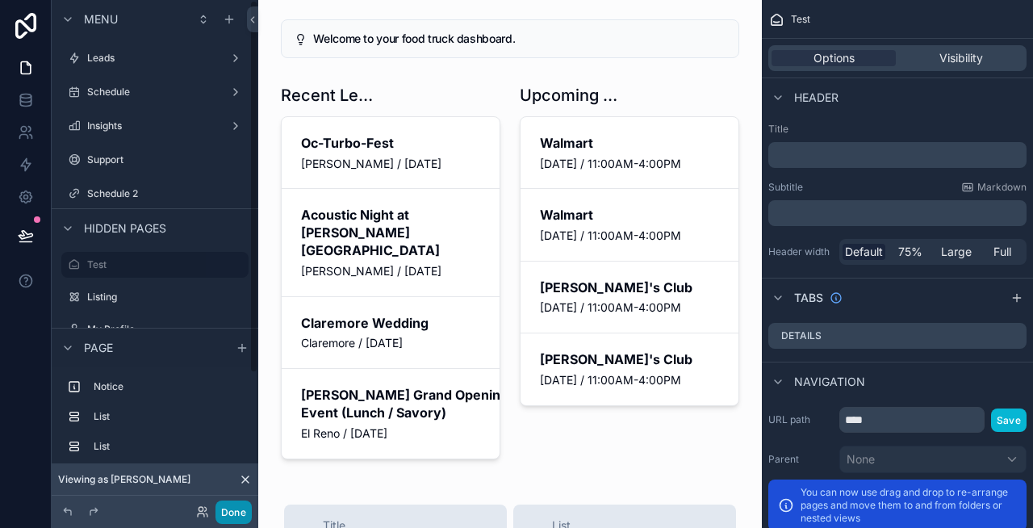
click at [240, 511] on button "Done" at bounding box center [233, 511] width 36 height 23
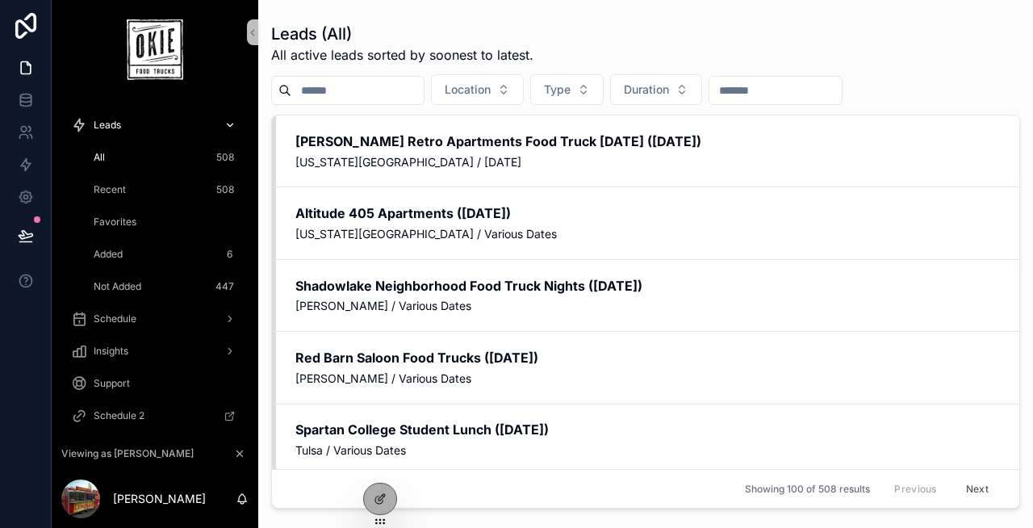
click at [123, 129] on div "Leads" at bounding box center [155, 125] width 168 height 26
click at [122, 312] on span "Schedule" at bounding box center [115, 318] width 43 height 13
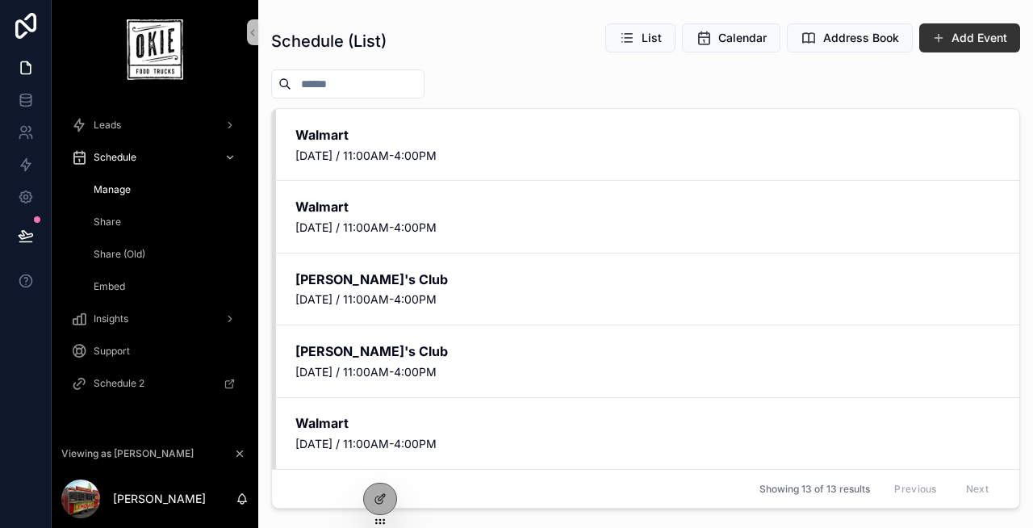
click at [115, 220] on span "Share" at bounding box center [107, 221] width 27 height 13
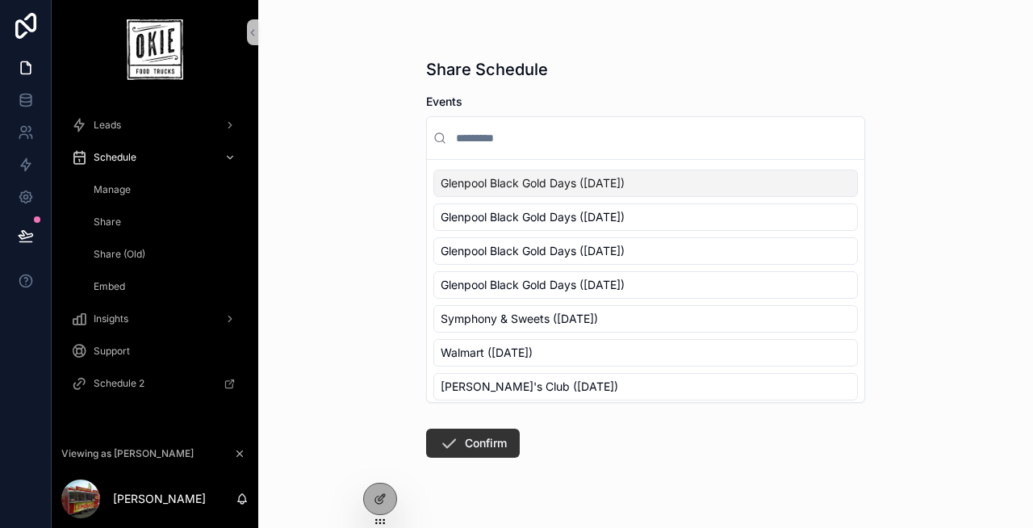
click at [115, 220] on span "Share" at bounding box center [107, 221] width 27 height 13
click at [123, 253] on span "Share (Old)" at bounding box center [120, 254] width 52 height 13
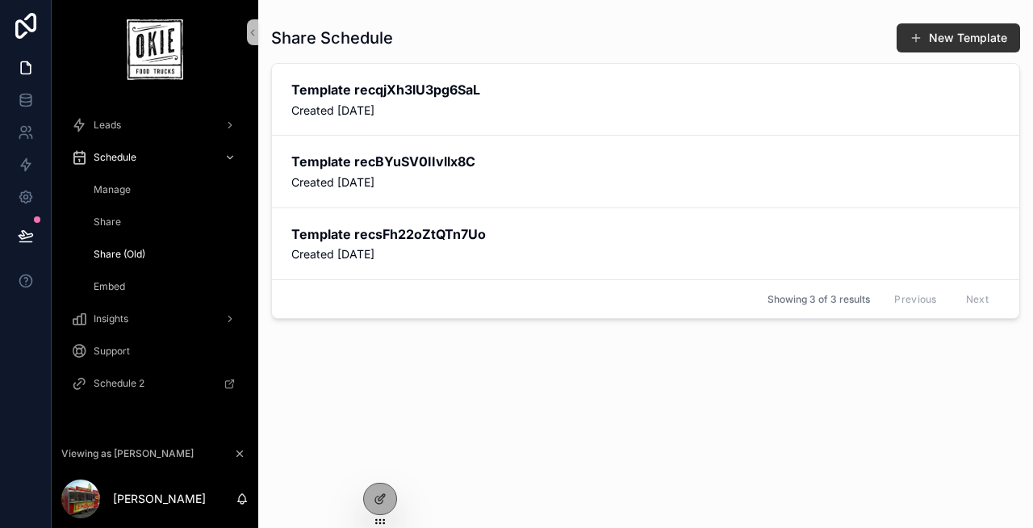
click at [119, 224] on span "Share" at bounding box center [107, 221] width 27 height 13
